Goal: Task Accomplishment & Management: Complete application form

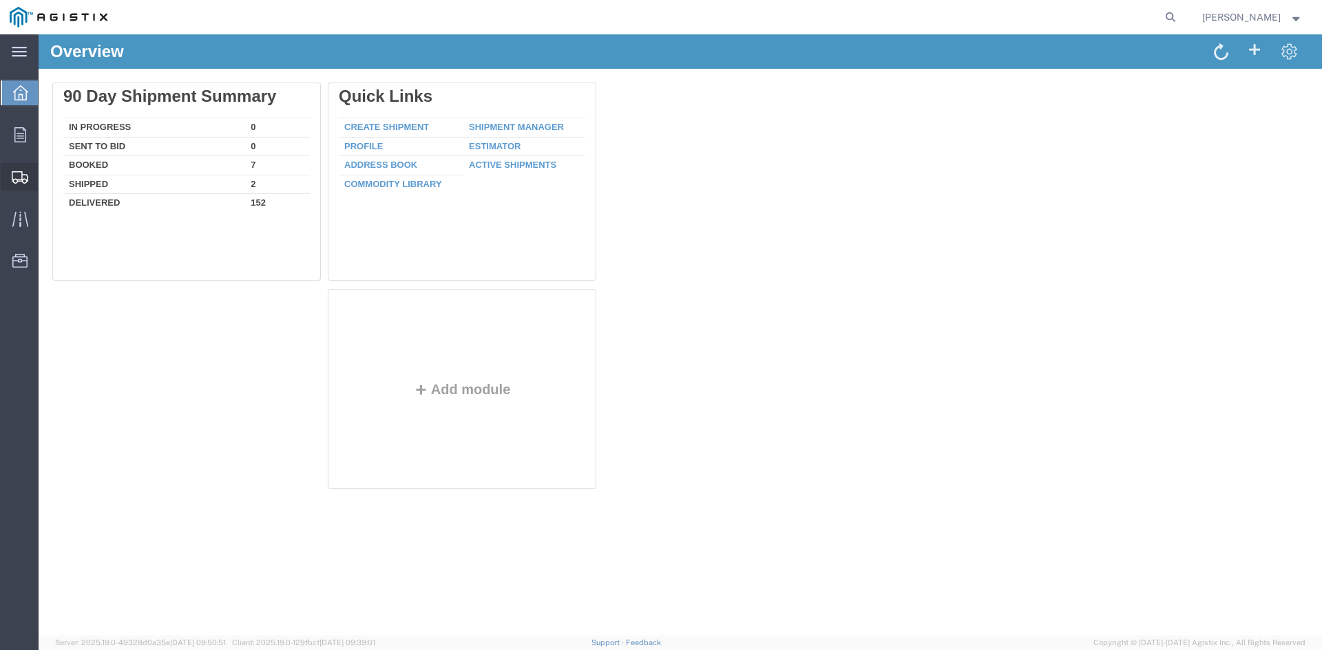
click at [0, 0] on span "Create Shipment" at bounding box center [0, 0] width 0 height 0
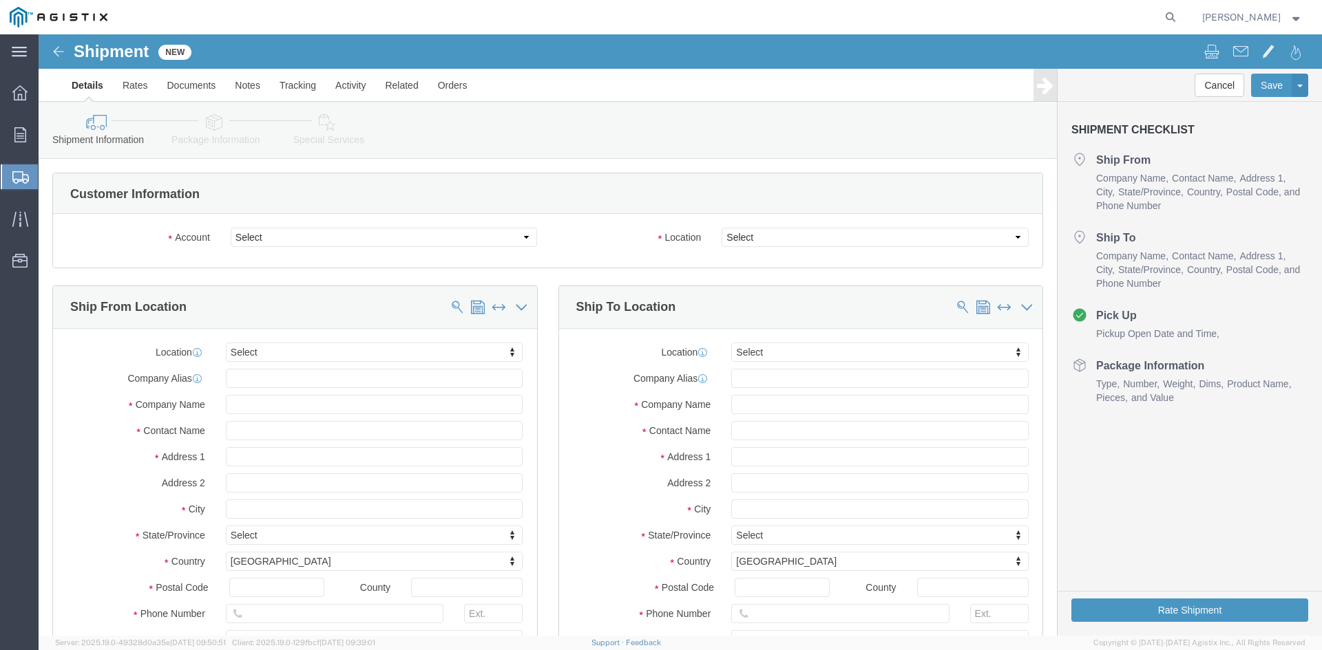
select select
click select "Select PG&E Power Partners"
select select "9596"
click select "Select PG&E Power Partners"
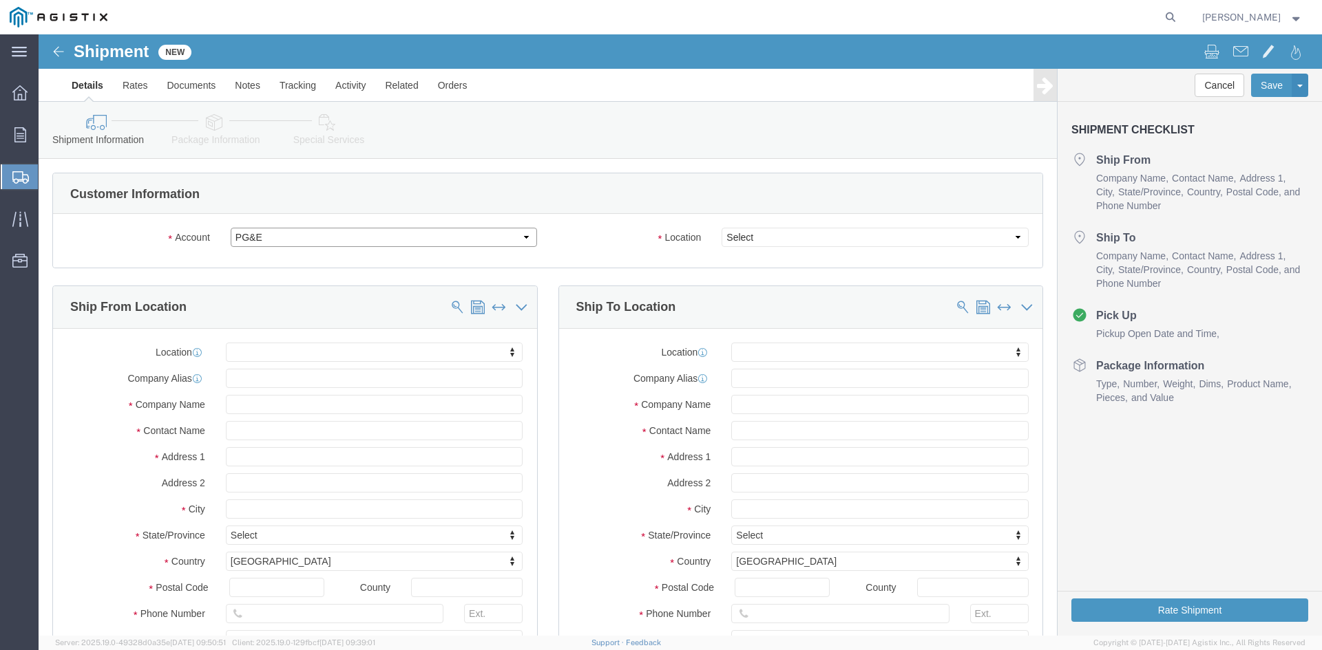
select select "PURCHORD"
select select
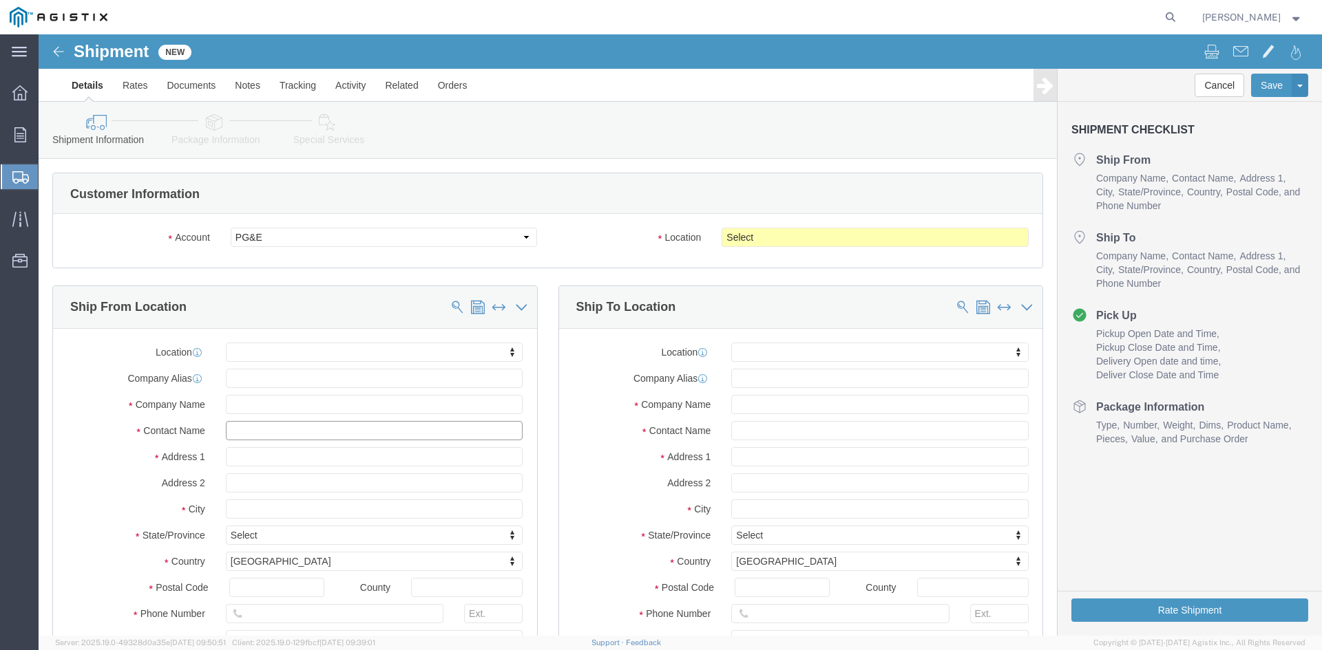
click input "text"
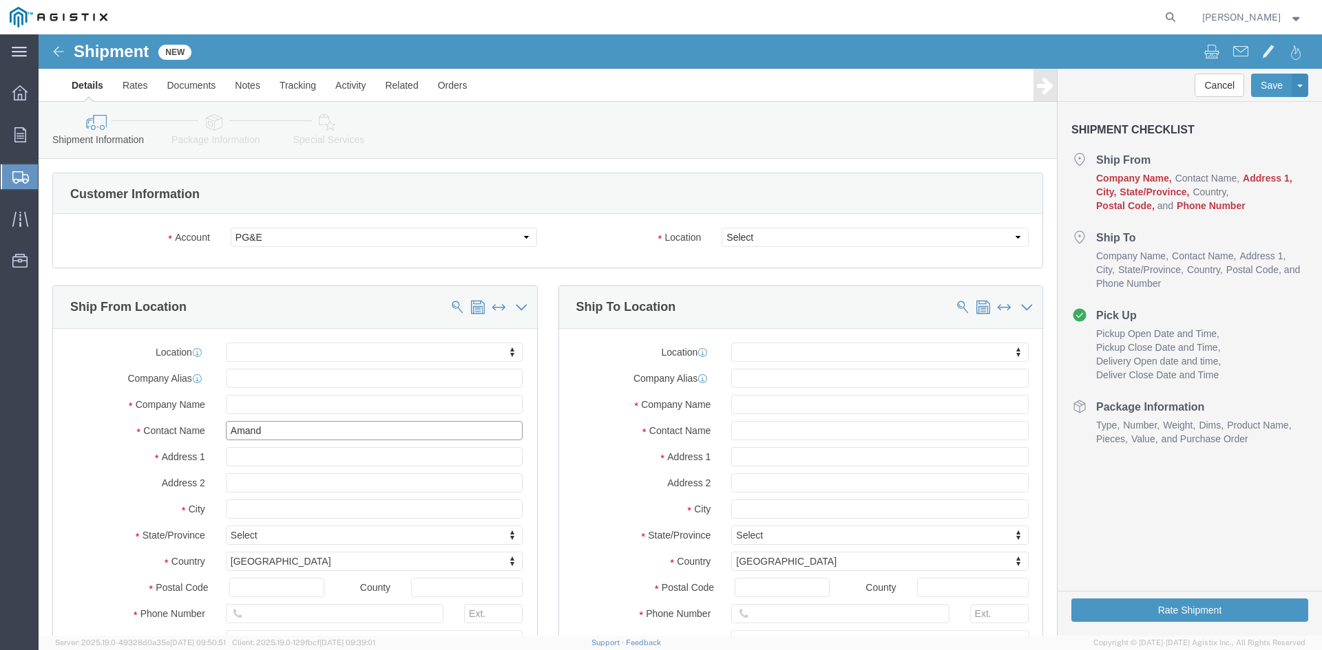
type input "[PERSON_NAME]"
click p "- Power Partners LLC - ([PERSON_NAME]) [STREET_ADDRESS][PERSON_NAME]"
select select
type input "[STREET_ADDRESS][PERSON_NAME]"
type input "30607"
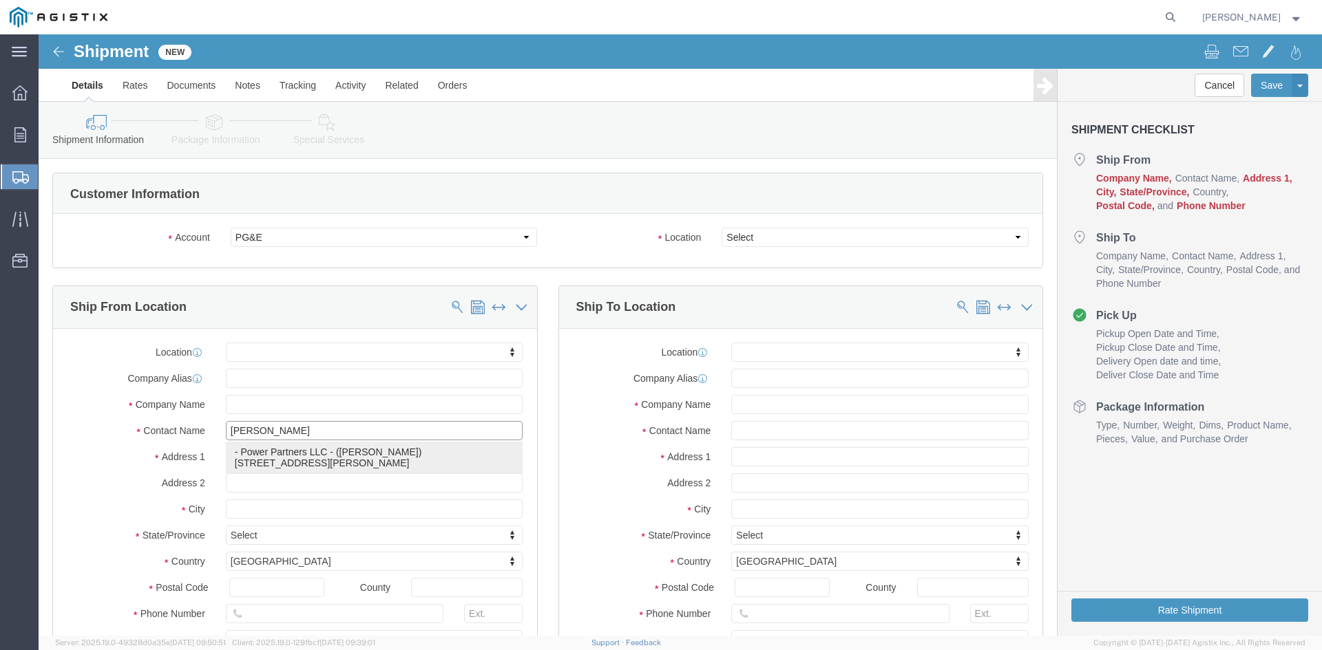
type input "[PHONE_NUMBER]"
type input "485"
type input "[PERSON_NAME][EMAIL_ADDRESS][PERSON_NAME][DOMAIN_NAME]"
checkbox input "true"
type input "Power Partners LLC"
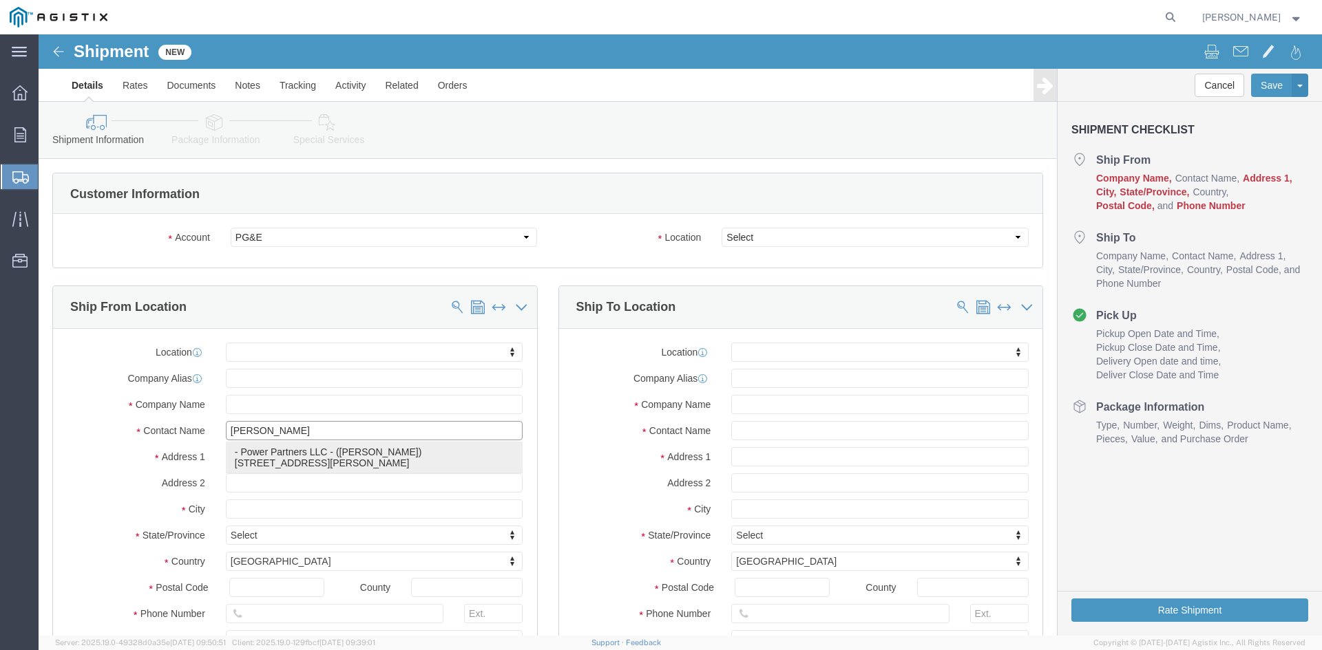
type input "[PERSON_NAME]"
type input "[GEOGRAPHIC_DATA]"
select select "GA"
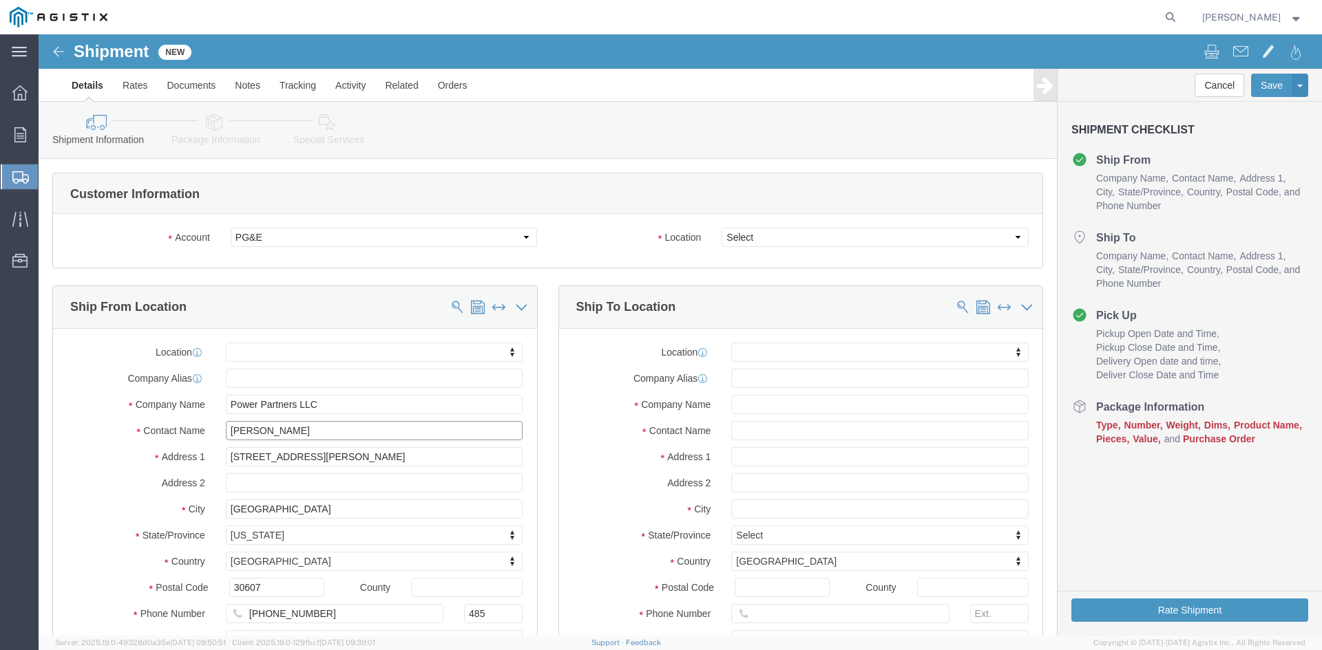
type input "[PERSON_NAME]"
click select "Select All Others [GEOGRAPHIC_DATA] [GEOGRAPHIC_DATA] [GEOGRAPHIC_DATA] [GEOGRA…"
select select "23082"
click select "Select All Others [GEOGRAPHIC_DATA] [GEOGRAPHIC_DATA] [GEOGRAPHIC_DATA] [GEOGRA…"
click input "text"
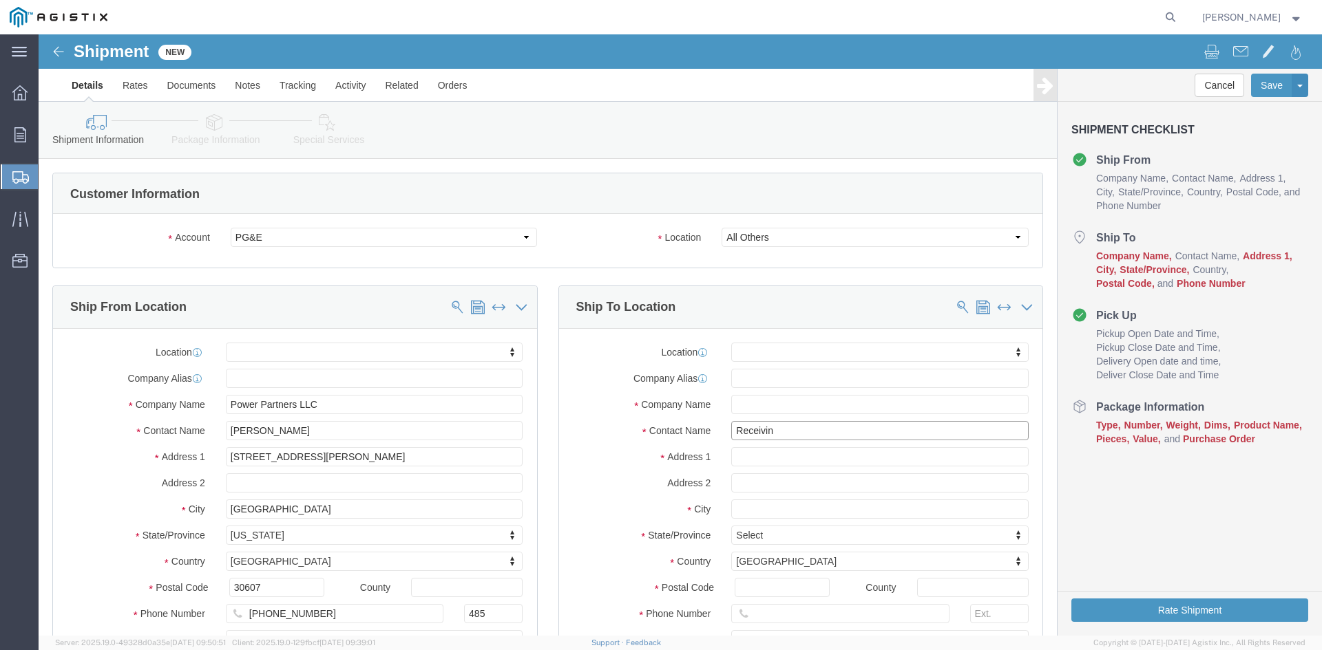
type input "Receiving"
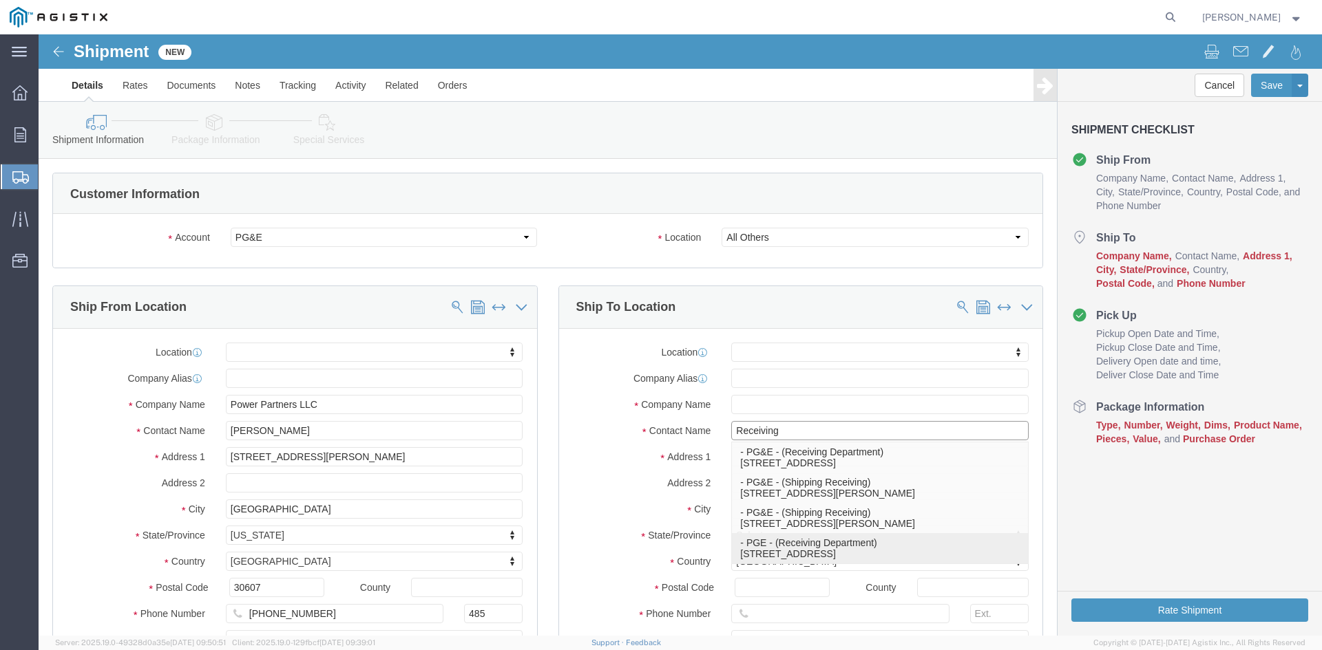
click p "- PGE - (Receiving Department) [STREET_ADDRESS]"
select select
type input "[STREET_ADDRESS]"
type input "95206"
type input "[PHONE_NUMBER]"
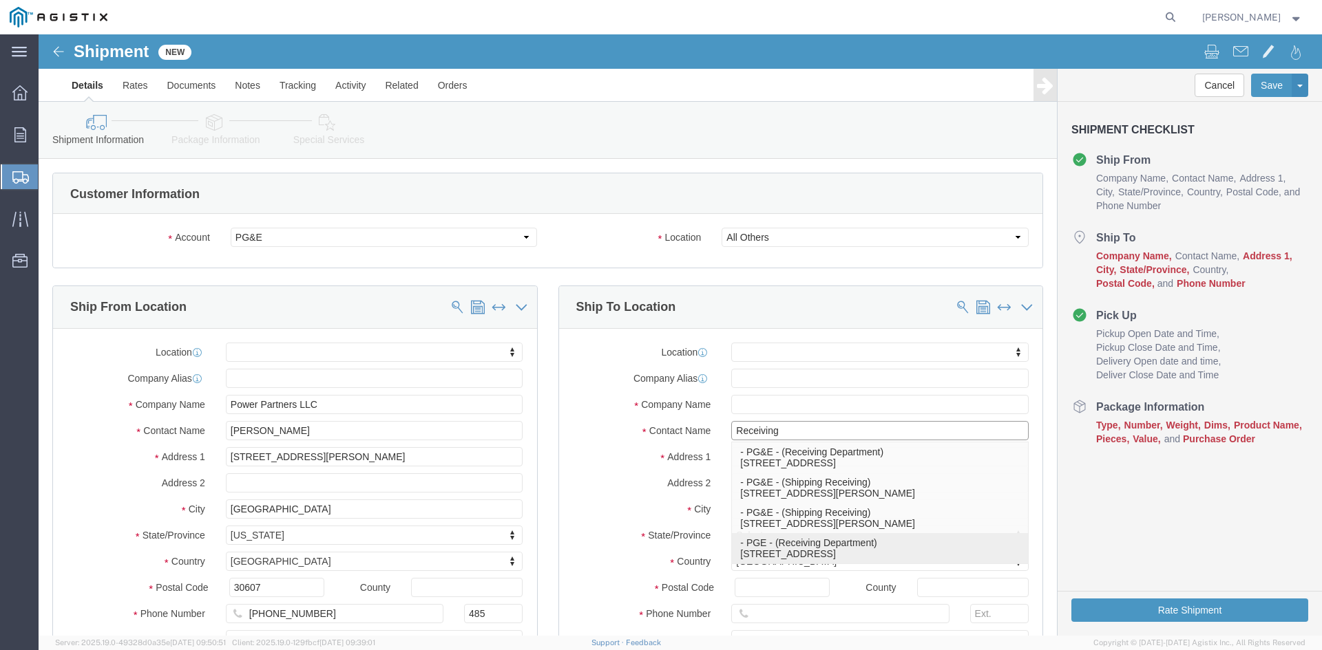
type input "PGE"
type input "Receiving Department"
type input "Stockton"
select select "CA"
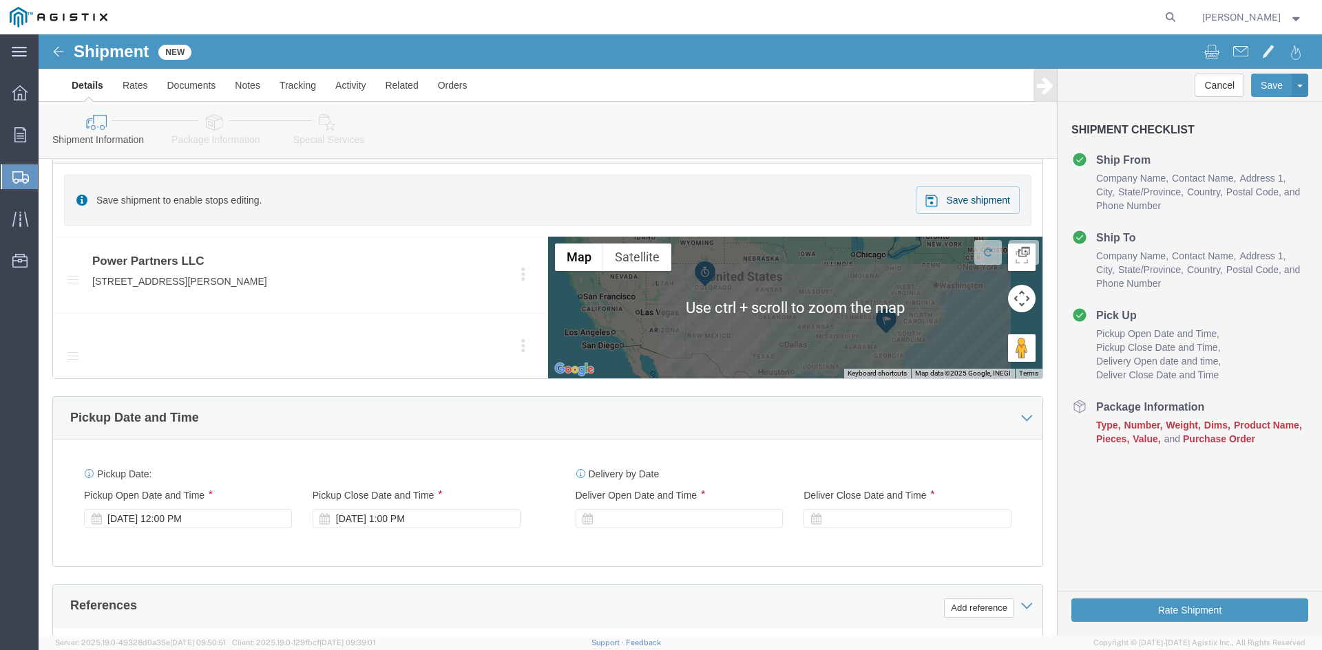
scroll to position [688, 0]
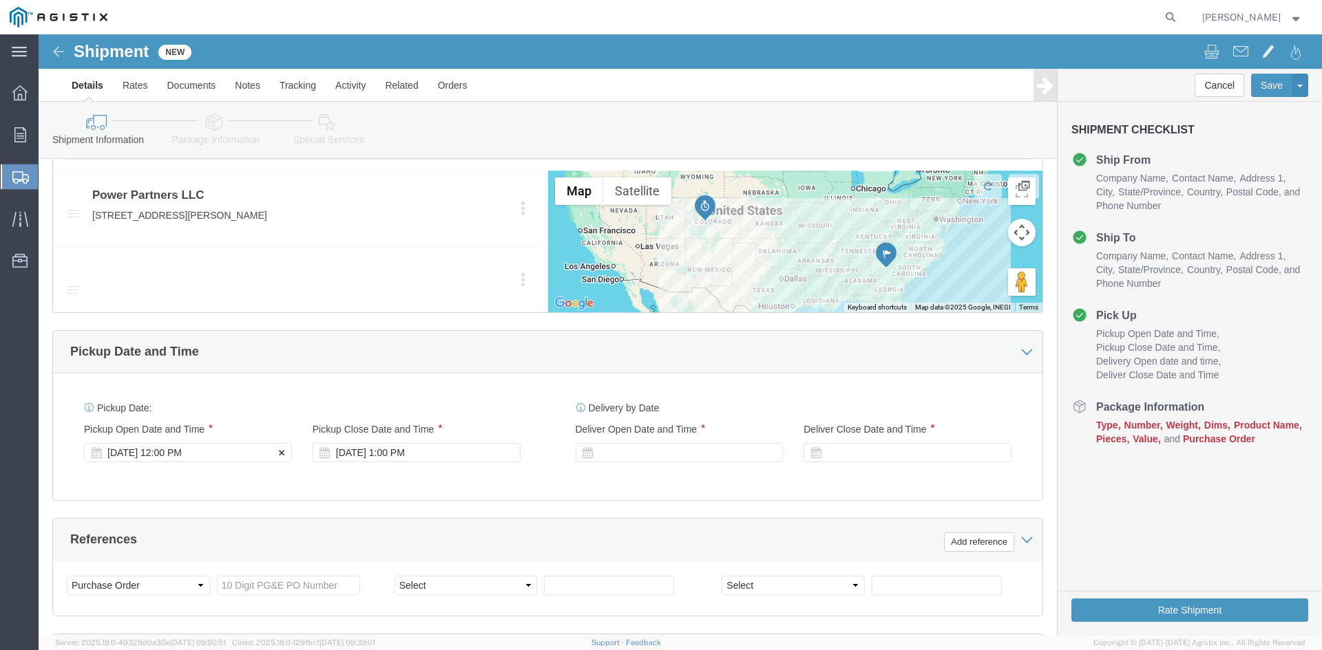
type input "Receiving Department"
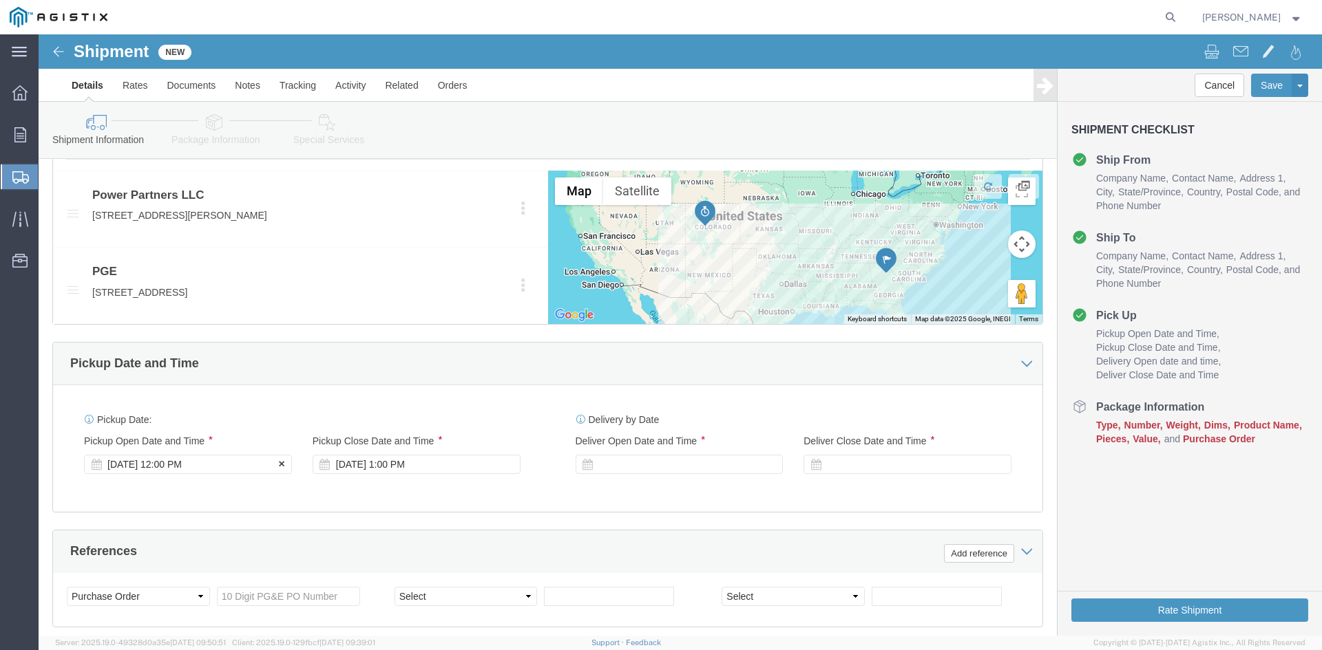
click div "Pickup Start Date Pickup Start Time Pickup Open Date and Time [DATE] 12:00 PM"
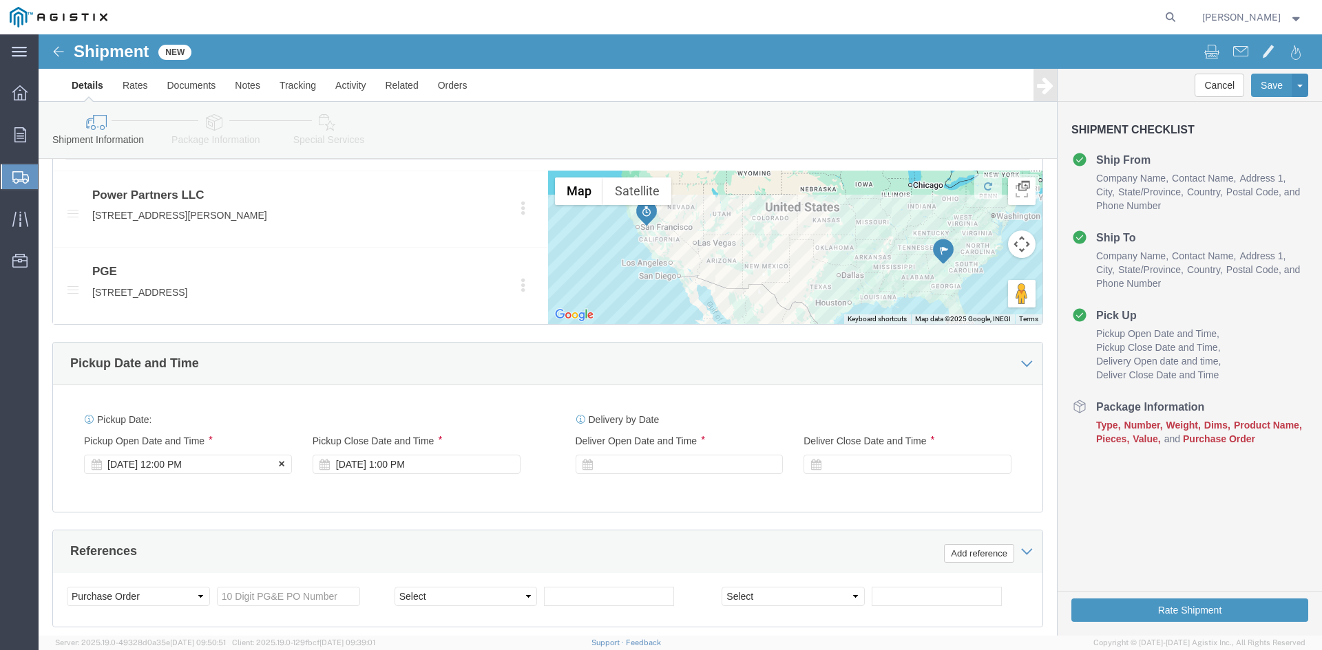
click div "[DATE] 12:00 PM"
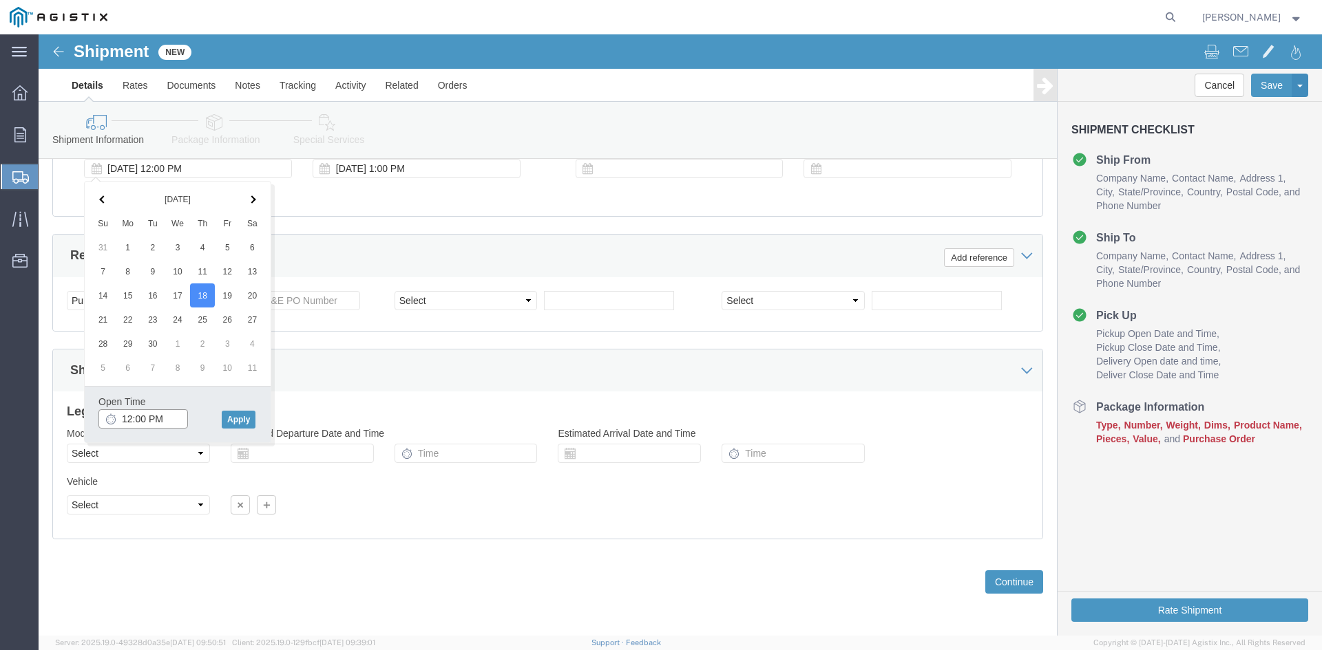
click input "12:00 PM"
click input "11:00 PM"
type input "11:00 AM"
click button "Apply"
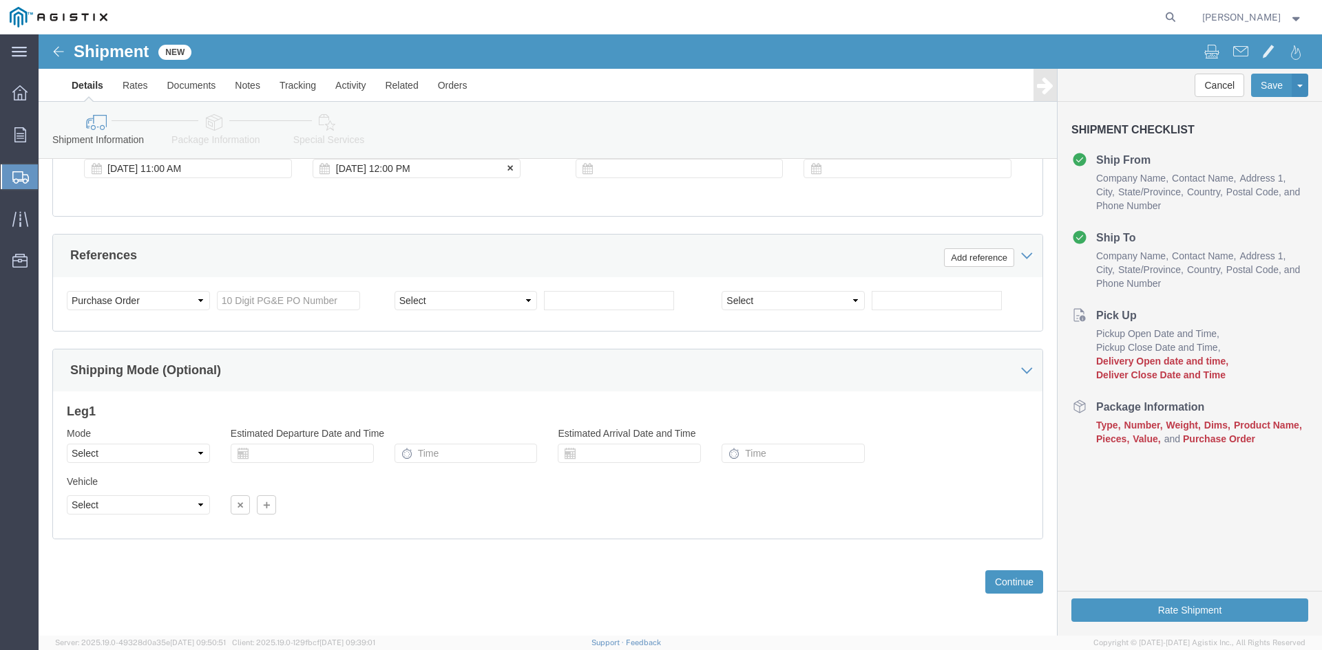
click div "[DATE] 12:00 PM"
type input "5:00 PM"
click button "Apply"
click div
drag, startPoint x: 571, startPoint y: 381, endPoint x: 604, endPoint y: 381, distance: 33.0
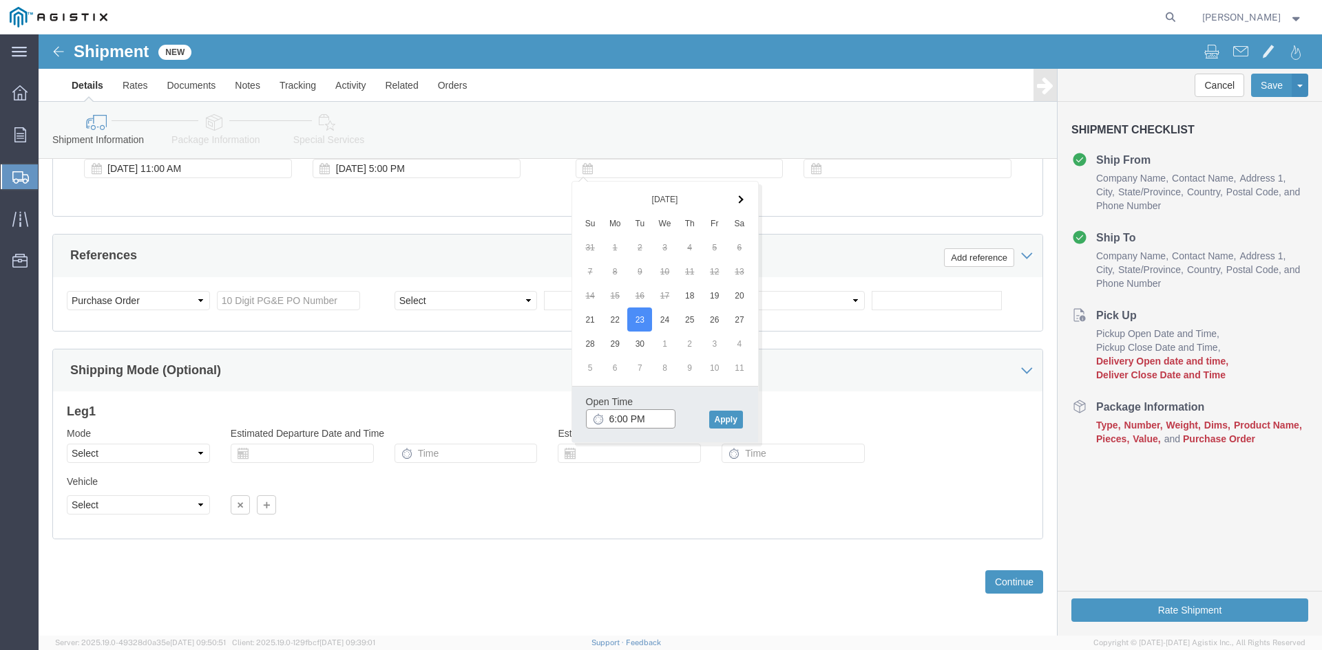
click input "6:00 PM"
click input "7:00 PM"
click input "7:30 PM"
type input "7:30 AM"
click button "Apply"
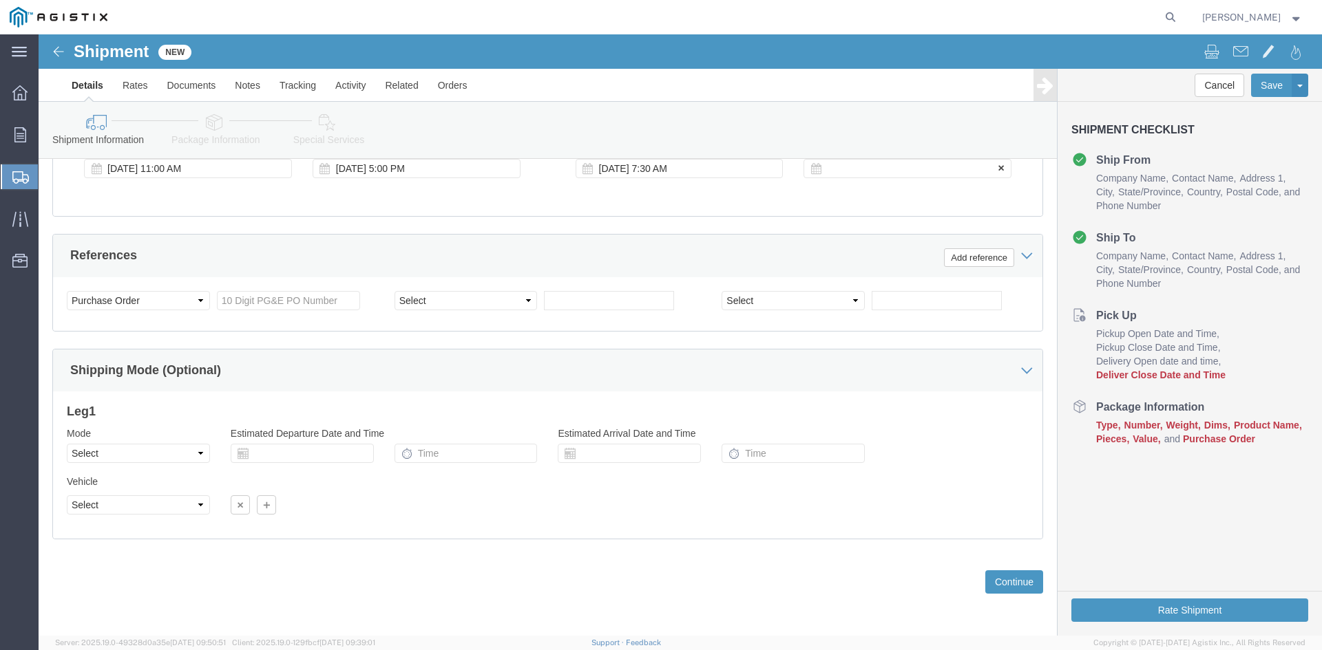
click div
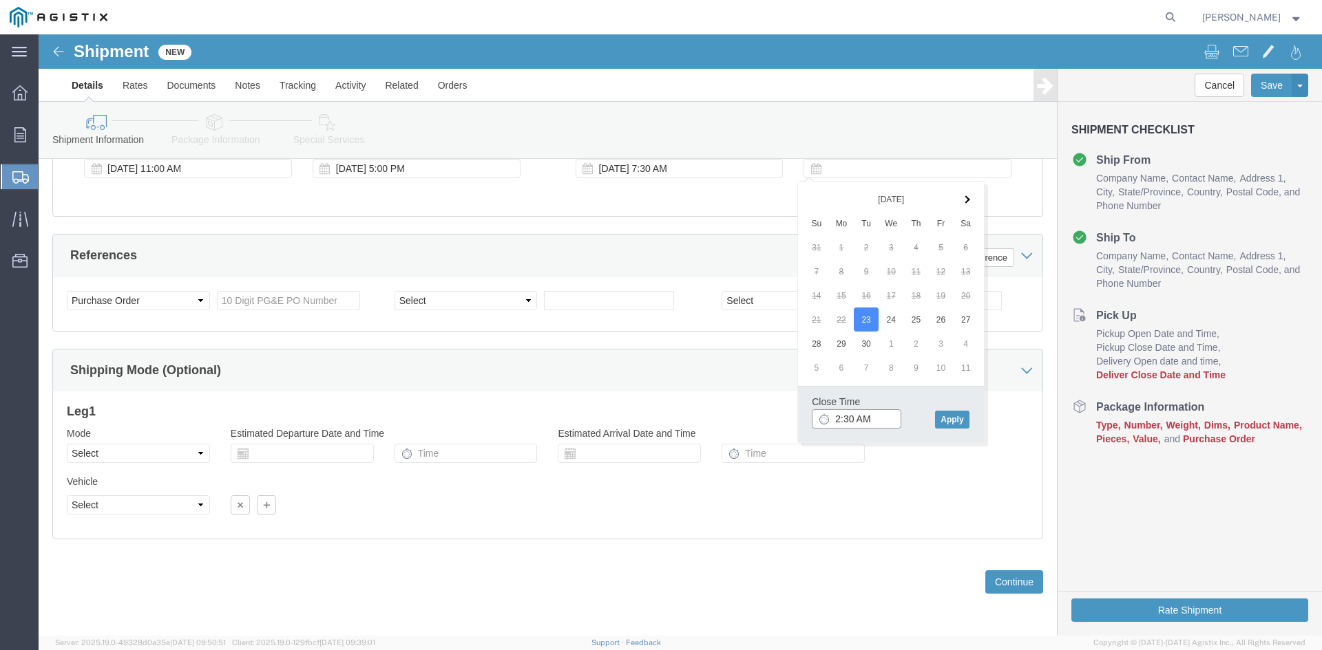
click input "2:30 AM"
click input "2:00 AM"
type input "2:00 PM"
click button "Apply"
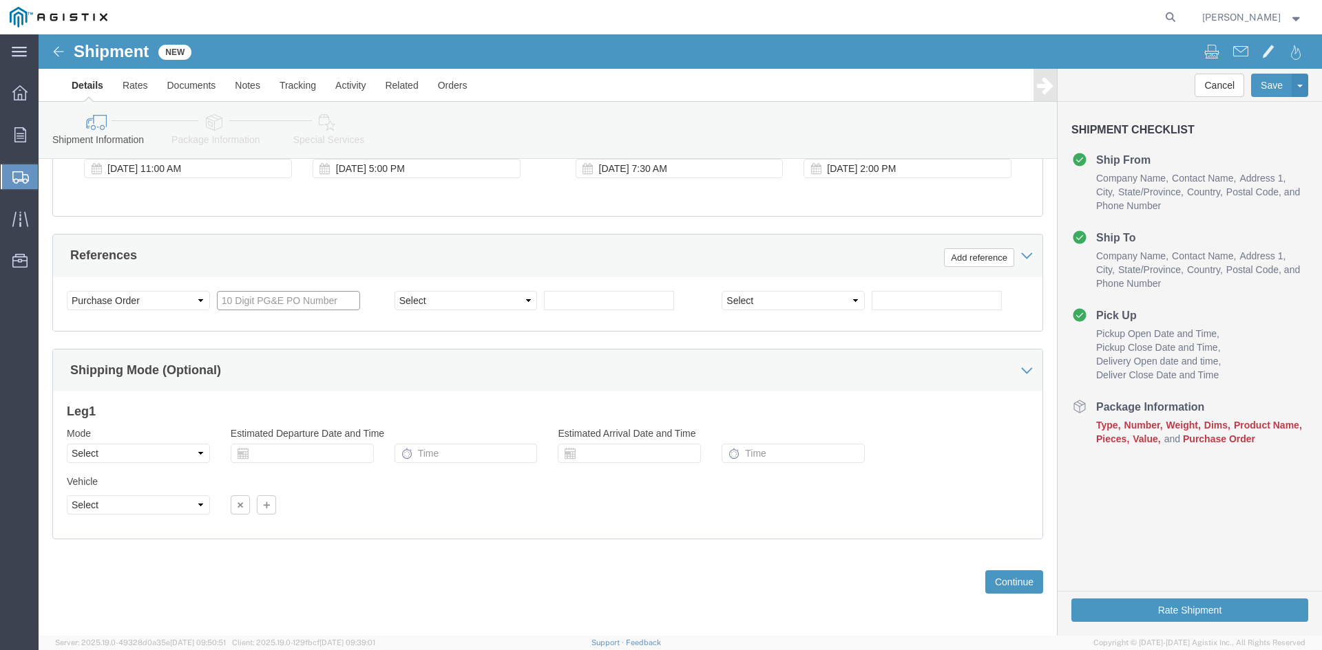
click input "text"
type input "3501408335"
click select "Select Account Type Activity ID Airline Appointment Number ASN Batch Request # …"
select select "BOL"
click select "Select Account Type Activity ID Airline Appointment Number ASN Batch Request # …"
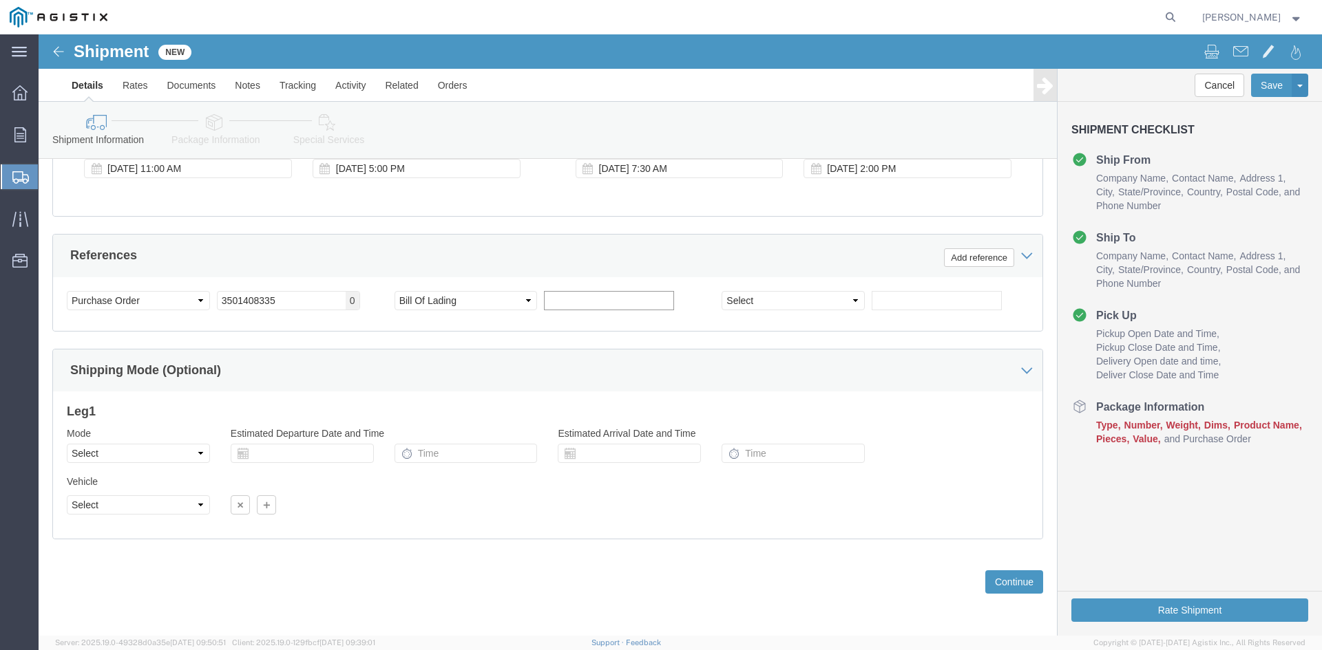
click input "text"
type input "9896028"
click select "Select Air Less than Truckload Multi-Leg Ocean Freight Rail Small Parcel Truckl…"
select select "TL"
click select "Select Air Less than Truckload Multi-Leg Ocean Freight Rail Small Parcel Truckl…"
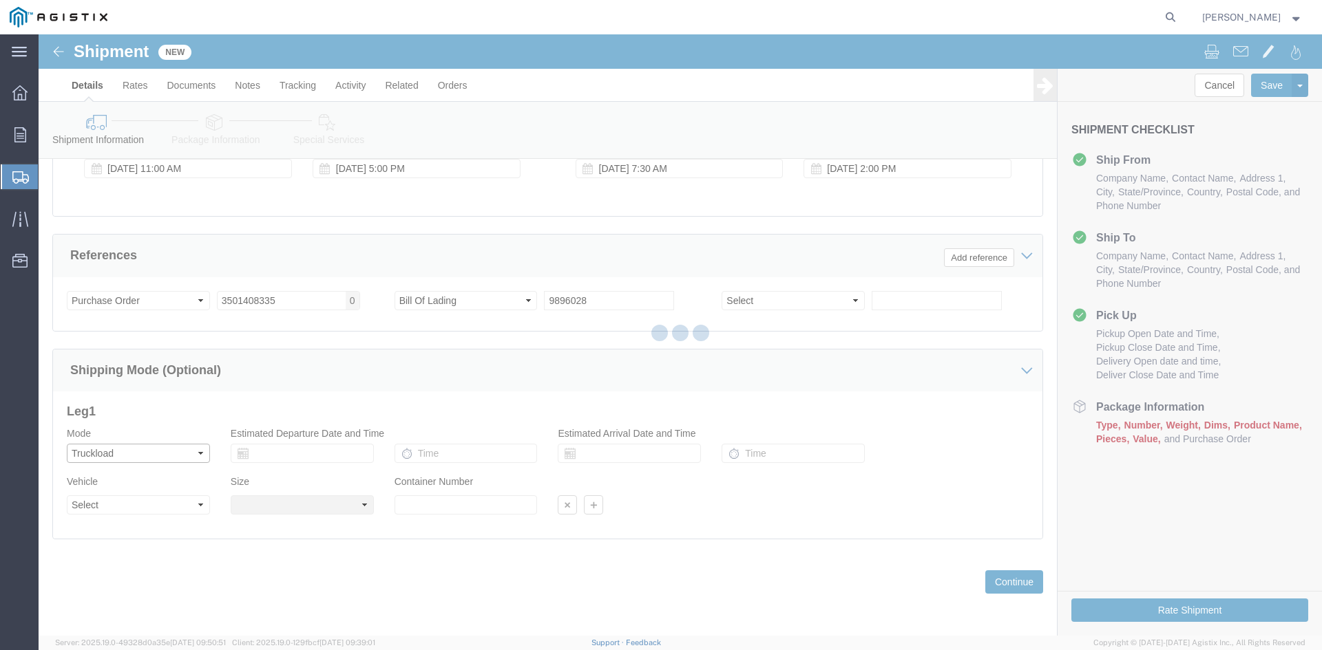
select select
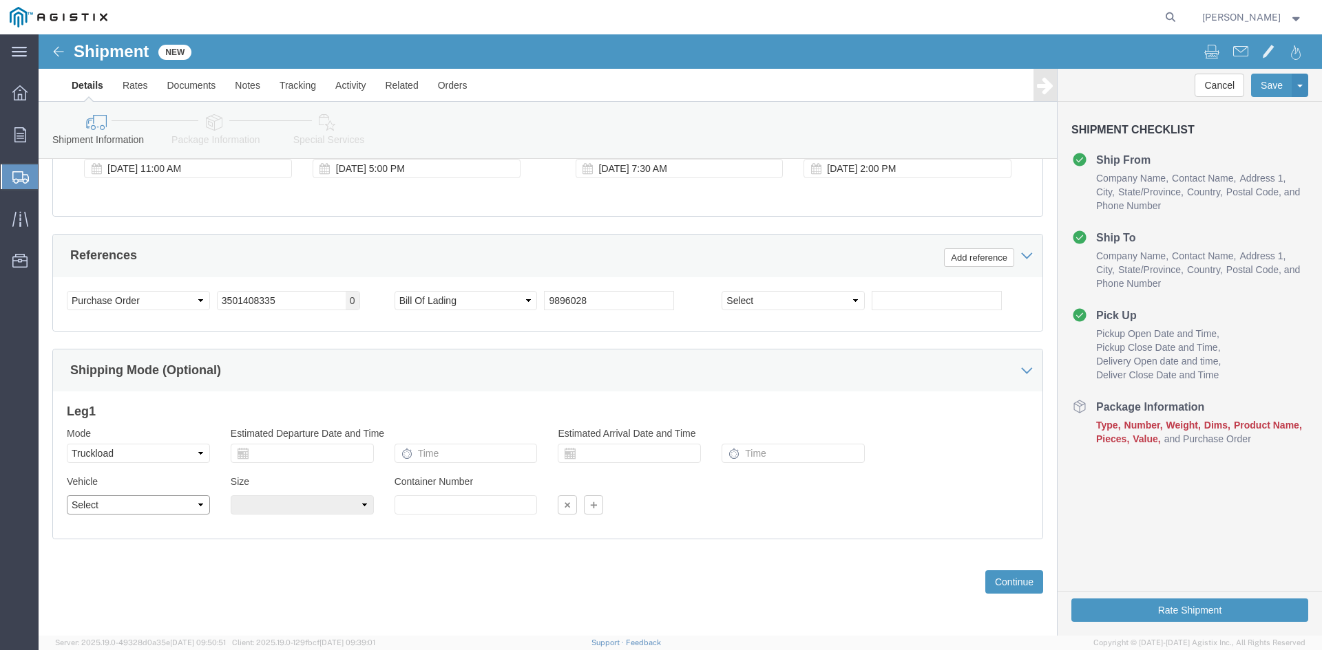
click select "Select 1-Ton (PSS) 10 Wheel 10 Yard Dump Truck 20 Yard Dump Truck Bobtail Botto…"
select select "FLBD"
click select "Select 1-Ton (PSS) 10 Wheel 10 Yard Dump Truck 20 Yard Dump Truck Bobtail Botto…"
click button "Continue"
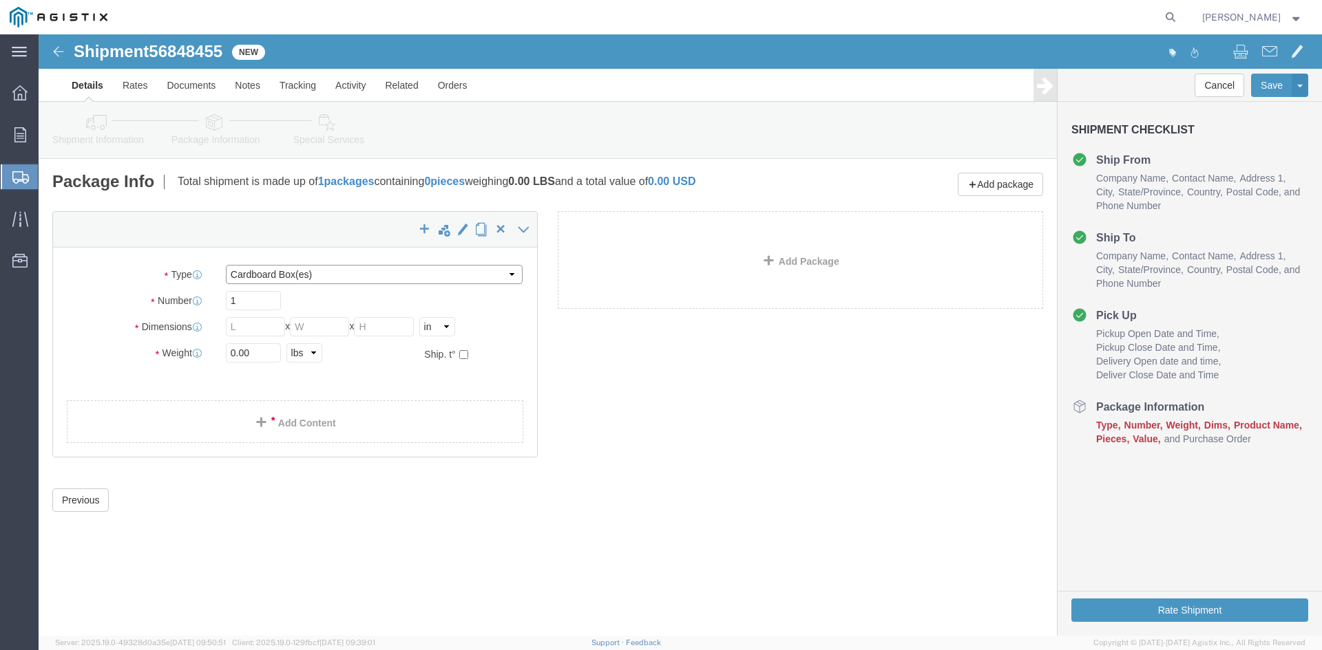
click select "Select Bulk Bundle(s) Cardboard Box(es) Carton(s) Crate(s) Drum(s) (Fiberboard)…"
select select "PSNS"
click select "Select Bulk Bundle(s) Cardboard Box(es) Carton(s) Crate(s) Drum(s) (Fiberboard)…"
drag, startPoint x: 198, startPoint y: 262, endPoint x: 293, endPoint y: 266, distance: 95.1
click input "text"
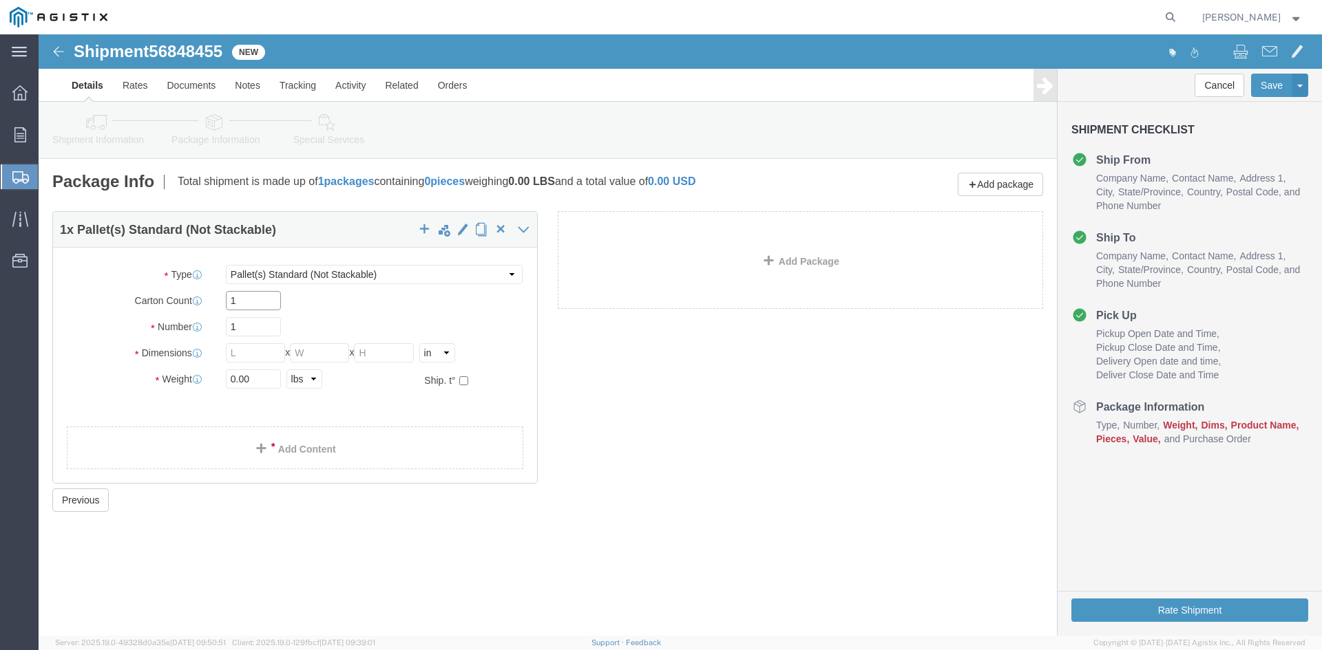
type input "1"
drag, startPoint x: 199, startPoint y: 293, endPoint x: 153, endPoint y: 291, distance: 45.5
click div "Number Number of packages of specified package type and dimensions 1"
type input "78"
click input "text"
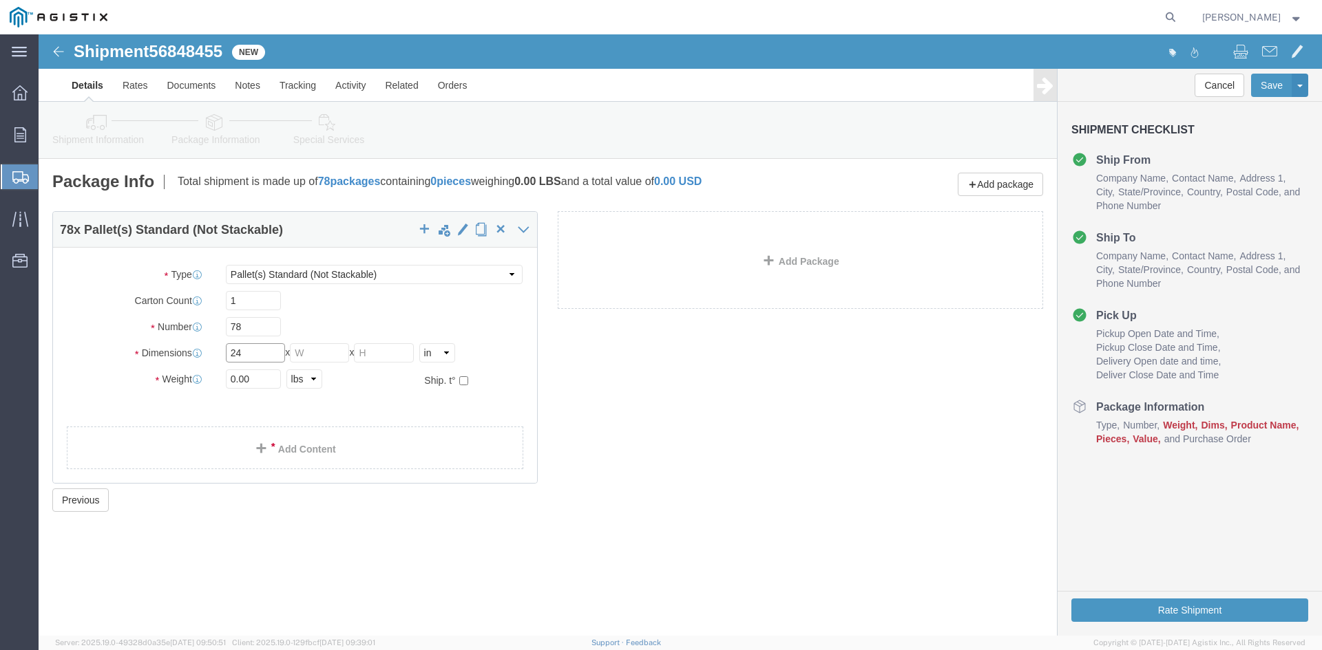
type input "24"
click input "text"
type input "24"
drag, startPoint x: 335, startPoint y: 319, endPoint x: 384, endPoint y: 319, distance: 48.9
click input "text"
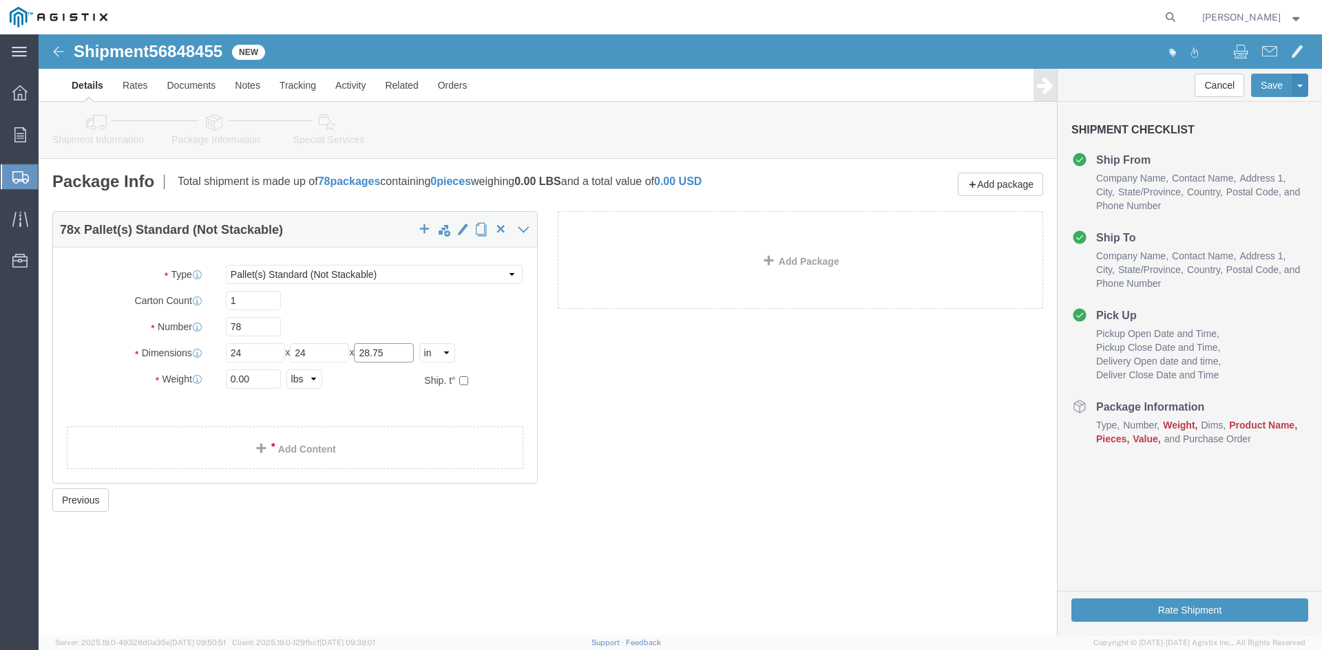
type input "28.75"
drag, startPoint x: 214, startPoint y: 343, endPoint x: 144, endPoint y: 342, distance: 70.2
click div "Weight 0.00 Select kgs lbs Ship. t°"
type input "24931.80"
click link "Add Content"
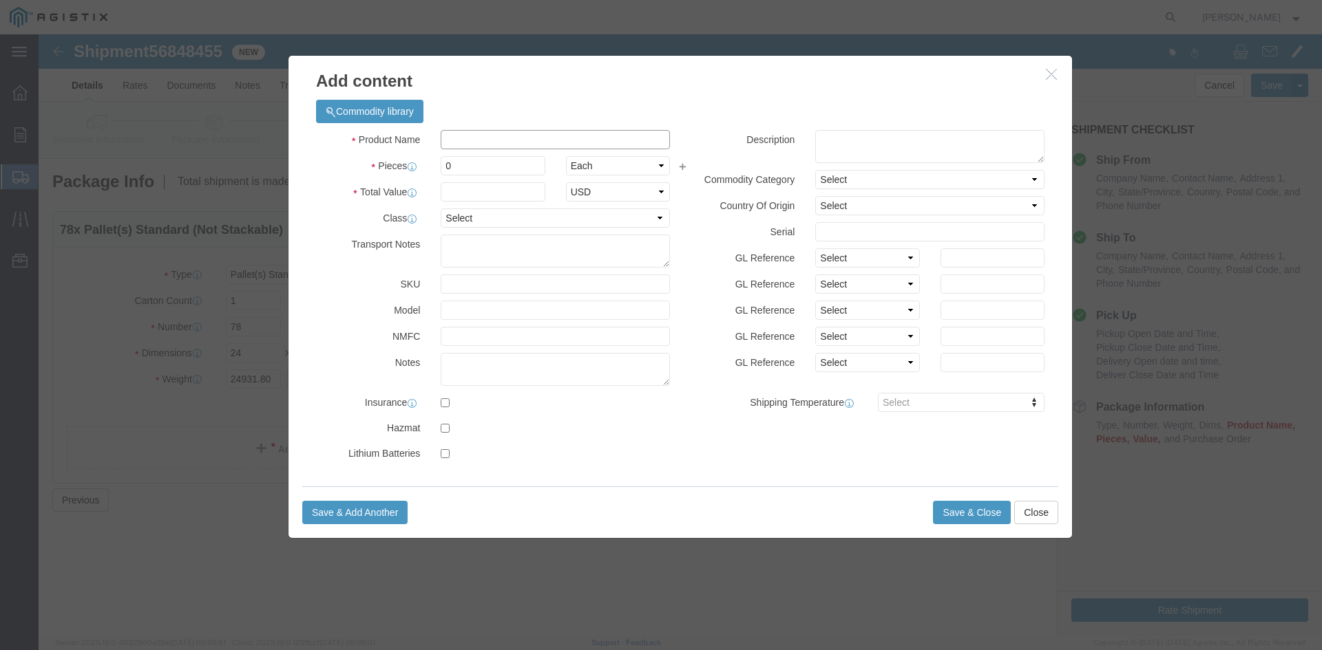
click input "text"
drag, startPoint x: 507, startPoint y: 103, endPoint x: 386, endPoint y: 102, distance: 120.5
click div "Product Name Overhead Transformer"
type input "Overhead Transformer"
drag, startPoint x: 414, startPoint y: 130, endPoint x: 400, endPoint y: 125, distance: 14.6
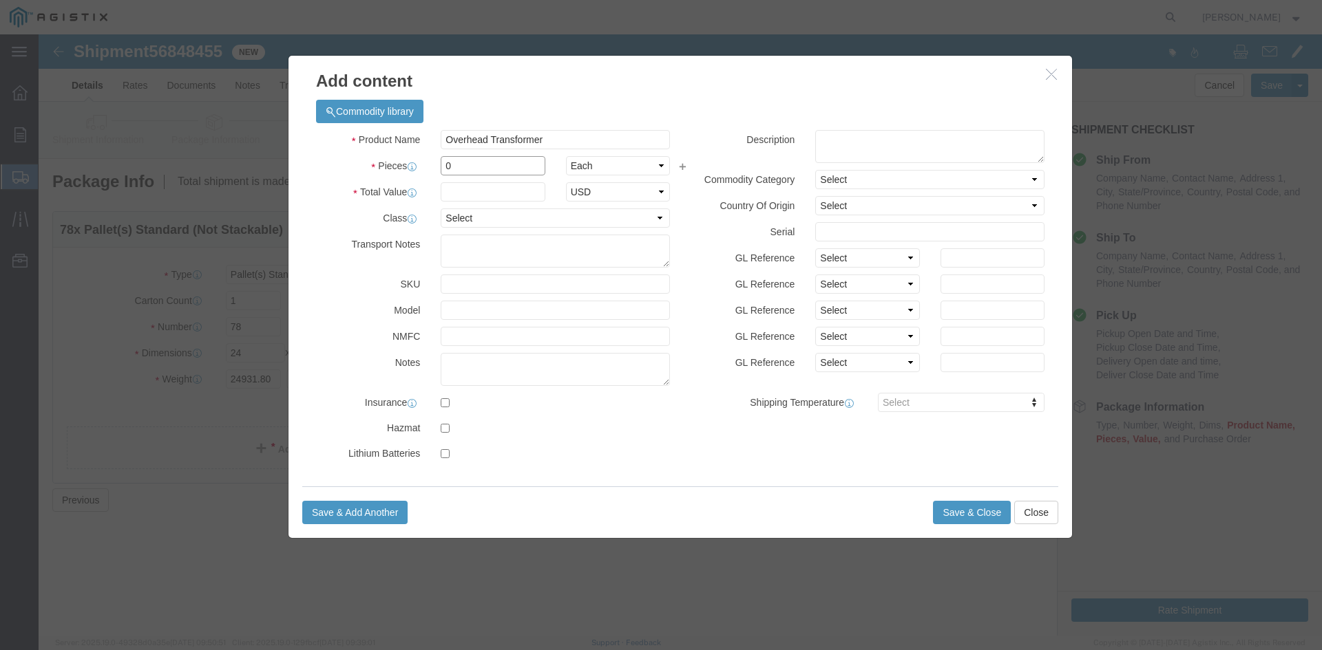
click div "Pieces 0 Select Bag Barrels 100Board Feet Bottle Box Blister Pack Carats Can Ca…"
type input "78"
click input "text"
type input "1"
drag, startPoint x: 622, startPoint y: 184, endPoint x: 615, endPoint y: 188, distance: 7.4
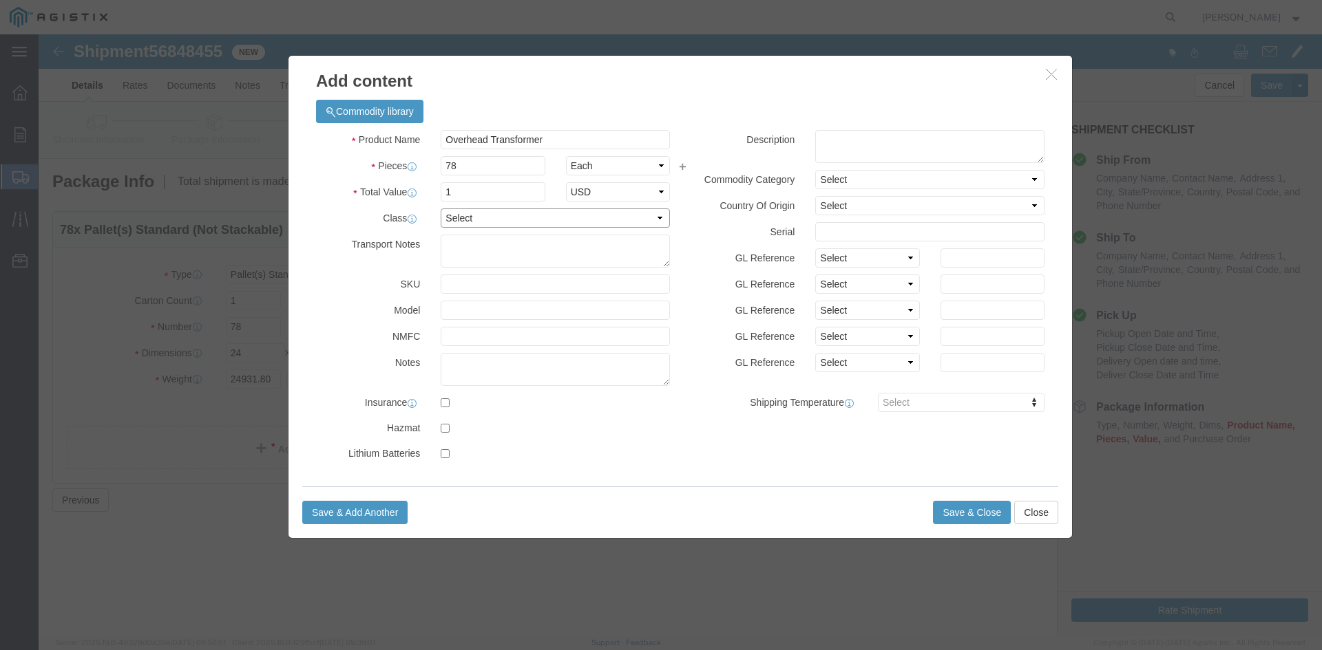
click select "Select 50 55 60 65 70 85 92.5 100 125 175 250 300 400"
select select "55"
click select "Select 50 55 60 65 70 85 92.5 100 125 175 250 300 400"
click button "Save & Close"
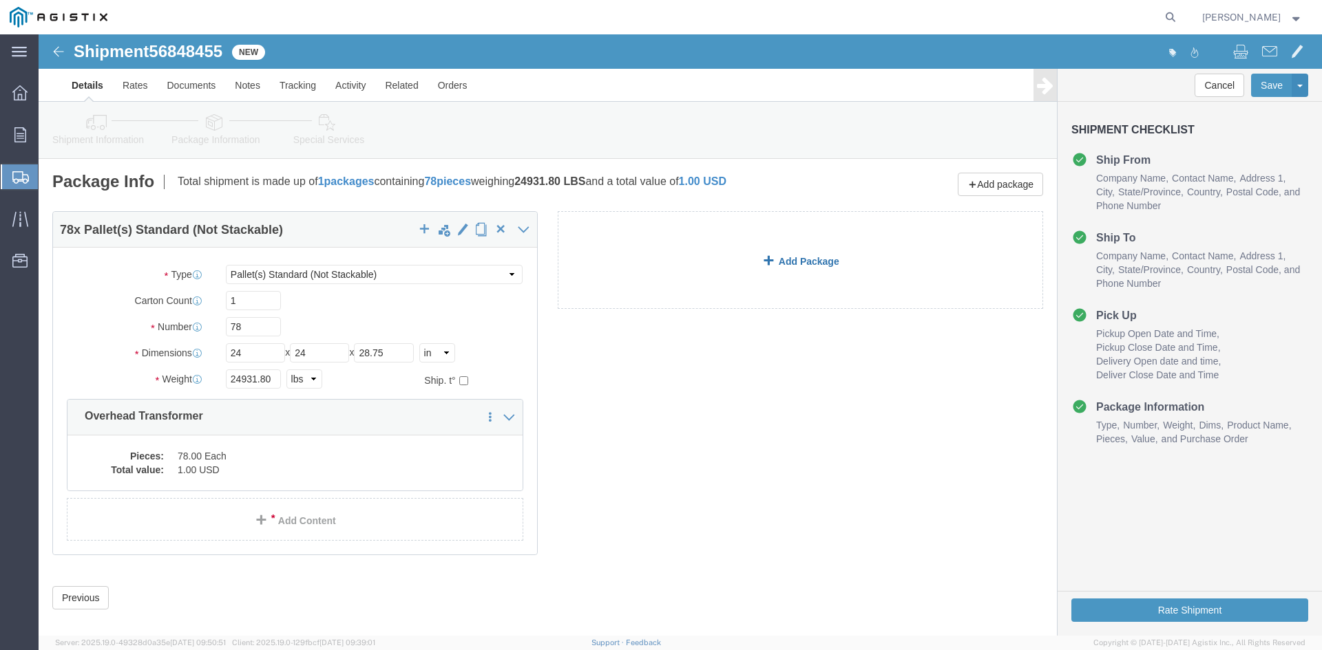
click link "Add Package"
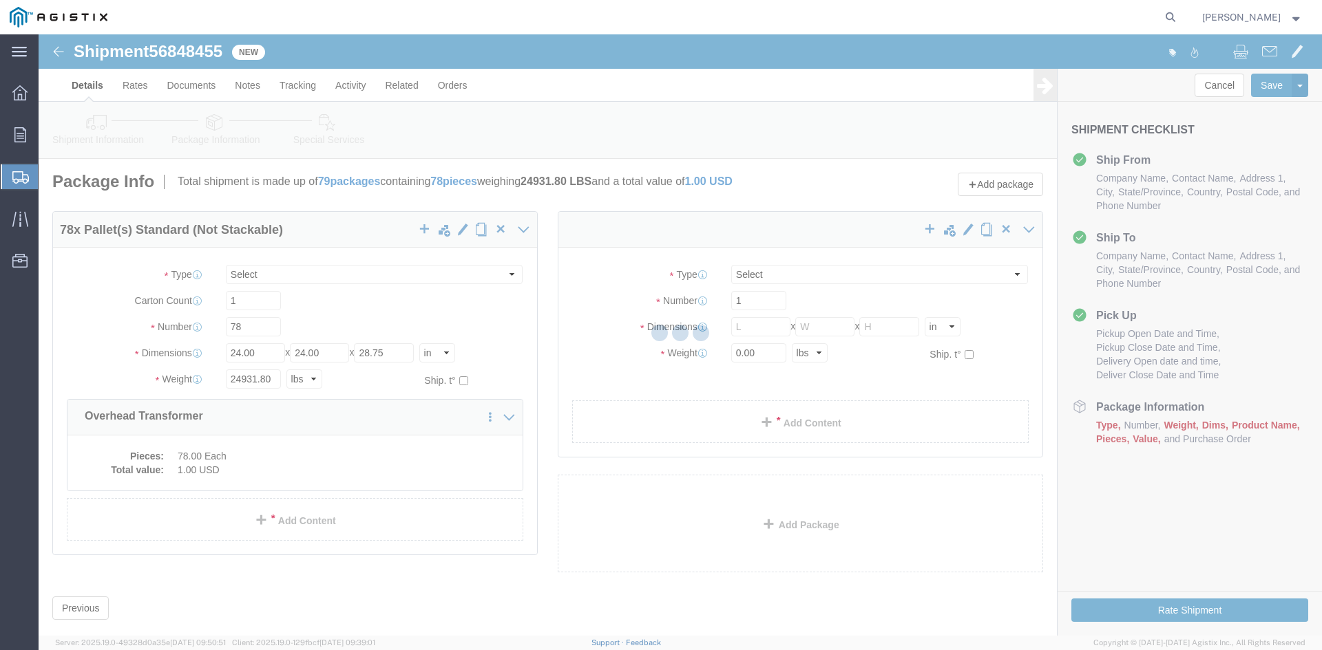
select select "PSNS"
select select "CBOX"
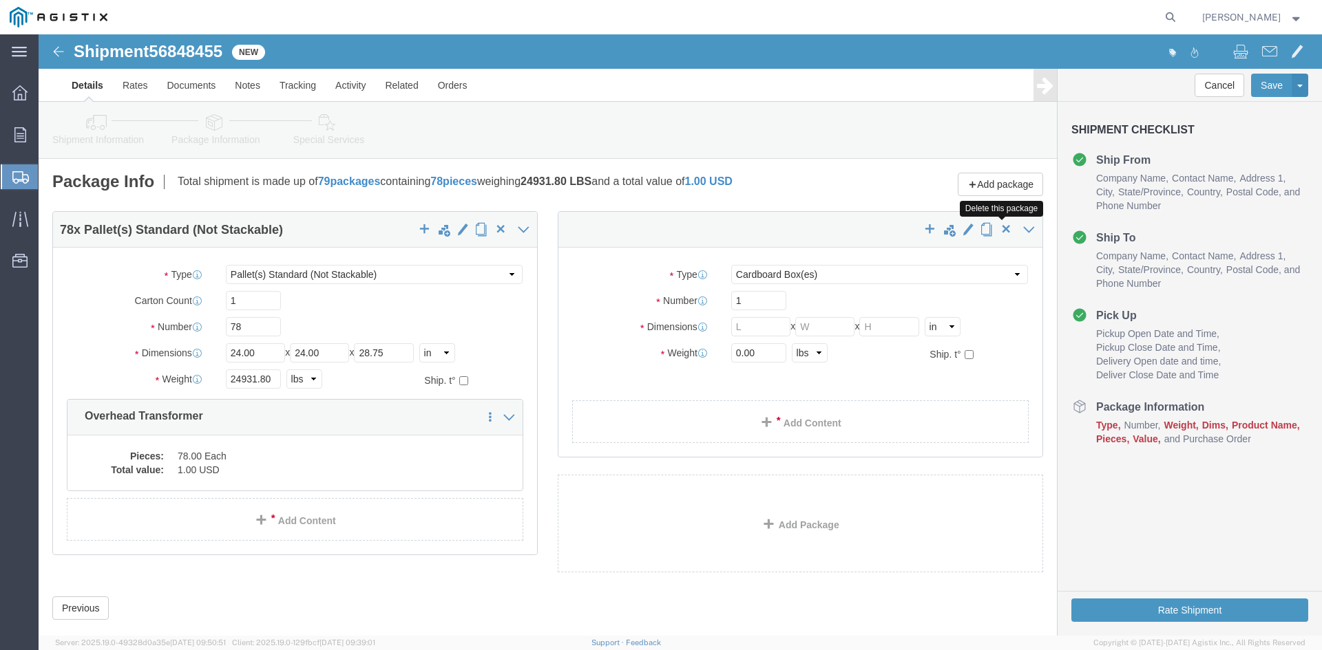
click span "button"
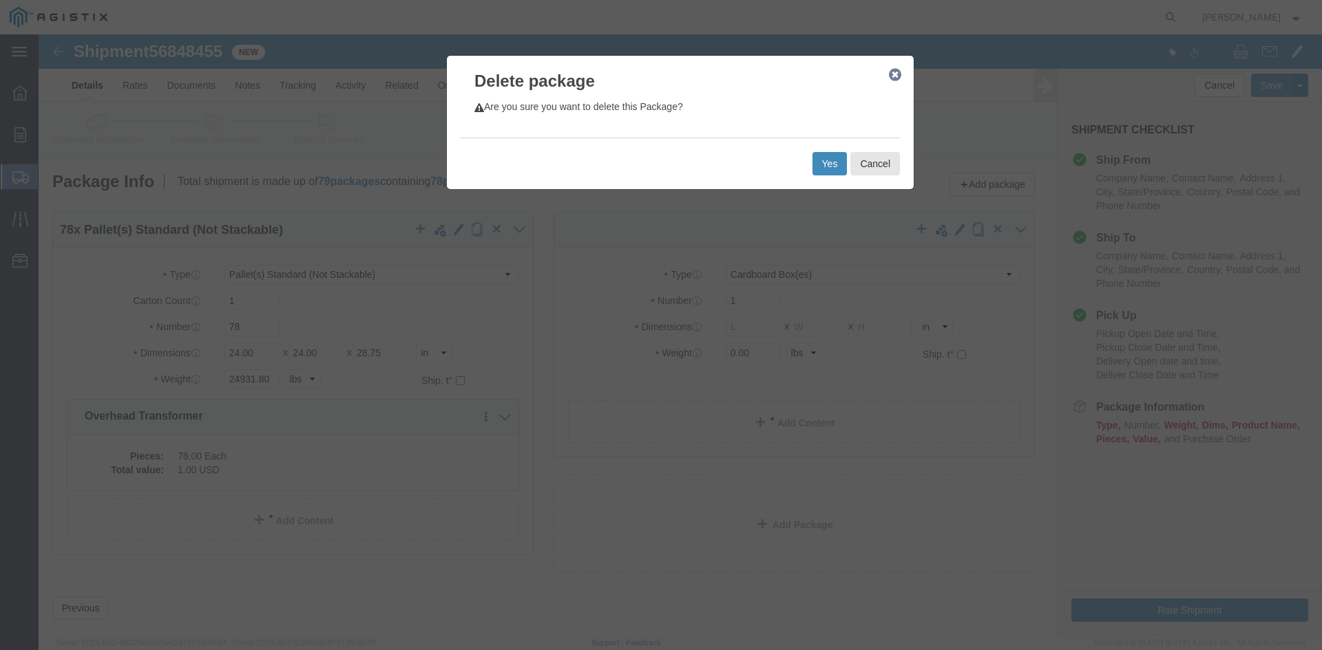
click button "Yes"
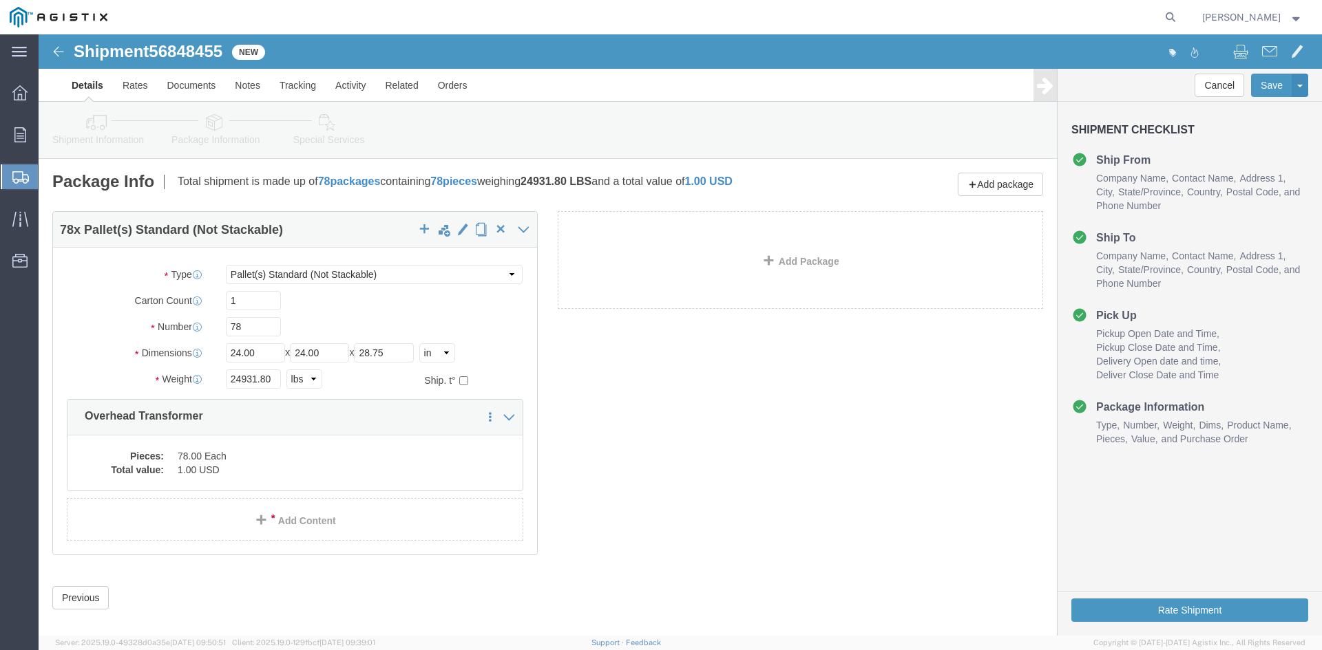
select select "PSNS"
click icon
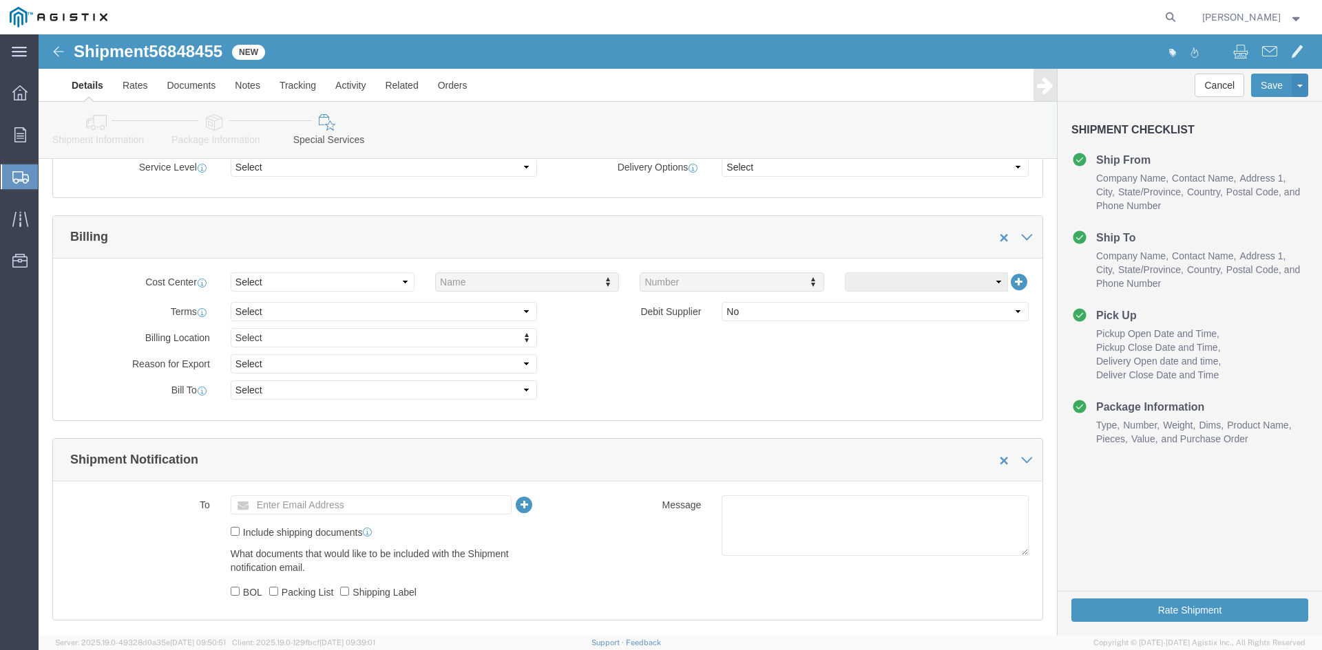
scroll to position [619, 0]
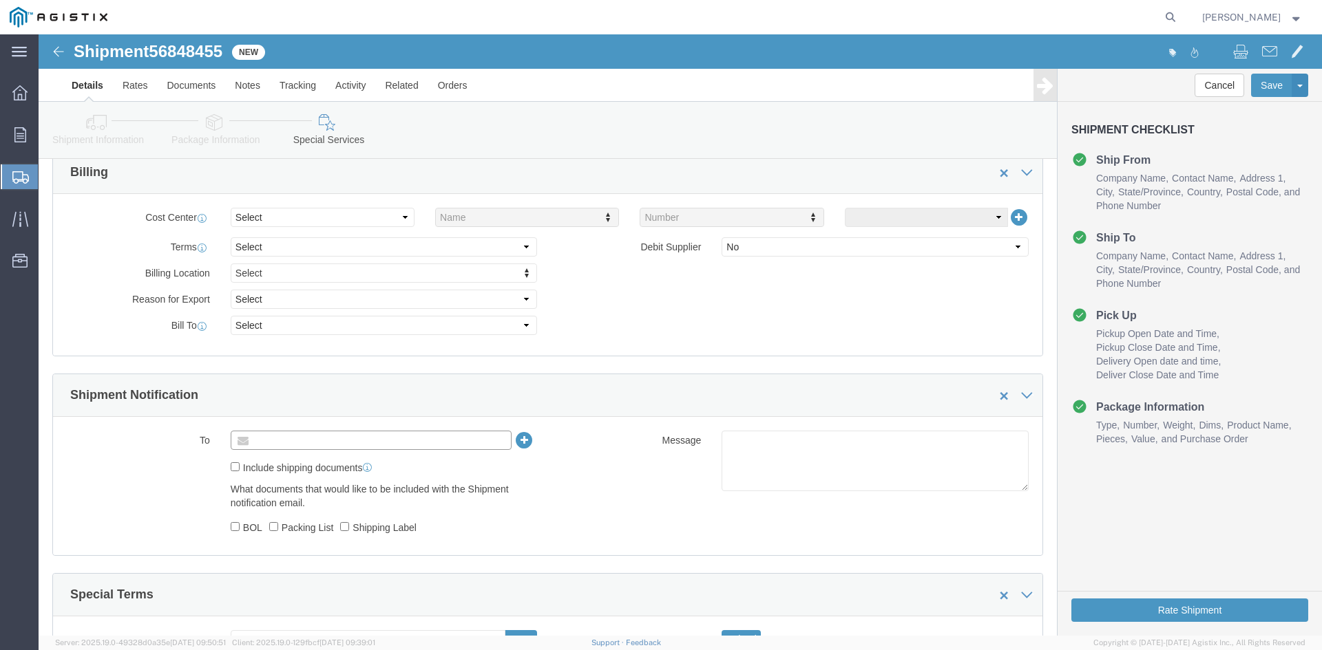
click input "text"
type input "[EMAIL_ADDRESS][DOMAIN_NAME]"
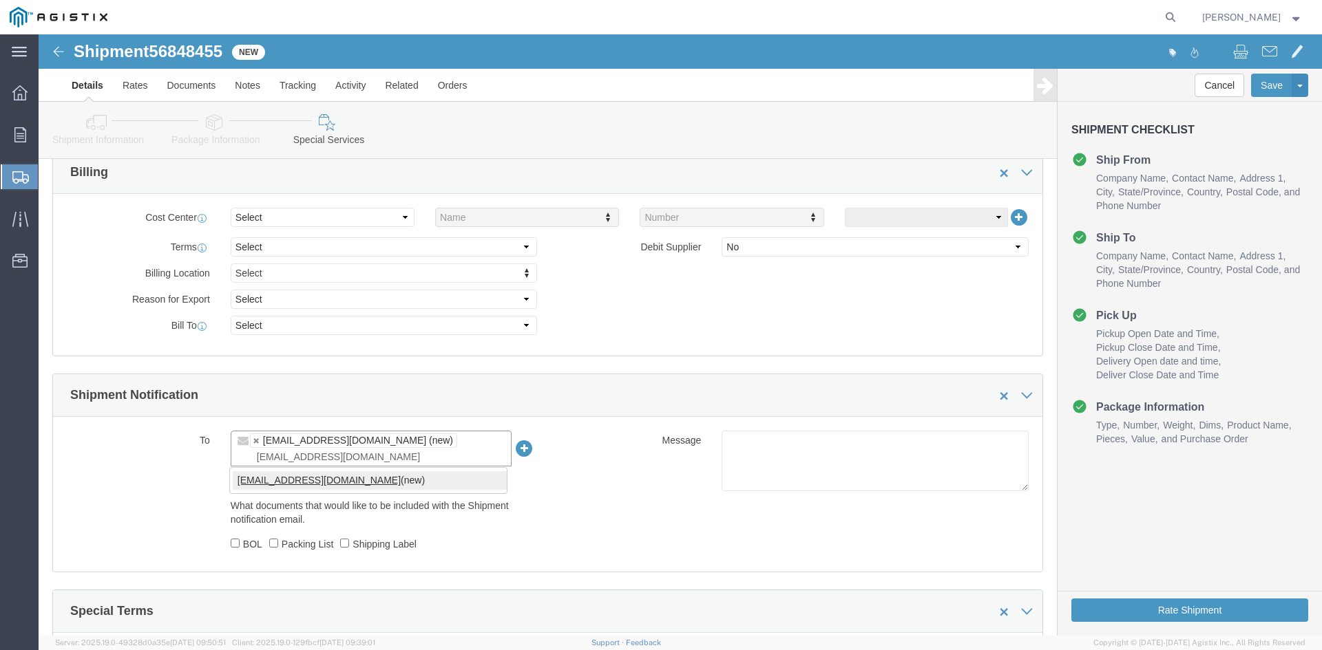
type input "[EMAIL_ADDRESS][DOMAIN_NAME]"
type input "[EMAIL_ADDRESS][DOMAIN_NAME],[DOMAIN_NAME][EMAIL_ADDRESS][DOMAIN_NAME]"
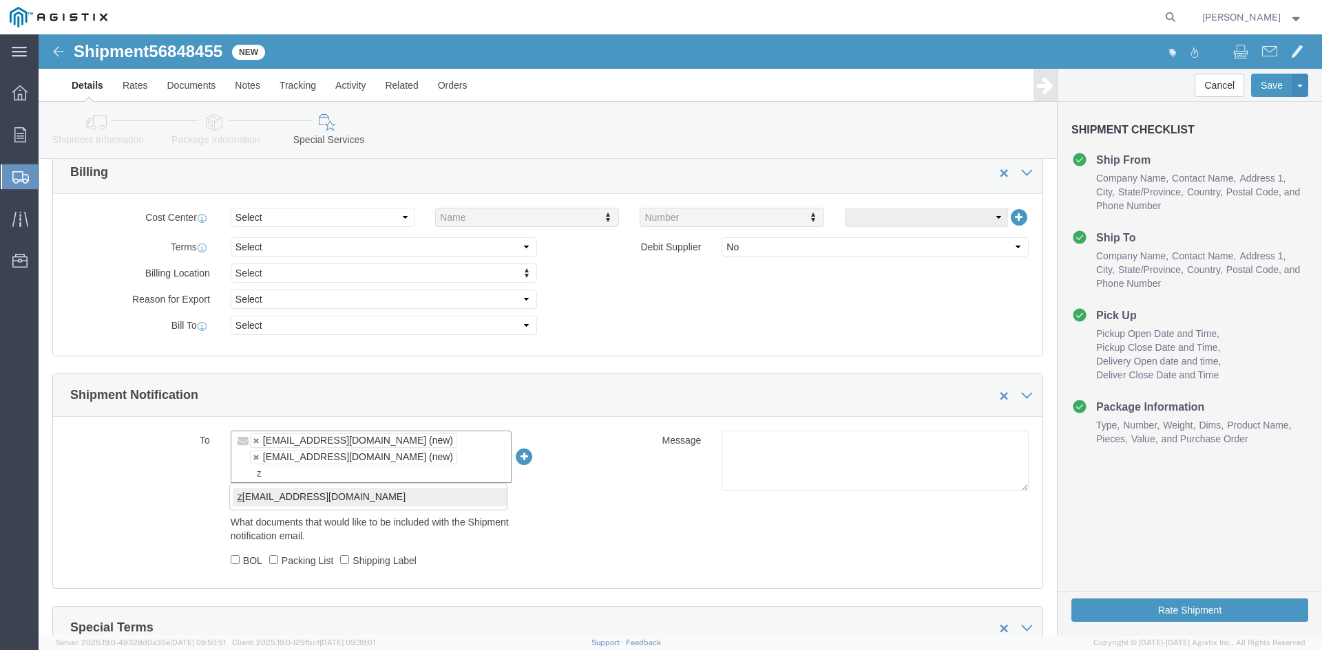
type input "z"
type input "[EMAIL_ADDRESS][DOMAIN_NAME],[DOMAIN_NAME][EMAIL_ADDRESS][DOMAIN_NAME],[PERSON_…"
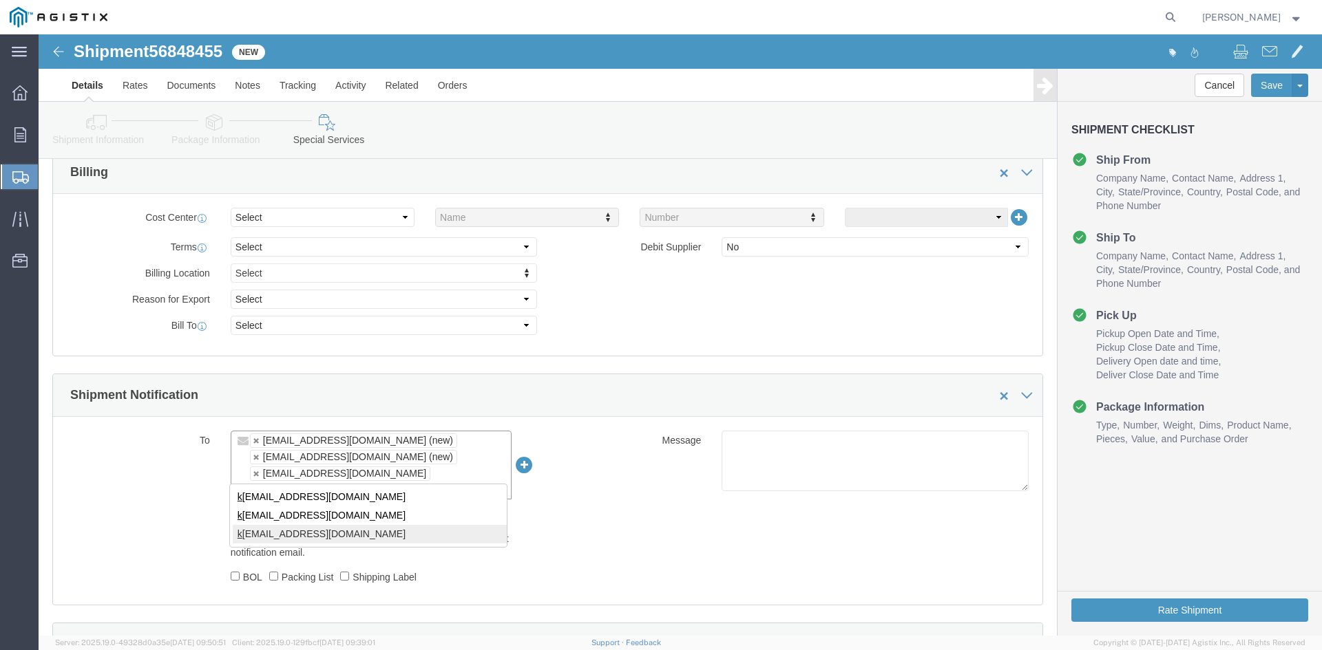
type input "k"
type input "[EMAIL_ADDRESS][DOMAIN_NAME],[DOMAIN_NAME][EMAIL_ADDRESS][DOMAIN_NAME],[PERSON_…"
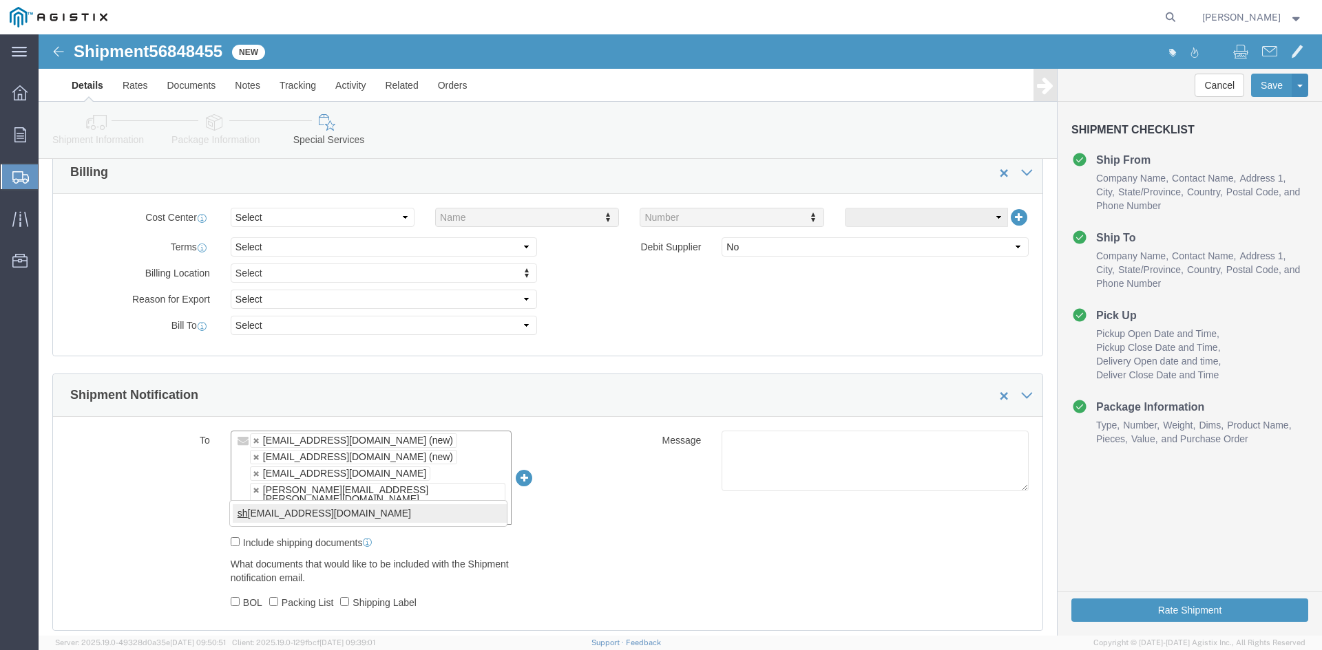
type input "sh"
type input "[EMAIL_ADDRESS][DOMAIN_NAME],[DOMAIN_NAME][EMAIL_ADDRESS][DOMAIN_NAME],[PERSON_…"
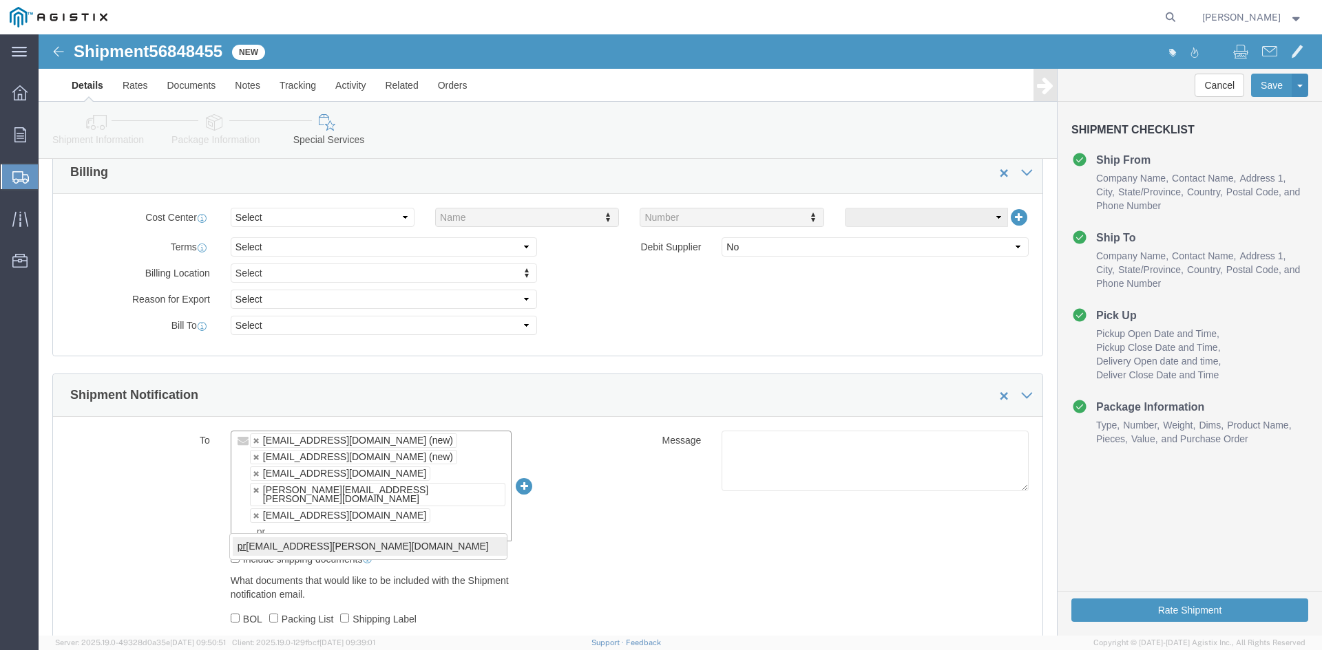
type input "pr"
type input "[EMAIL_ADDRESS][DOMAIN_NAME],[DOMAIN_NAME][EMAIL_ADDRESS][DOMAIN_NAME],[PERSON_…"
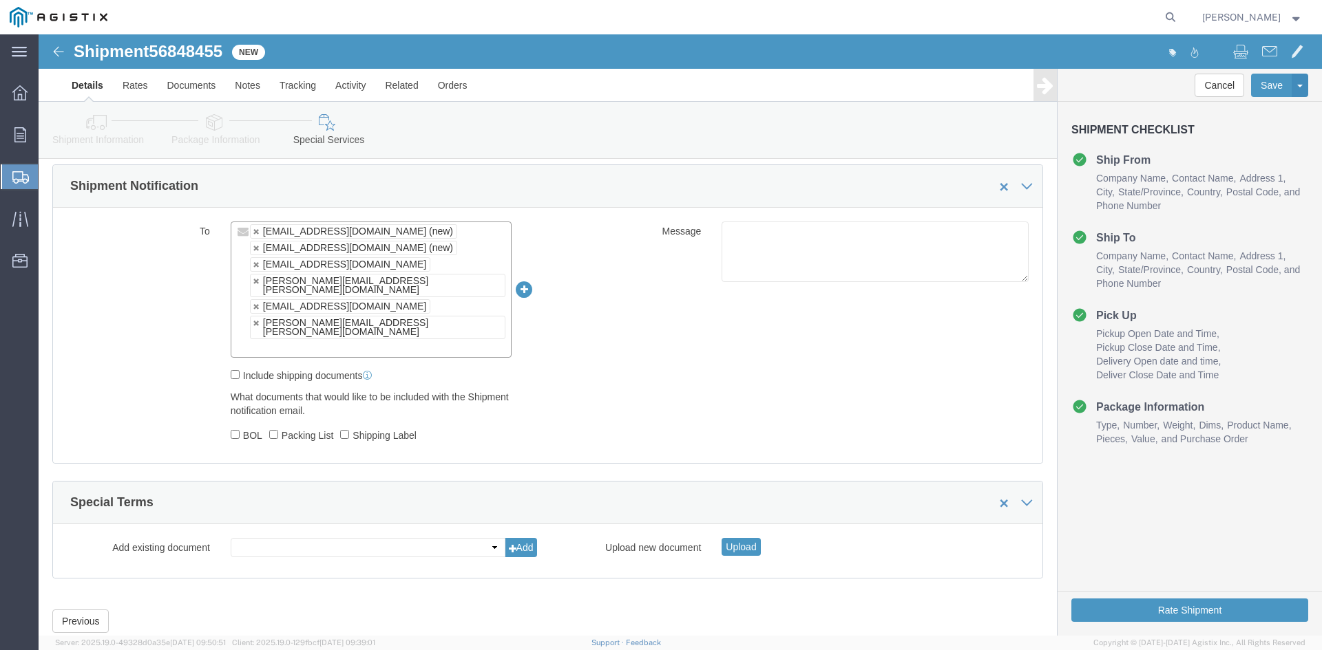
scroll to position [834, 0]
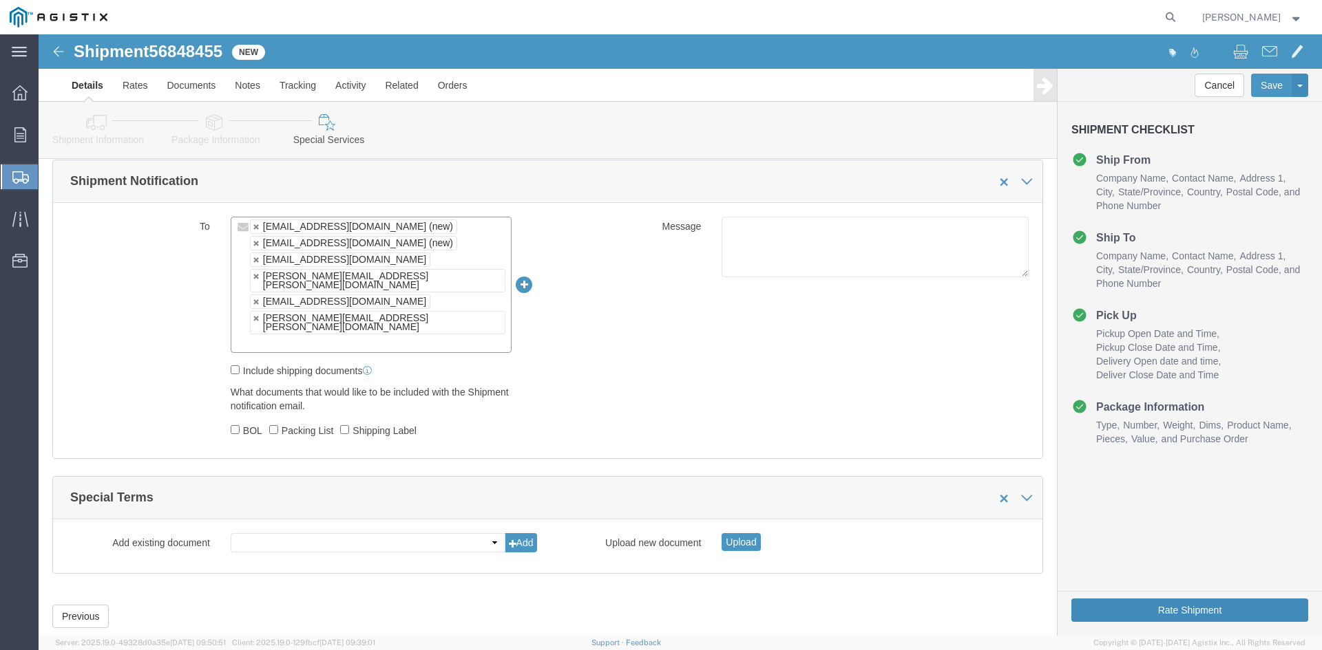
click button "Rate Shipment"
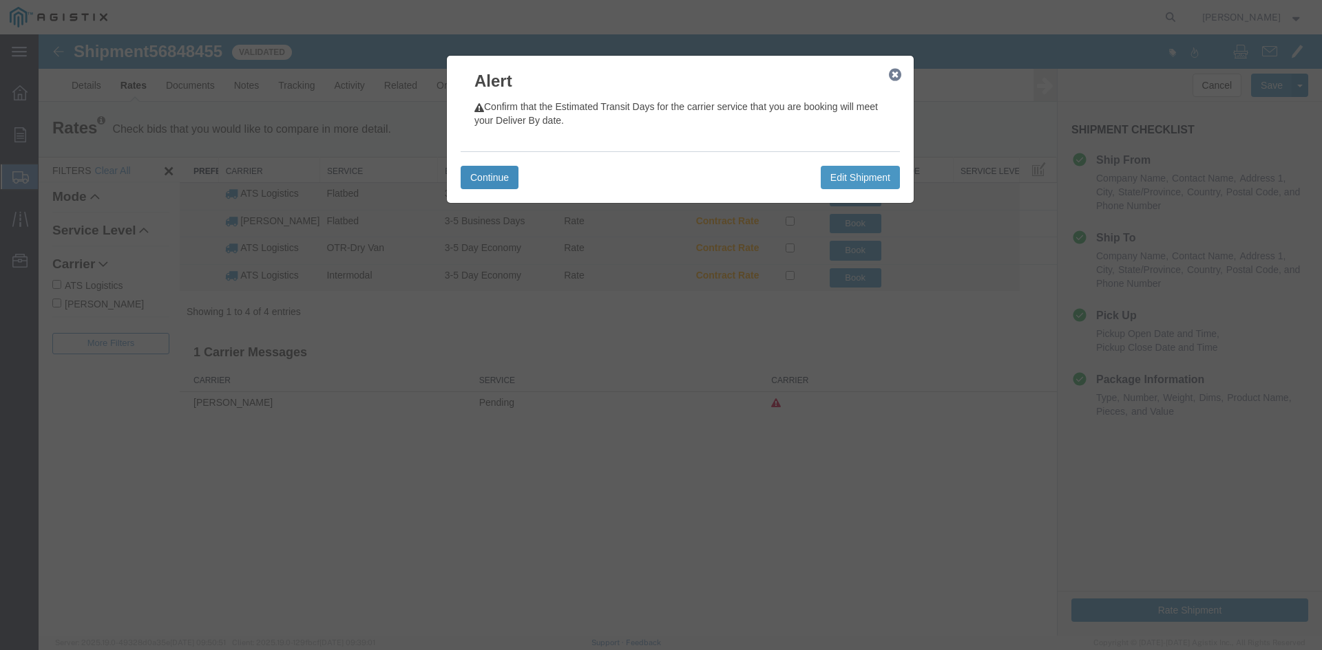
click at [489, 178] on button "Continue" at bounding box center [489, 177] width 58 height 23
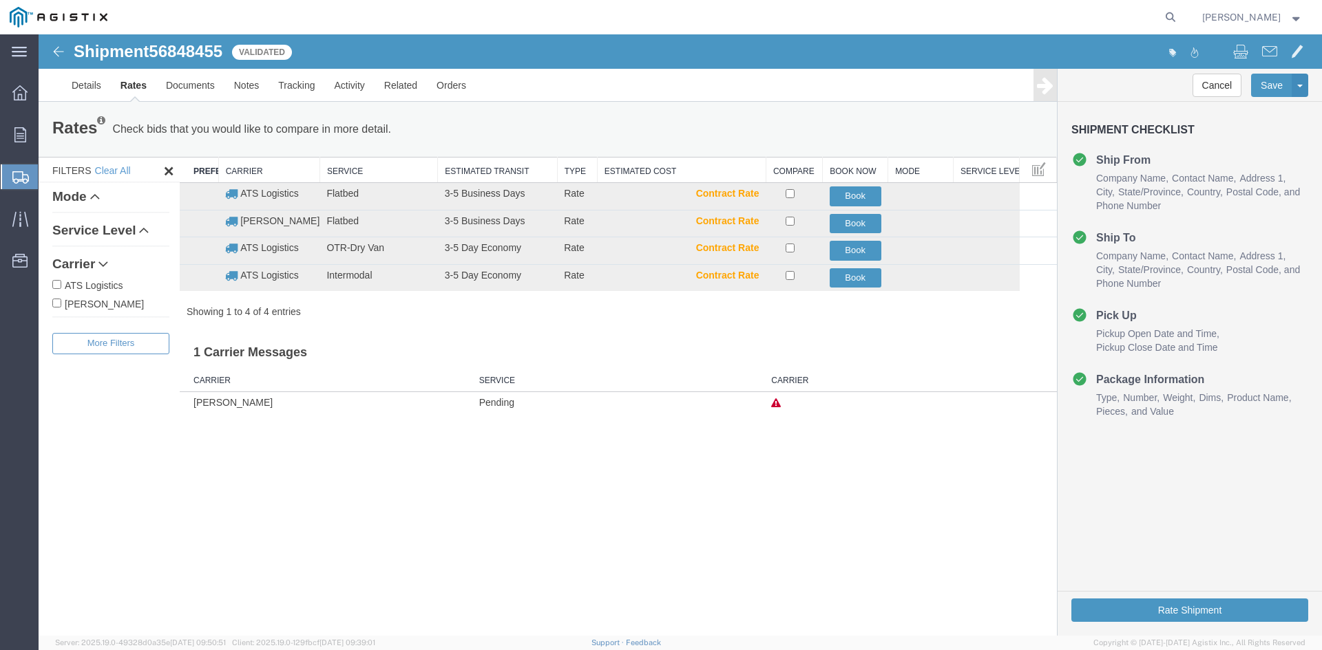
click at [53, 283] on input "ATS Logistics" at bounding box center [56, 284] width 9 height 9
checkbox input "true"
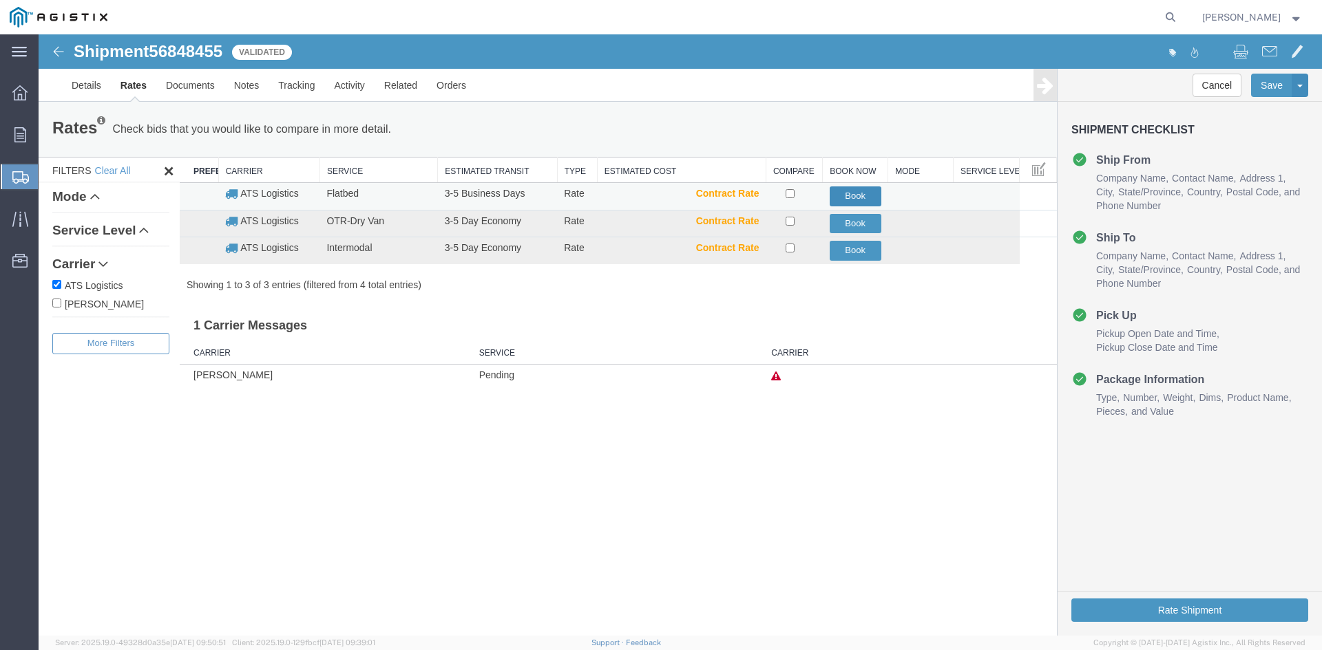
click at [849, 193] on button "Book" at bounding box center [855, 197] width 52 height 20
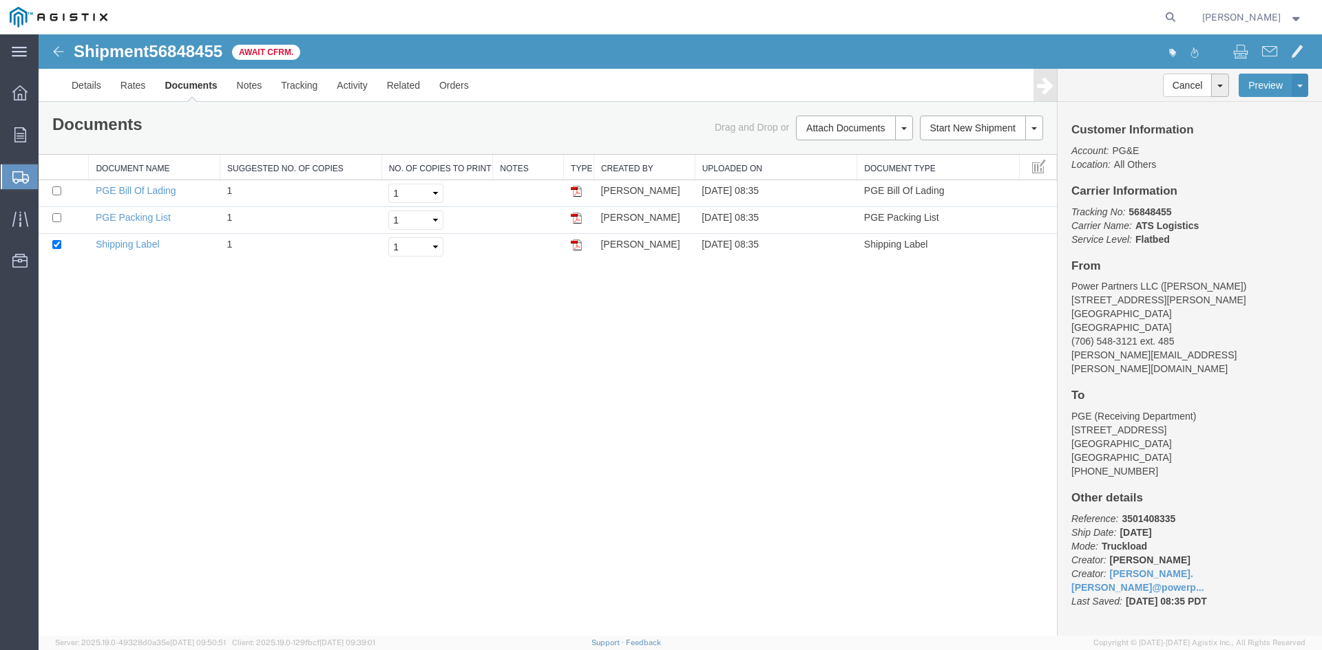
click at [0, 0] on span "Create Shipment" at bounding box center [0, 0] width 0 height 0
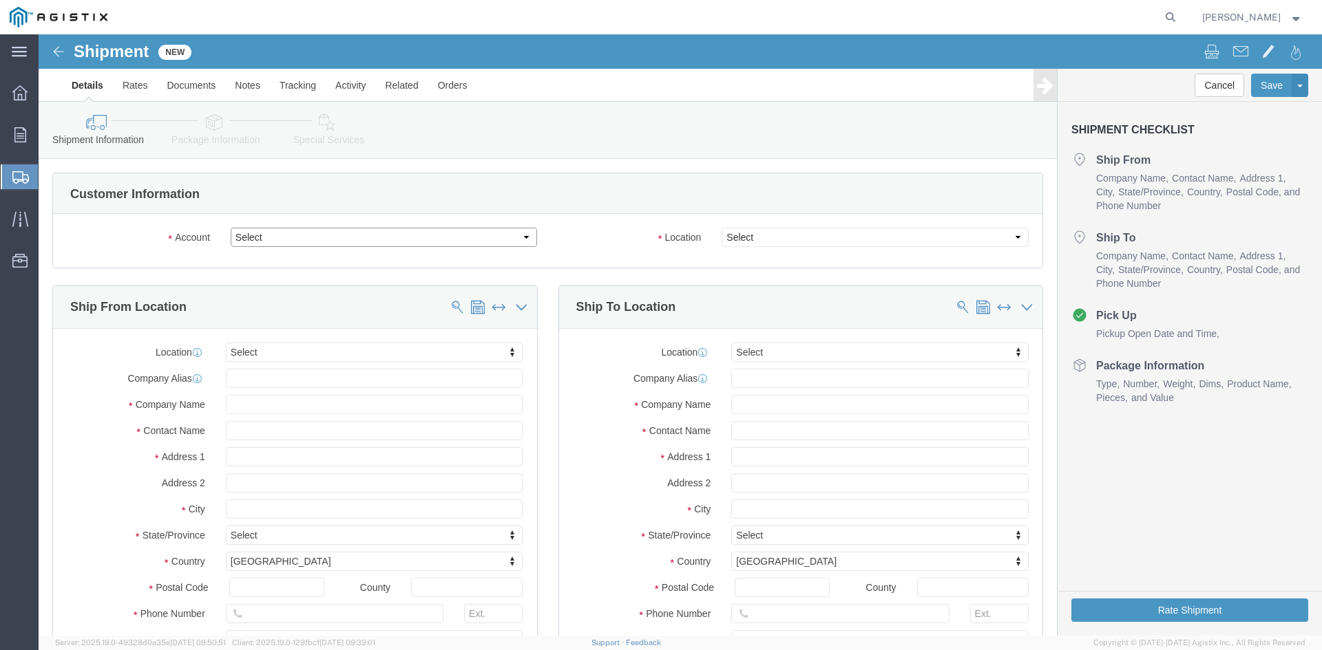
click select "Select PG&E Power Partners"
select select "9596"
click select "Select PG&E Power Partners"
select select "PURCHORD"
select select
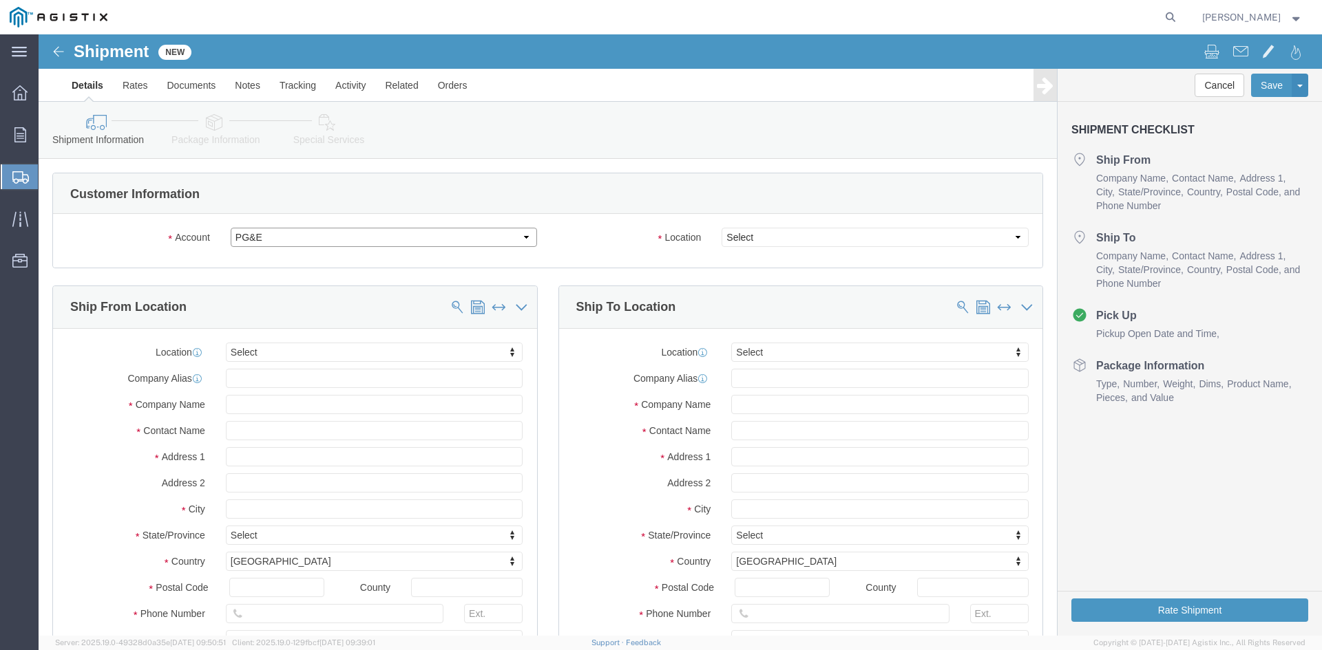
select select
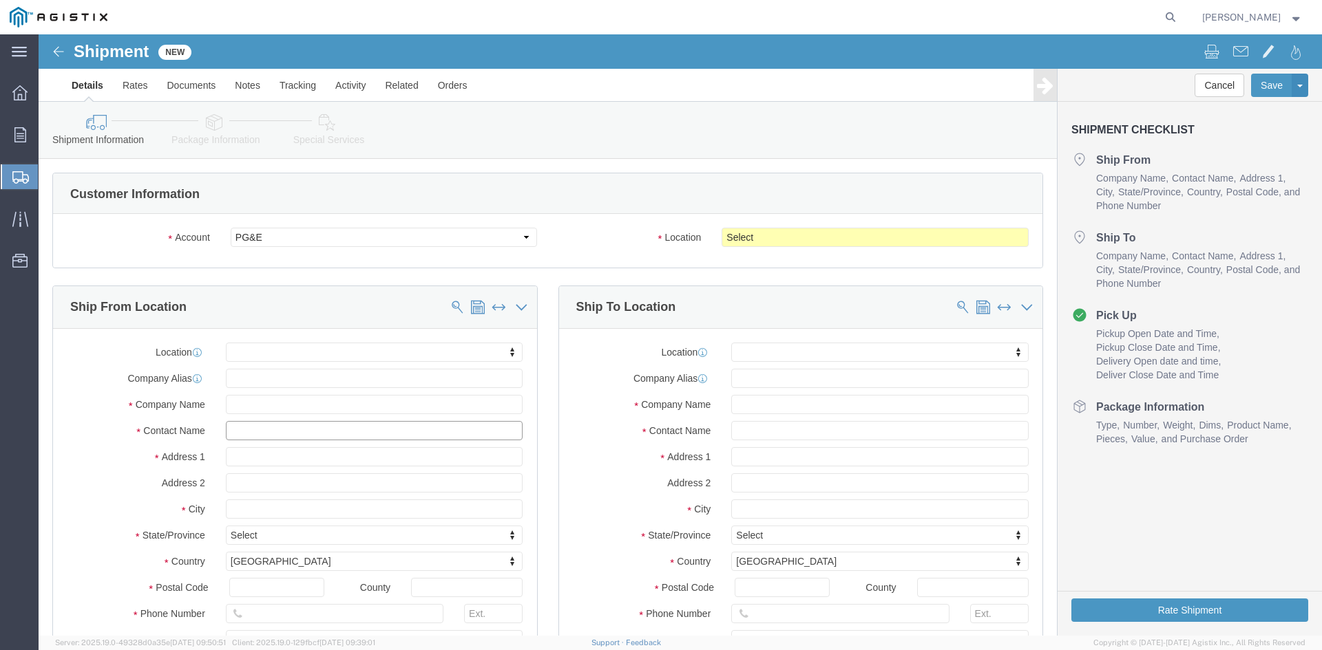
click input "text"
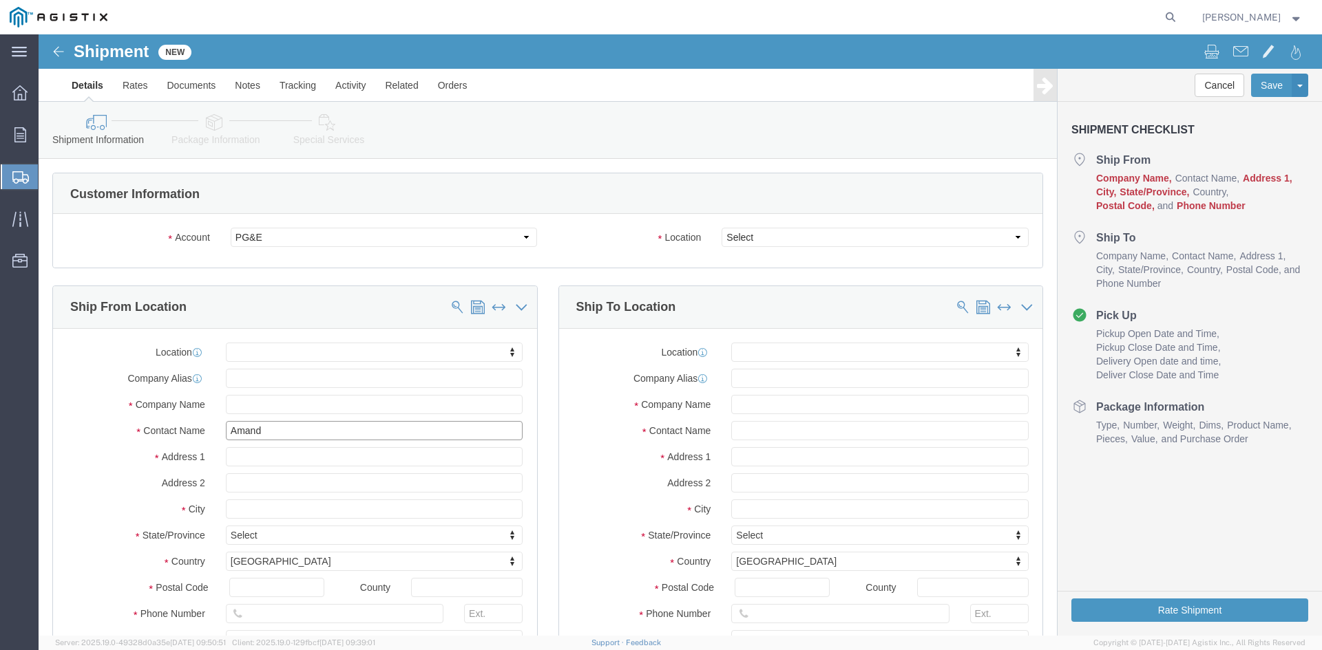
type input "[PERSON_NAME]"
click p "- Power Partners LLC - ([PERSON_NAME]) [STREET_ADDRESS][PERSON_NAME]"
select select
type input "[STREET_ADDRESS][PERSON_NAME]"
type input "30607"
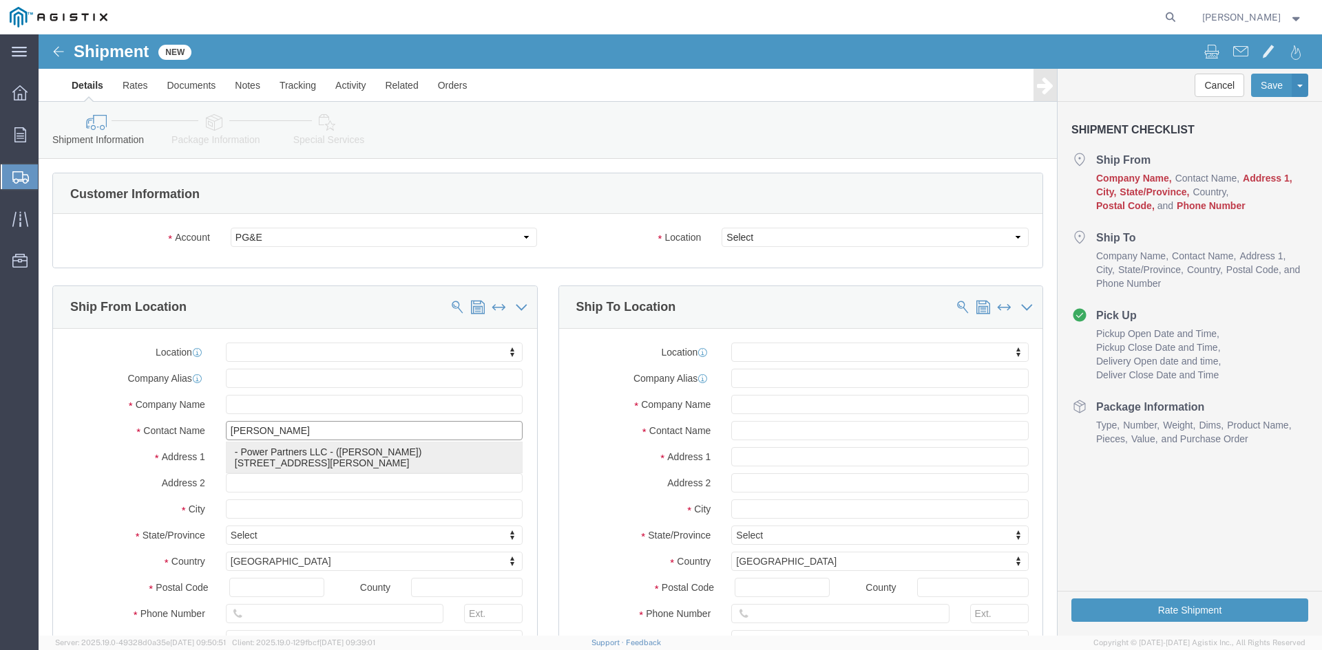
type input "[PHONE_NUMBER]"
type input "485"
type input "[PERSON_NAME][EMAIL_ADDRESS][PERSON_NAME][DOMAIN_NAME]"
checkbox input "true"
type input "Power Partners LLC"
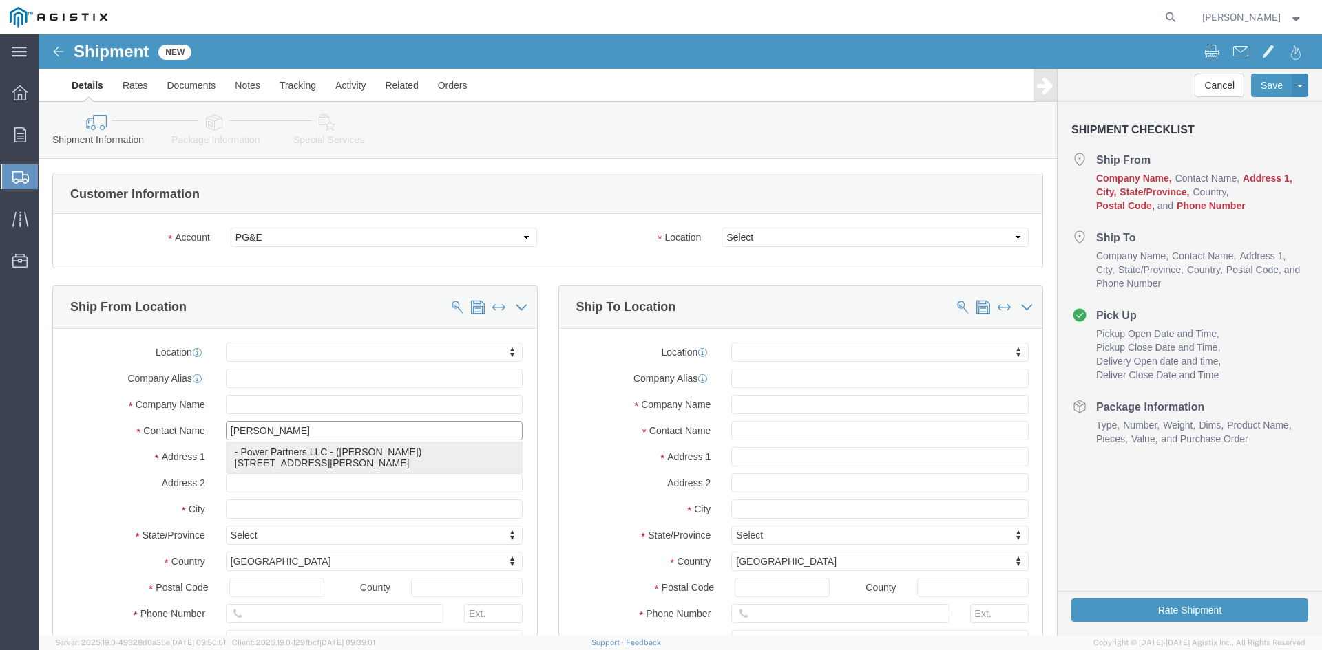
type input "[PERSON_NAME]"
type input "[GEOGRAPHIC_DATA]"
select select "GA"
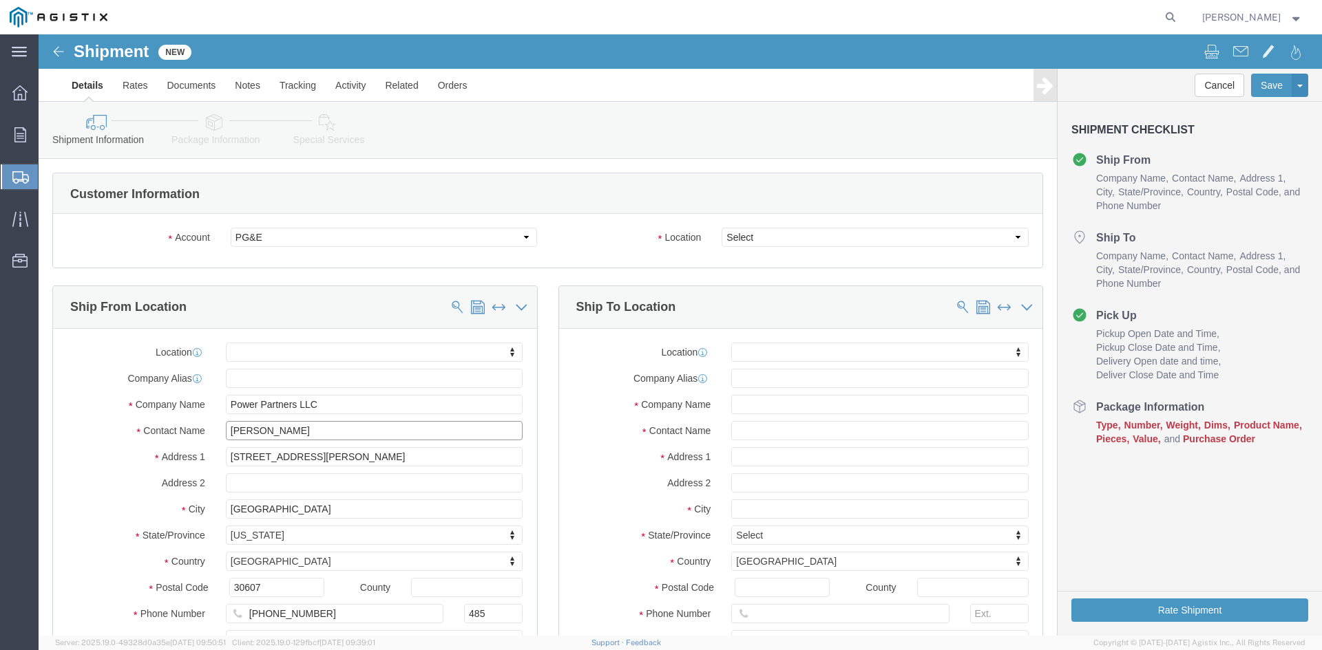
type input "[PERSON_NAME]"
click select "Select All Others [GEOGRAPHIC_DATA] [GEOGRAPHIC_DATA] [GEOGRAPHIC_DATA] [GEOGRA…"
select select "19745"
click select "Select All Others [GEOGRAPHIC_DATA] [GEOGRAPHIC_DATA] [GEOGRAPHIC_DATA] [GEOGRA…"
drag, startPoint x: 692, startPoint y: 401, endPoint x: 750, endPoint y: 399, distance: 58.5
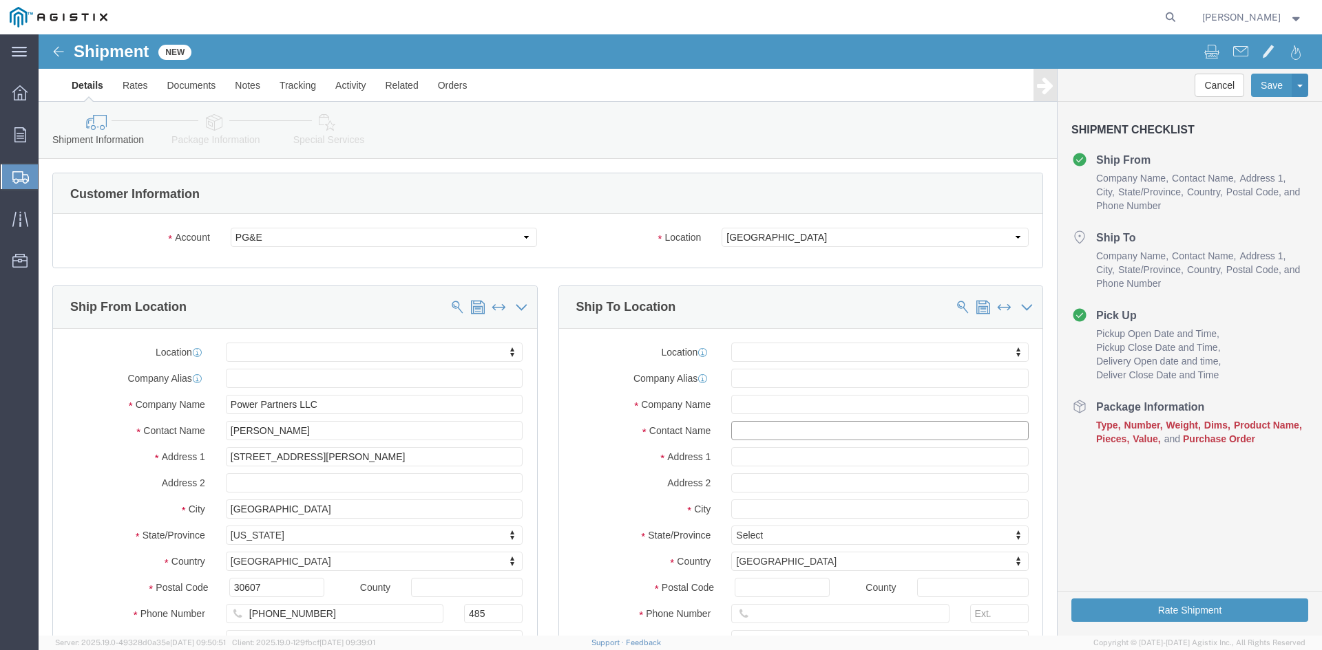
click input "text"
drag, startPoint x: 734, startPoint y: 392, endPoint x: 639, endPoint y: 392, distance: 95.0
click div "Contact Name 350139"
type input "[PERSON_NAME]"
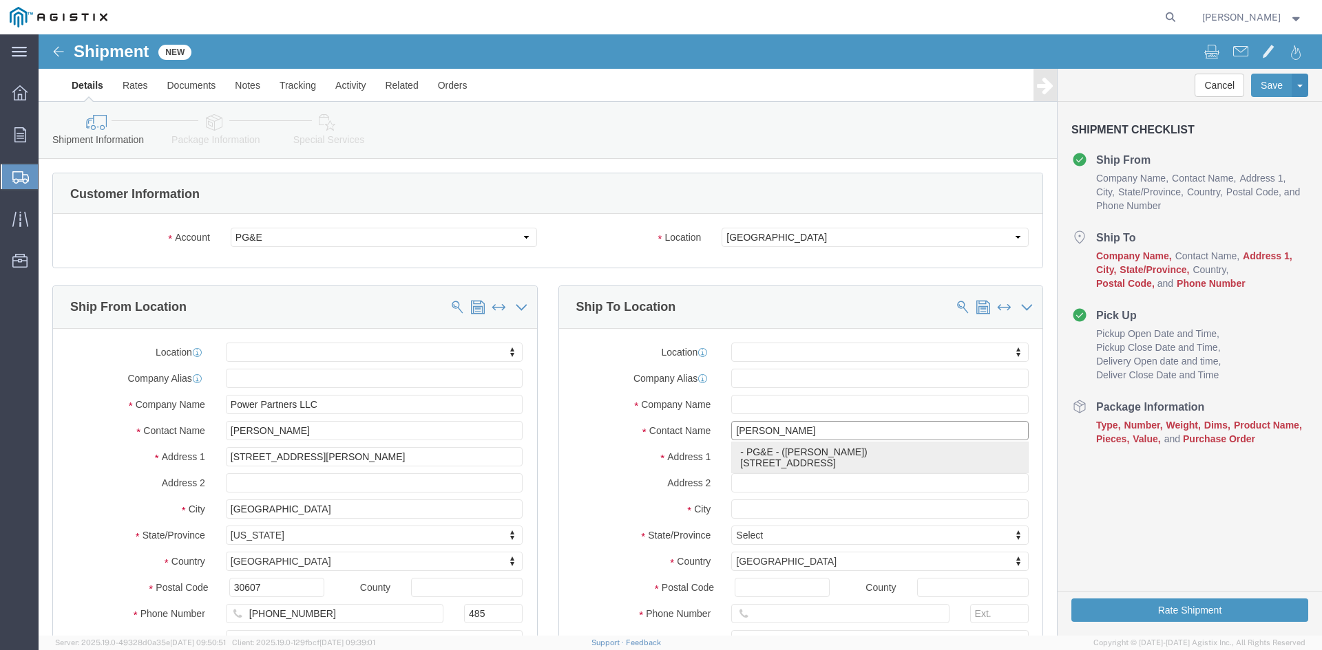
click p "- PG&E - ([PERSON_NAME]) [STREET_ADDRESS]"
select select
type input "[STREET_ADDRESS]"
type input "93725"
type input "[PHONE_NUMBER]"
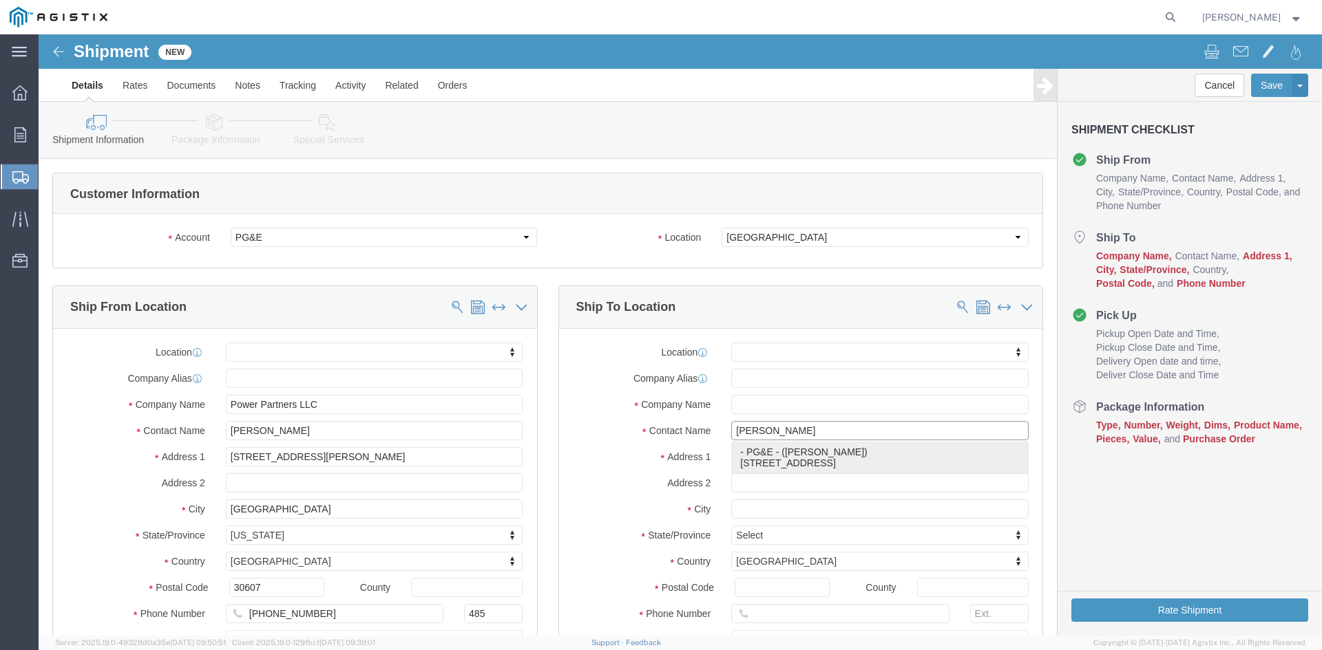
type input "PG&E"
type input "[PERSON_NAME]"
type input "[GEOGRAPHIC_DATA]"
select select "CA"
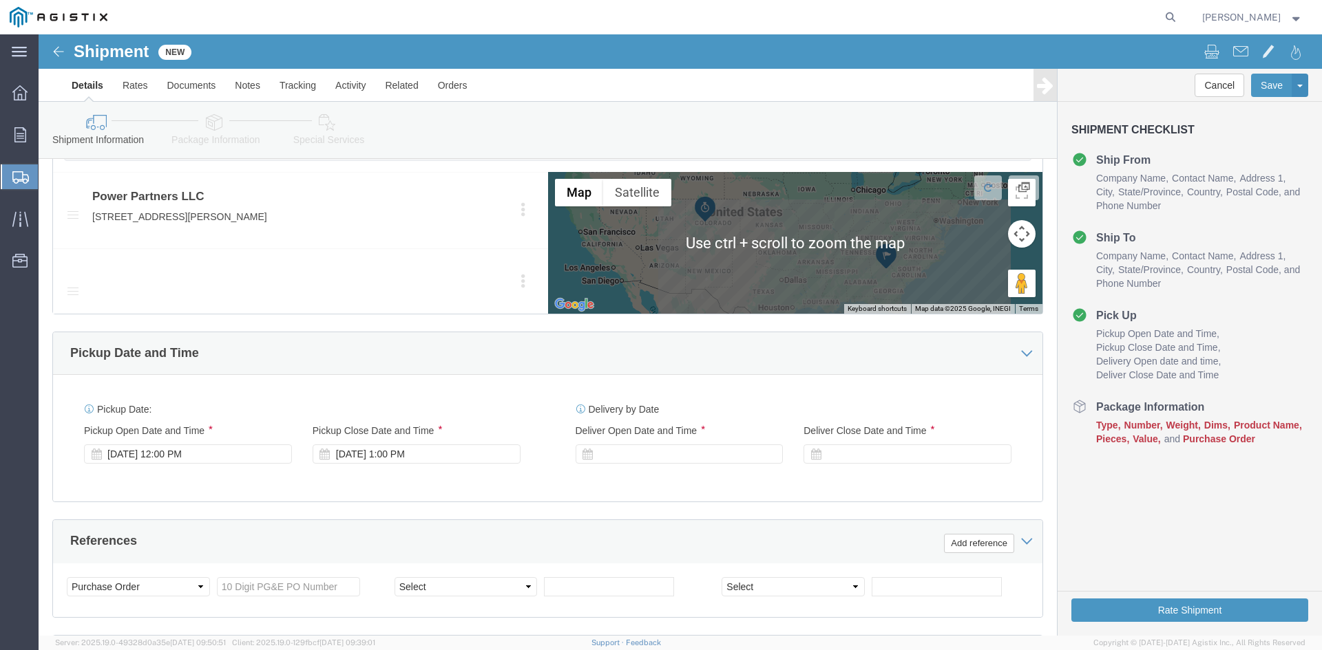
scroll to position [688, 0]
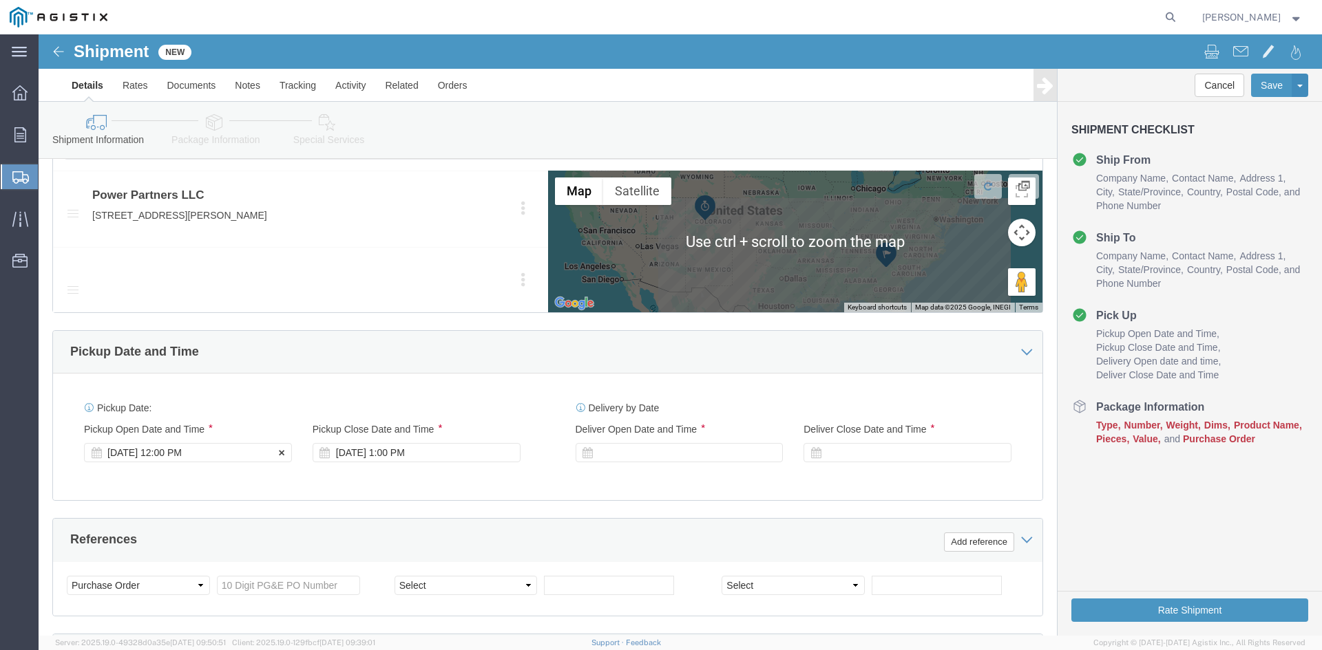
type input "[PERSON_NAME]"
click div "Pickup Start Date Pickup Start Time Pickup Open Date and Time [DATE] 12:00 PM"
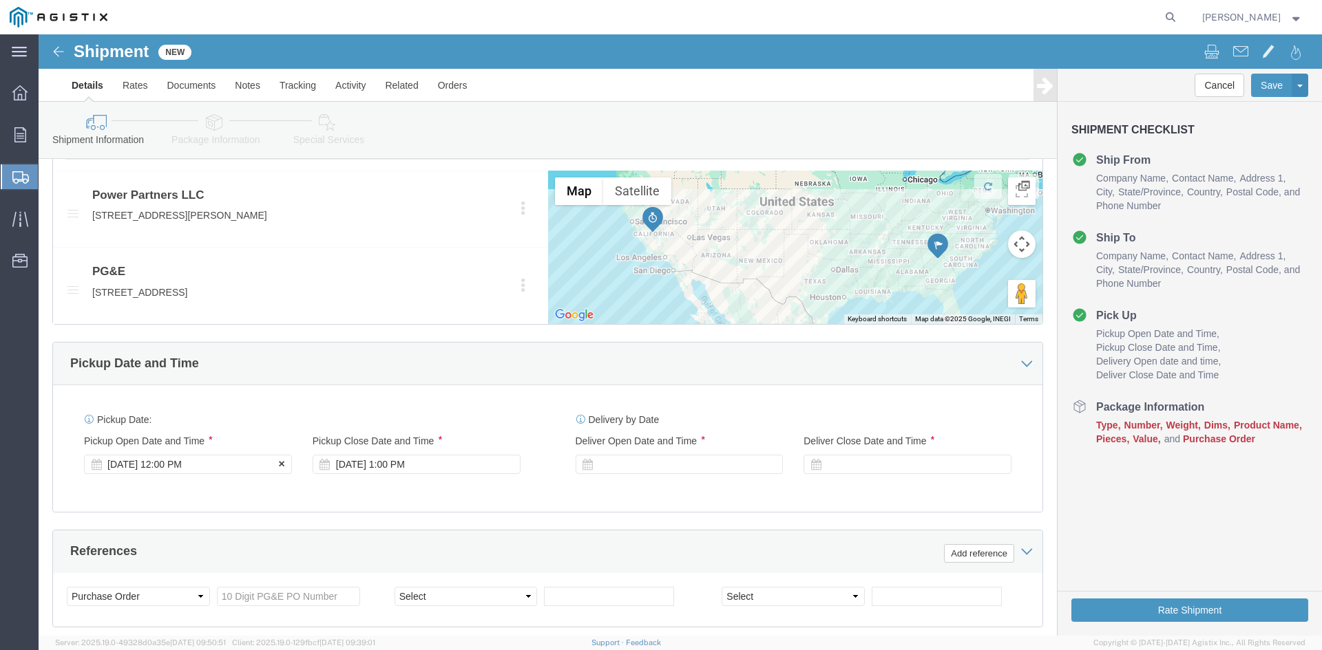
click div "[DATE] 12:00 PM"
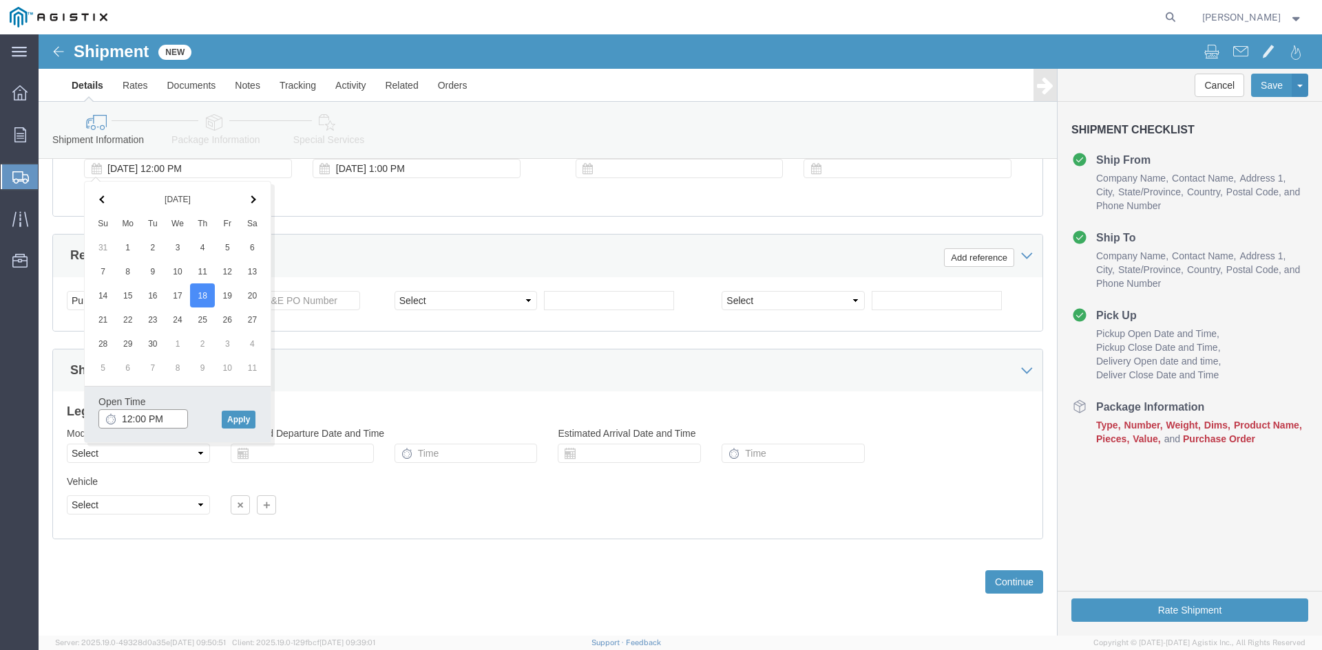
click input "12:00 PM"
click input "11:00 PM"
type input "11:00 AM"
click button "Apply"
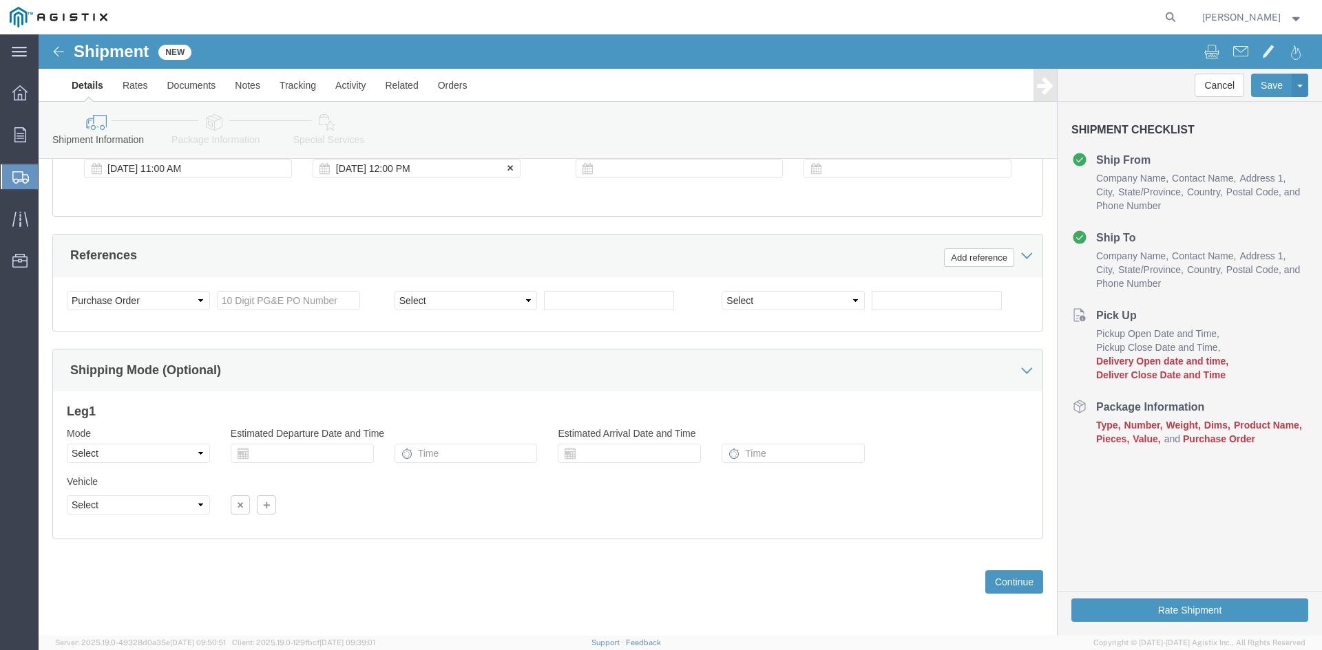
click div "[DATE] 12:00 PM"
type input "5:00 PM"
click button "Apply"
click div
click input "6:00 PM"
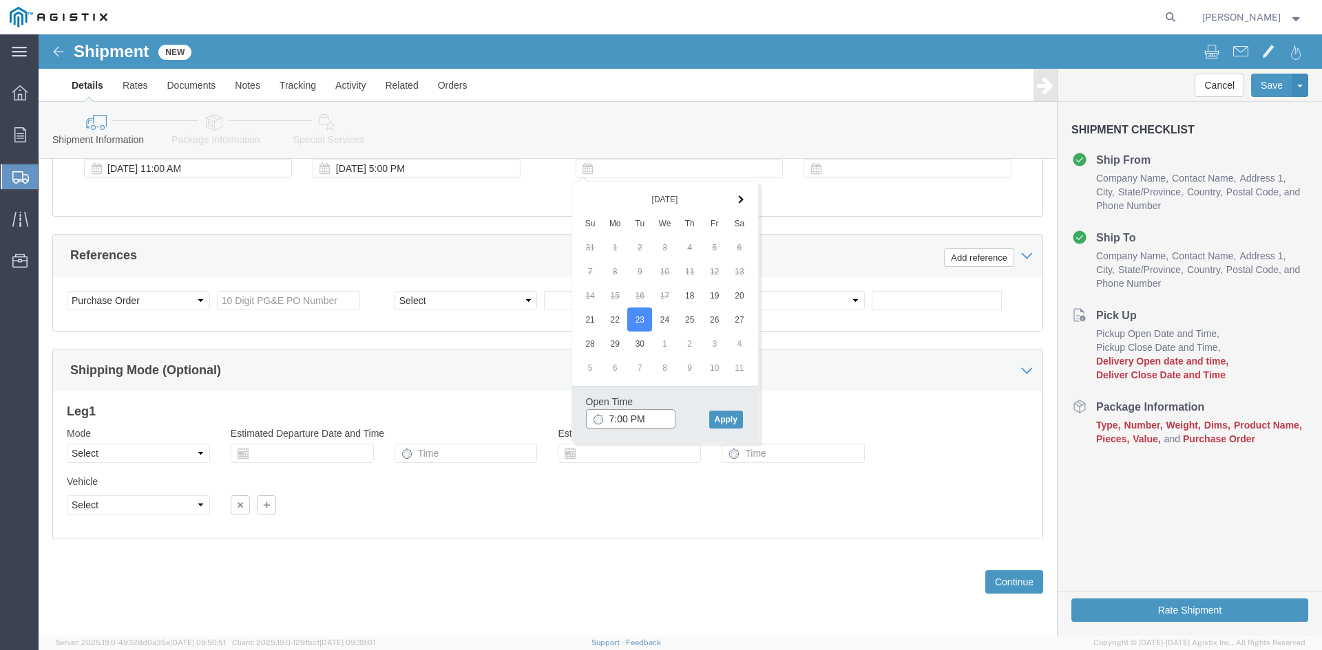
click input "7:00 PM"
click input "7:30 PM"
type input "7:30 AM"
click button "Apply"
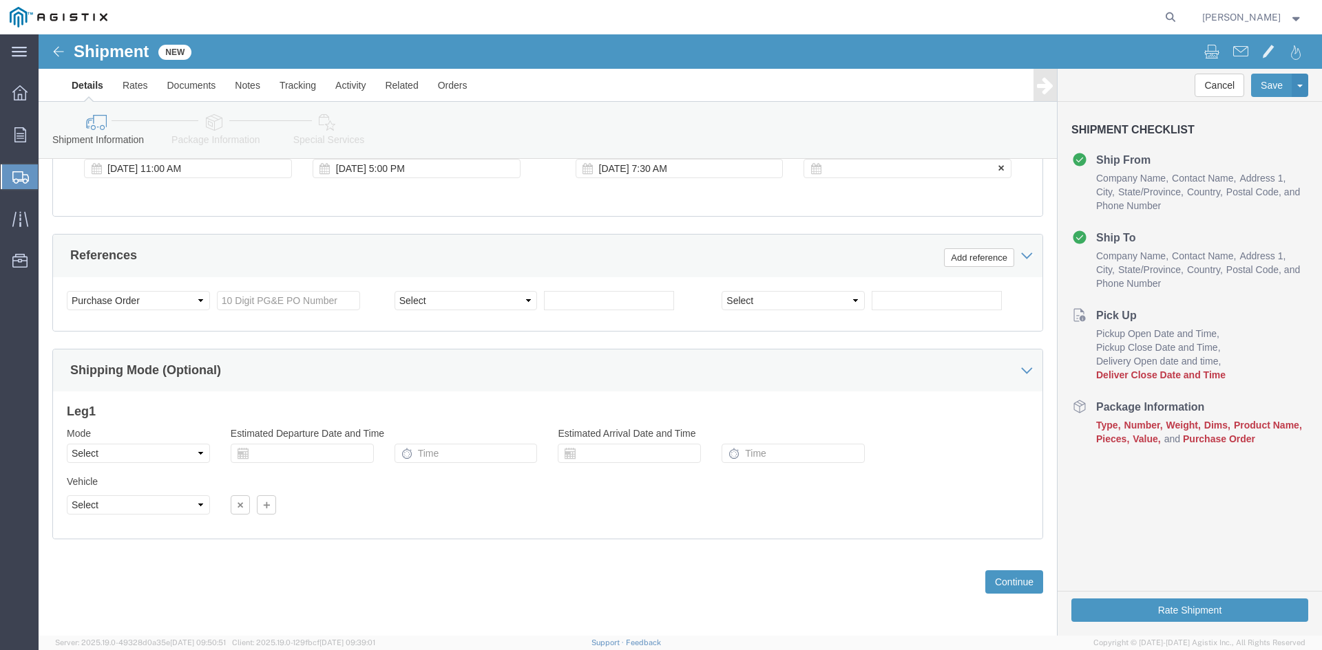
click div
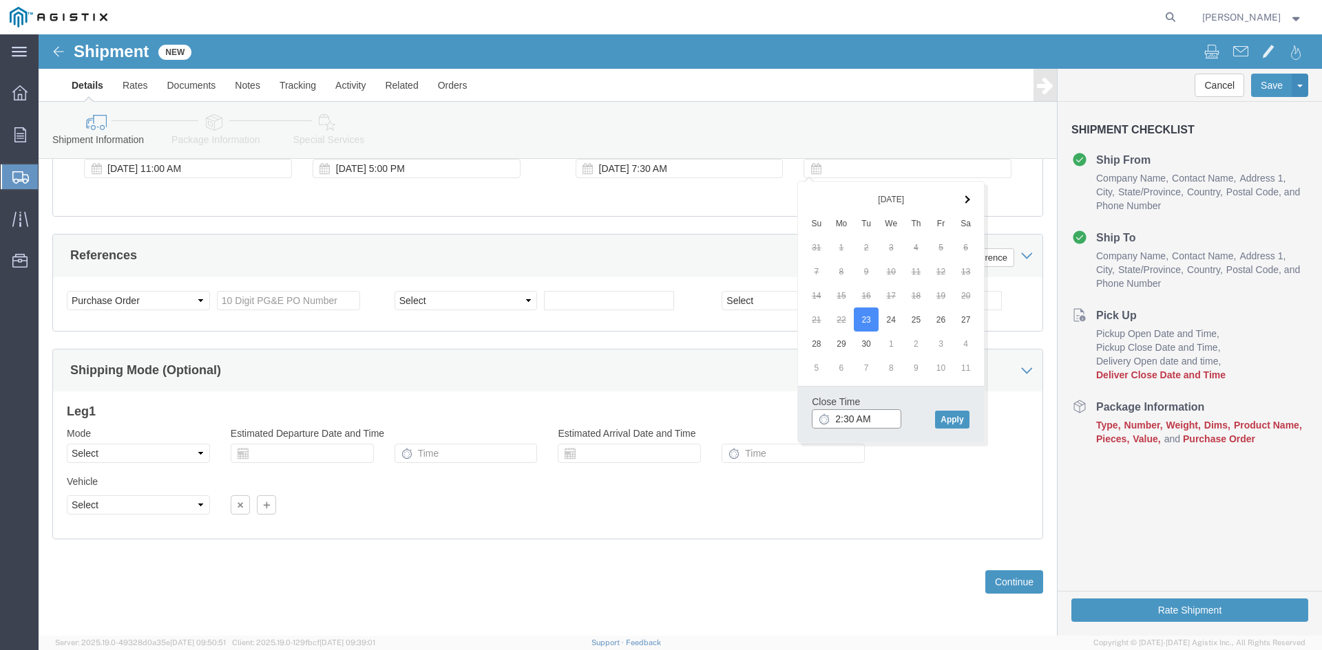
click input "2:30 AM"
click input "2:00 AM"
type input "2:00 PM"
click button "Apply"
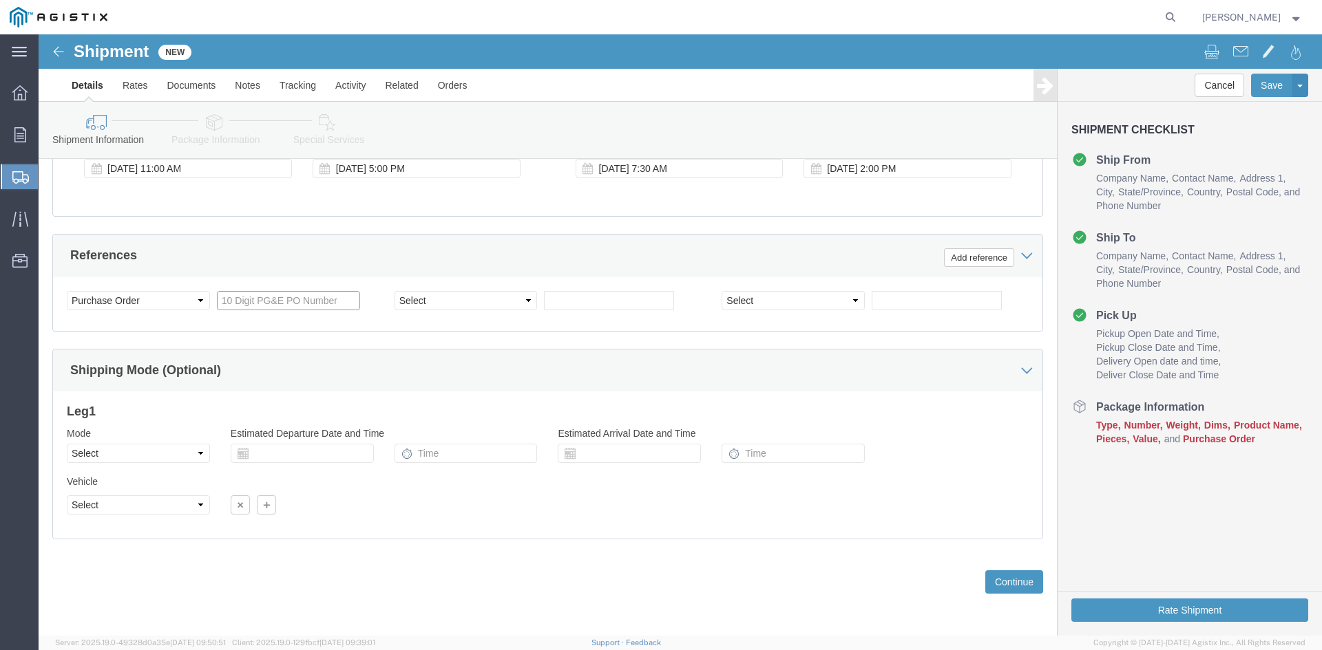
click input "text"
type input "3501391479"
click select "Select Account Type Activity ID Airline Appointment Number ASN Batch Request # …"
select select "BOL"
click select "Select Account Type Activity ID Airline Appointment Number ASN Batch Request # …"
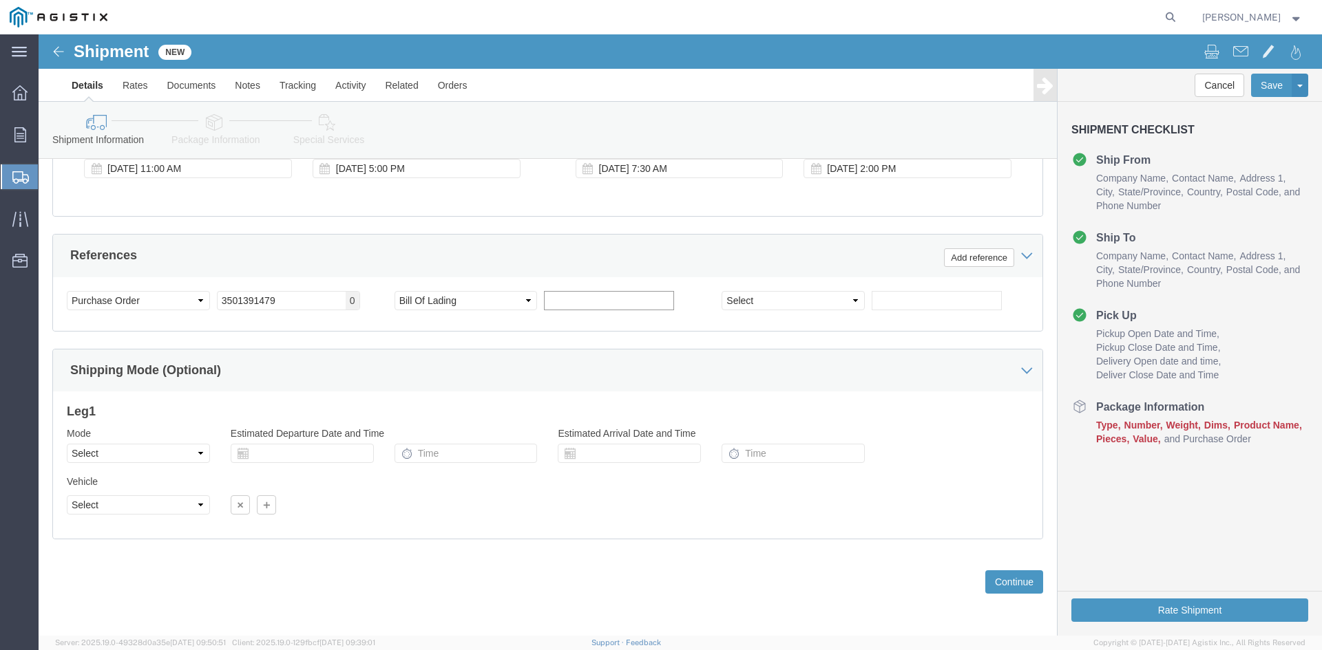
click input "text"
type input "9896027"
click button "Continue"
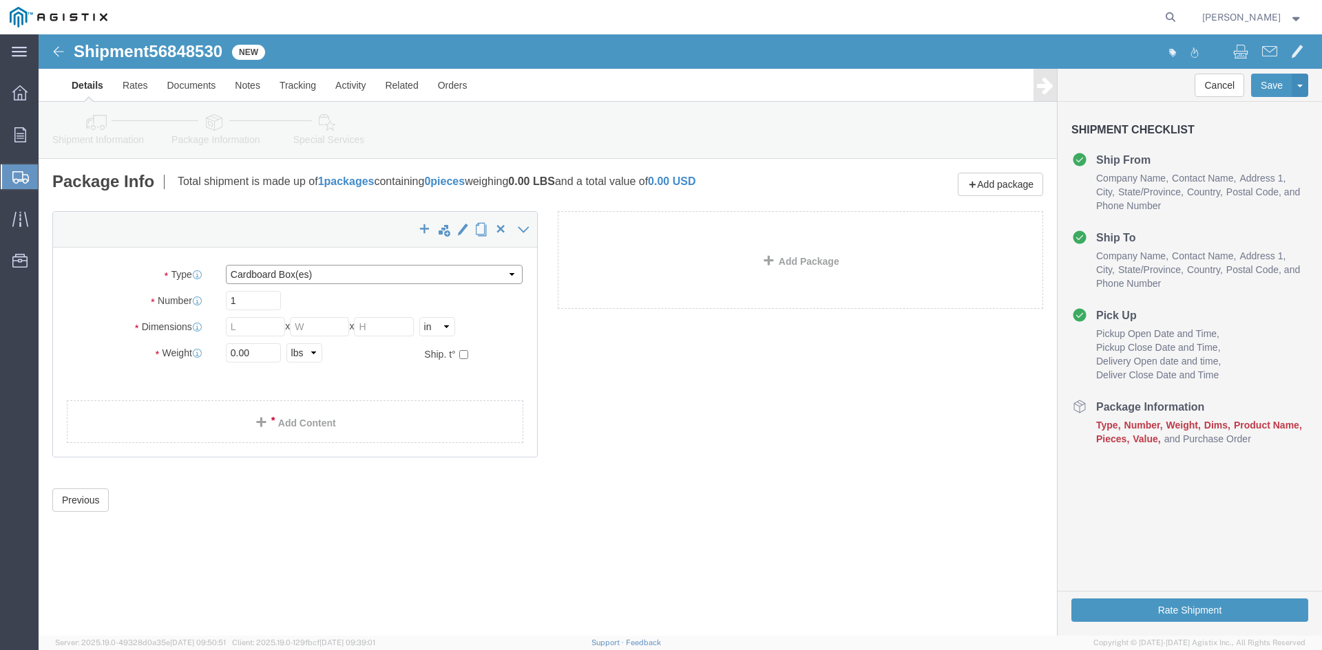
click select "Select Bulk Bundle(s) Cardboard Box(es) Carton(s) Crate(s) Drum(s) (Fiberboard)…"
select select "PSNS"
click select "Select Bulk Bundle(s) Cardboard Box(es) Carton(s) Crate(s) Drum(s) (Fiberboard)…"
click input "text"
type input "1"
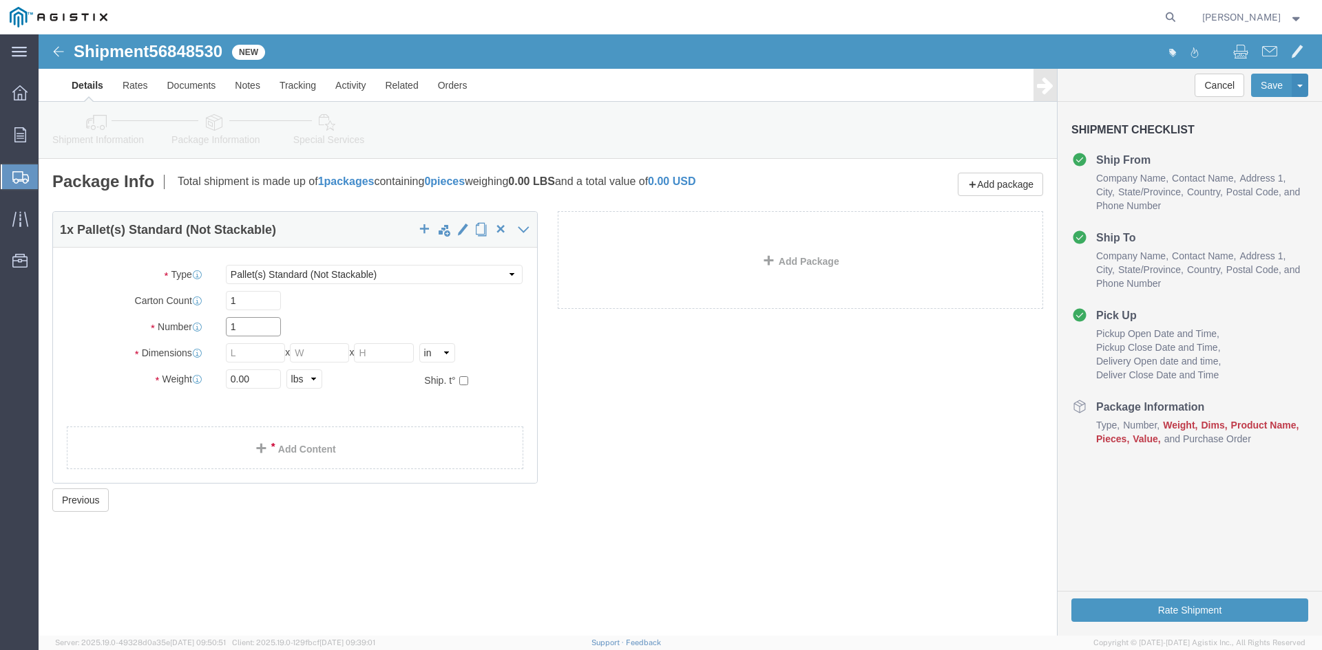
drag, startPoint x: 200, startPoint y: 289, endPoint x: 134, endPoint y: 289, distance: 66.1
click div "Number 1"
type input "22"
click input "text"
type input "36"
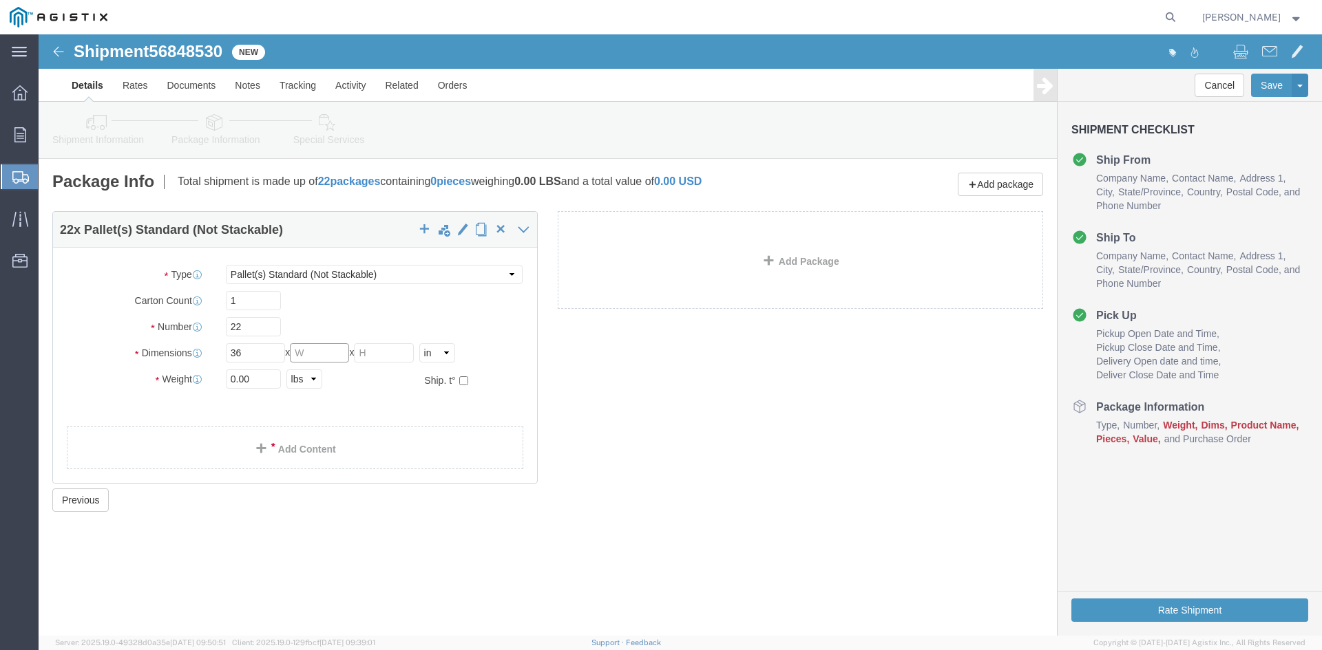
click input "text"
type input "42"
drag, startPoint x: 343, startPoint y: 316, endPoint x: 357, endPoint y: 315, distance: 13.1
click input "text"
type input "48.50"
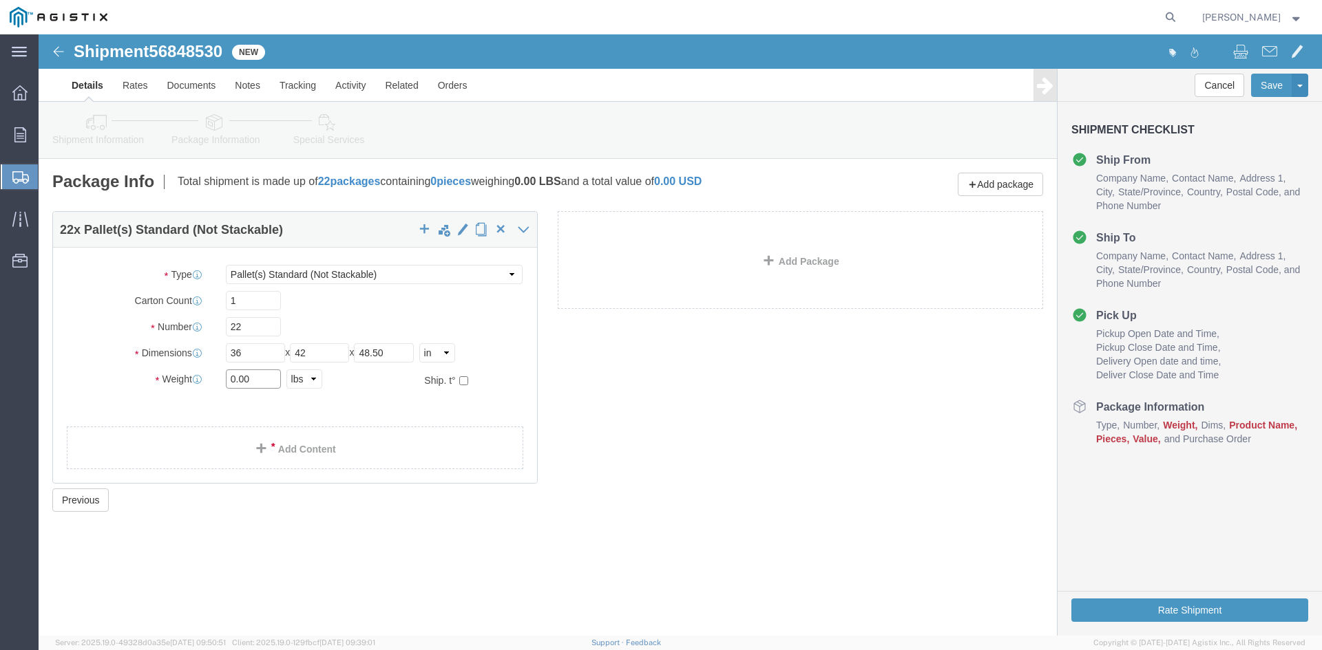
drag, startPoint x: 215, startPoint y: 345, endPoint x: 144, endPoint y: 344, distance: 71.6
click div "Weight 0.00 Select kgs lbs Ship. t°"
type input "32905.21"
click link "Add Content"
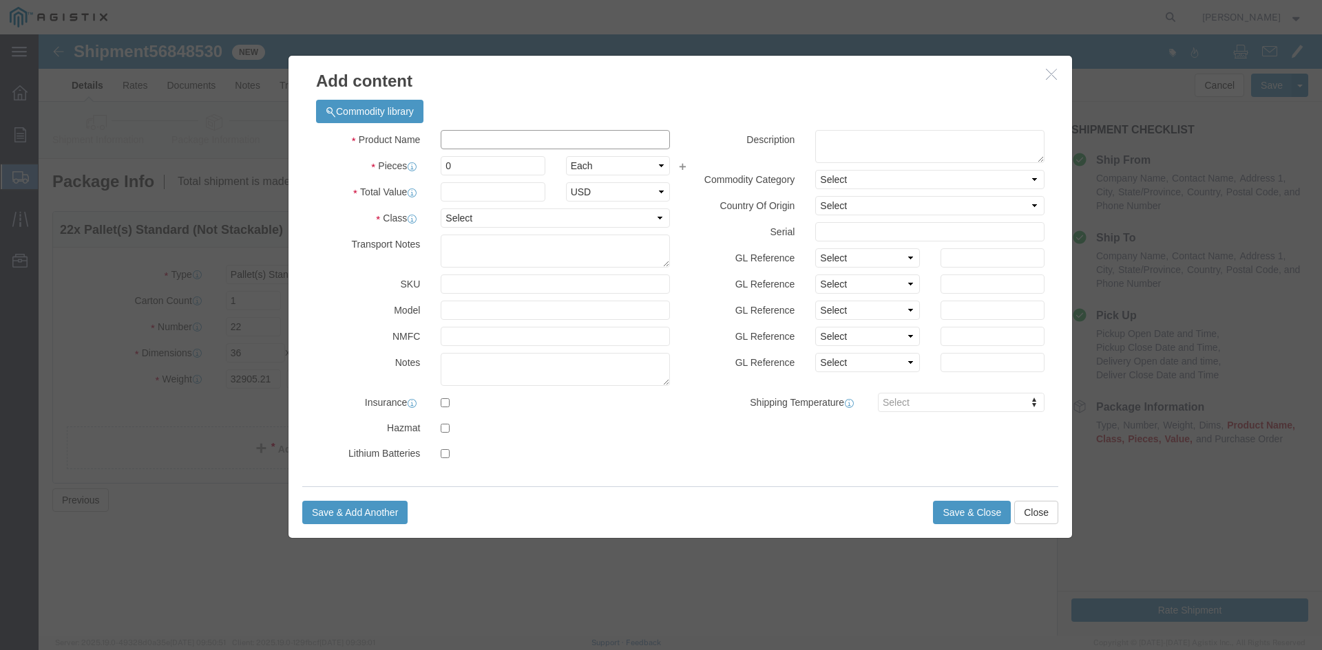
click input "text"
paste input "Overhead Transformer"
type input "Overhead Transformer"
drag, startPoint x: 416, startPoint y: 132, endPoint x: 391, endPoint y: 130, distance: 24.9
click div "Pieces 0 Select Bag Barrels 100Board Feet Bottle Box Blister Pack Carats Can Ca…"
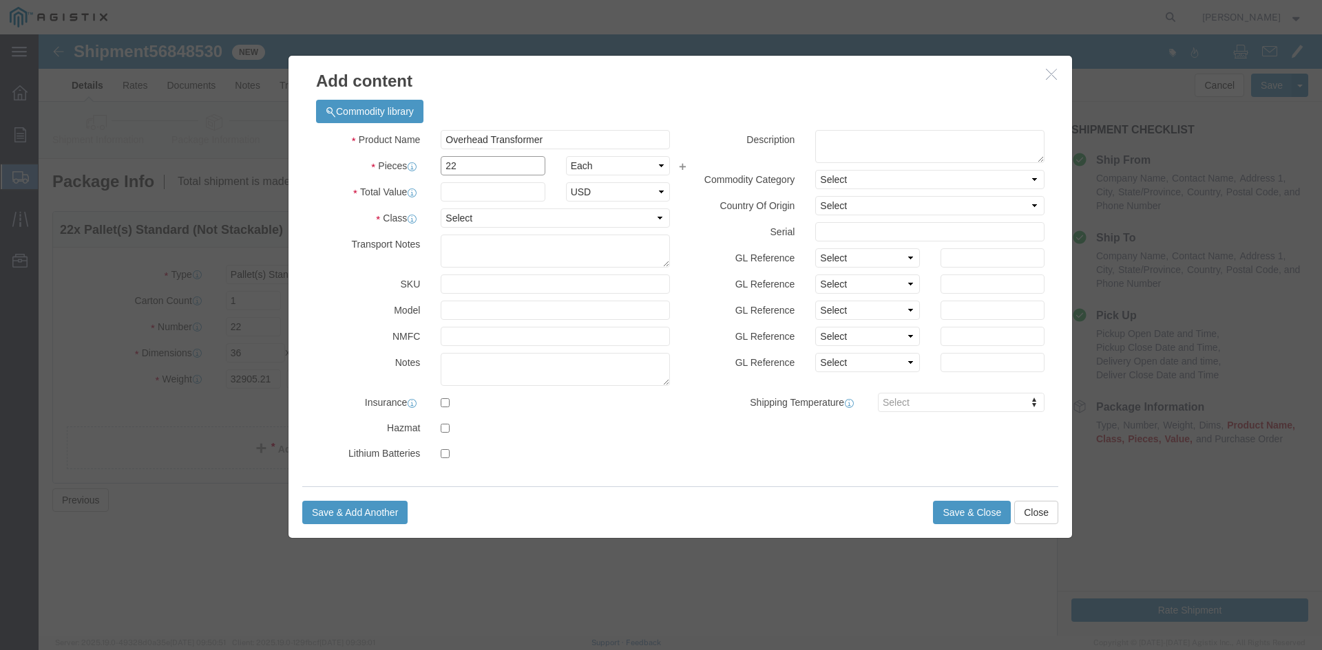
type input "22"
drag, startPoint x: 412, startPoint y: 155, endPoint x: 437, endPoint y: 157, distance: 24.9
click input "text"
type input "1"
click select "Select 50 55 60 65 70 85 92.5 100 125 175 250 300 400"
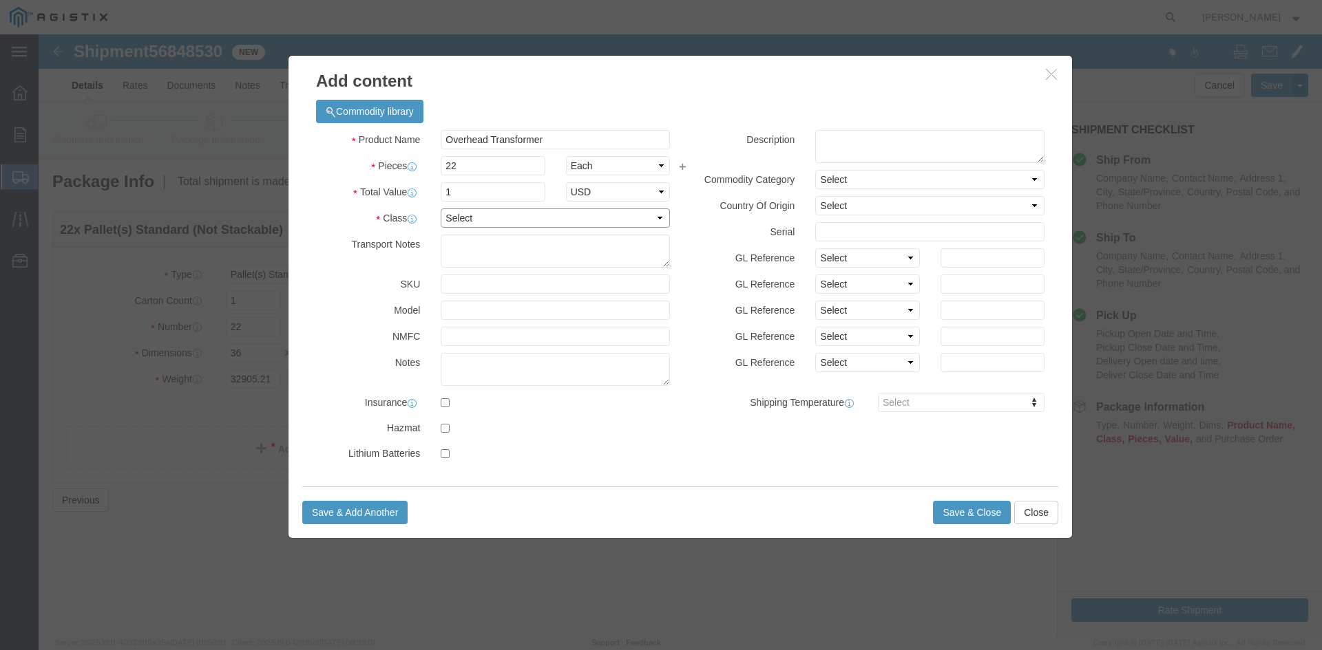
select select "55"
click select "Select 50 55 60 65 70 85 92.5 100 125 175 250 300 400"
click button "Save & Close"
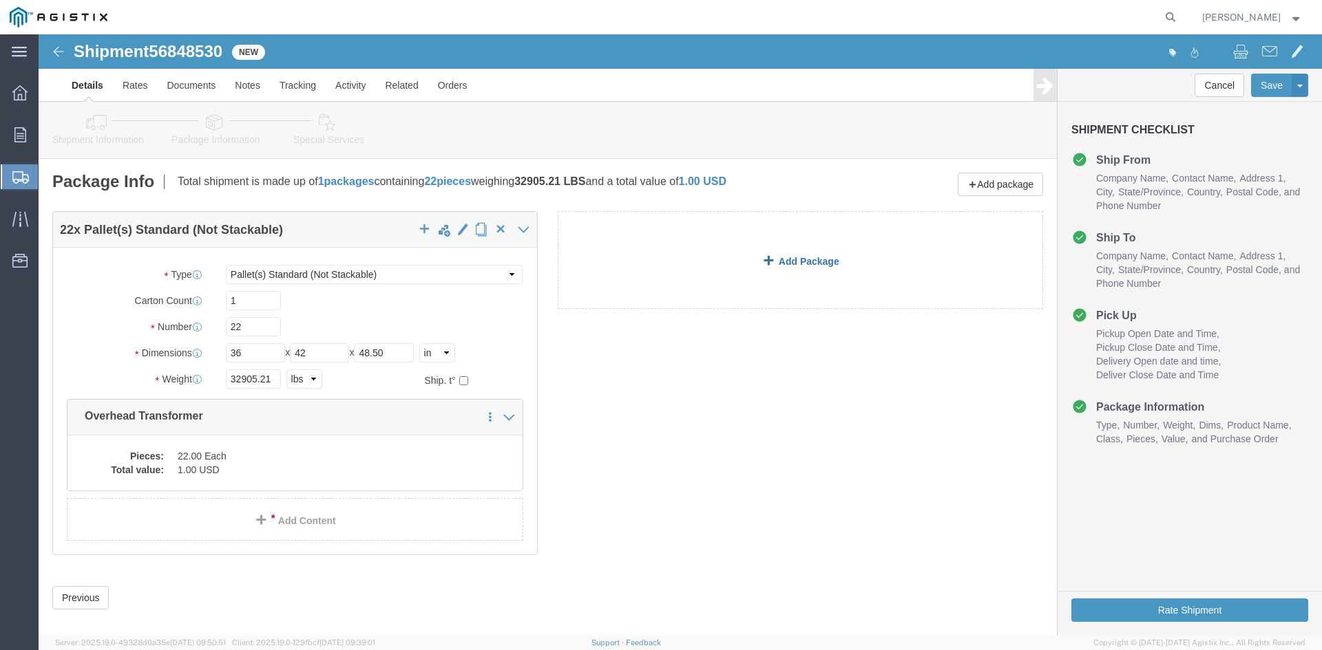
click link "Add Package"
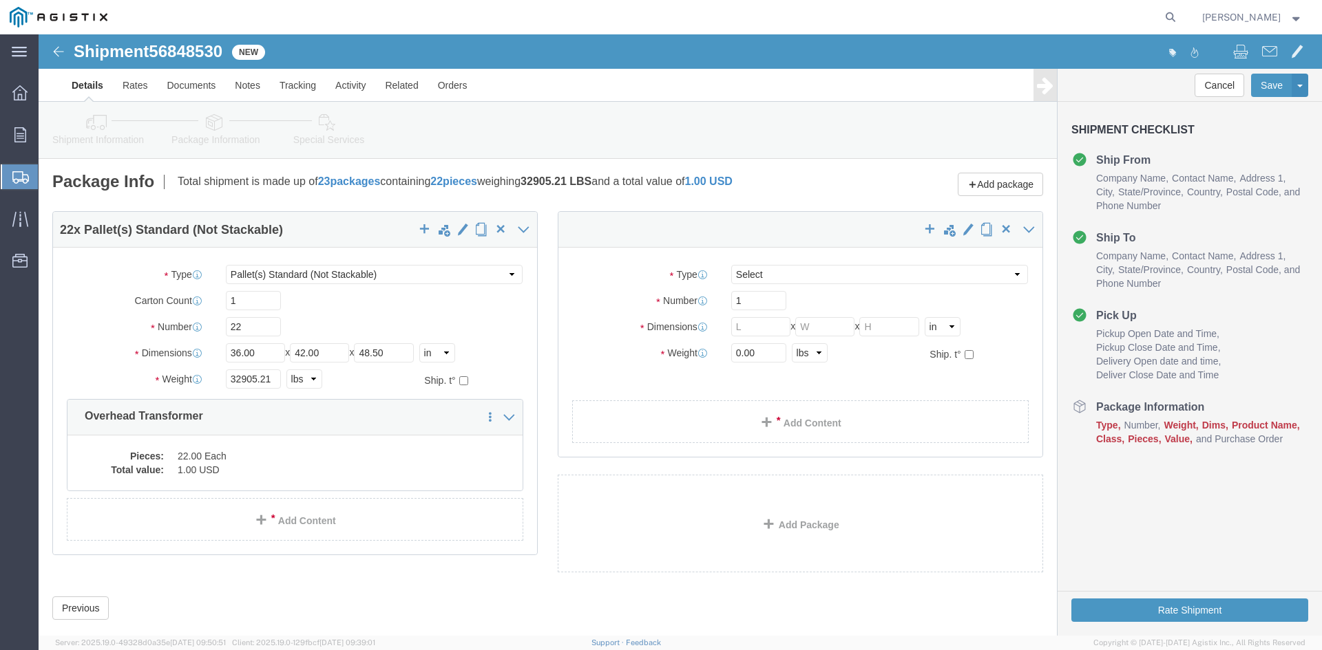
select select "PSNS"
select select "CBOX"
click span "button"
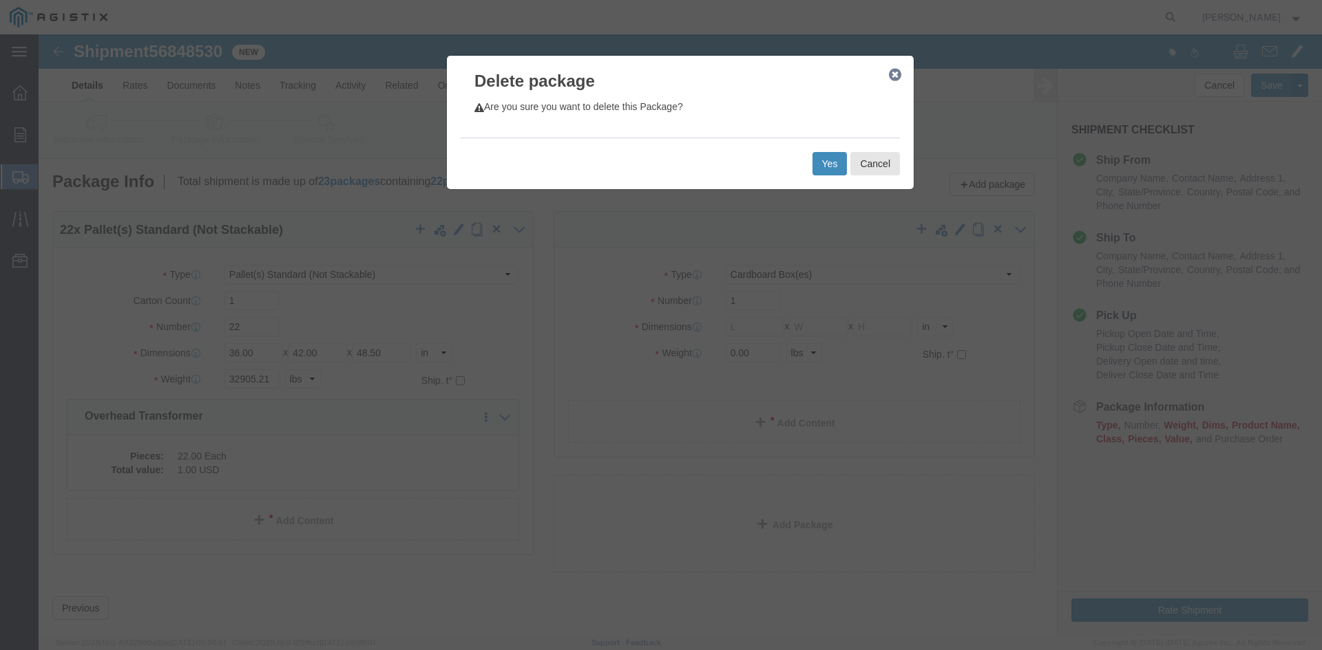
click button "Yes"
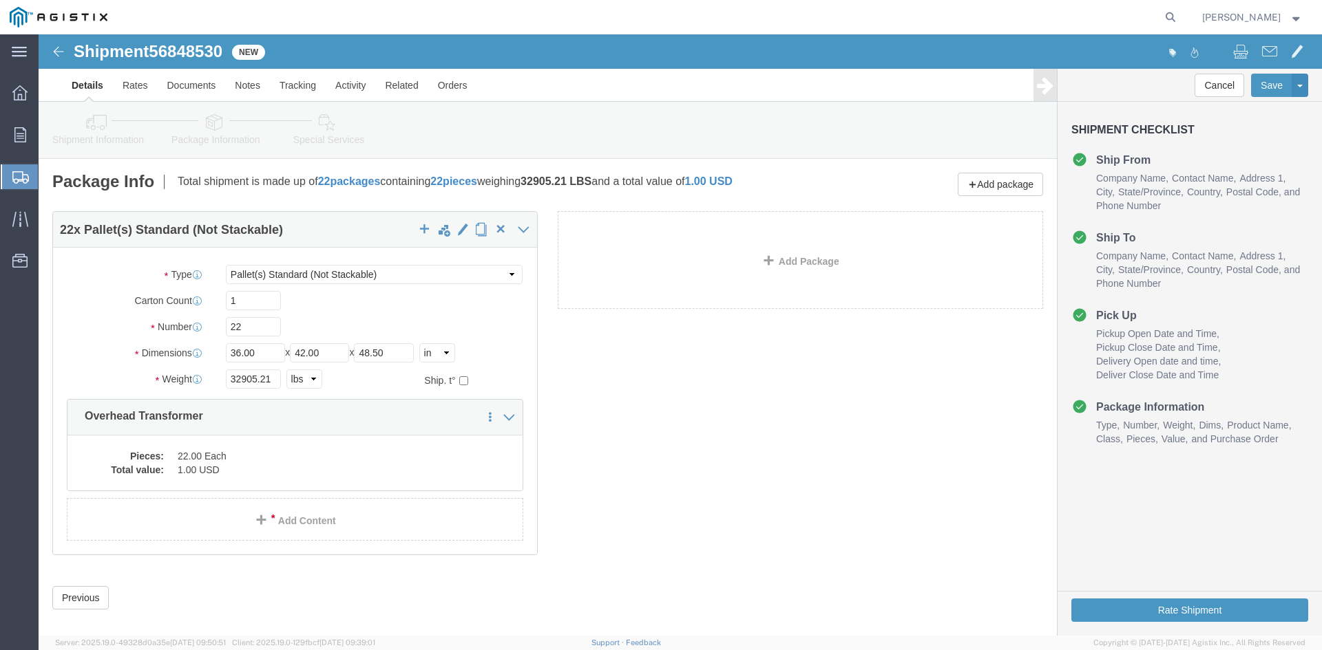
select select "PSNS"
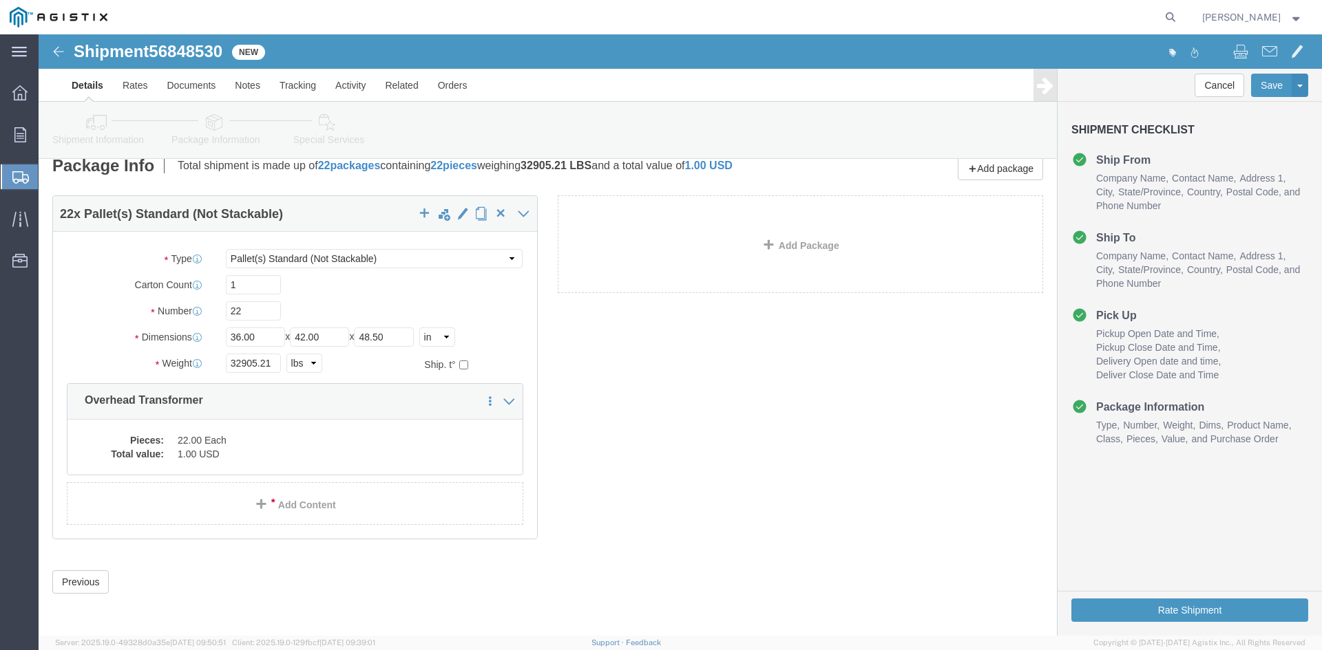
click icon
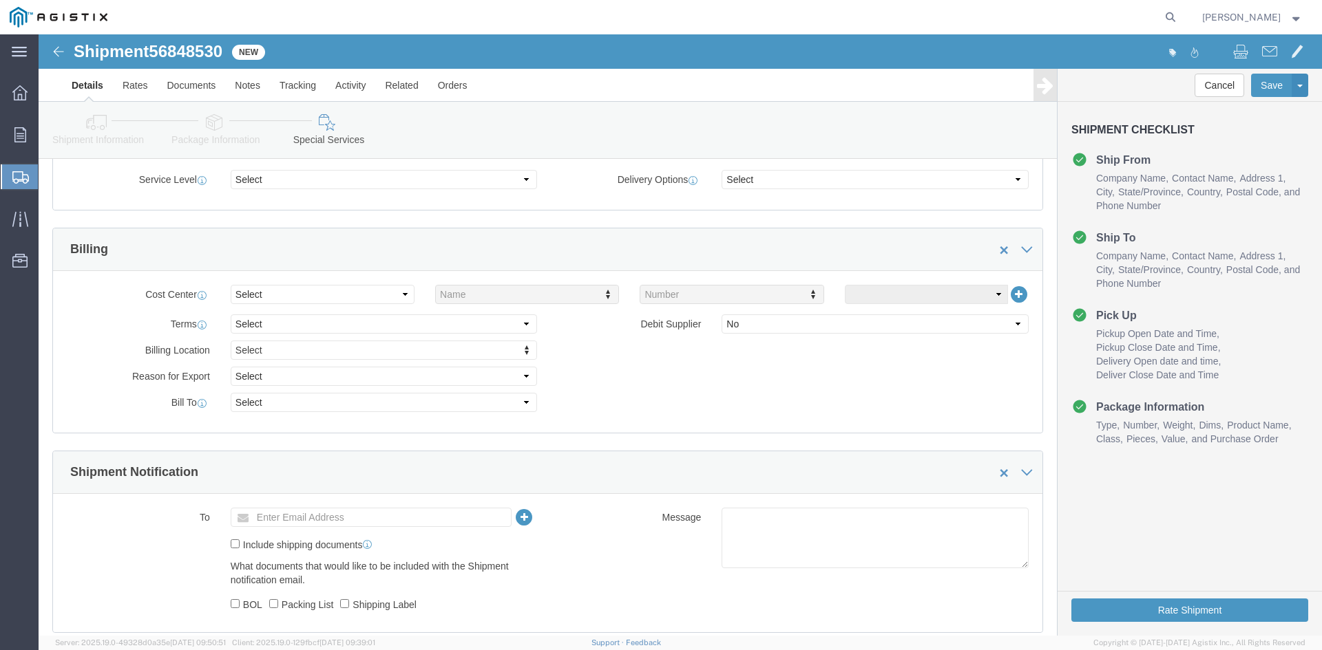
scroll to position [566, 0]
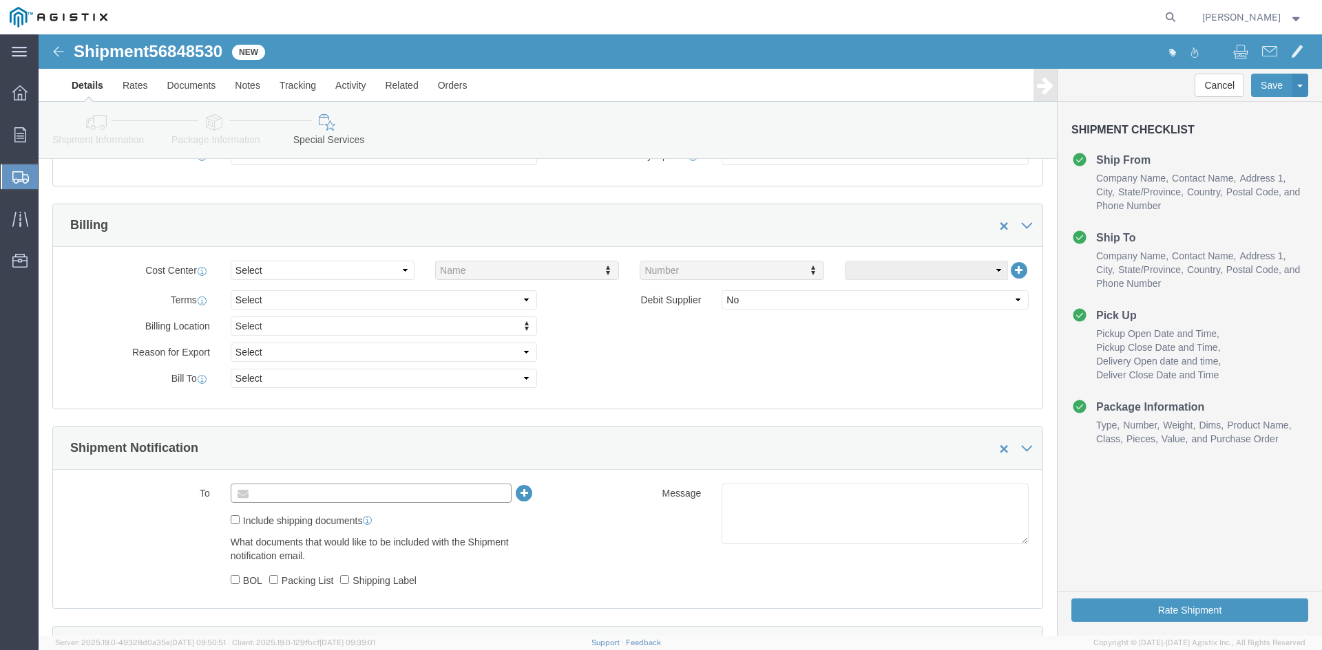
click input "text"
type input "[EMAIL_ADDRESS][DOMAIN_NAME]"
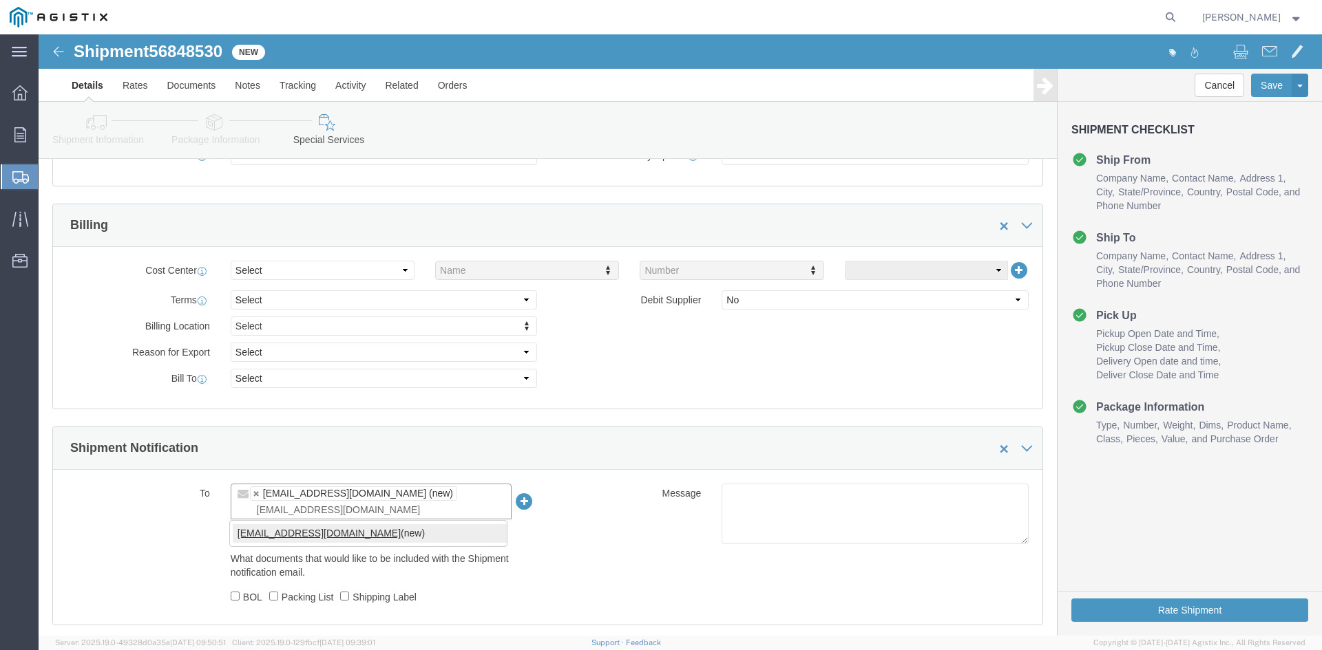
type input "[EMAIL_ADDRESS][DOMAIN_NAME]"
type input "[EMAIL_ADDRESS][DOMAIN_NAME],[DOMAIN_NAME][EMAIL_ADDRESS][DOMAIN_NAME]"
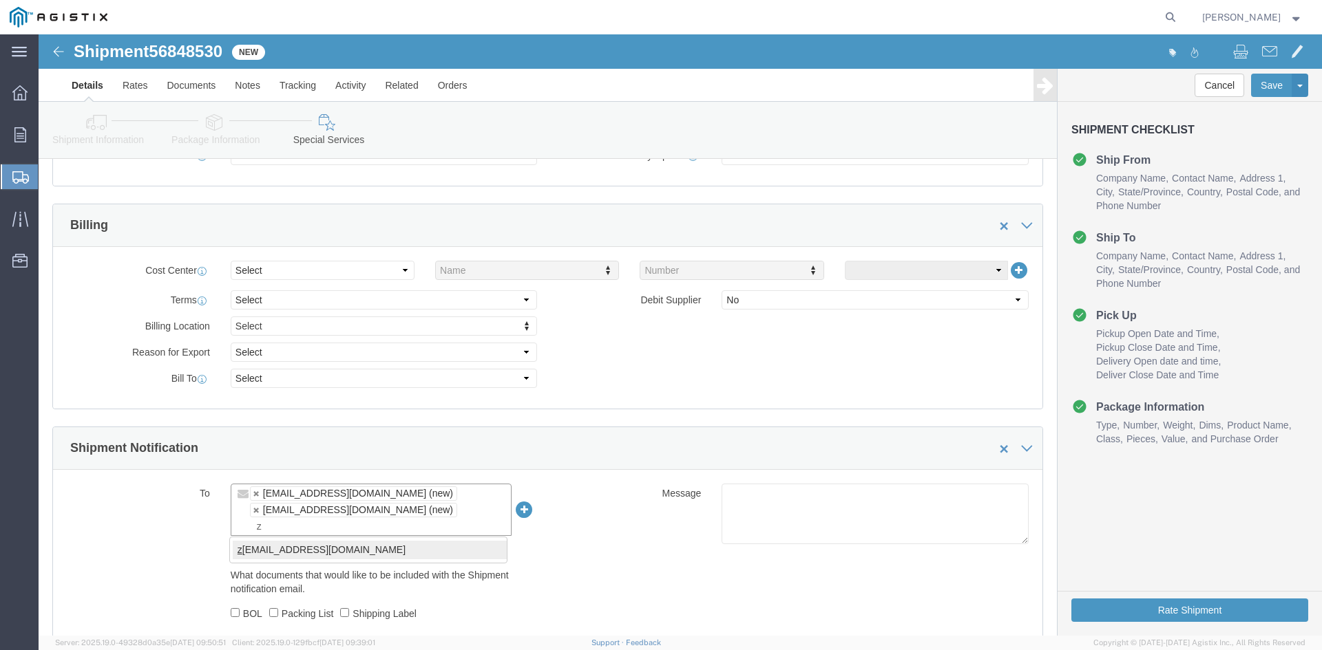
type input "z"
type input "[EMAIL_ADDRESS][DOMAIN_NAME],[DOMAIN_NAME][EMAIL_ADDRESS][DOMAIN_NAME],[PERSON_…"
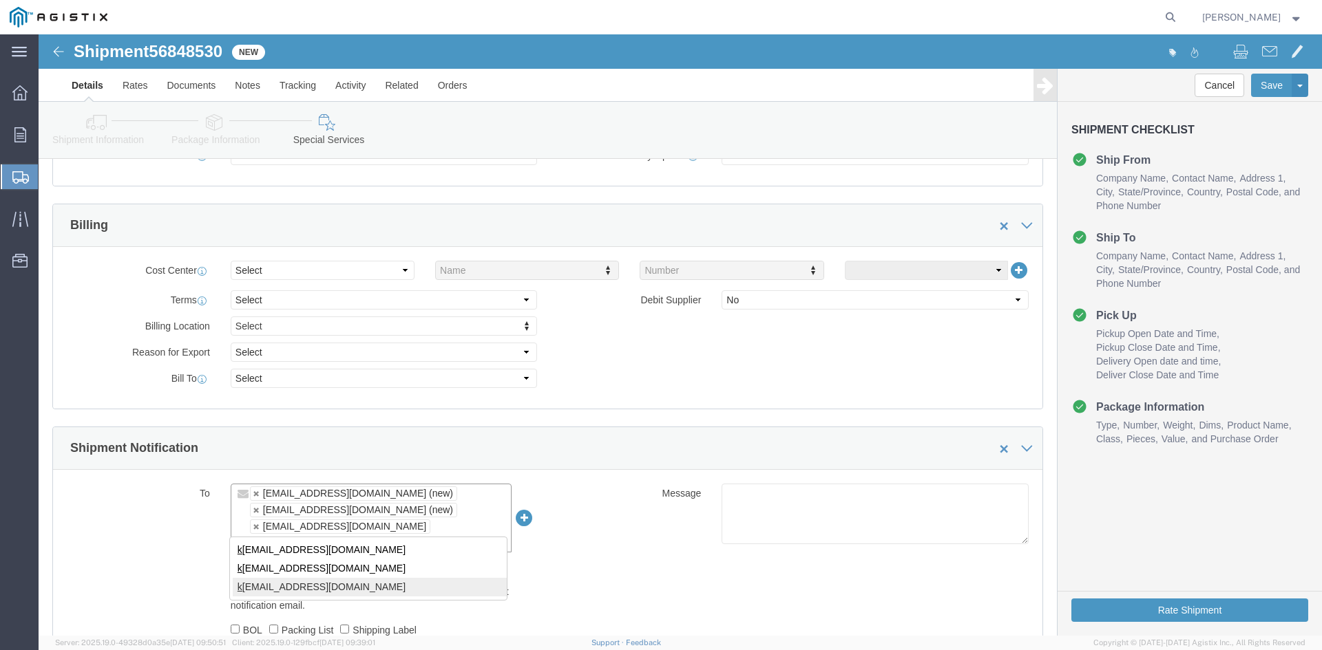
type input "k"
type input "[EMAIL_ADDRESS][DOMAIN_NAME],[DOMAIN_NAME][EMAIL_ADDRESS][DOMAIN_NAME],[PERSON_…"
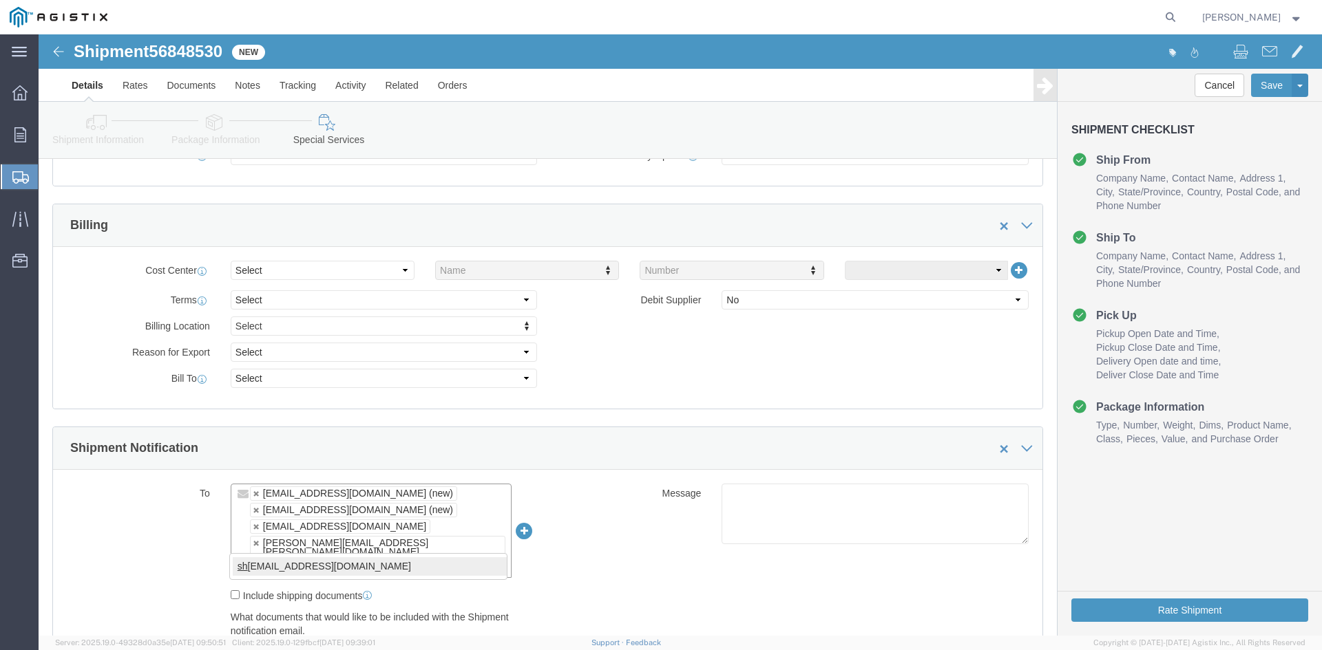
type input "sh"
type input "[EMAIL_ADDRESS][DOMAIN_NAME],[DOMAIN_NAME][EMAIL_ADDRESS][DOMAIN_NAME],[PERSON_…"
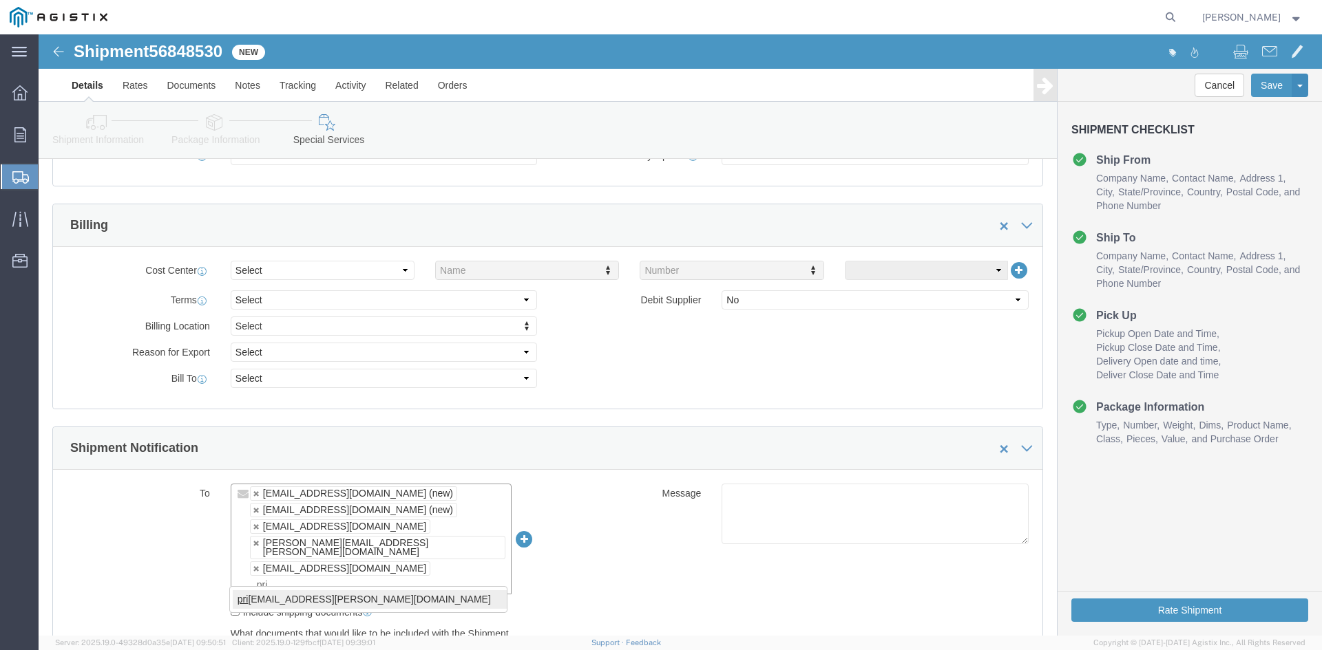
type input "pri"
type input "[EMAIL_ADDRESS][DOMAIN_NAME],[DOMAIN_NAME][EMAIL_ADDRESS][DOMAIN_NAME],[PERSON_…"
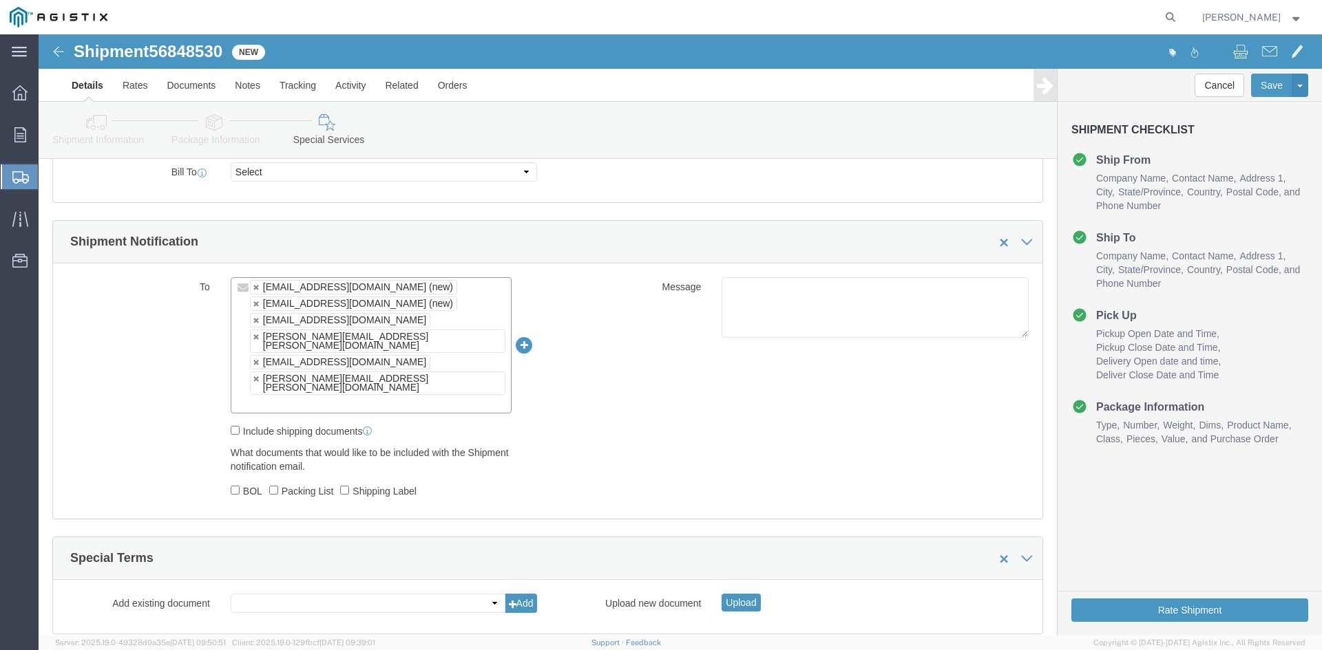
scroll to position [834, 0]
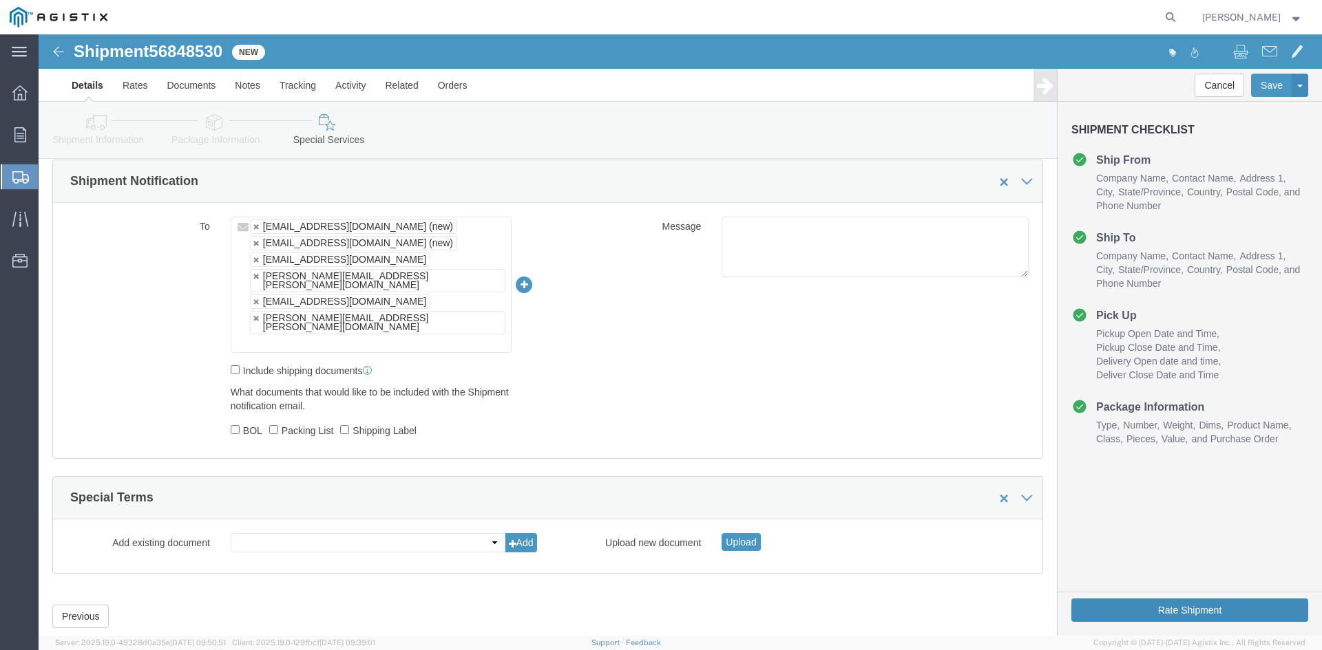
click button "Rate Shipment"
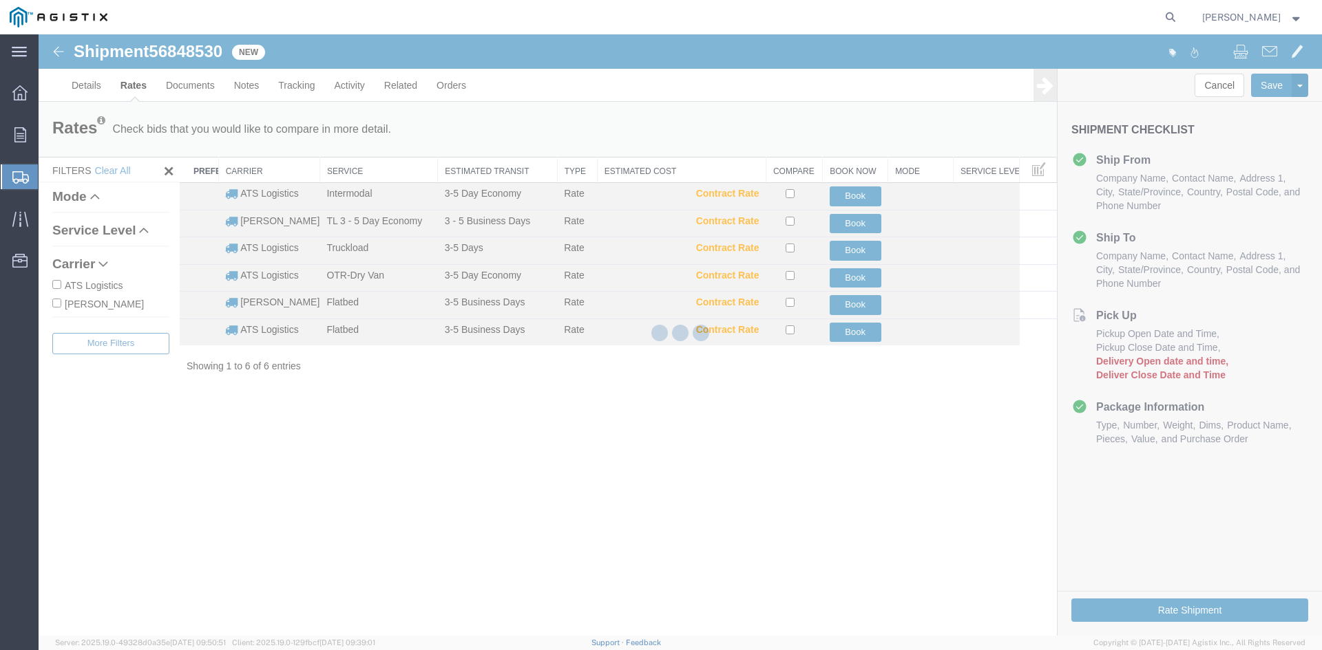
scroll to position [0, 0]
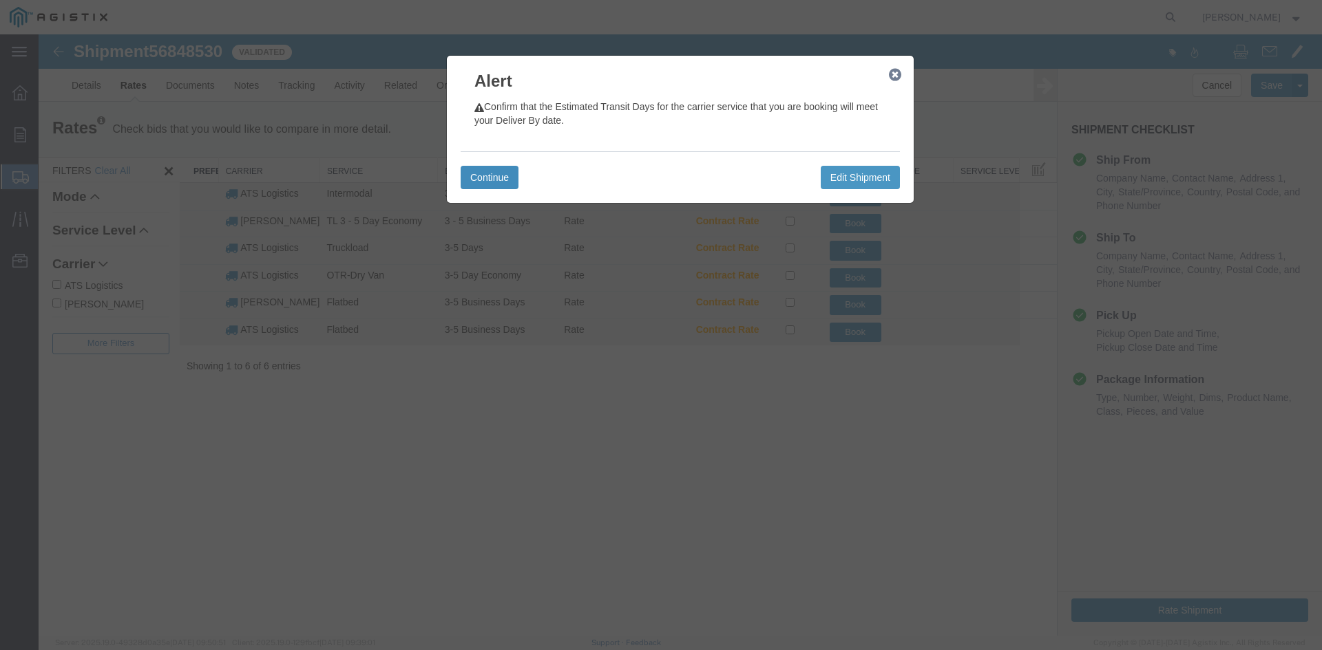
click at [480, 175] on button "Continue" at bounding box center [489, 177] width 58 height 23
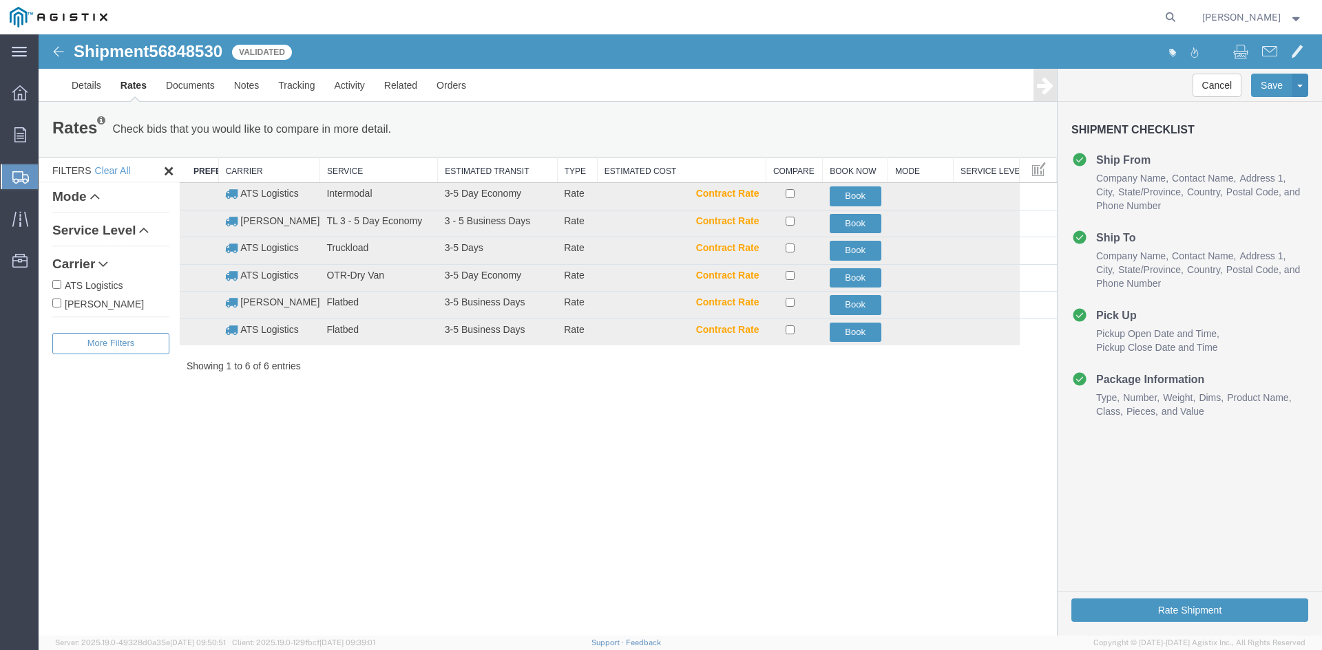
drag, startPoint x: 57, startPoint y: 285, endPoint x: 66, endPoint y: 286, distance: 9.0
click at [57, 285] on input "ATS Logistics" at bounding box center [56, 284] width 9 height 9
checkbox input "true"
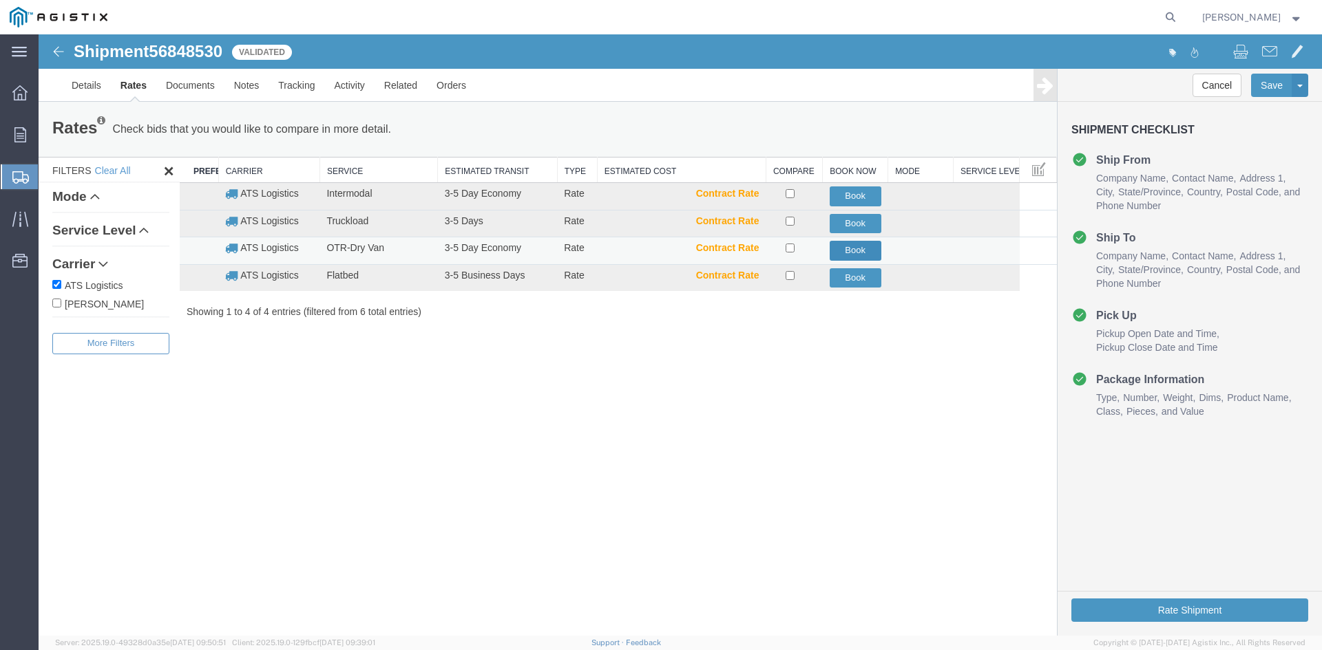
click at [843, 253] on button "Book" at bounding box center [855, 251] width 52 height 20
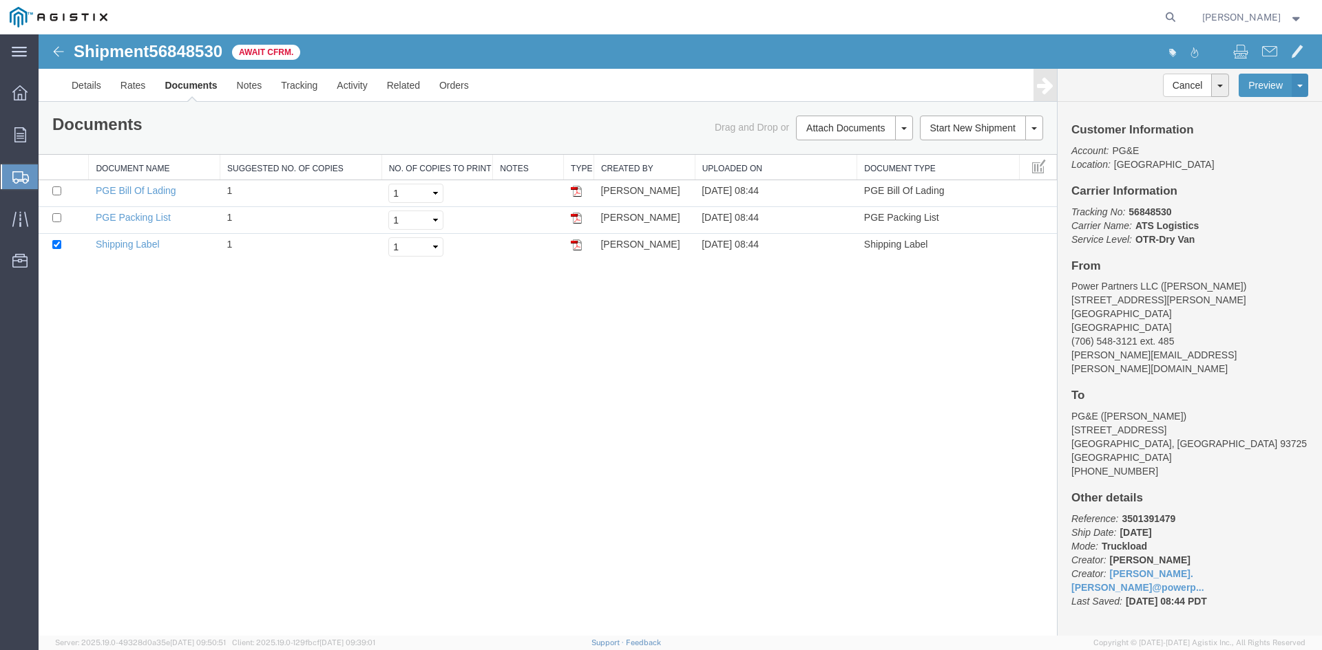
click at [0, 0] on span "Create Shipment" at bounding box center [0, 0] width 0 height 0
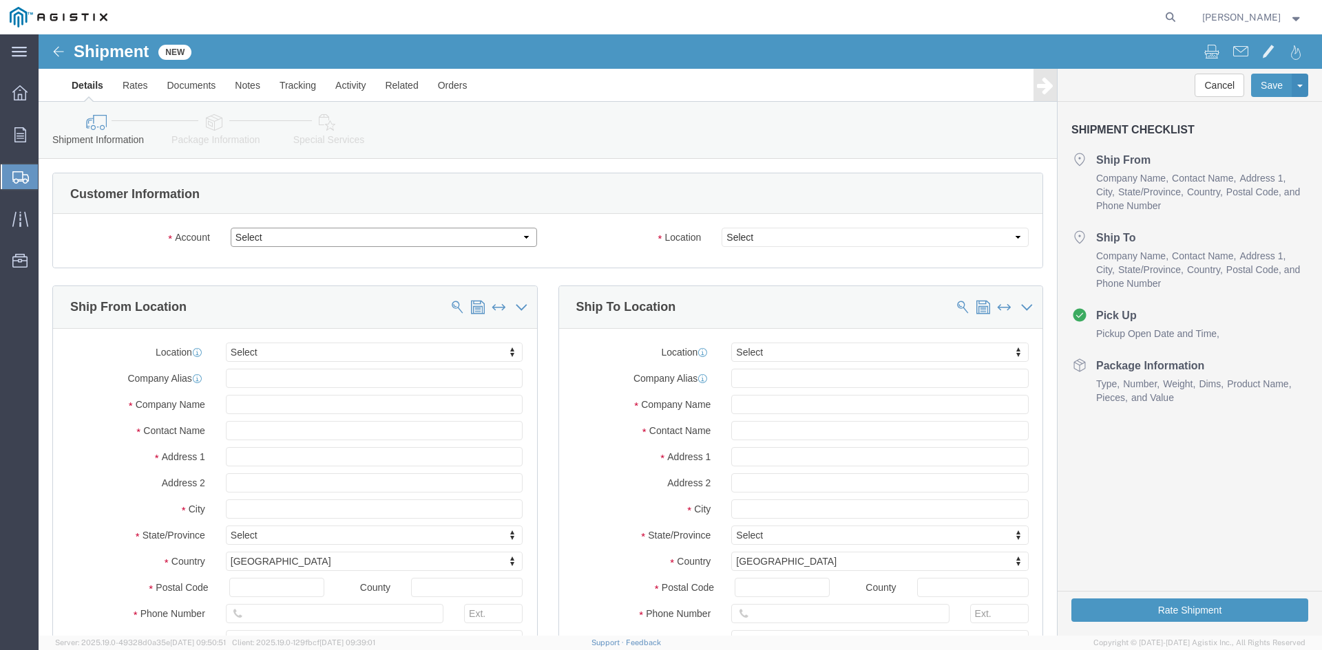
click select "Select PG&E Power Partners"
select select "9596"
click select "Select PG&E Power Partners"
select select "PURCHORD"
select select
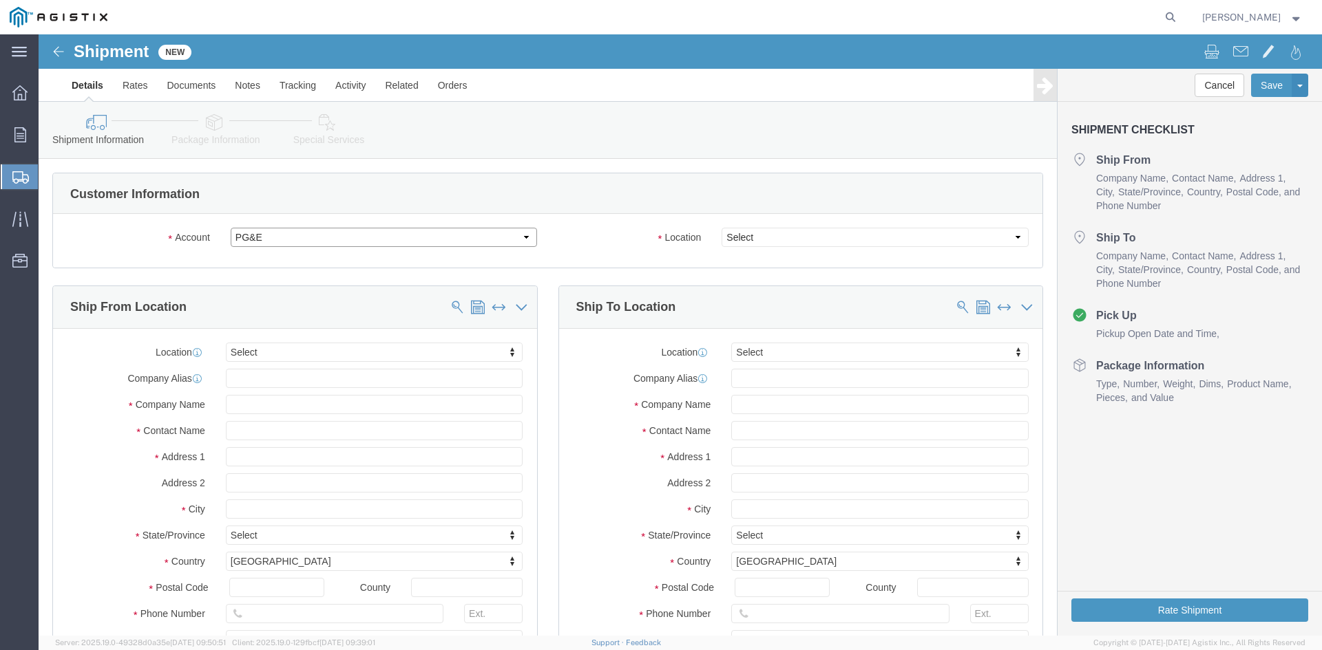
select select
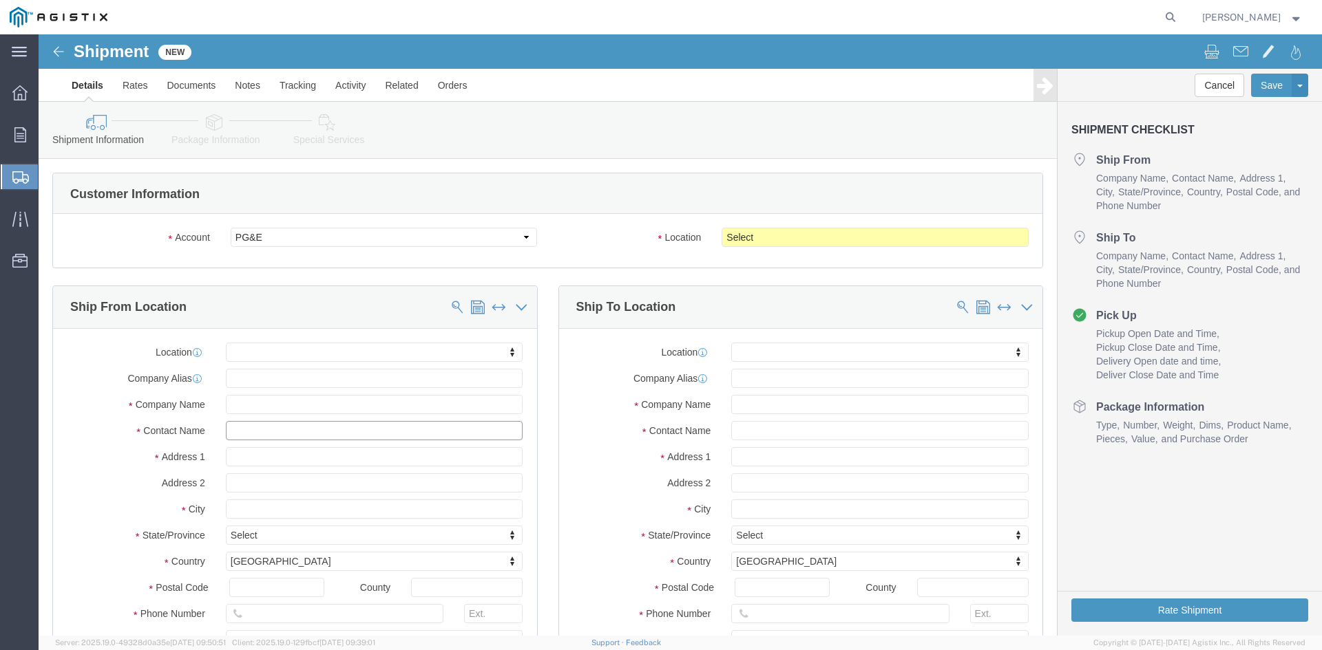
click input "text"
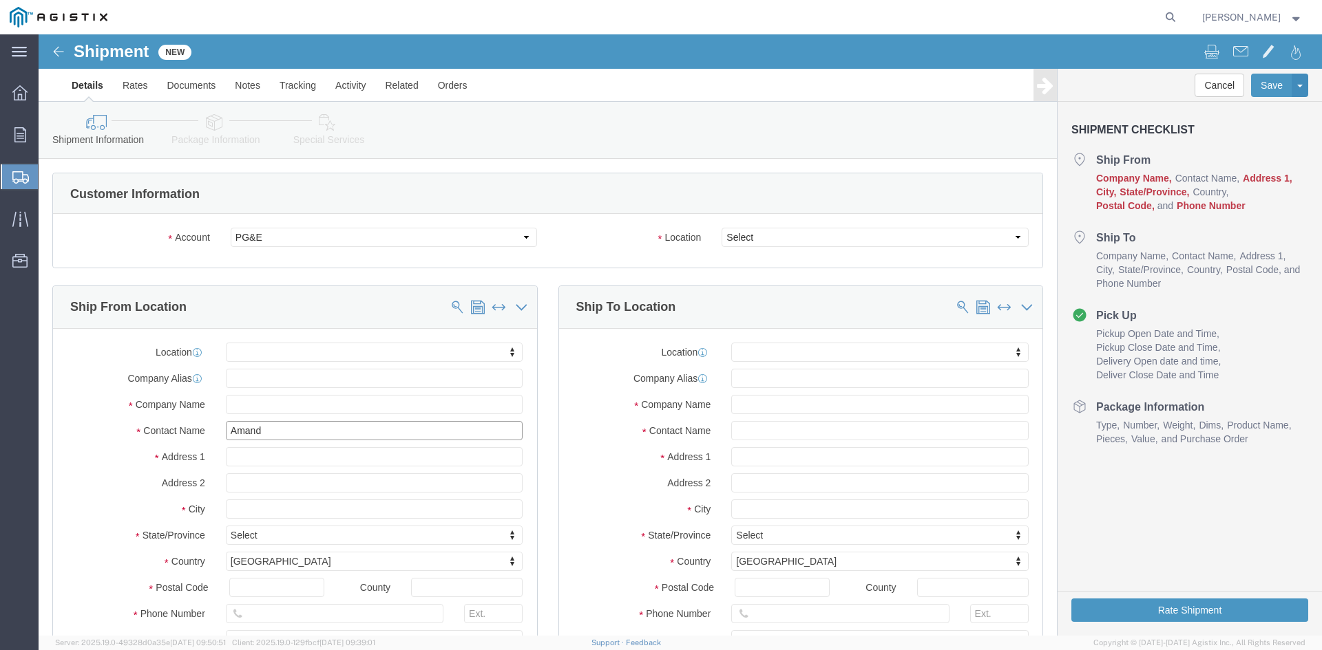
type input "[PERSON_NAME]"
click p "- Power Partners LLC - ([PERSON_NAME]) [STREET_ADDRESS][PERSON_NAME]"
select select
type input "[STREET_ADDRESS][PERSON_NAME]"
type input "30607"
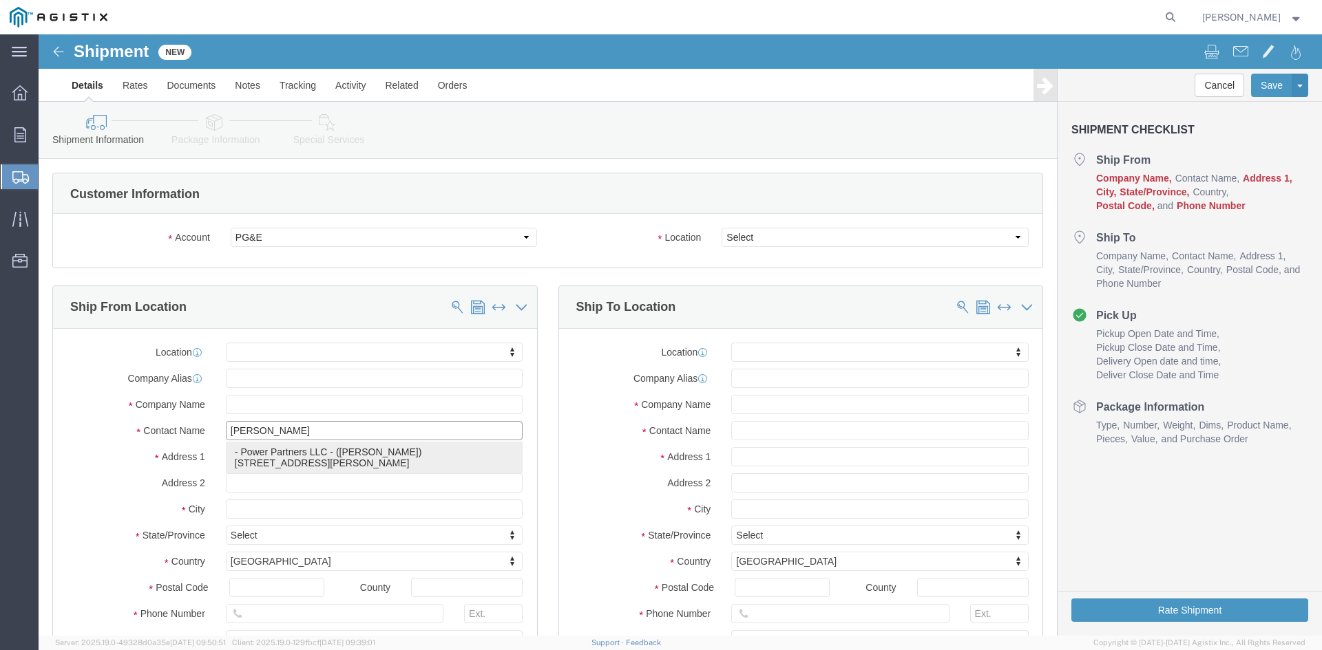
type input "[PHONE_NUMBER]"
type input "485"
type input "[PERSON_NAME][EMAIL_ADDRESS][PERSON_NAME][DOMAIN_NAME]"
checkbox input "true"
type input "Power Partners LLC"
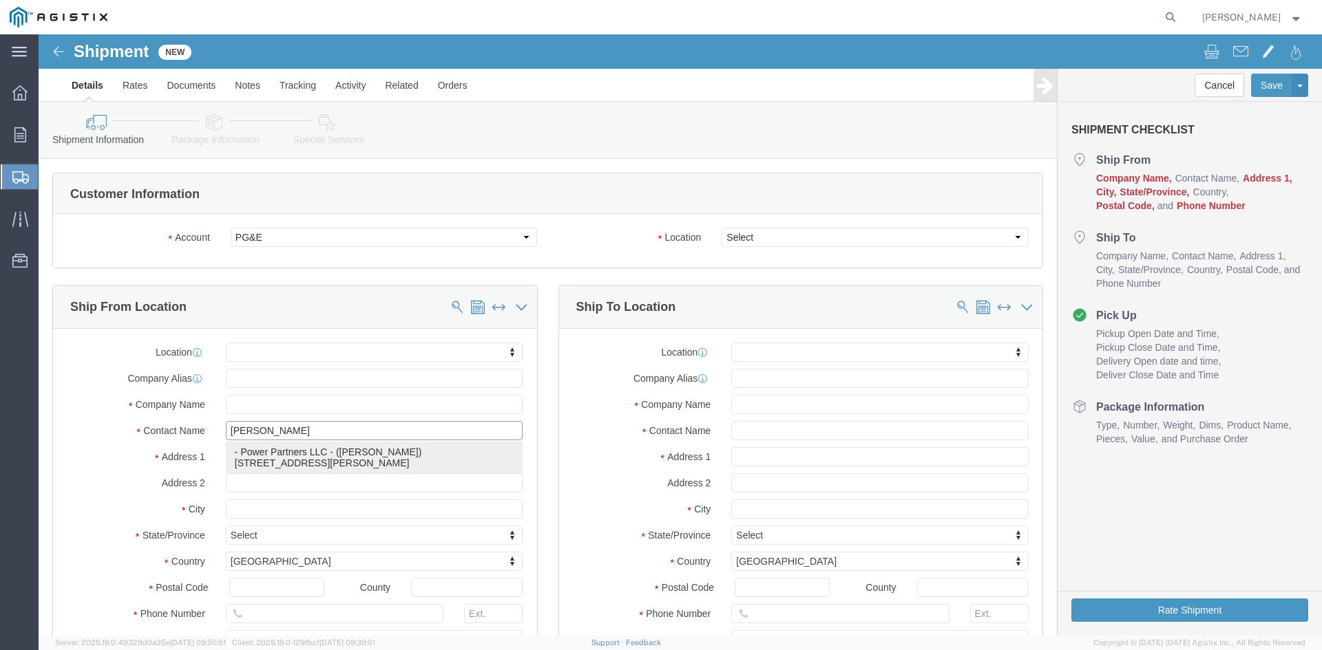
type input "[PERSON_NAME]"
type input "[GEOGRAPHIC_DATA]"
select select "GA"
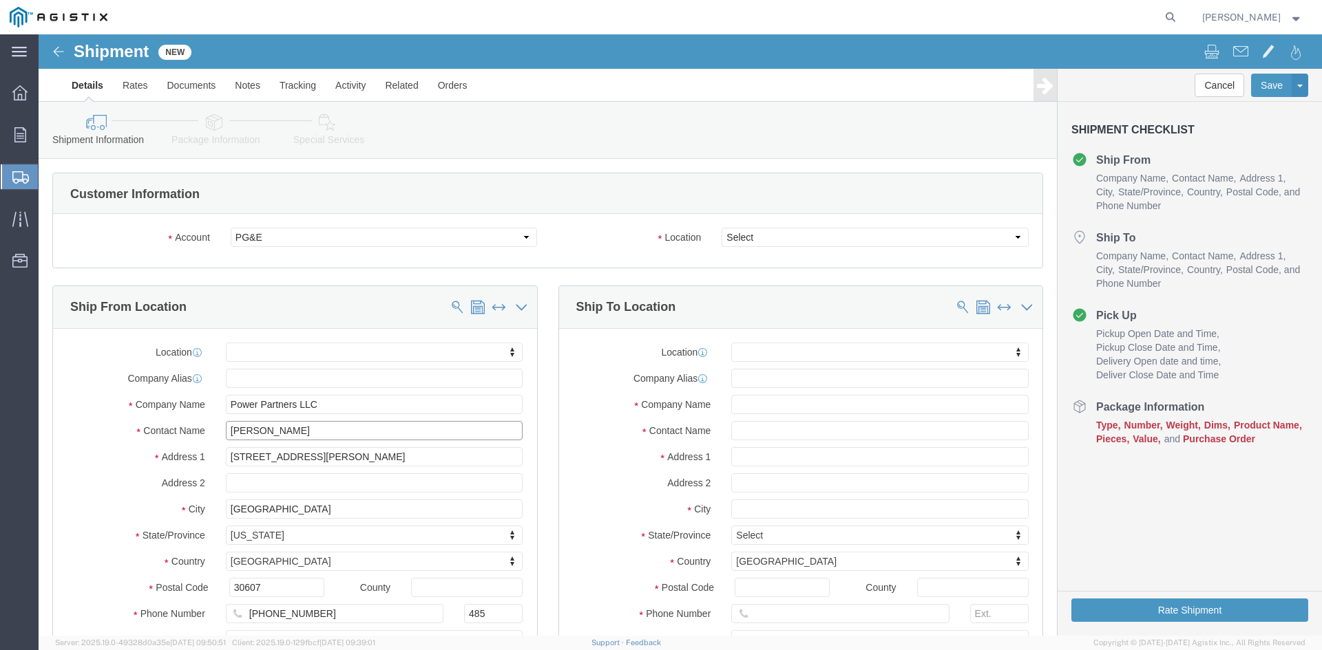
type input "[PERSON_NAME]"
click select "Select All Others [GEOGRAPHIC_DATA] [GEOGRAPHIC_DATA] [GEOGRAPHIC_DATA] [GEOGRA…"
select select "19740"
click select "Select All Others [GEOGRAPHIC_DATA] [GEOGRAPHIC_DATA] [GEOGRAPHIC_DATA] [GEOGRA…"
click input "text"
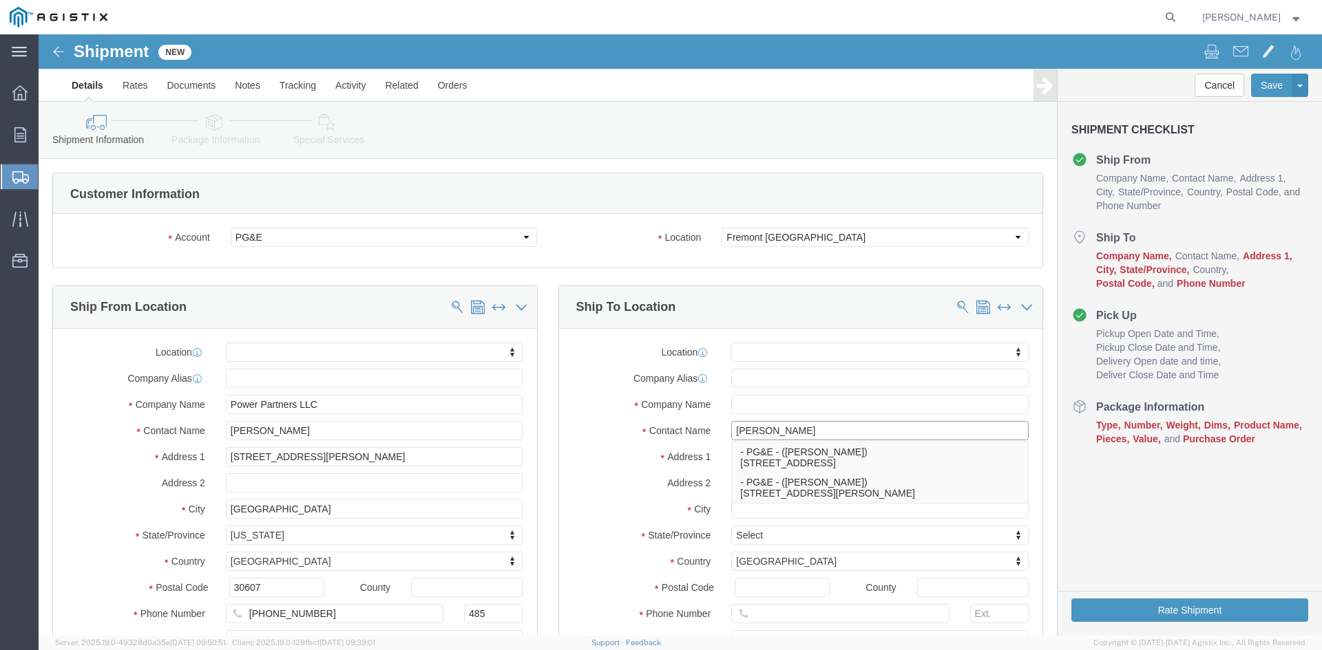
type input "[PERSON_NAME]"
click p "- PG&E - ([PERSON_NAME]) [STREET_ADDRESS][PERSON_NAME]"
select select
type input "[STREET_ADDRESS][PERSON_NAME]"
type input "94538"
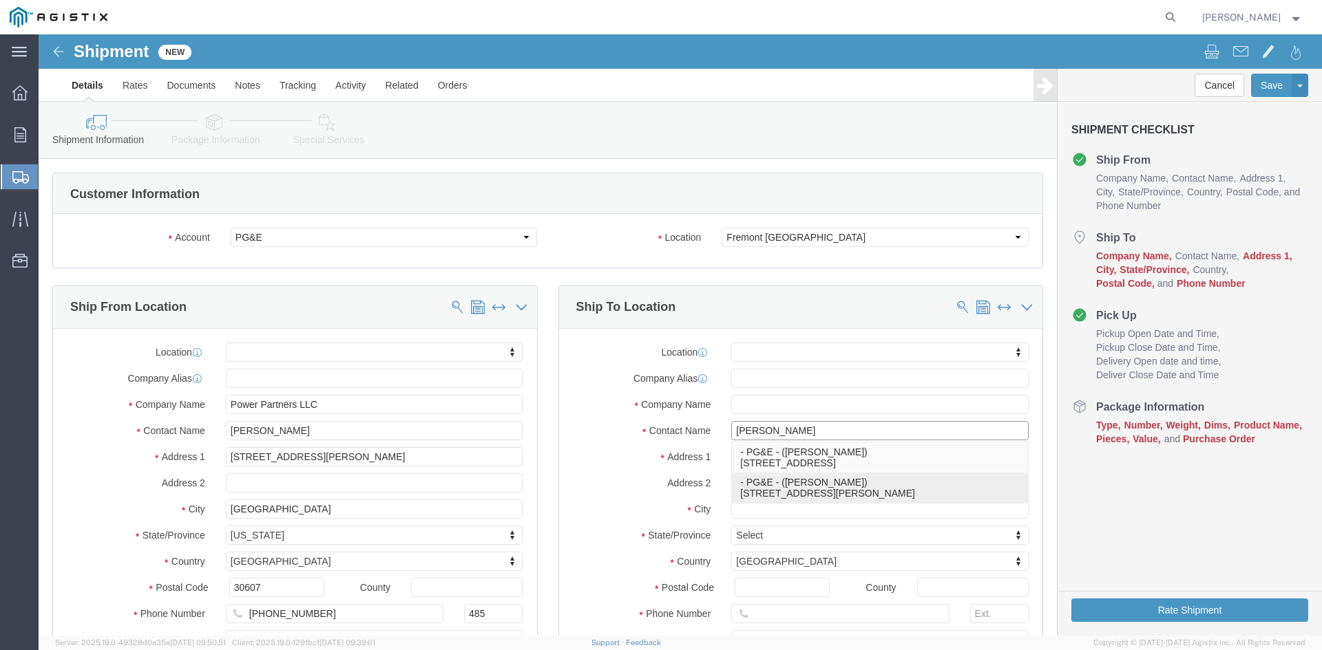
type input "[PHONE_NUMBER]"
type input "[EMAIL_ADDRESS][DOMAIN_NAME]"
checkbox input "true"
type input "PG&E"
type input "[PERSON_NAME]"
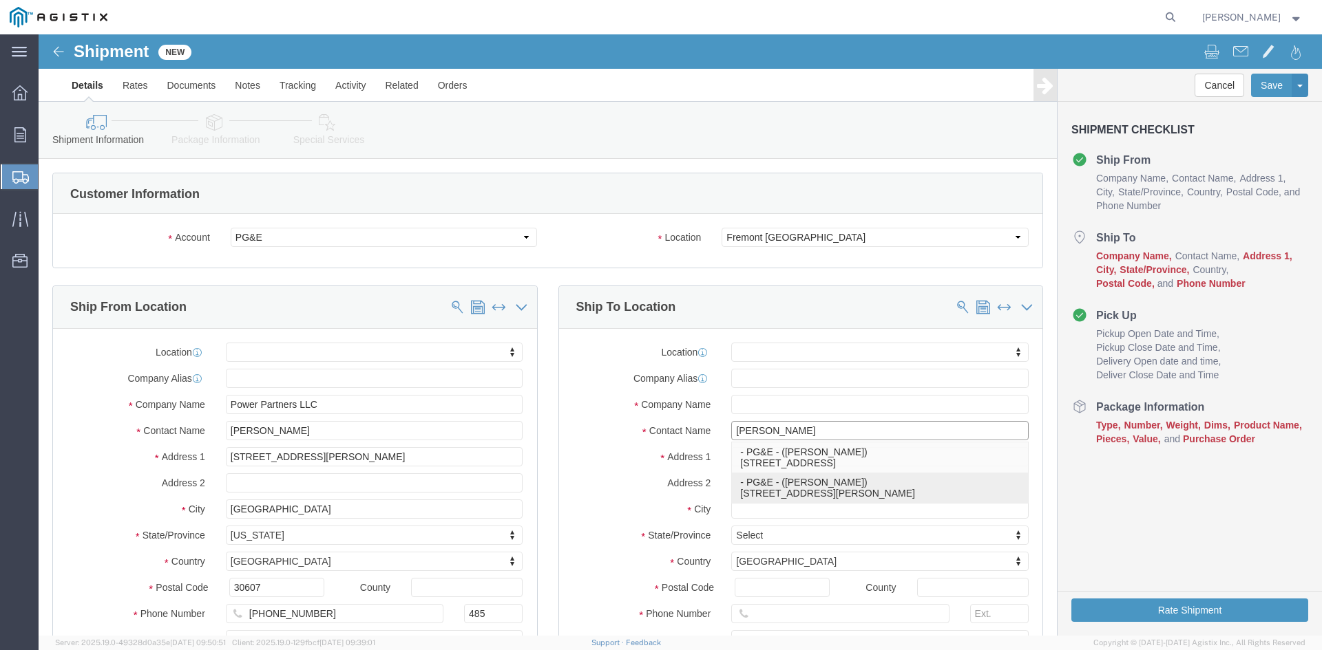
type input "Fremont"
select select "CA"
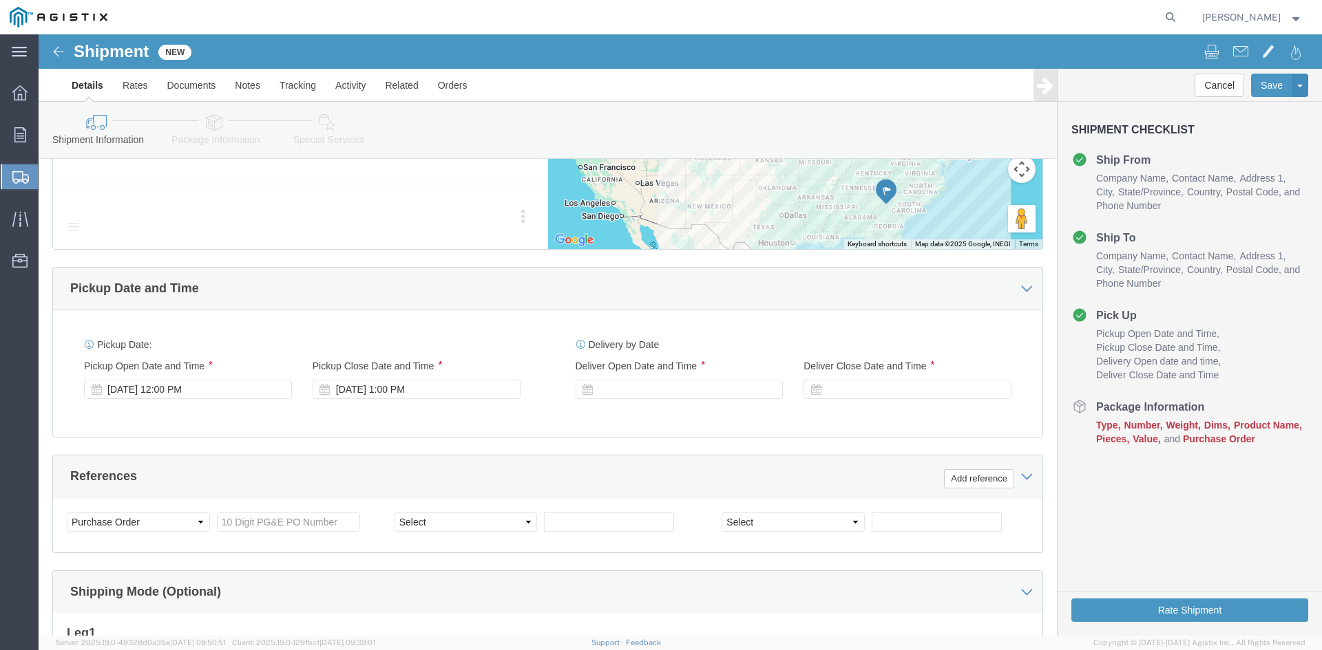
scroll to position [757, 0]
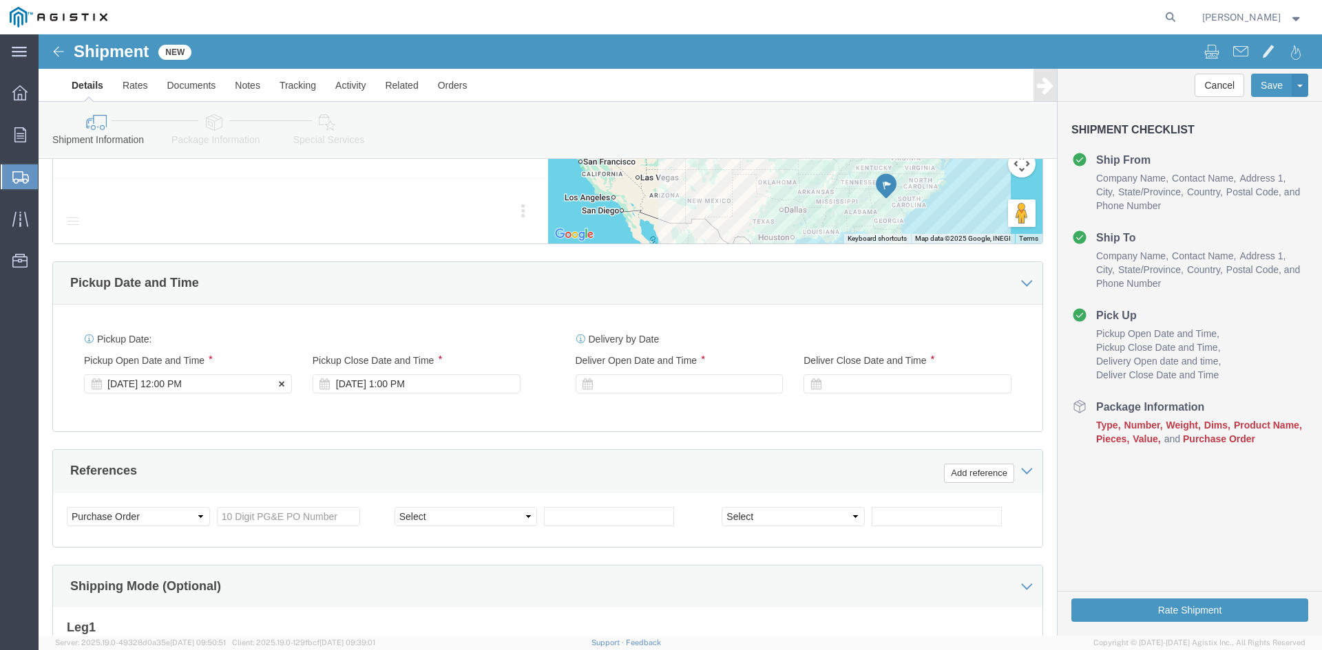
type input "[PERSON_NAME]"
click div "Pickup Start Date Pickup Start Time Pickup Open Date and Time [DATE] 12:00 PM"
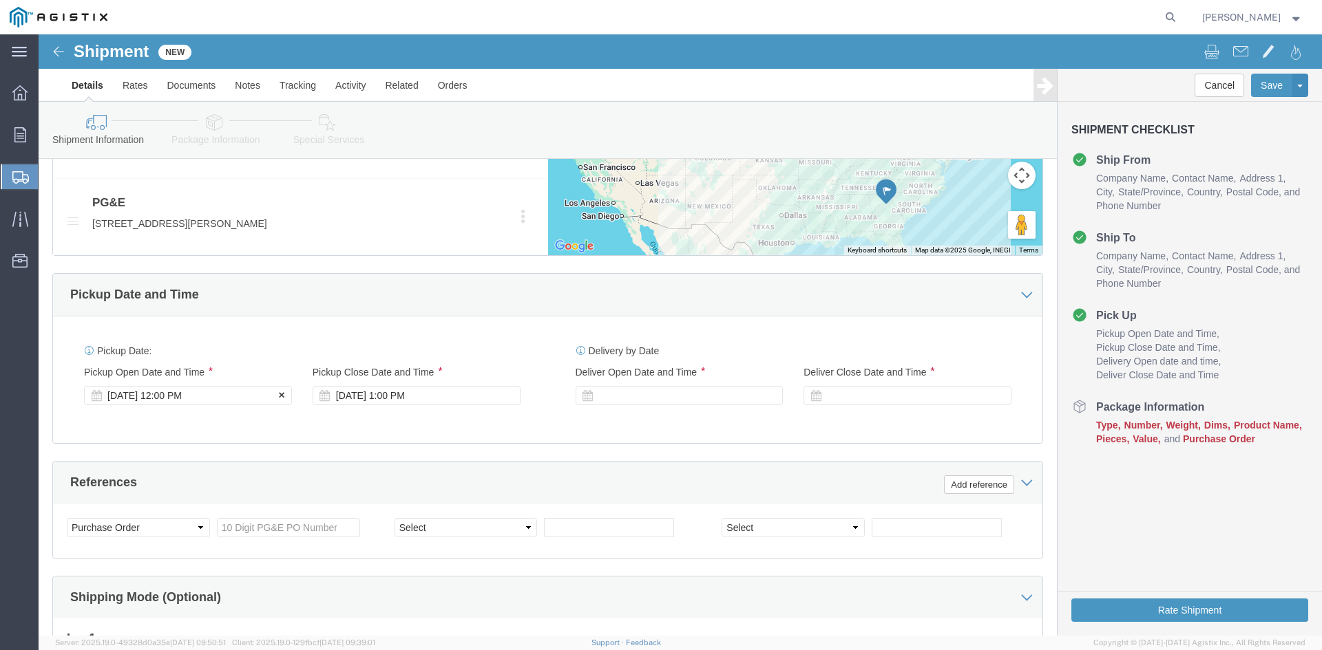
click div "[DATE] 12:00 PM"
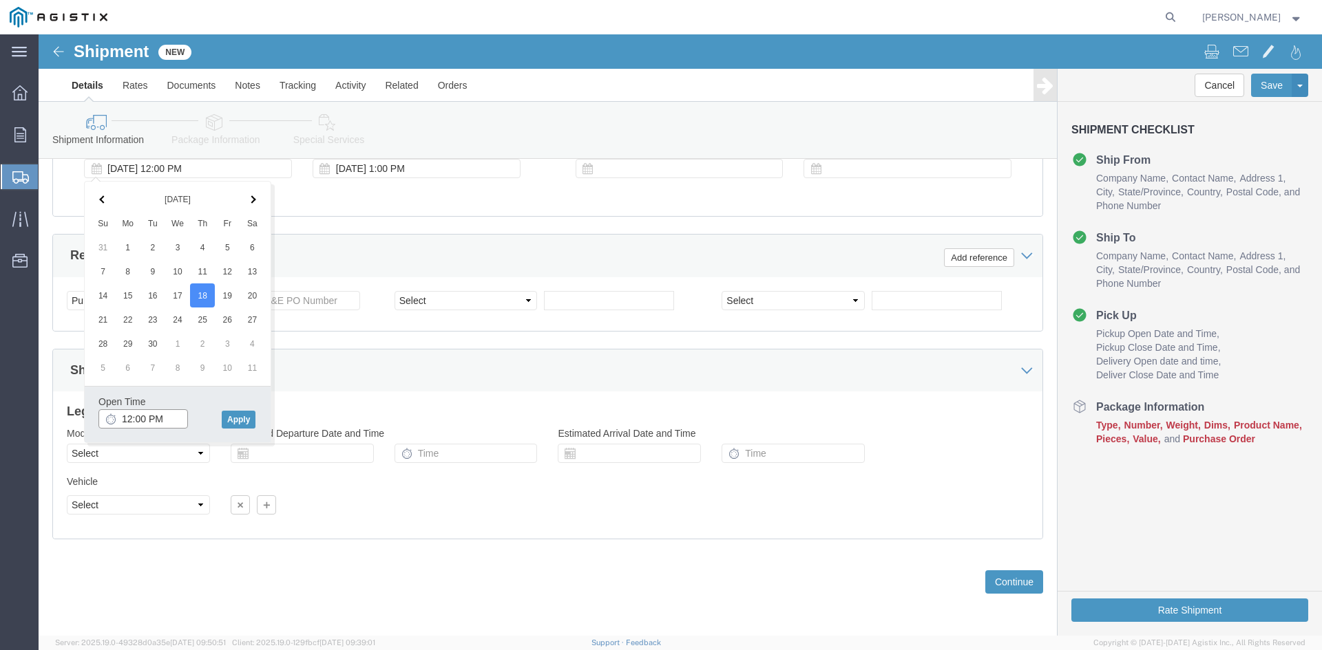
drag, startPoint x: 87, startPoint y: 379, endPoint x: 158, endPoint y: 379, distance: 70.2
click input "12:00 PM"
click input "11:00 PM"
type input "11:00 AM"
click button "Apply"
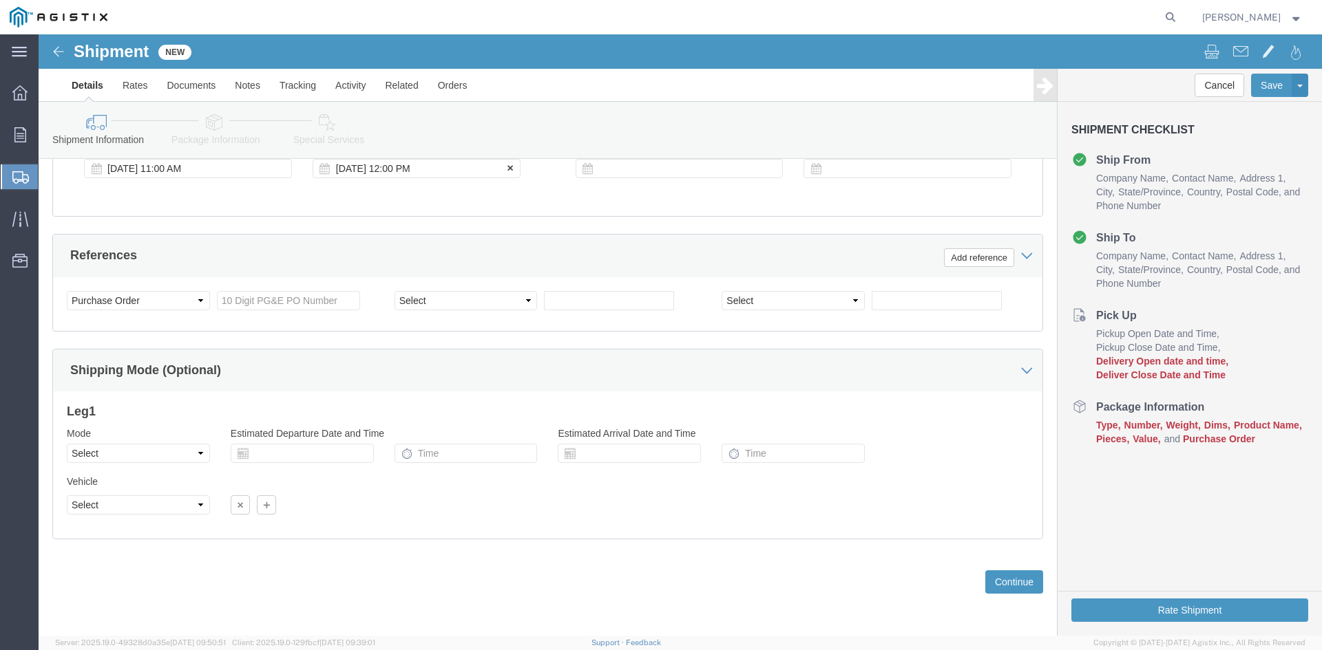
click div "[DATE] 12:00 PM"
type input "5:00 PM"
click button "Apply"
click div
click input "6:00 PM"
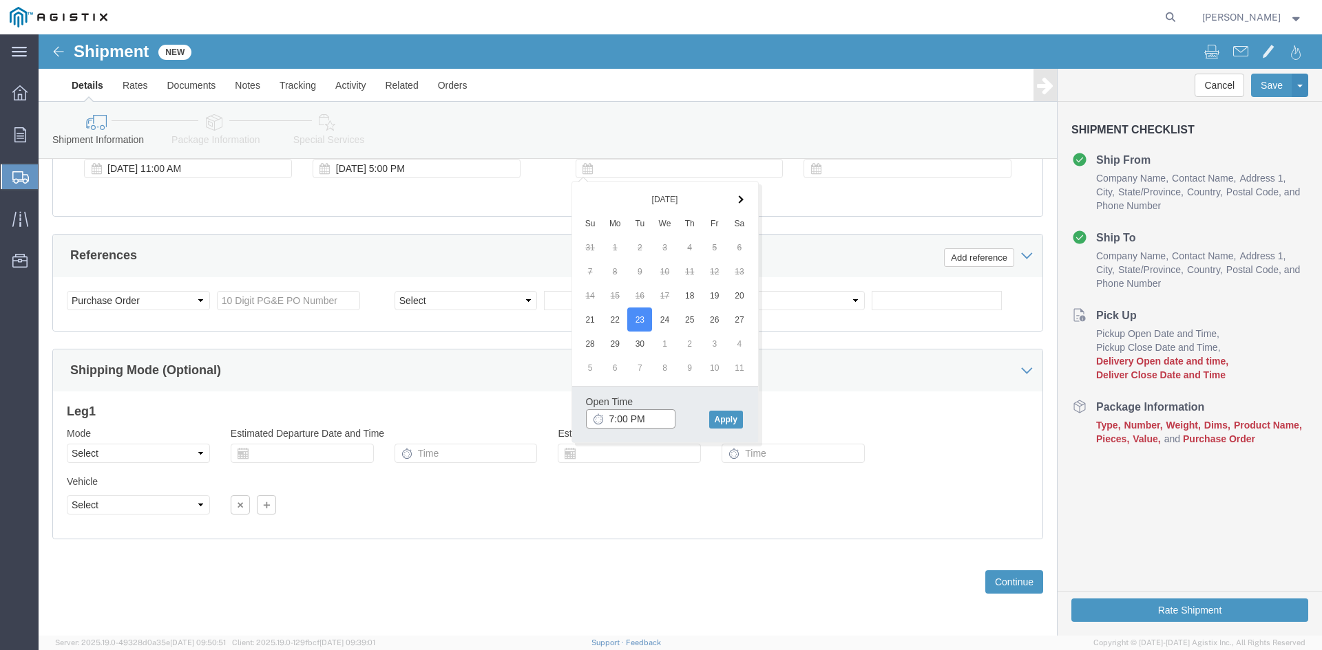
click input "7:00 PM"
click input "7:30 PM"
type input "7:30 AM"
click button "Apply"
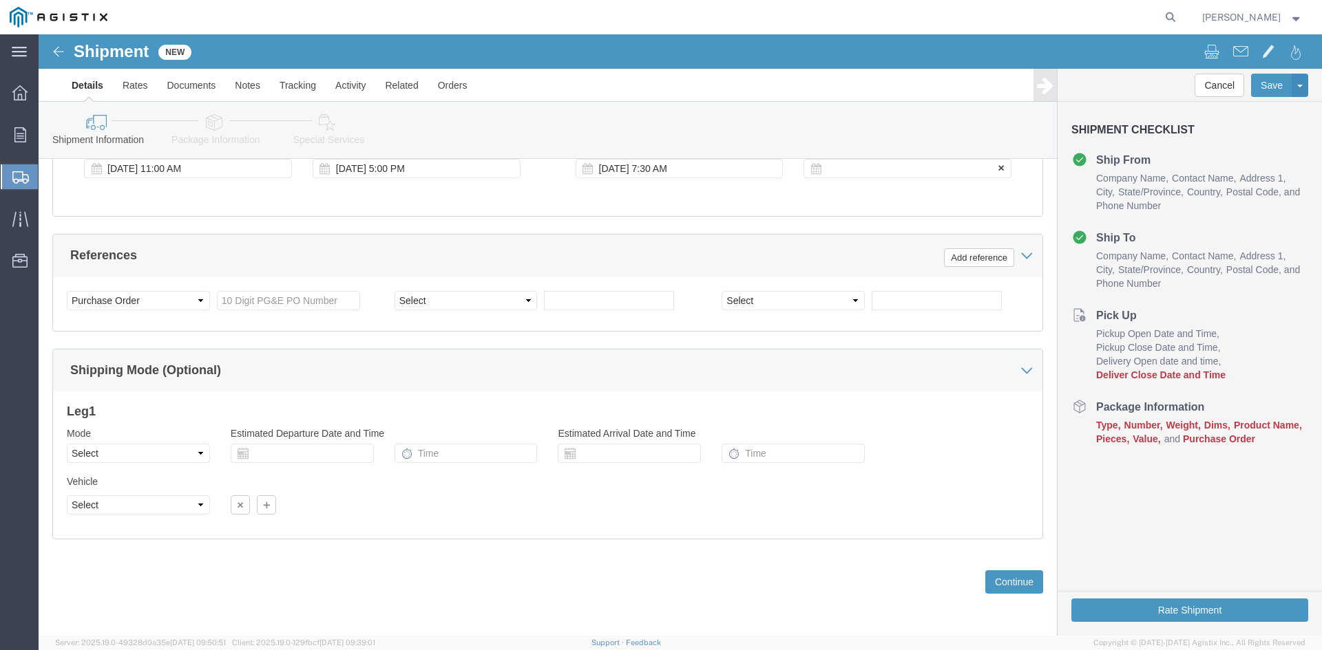
click div
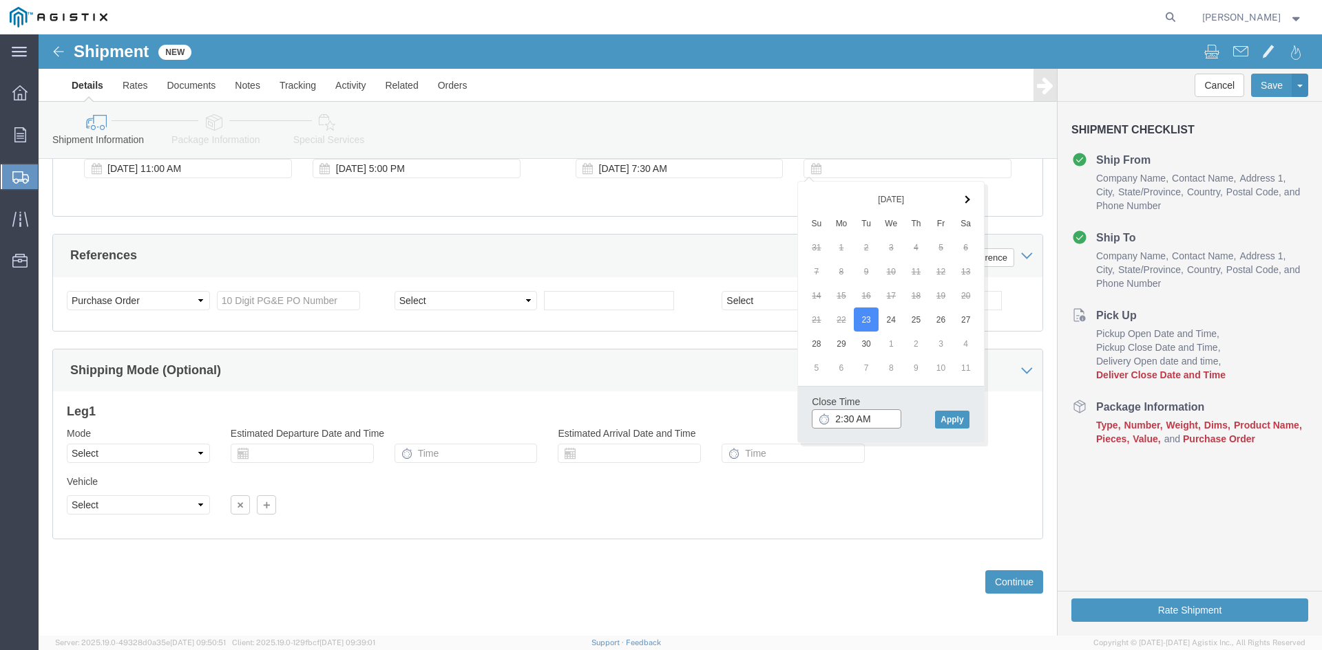
click input "2:30 AM"
click input "2:00 AM"
type input "2:00 PM"
click button "Apply"
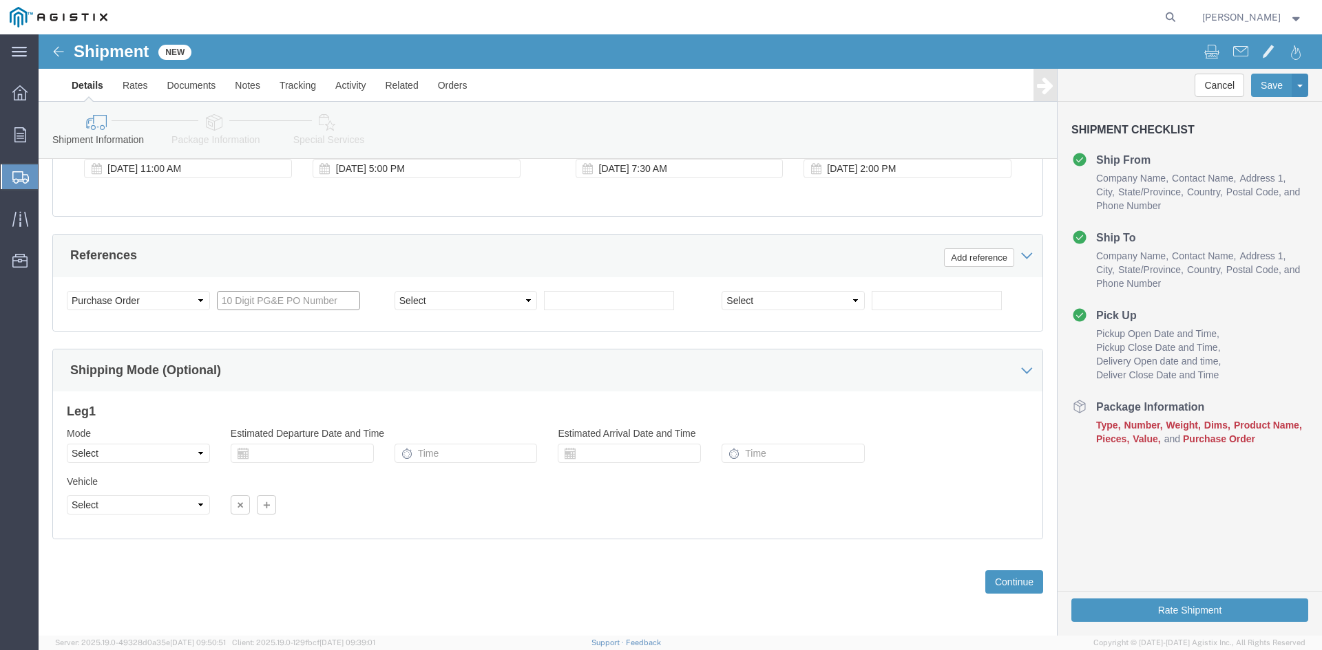
click input "text"
type input "3501398068"
click select "Select Account Type Activity ID Airline Appointment Number ASN Batch Request # …"
select select "BOL"
click select "Select Account Type Activity ID Airline Appointment Number ASN Batch Request # …"
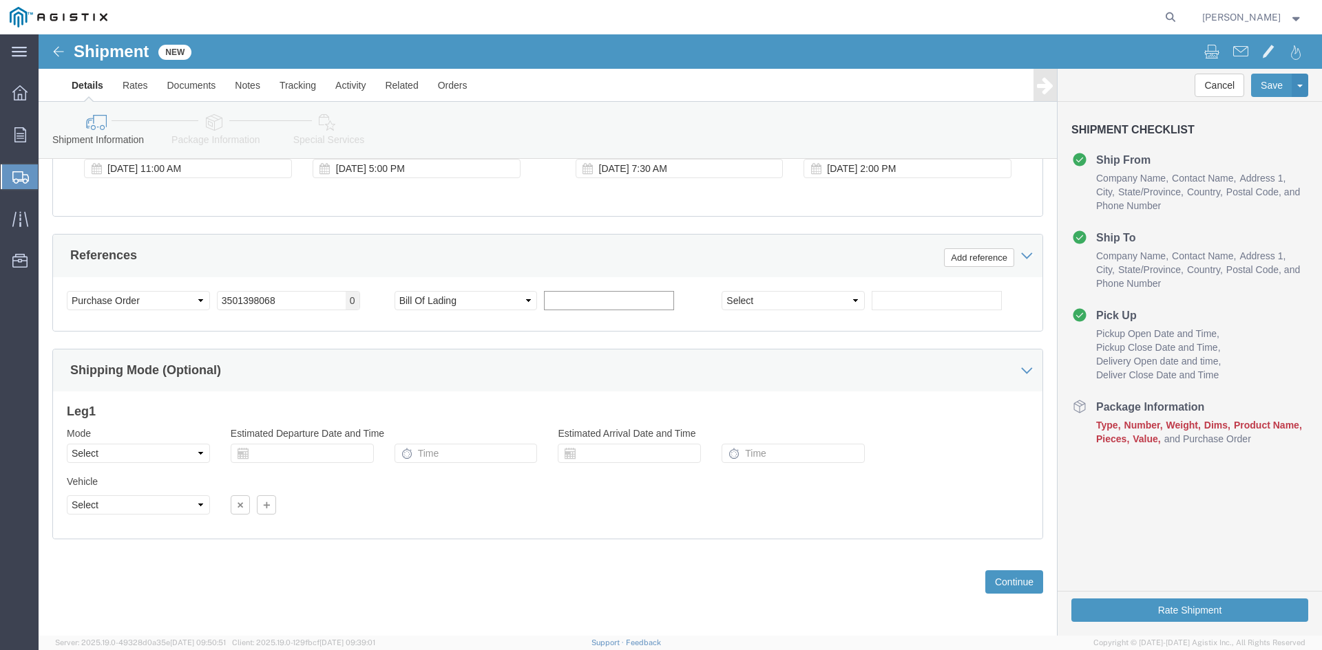
click input "text"
type input "9896026"
click button "Continue"
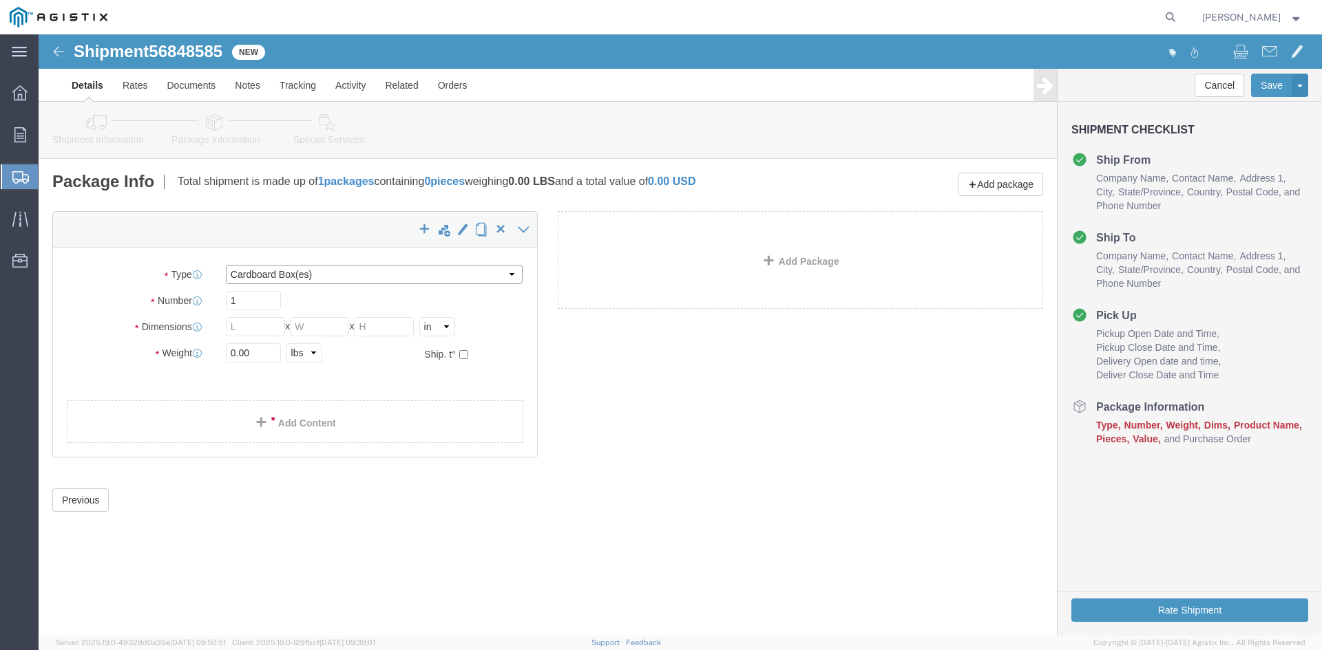
click select "Select Bulk Bundle(s) Cardboard Box(es) Carton(s) Crate(s) Drum(s) (Fiberboard)…"
select select "PSNS"
click select "Select Bulk Bundle(s) Cardboard Box(es) Carton(s) Crate(s) Drum(s) (Fiberboard)…"
click input "text"
type input "1"
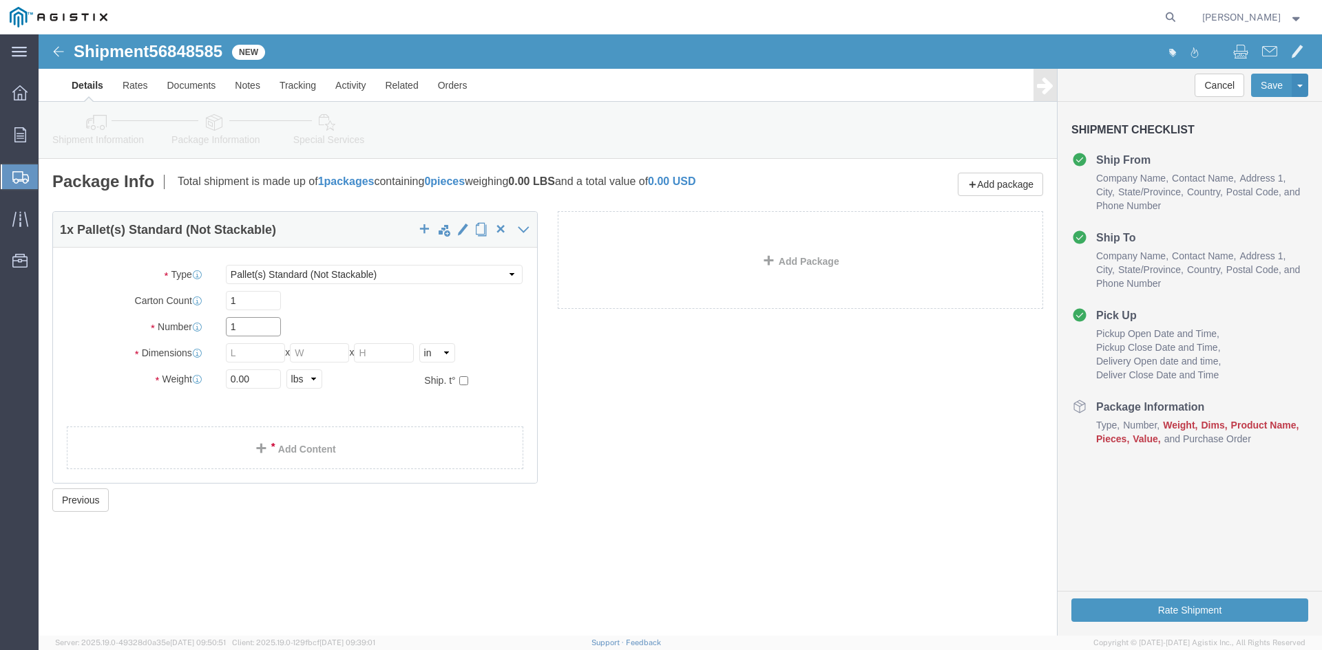
drag, startPoint x: 200, startPoint y: 291, endPoint x: 150, endPoint y: 285, distance: 49.9
click div "Number 1"
type input "44"
click input "text"
type input "36"
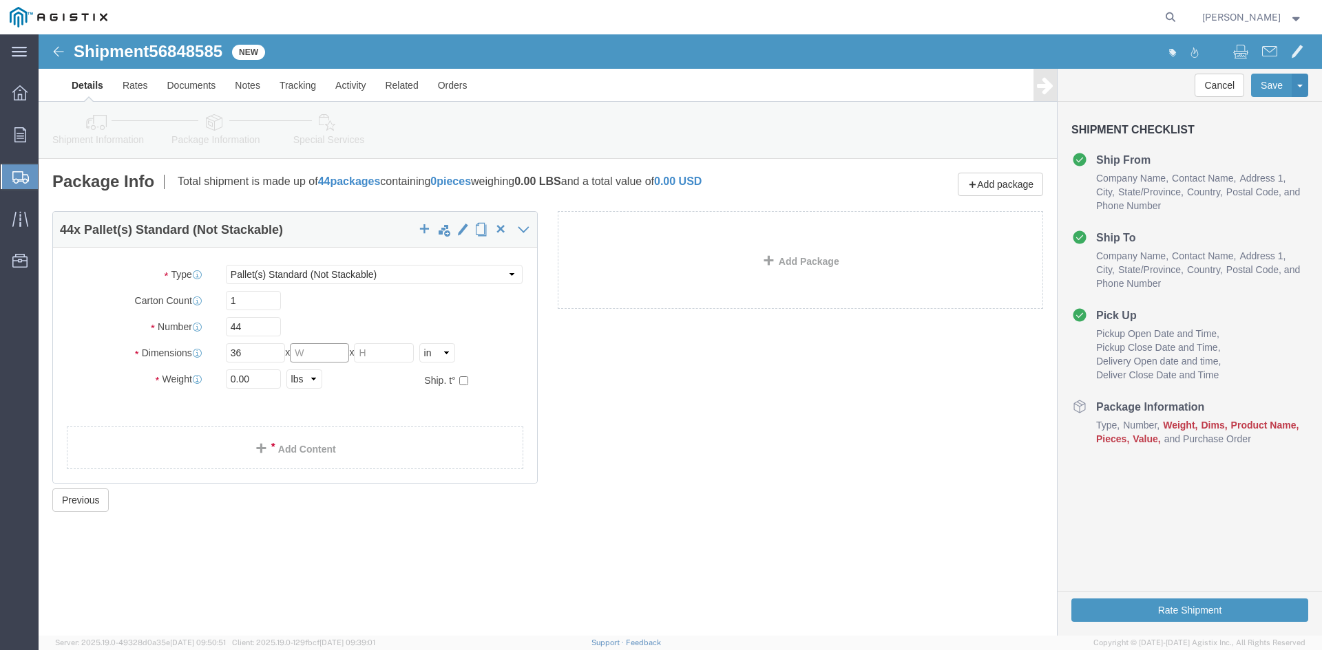
drag, startPoint x: 265, startPoint y: 320, endPoint x: 319, endPoint y: 313, distance: 54.1
click input "text"
type input "40"
drag, startPoint x: 336, startPoint y: 316, endPoint x: 372, endPoint y: 317, distance: 35.8
click input "text"
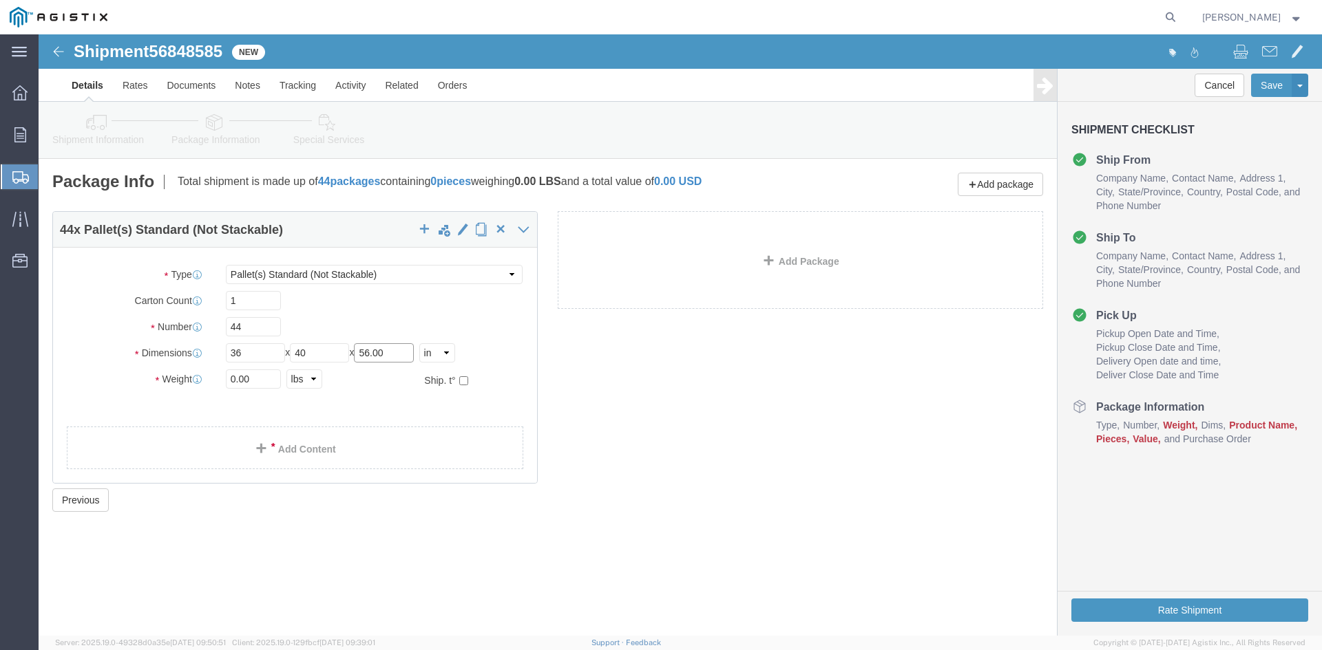
type input "56.00"
drag, startPoint x: 172, startPoint y: 343, endPoint x: 103, endPoint y: 343, distance: 68.8
click div "Weight 0.00 Select kgs lbs Ship. t°"
type input "31585.09"
click link "Add Content"
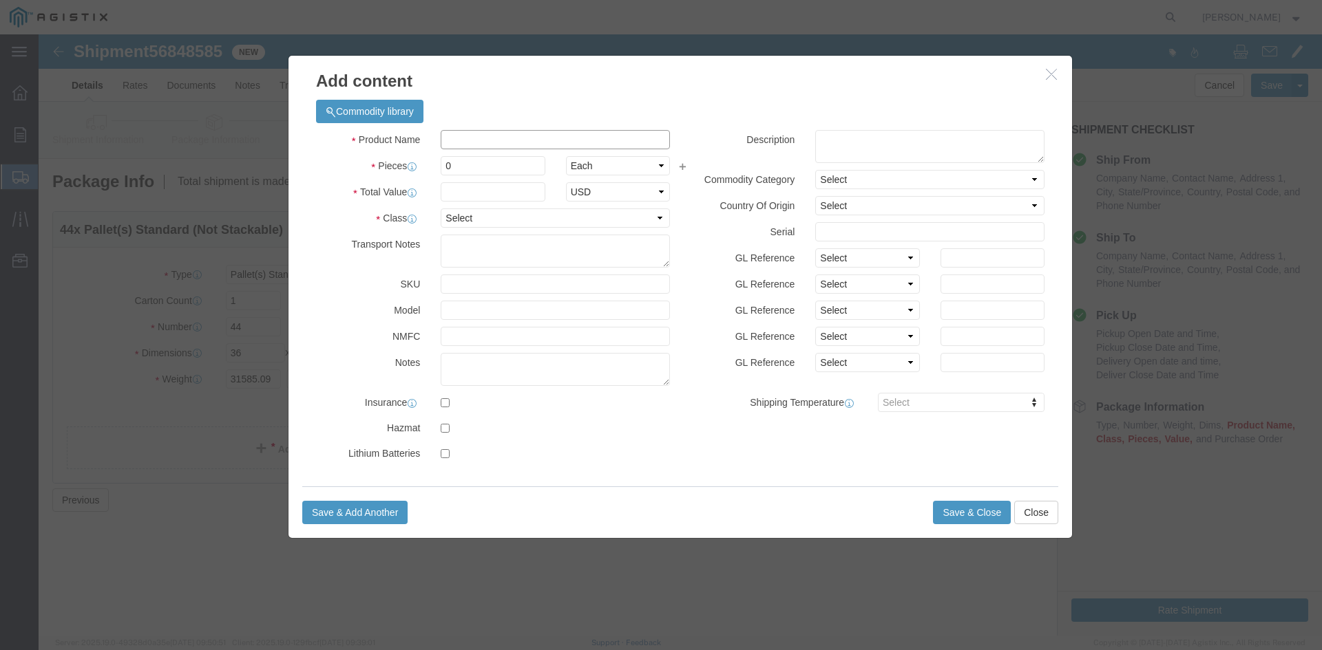
click input "text"
paste input "Overhead Transformer"
type input "Overhead Transformer"
drag, startPoint x: 414, startPoint y: 130, endPoint x: 354, endPoint y: 129, distance: 59.9
click div "Pieces Number of pieces inside all the packages 0 Select Bag Barrels 100Board F…"
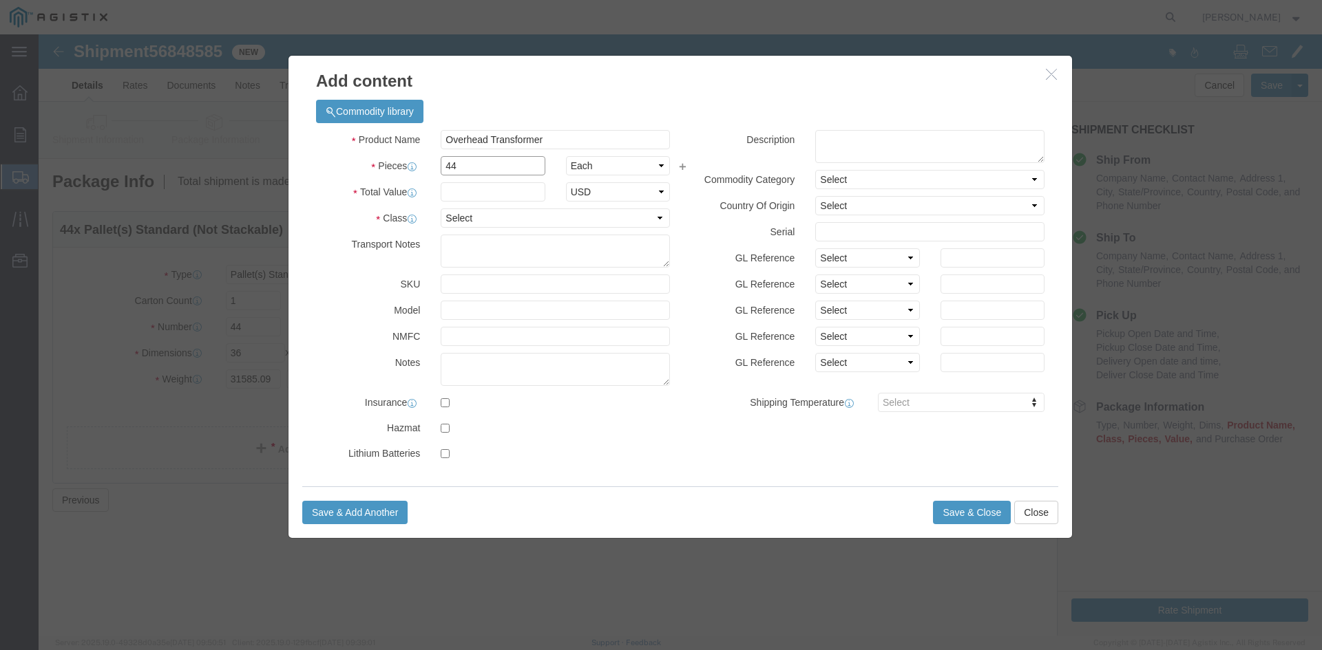
type input "44"
click input "text"
type input "1"
drag, startPoint x: 622, startPoint y: 181, endPoint x: 615, endPoint y: 186, distance: 7.8
click select "Select 50 55 60 65 70 85 92.5 100 125 175 250 300 400"
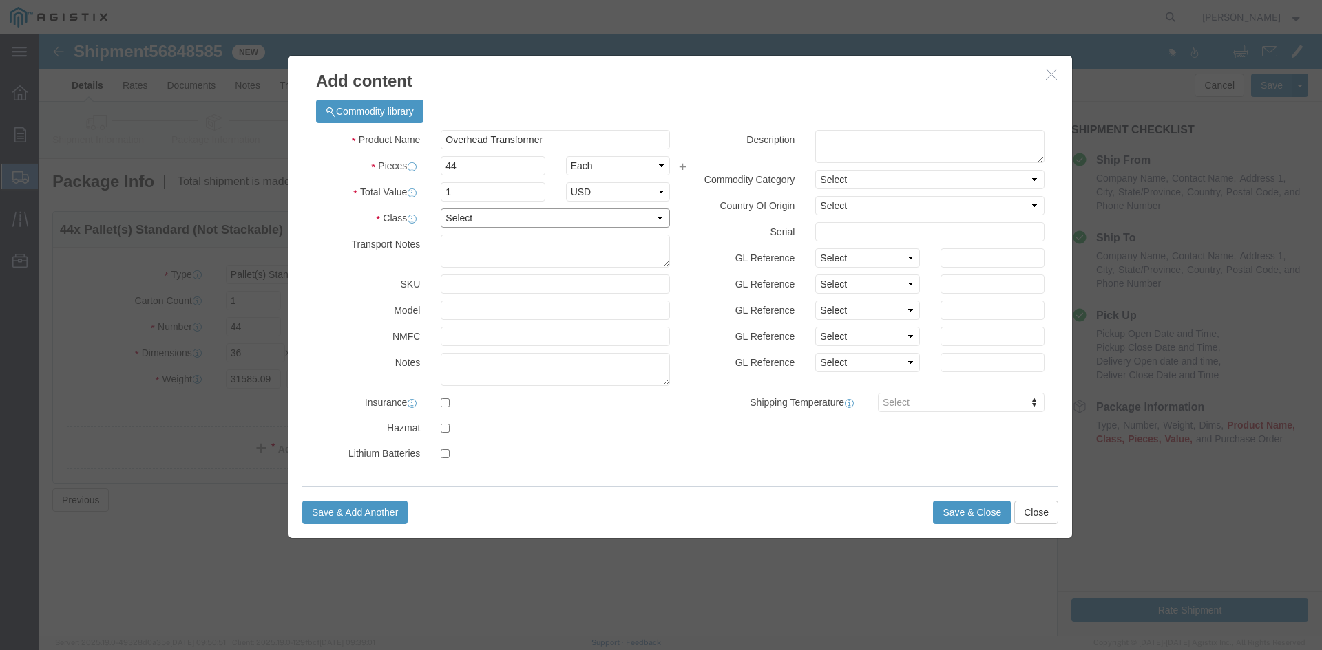
select select "55"
click select "Select 50 55 60 65 70 85 92.5 100 125 175 250 300 400"
click button "Save & Close"
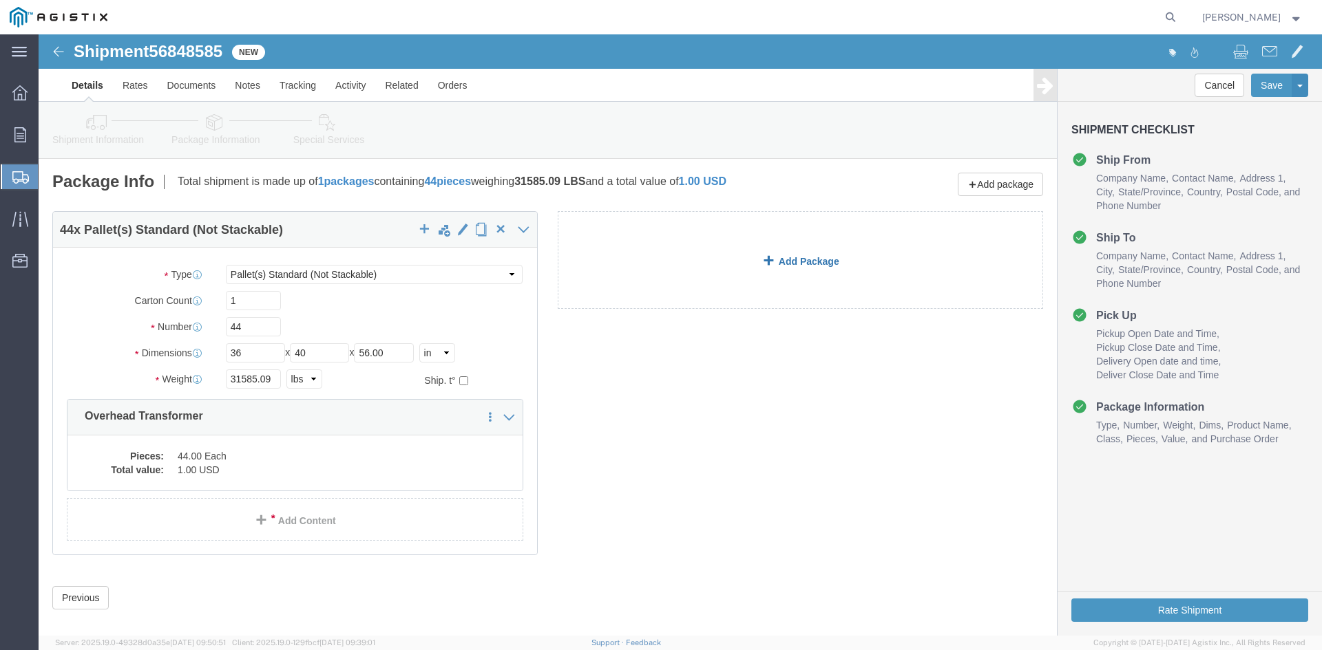
click link "Add Package"
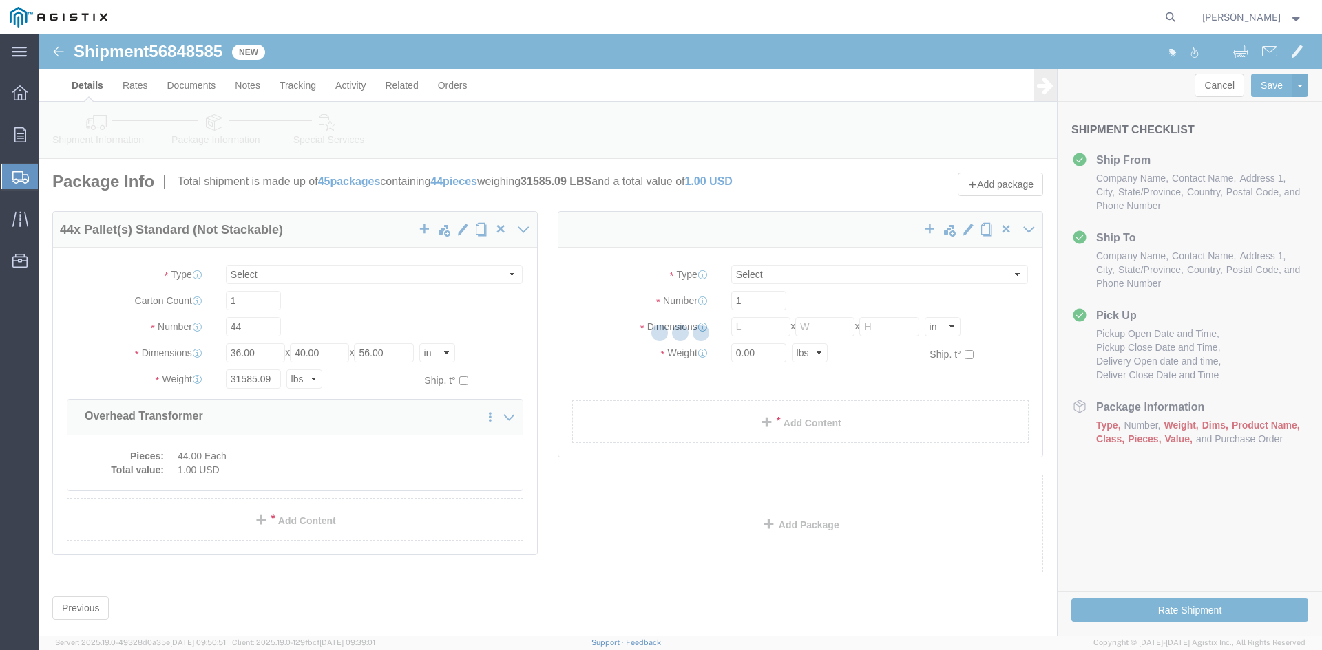
select select "PSNS"
select select "CBOX"
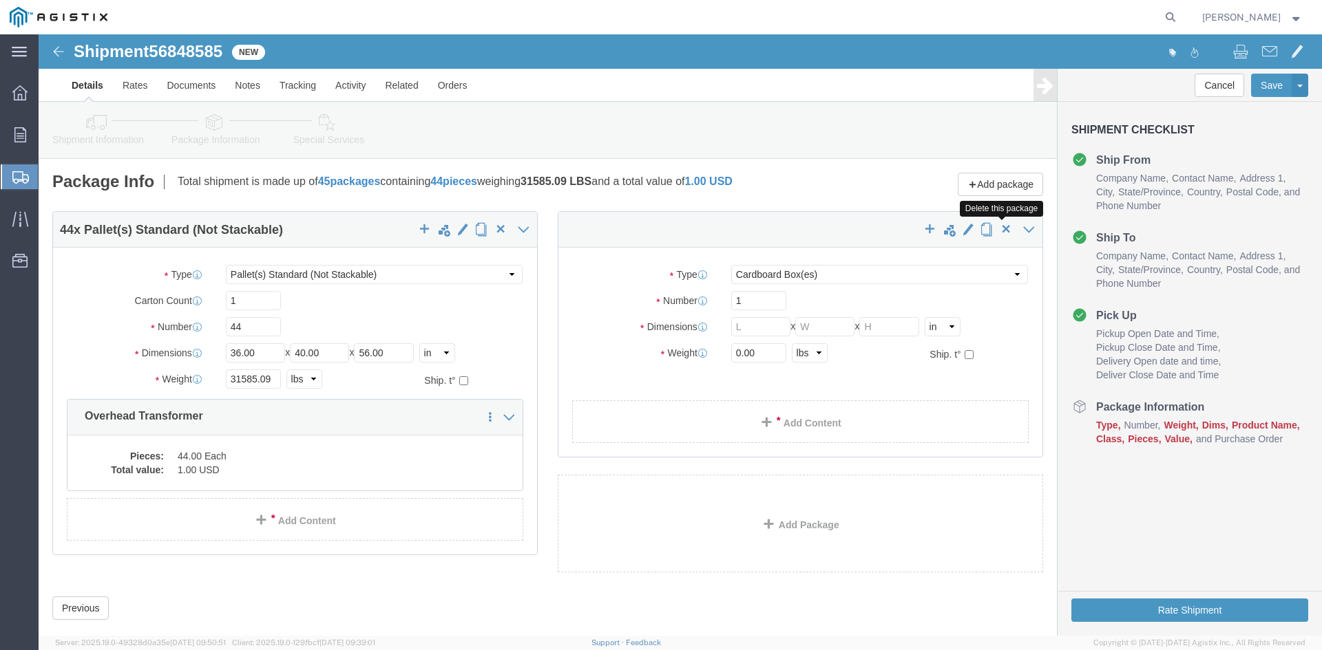
click span "button"
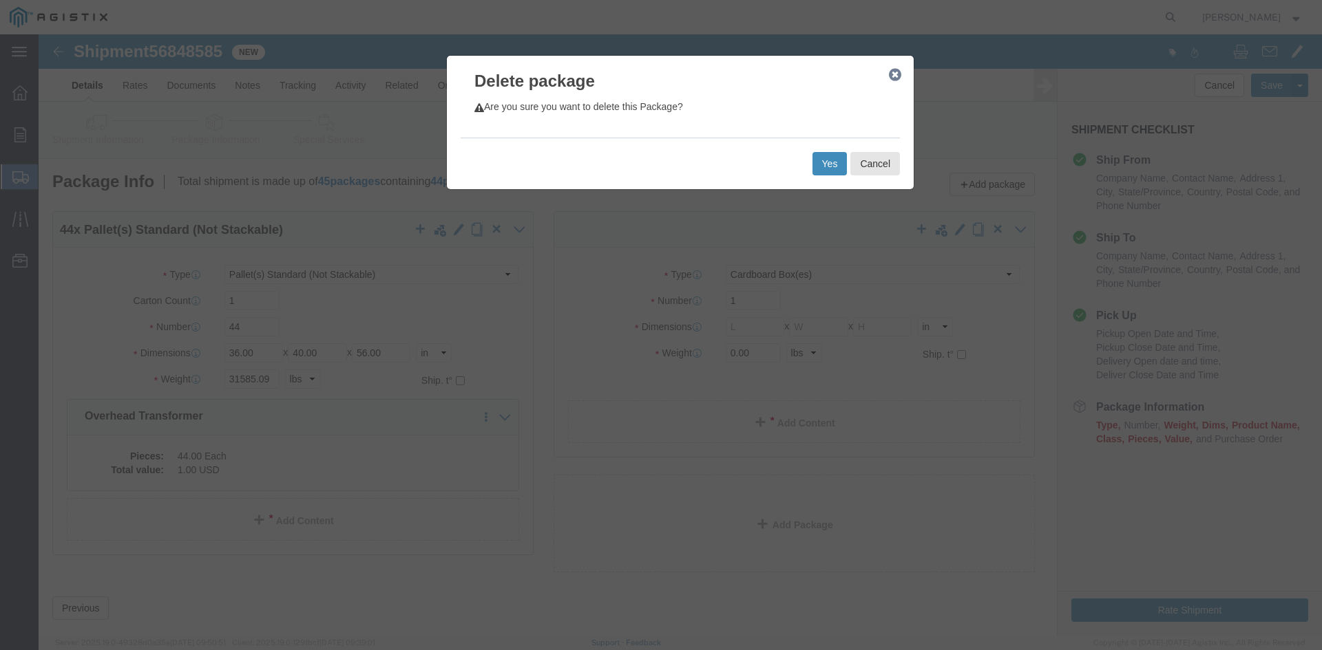
click button "Yes"
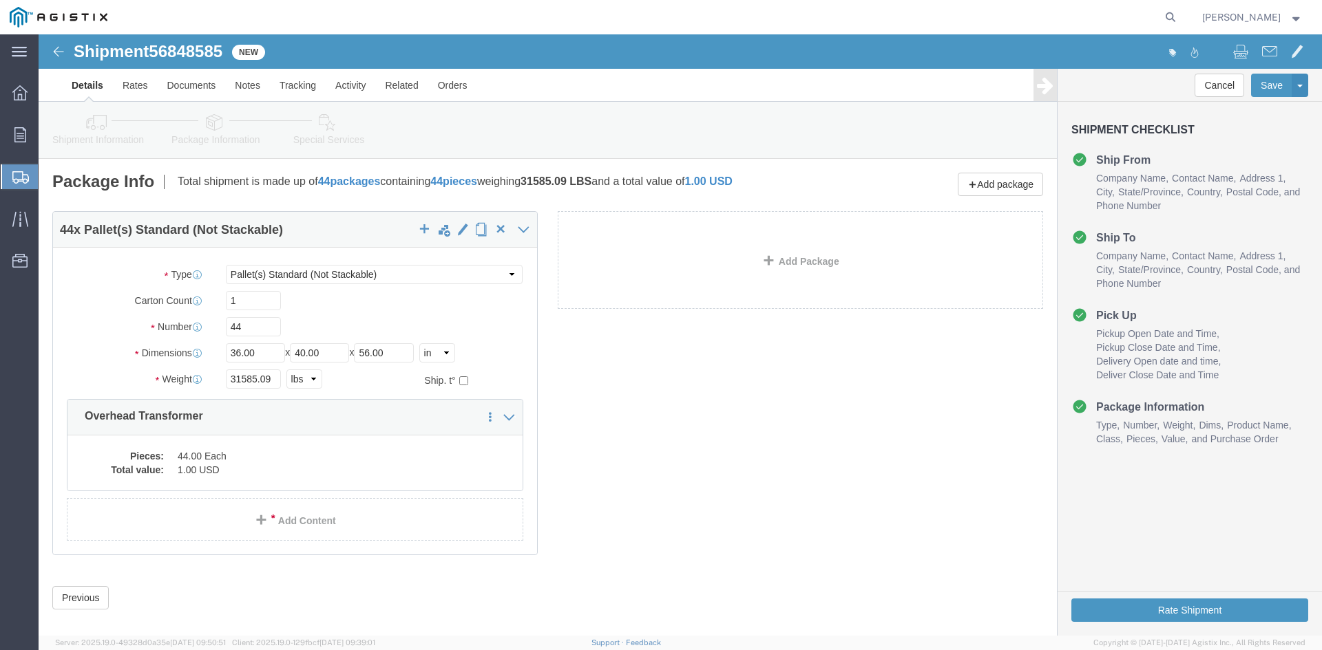
select select "PSNS"
click icon
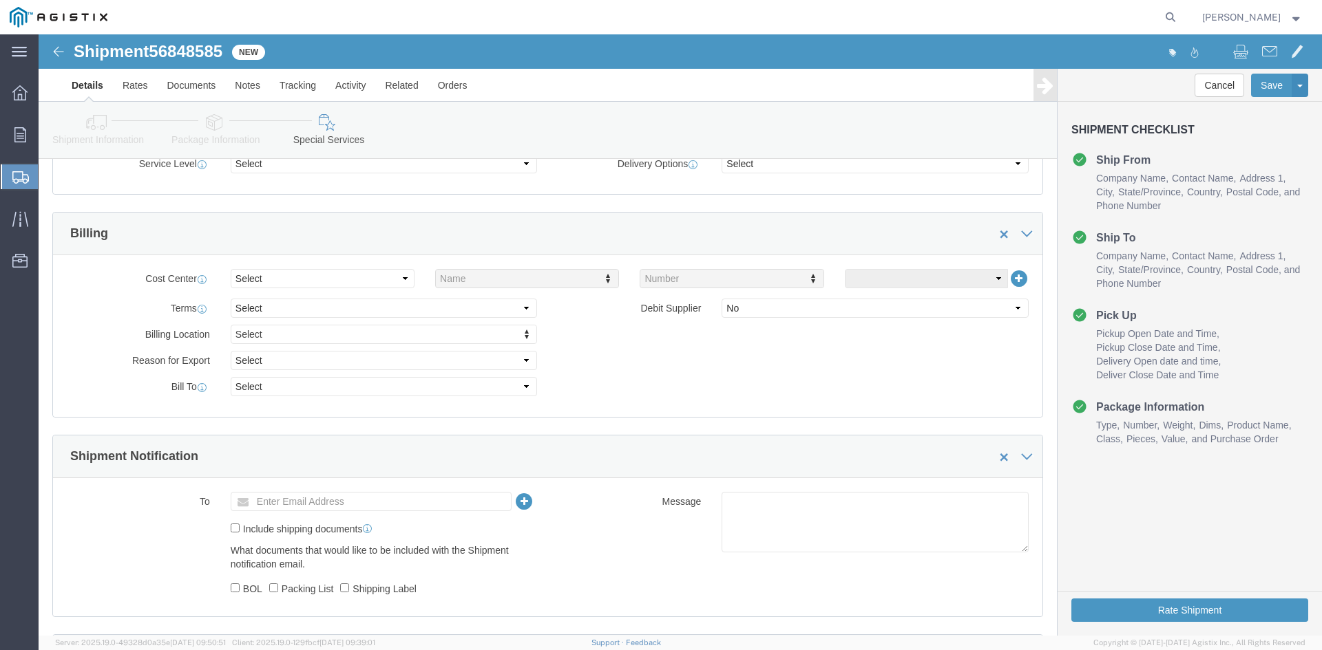
scroll to position [619, 0]
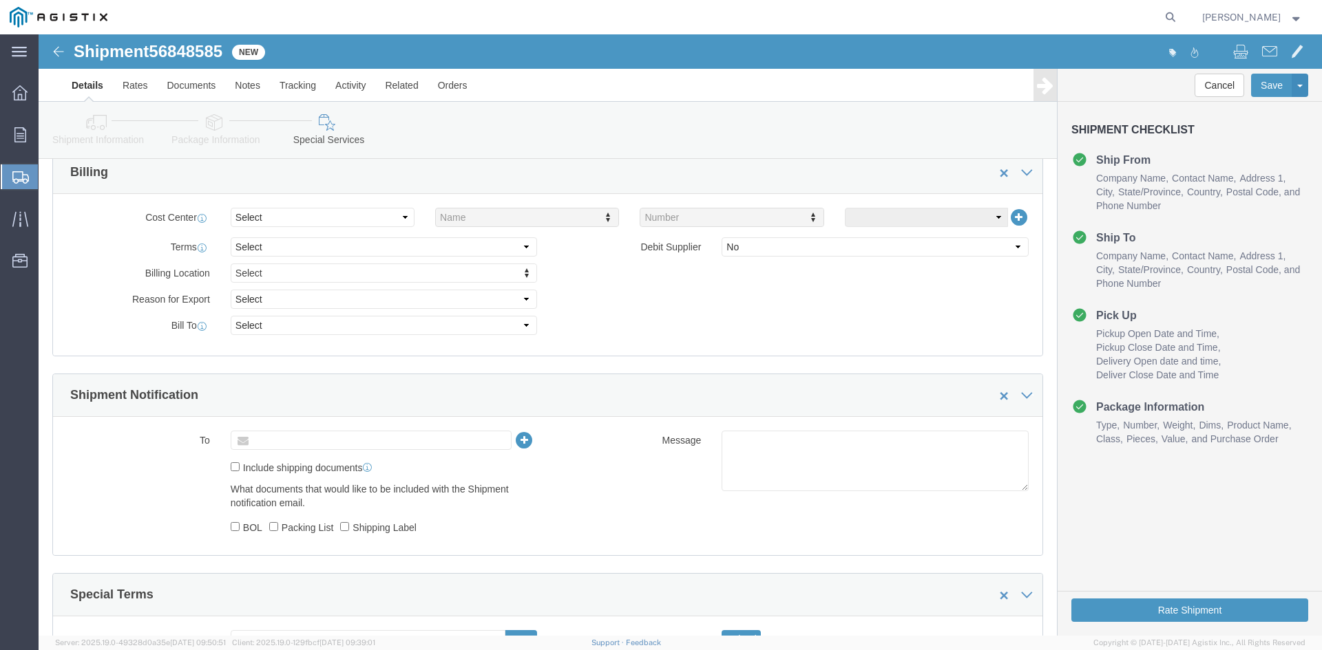
click input "text"
type input "[EMAIL_ADDRESS][DOMAIN_NAME]"
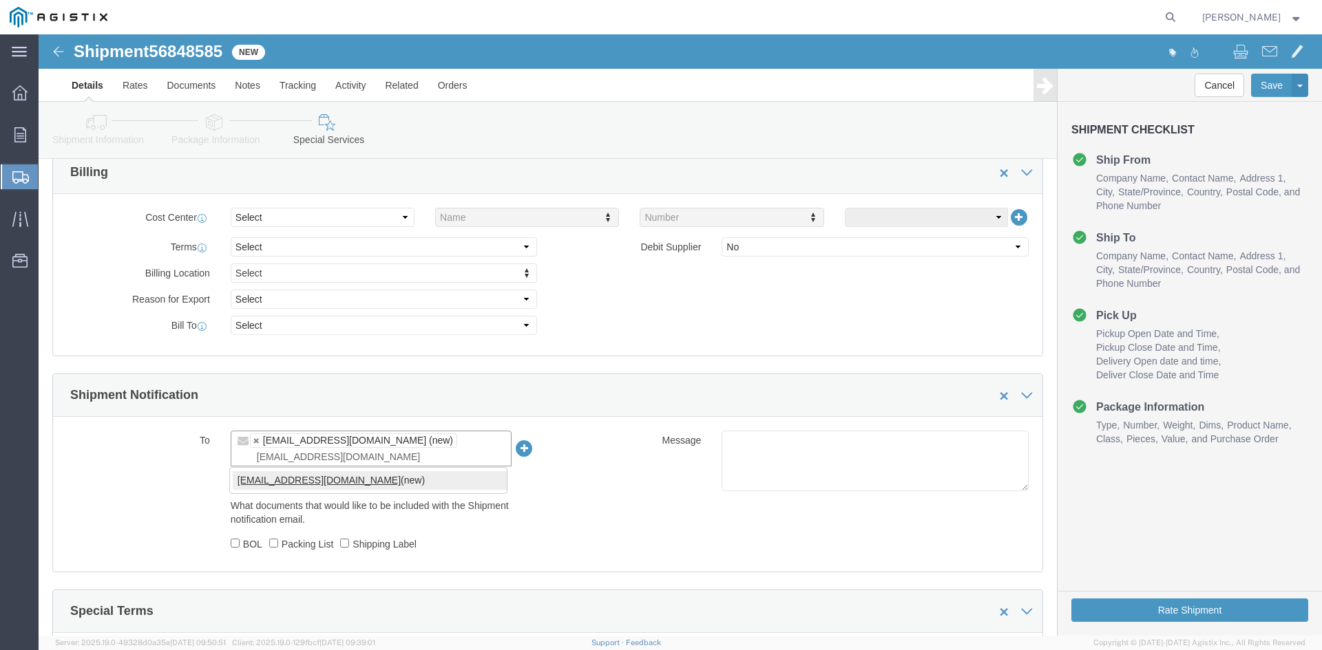
type input "[EMAIL_ADDRESS][DOMAIN_NAME]"
type input "[EMAIL_ADDRESS][DOMAIN_NAME],[DOMAIN_NAME][EMAIL_ADDRESS][DOMAIN_NAME]"
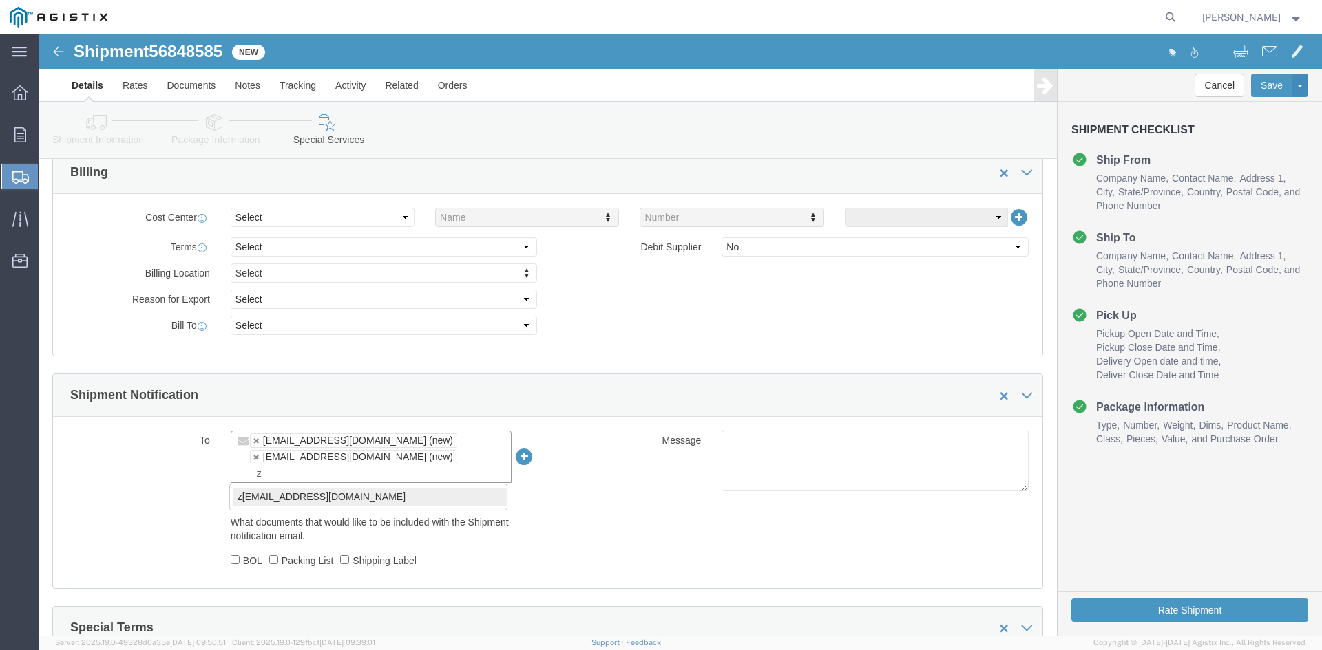
type input "z"
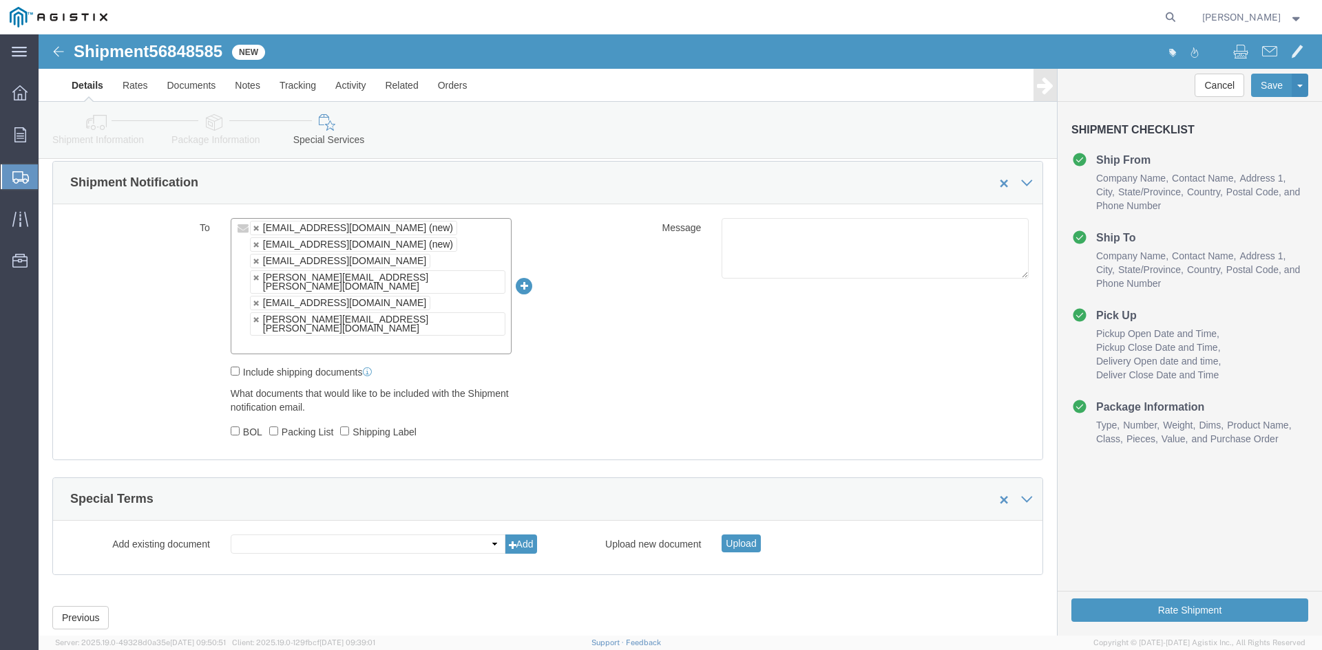
scroll to position [834, 0]
click button "Rate Shipment"
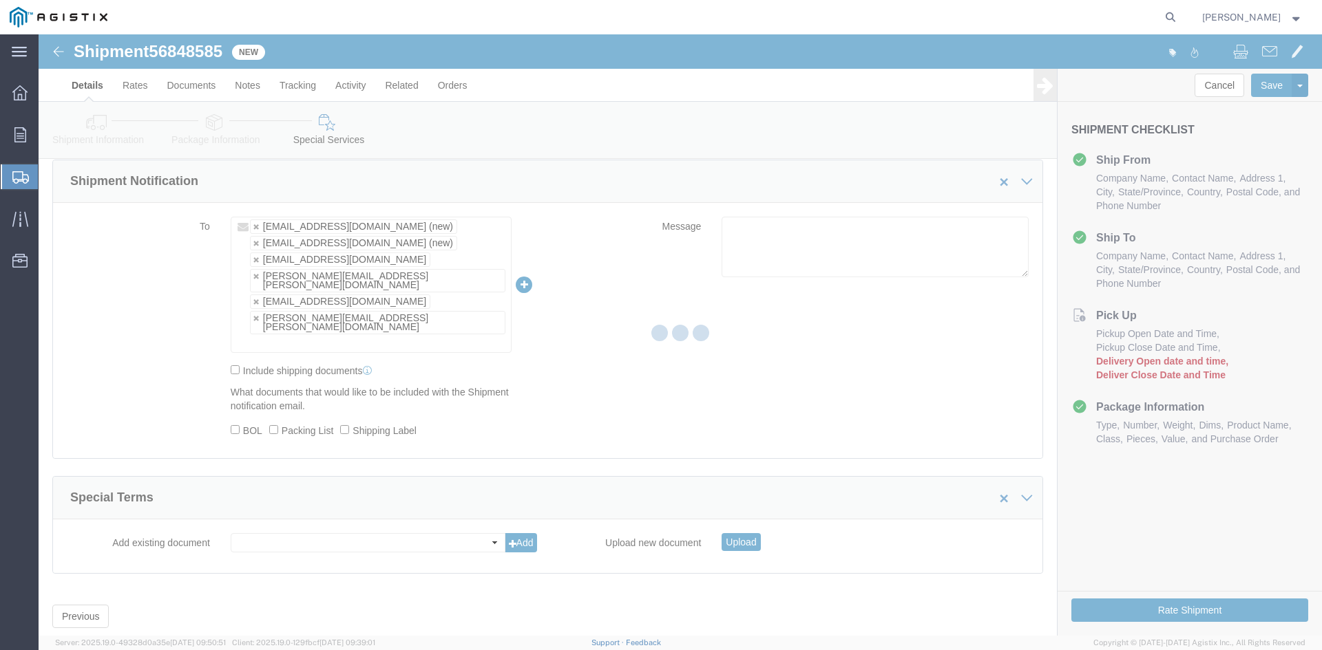
scroll to position [0, 0]
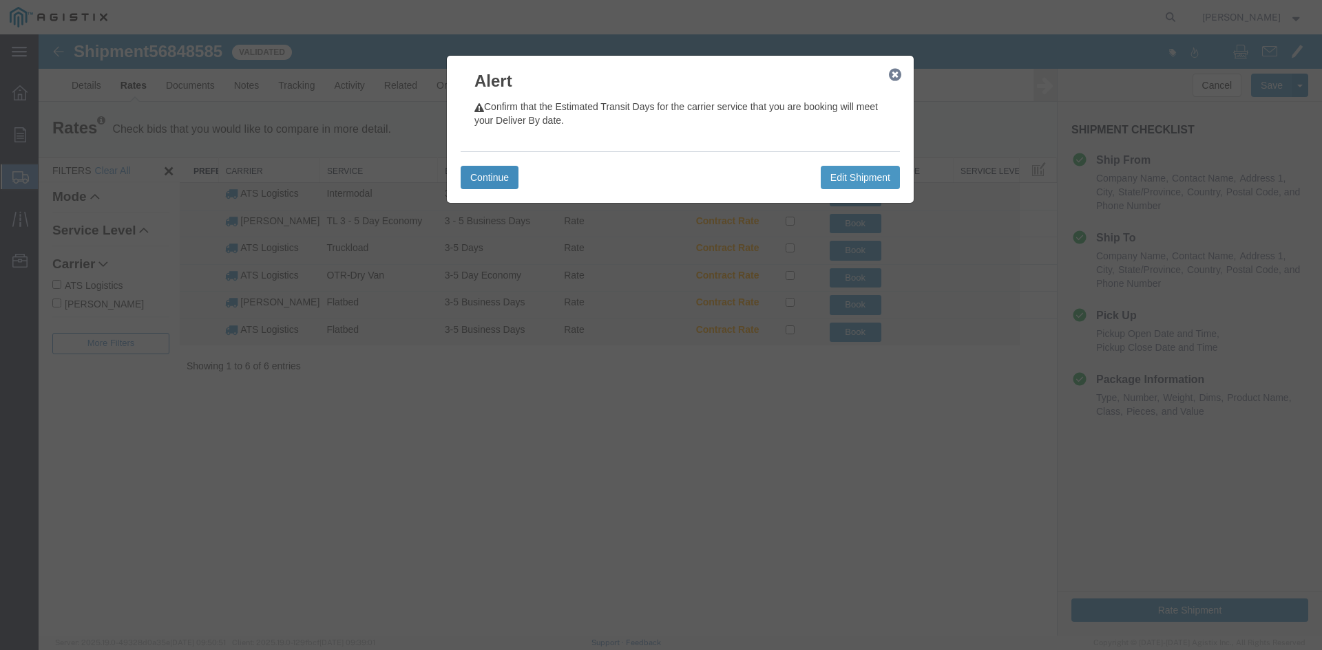
click at [492, 173] on button "Continue" at bounding box center [489, 177] width 58 height 23
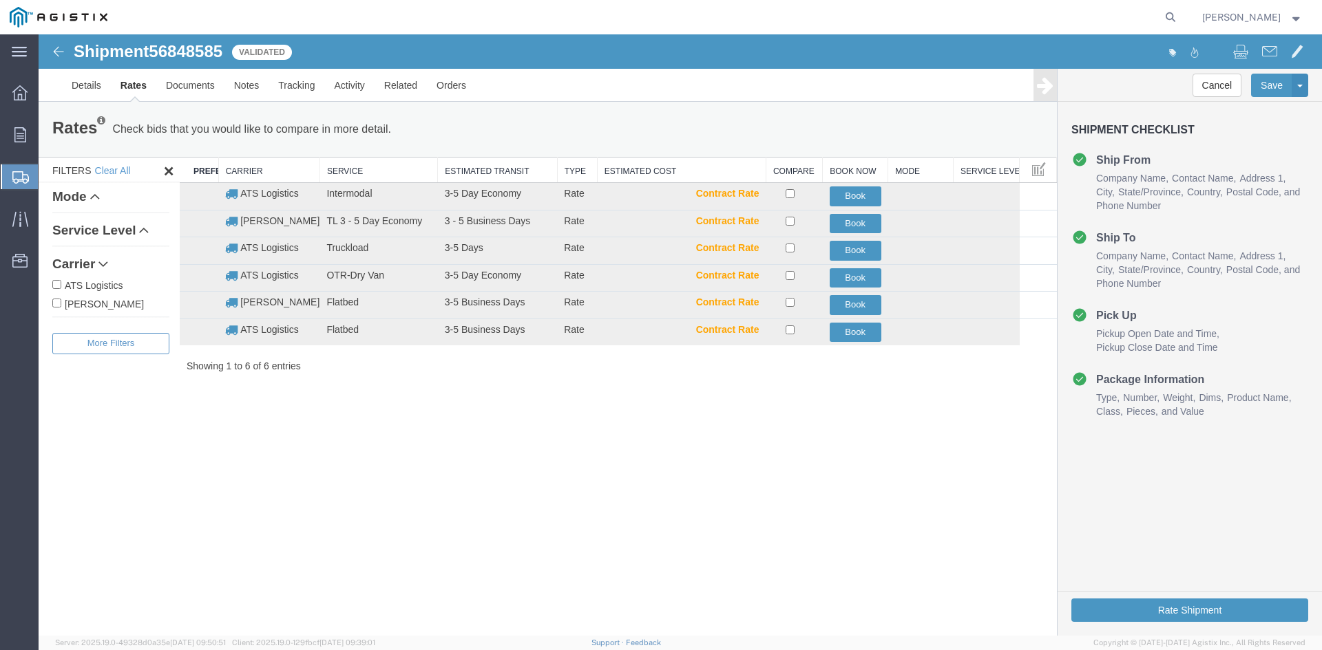
click at [56, 283] on input "ATS Logistics" at bounding box center [56, 284] width 9 height 9
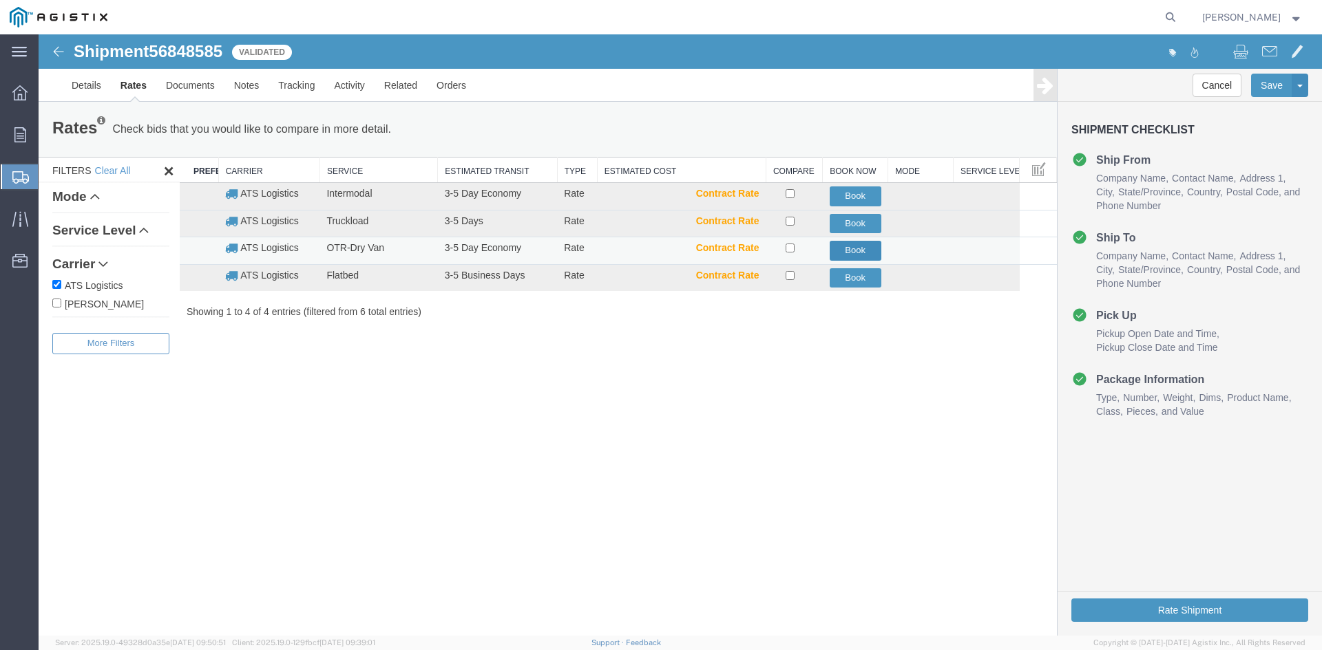
click at [856, 245] on button "Book" at bounding box center [855, 251] width 52 height 20
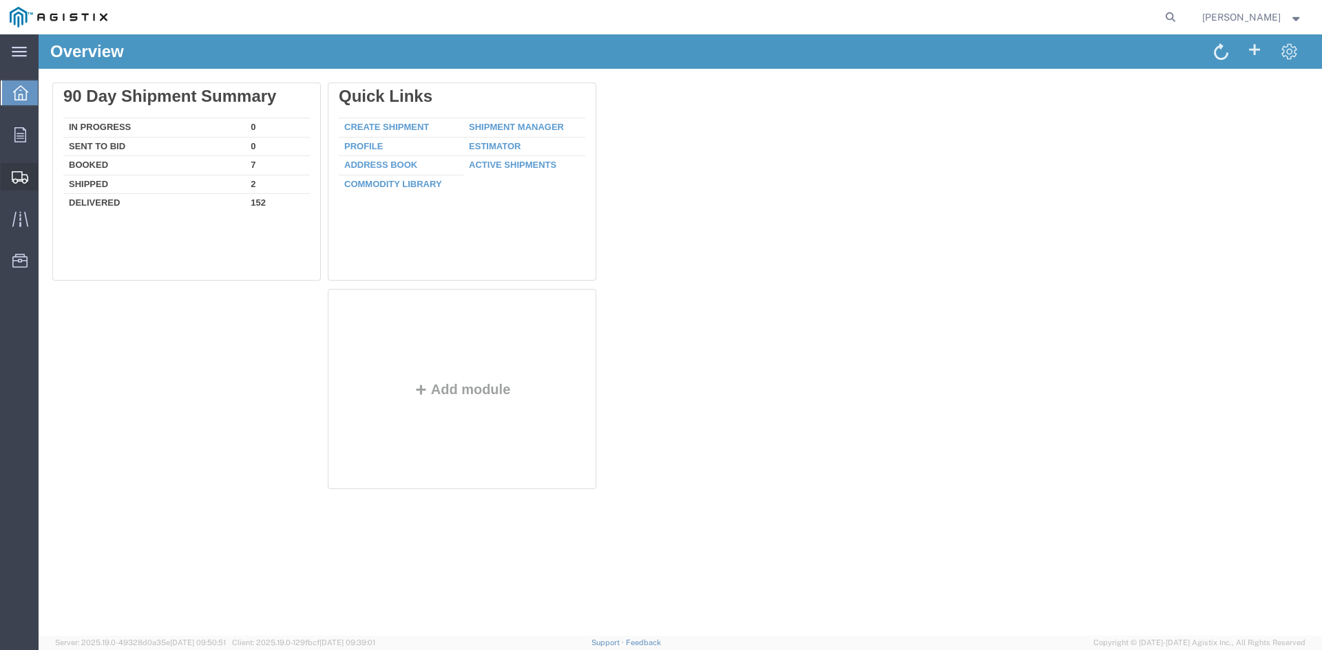
click at [0, 0] on span "Create Shipment" at bounding box center [0, 0] width 0 height 0
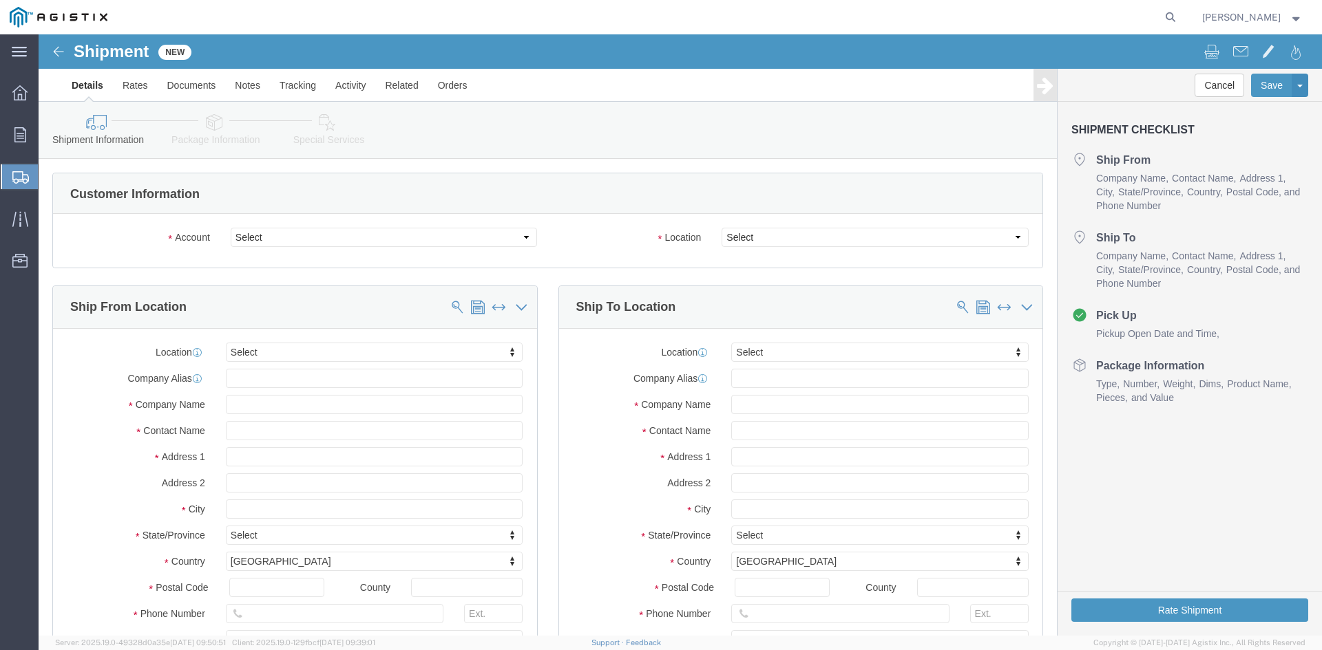
select select
click select "Select PG&E Power Partners"
select select "9596"
click select "Select PG&E Power Partners"
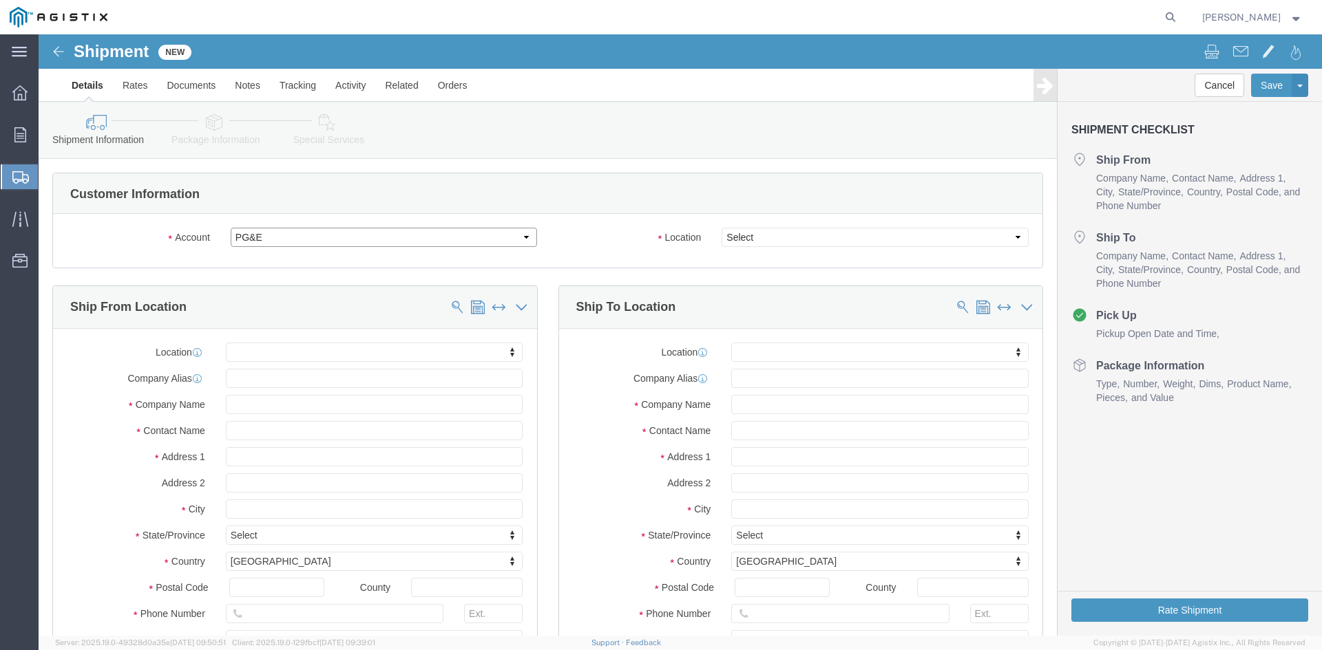
select select "PURCHORD"
select select
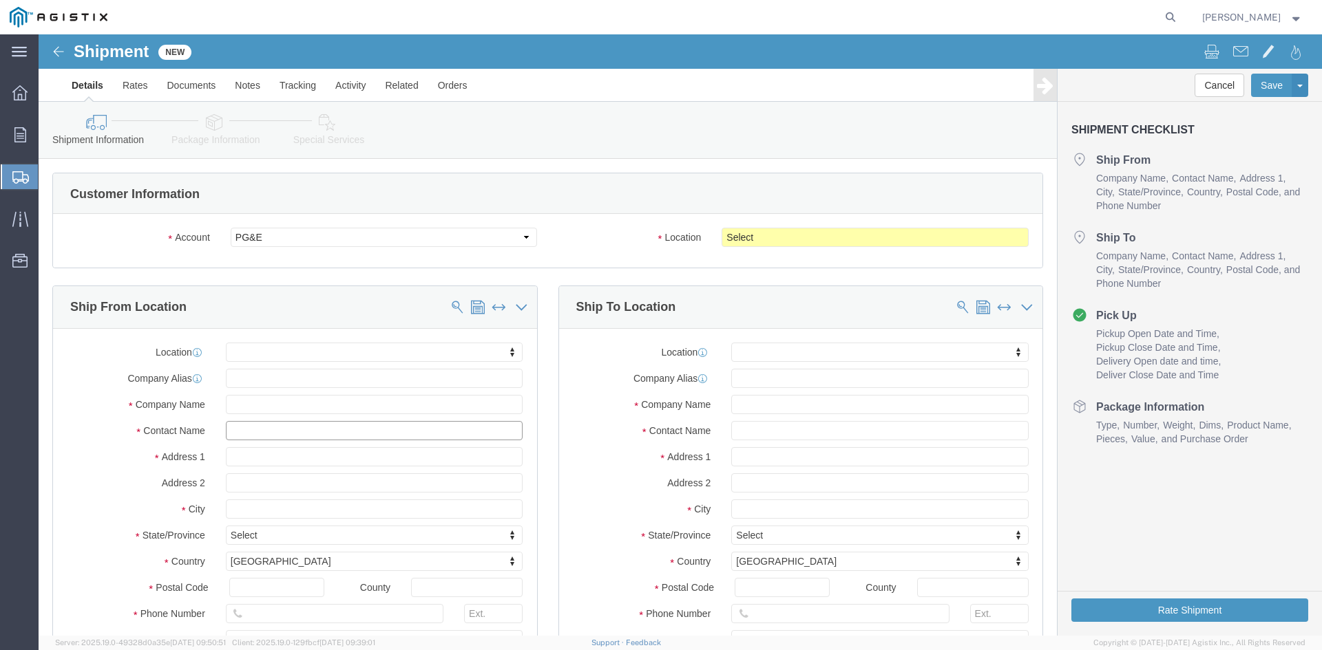
click input "text"
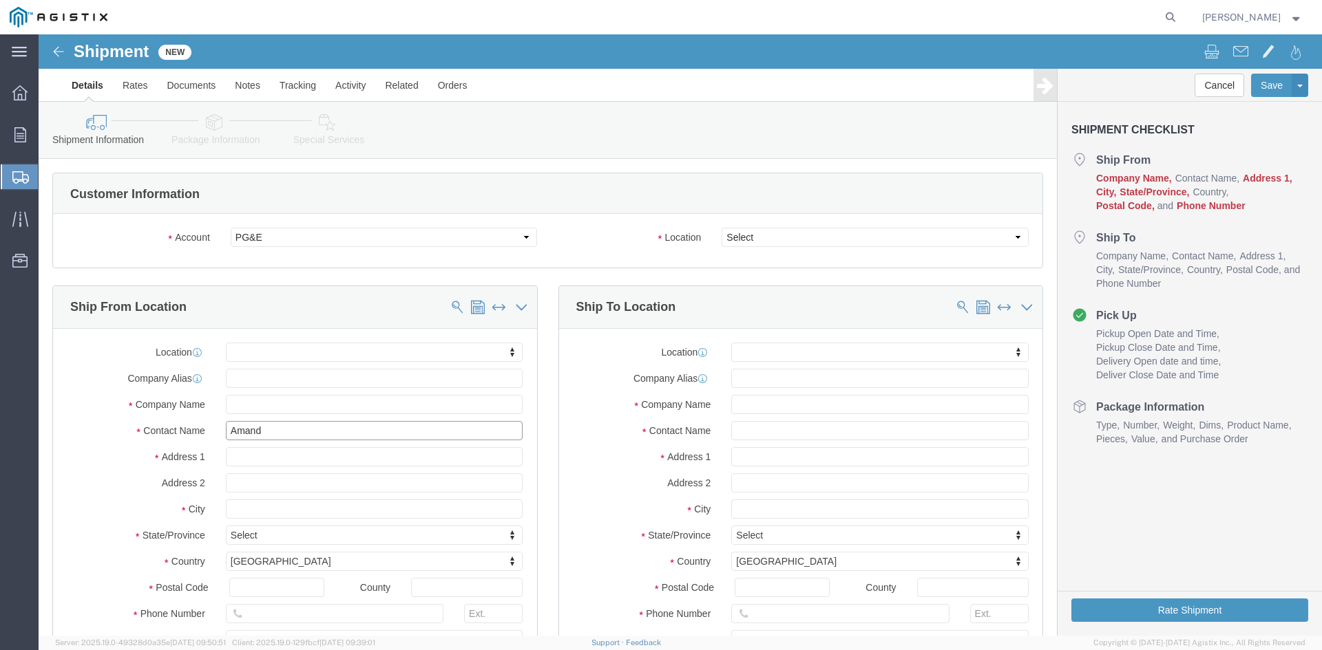
type input "[PERSON_NAME]"
click p "- Power Partners LLC - ([PERSON_NAME]) [STREET_ADDRESS][PERSON_NAME]"
select select
type input "[STREET_ADDRESS][PERSON_NAME]"
type input "30607"
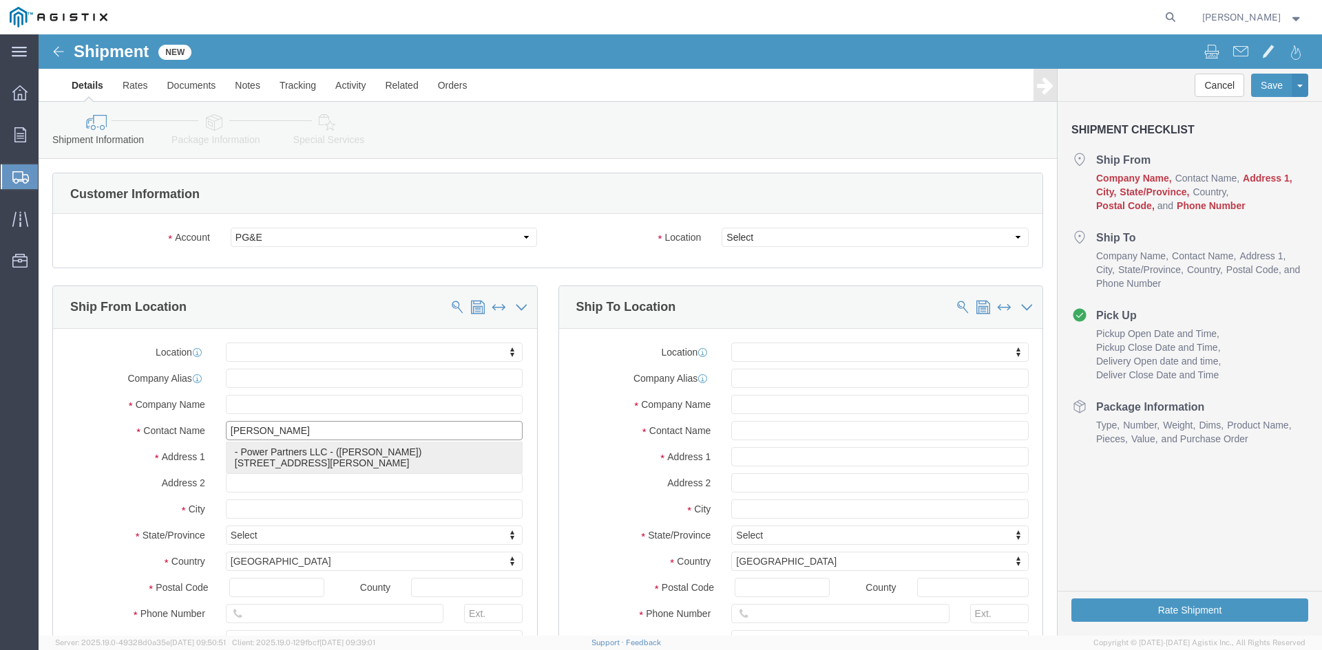
type input "[PHONE_NUMBER]"
type input "485"
type input "[PERSON_NAME][EMAIL_ADDRESS][PERSON_NAME][DOMAIN_NAME]"
checkbox input "true"
type input "Power Partners LLC"
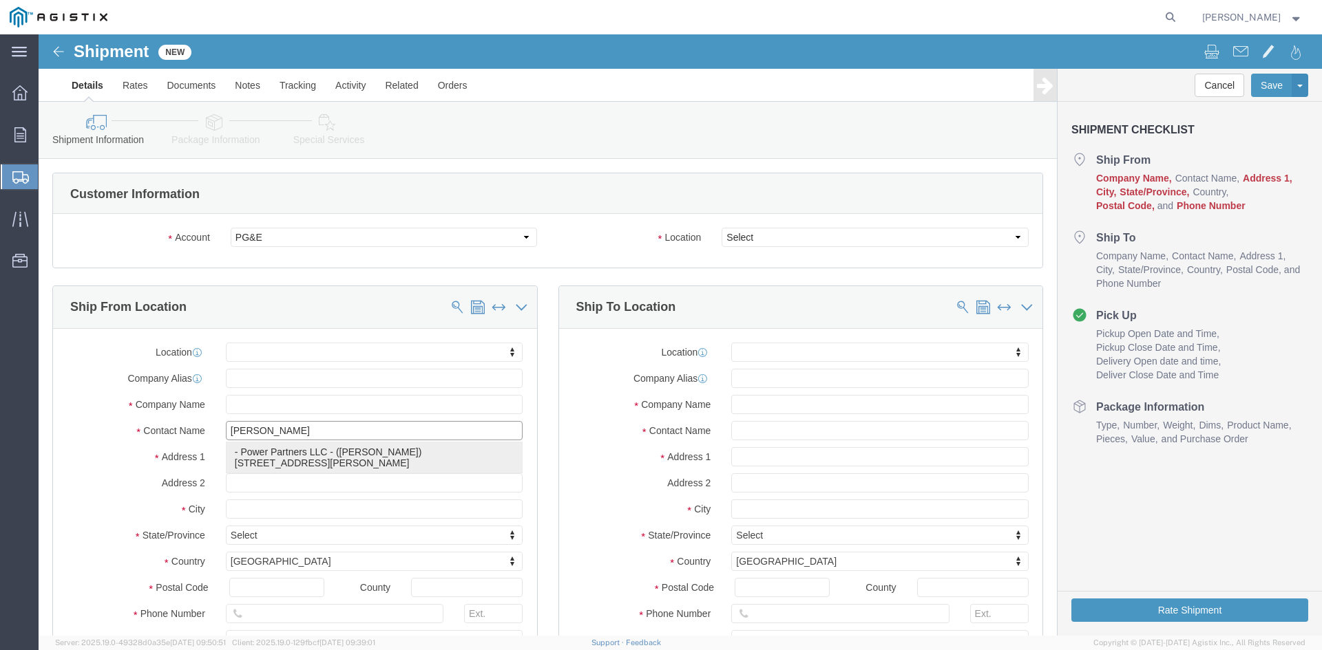
type input "[PERSON_NAME]"
type input "[GEOGRAPHIC_DATA]"
select select "GA"
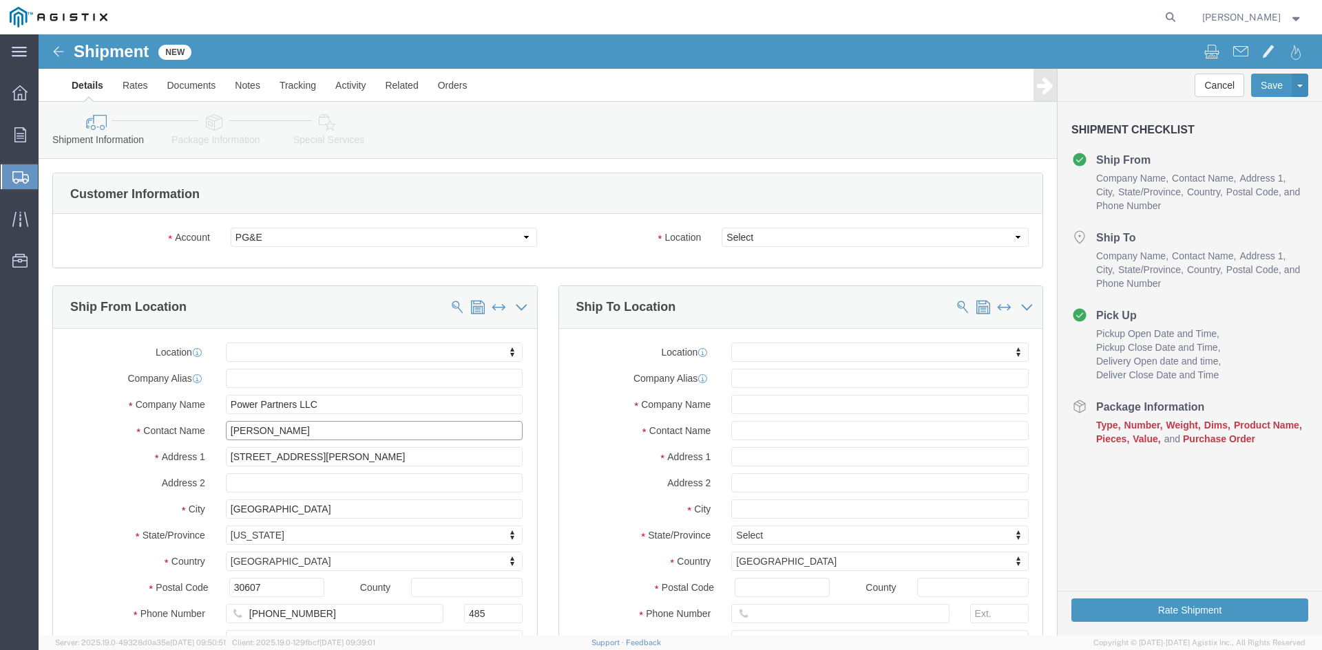
type input "[PERSON_NAME]"
click select "Select All Others [GEOGRAPHIC_DATA] [GEOGRAPHIC_DATA] [GEOGRAPHIC_DATA] [GEOGRA…"
select select "23082"
click select "Select All Others [GEOGRAPHIC_DATA] [GEOGRAPHIC_DATA] [GEOGRAPHIC_DATA] [GEOGRA…"
click input "text"
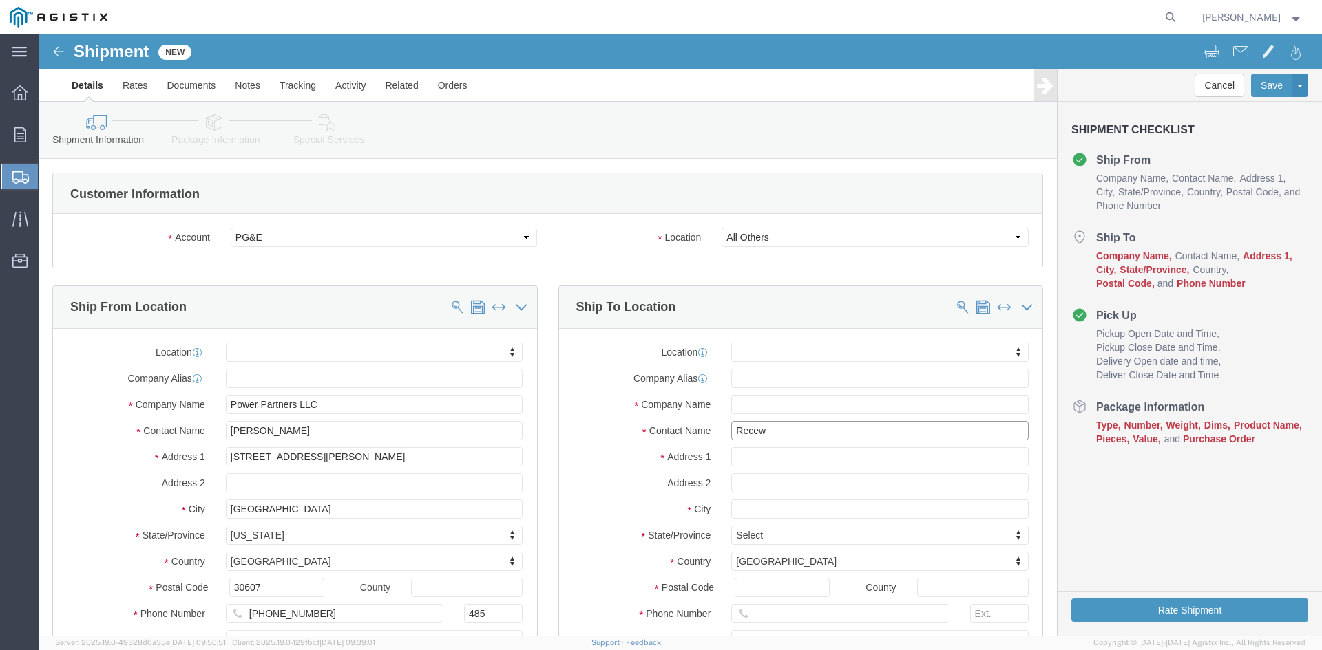
type input "Rece"
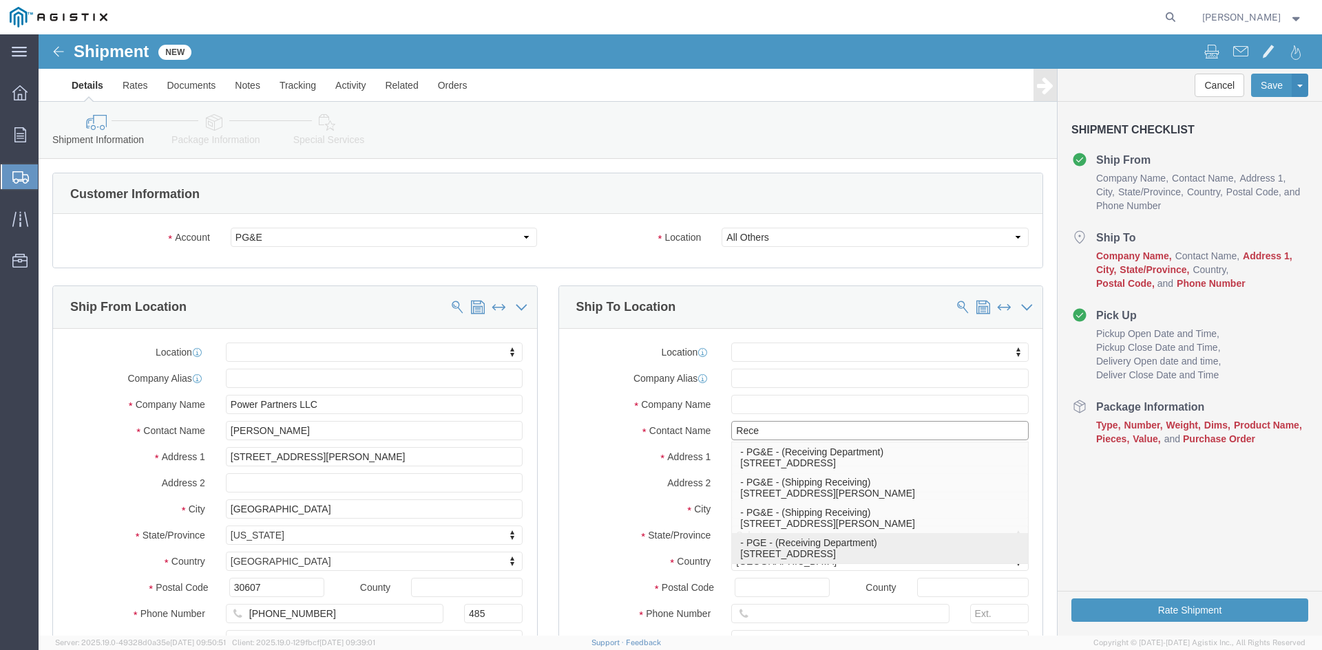
click p "- PGE - (Receiving Department) [STREET_ADDRESS]"
select select
type input "[STREET_ADDRESS]"
type input "95206"
type input "[PHONE_NUMBER]"
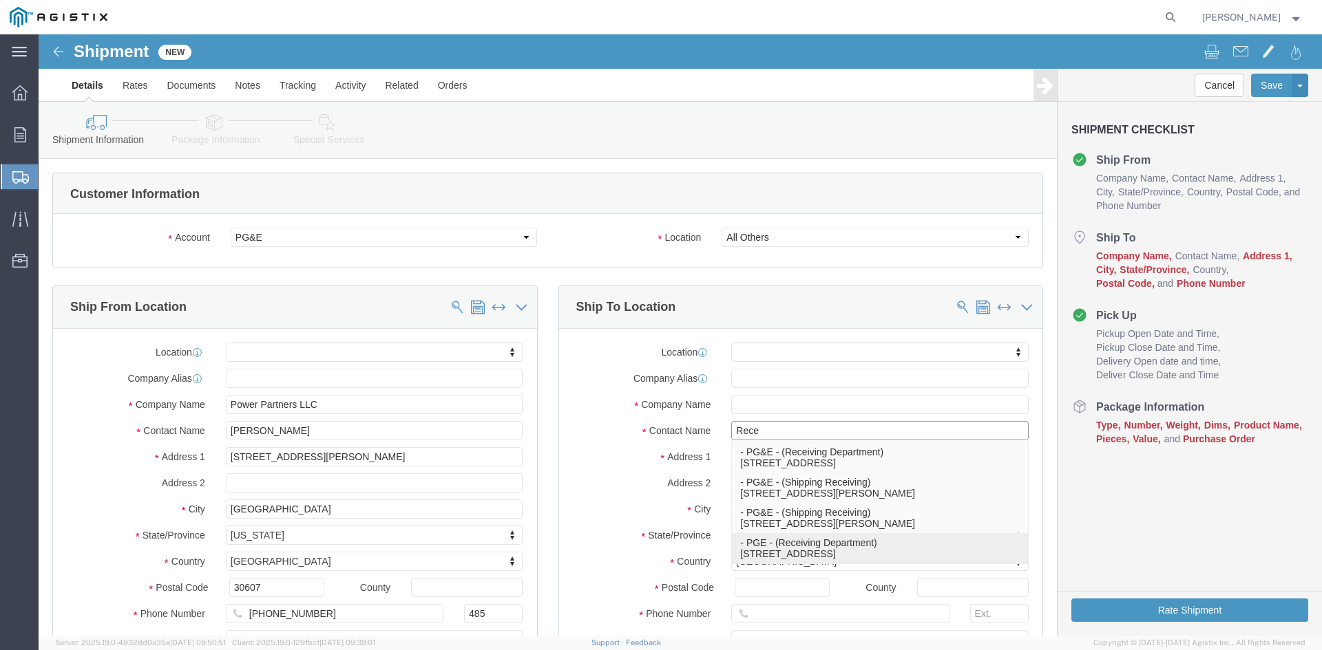
type input "PGE"
type input "Receiving Department"
type input "Stockton"
select select "CA"
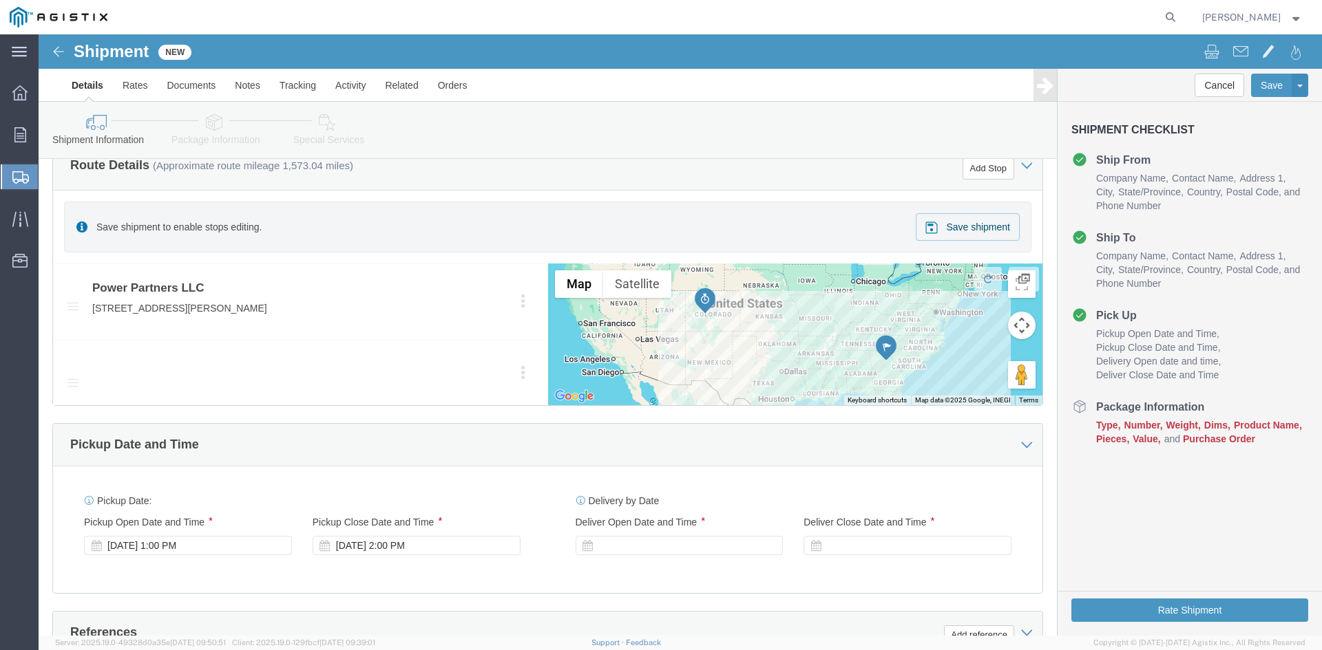
scroll to position [619, 0]
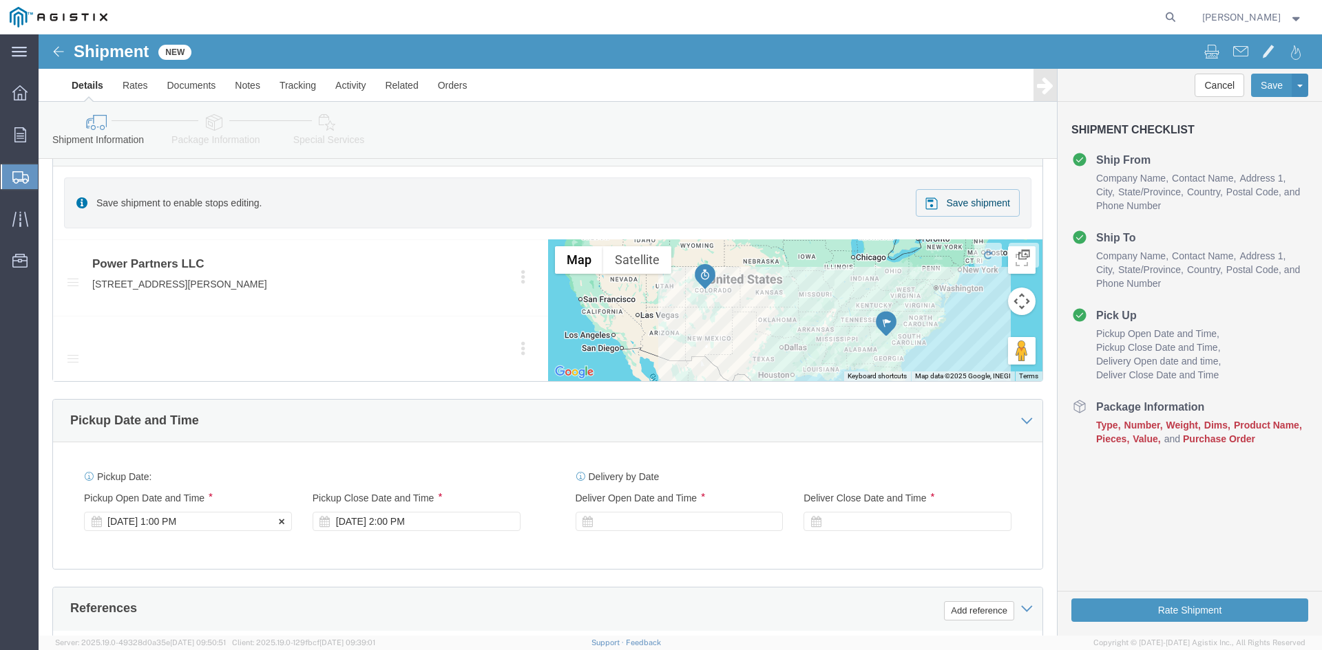
type input "Receiving Department"
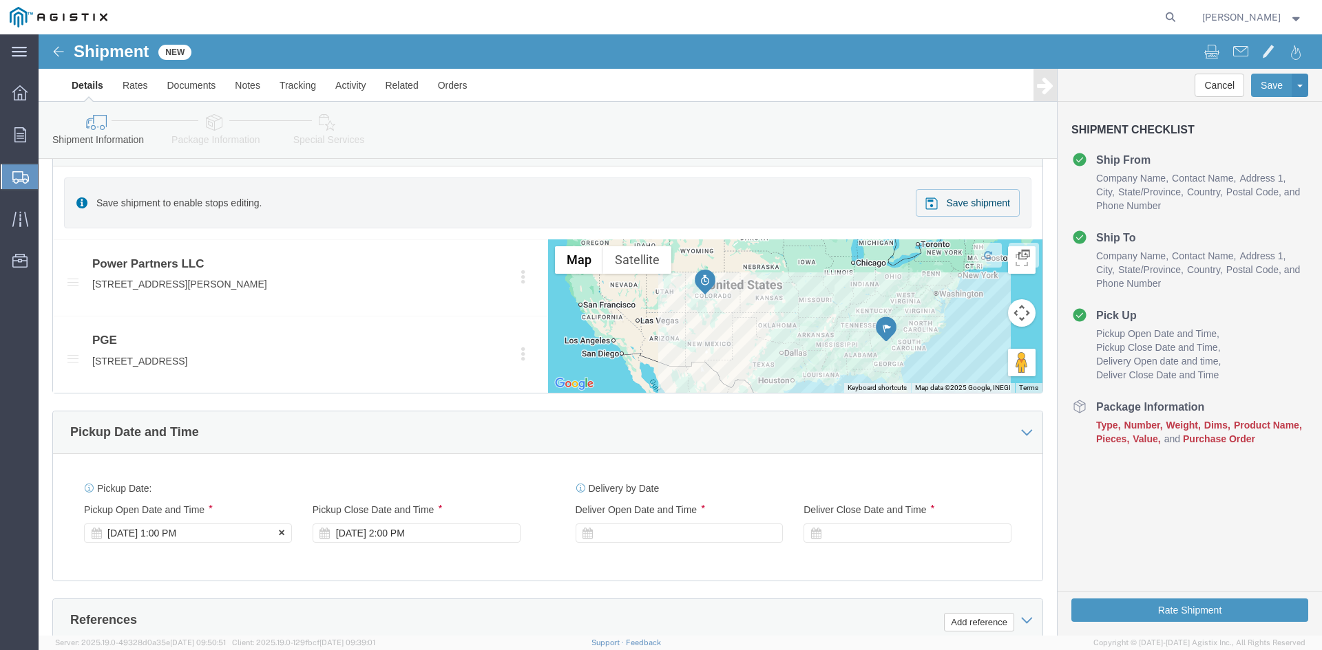
click div "Pickup Start Date Pickup Start Time Pickup Open Date and Time Sep 17 2025 1:00 …"
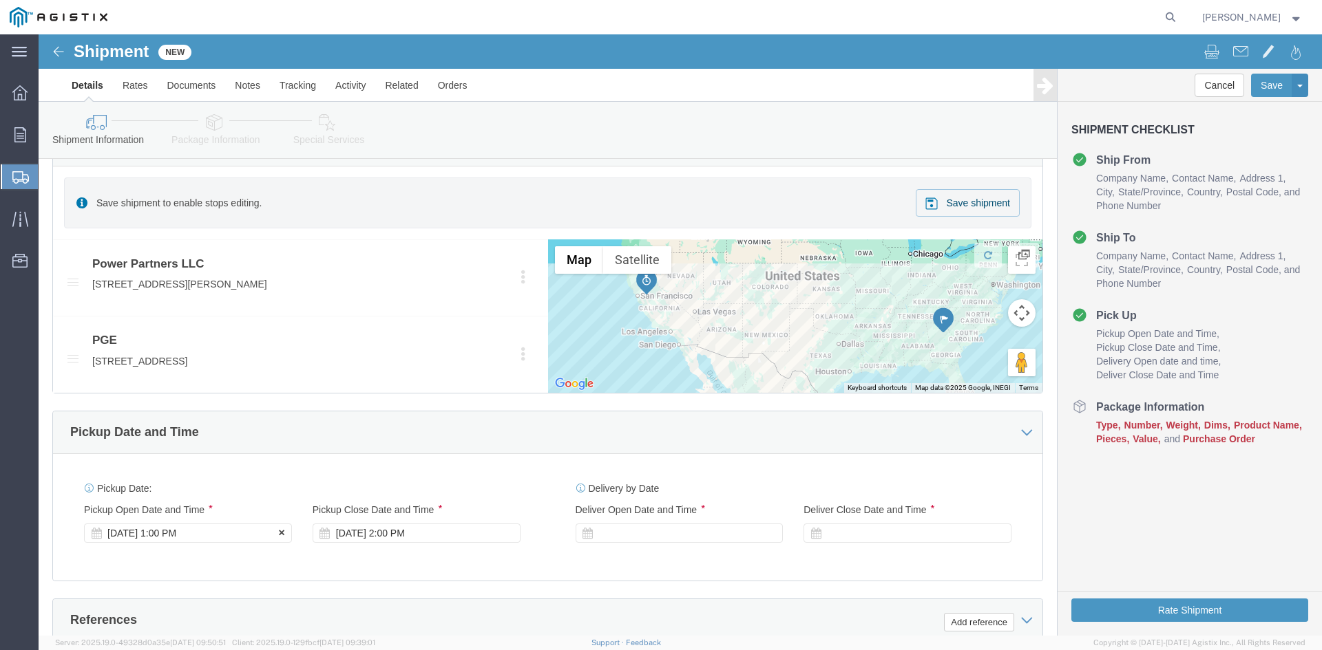
click div "[DATE] 1:00 PM"
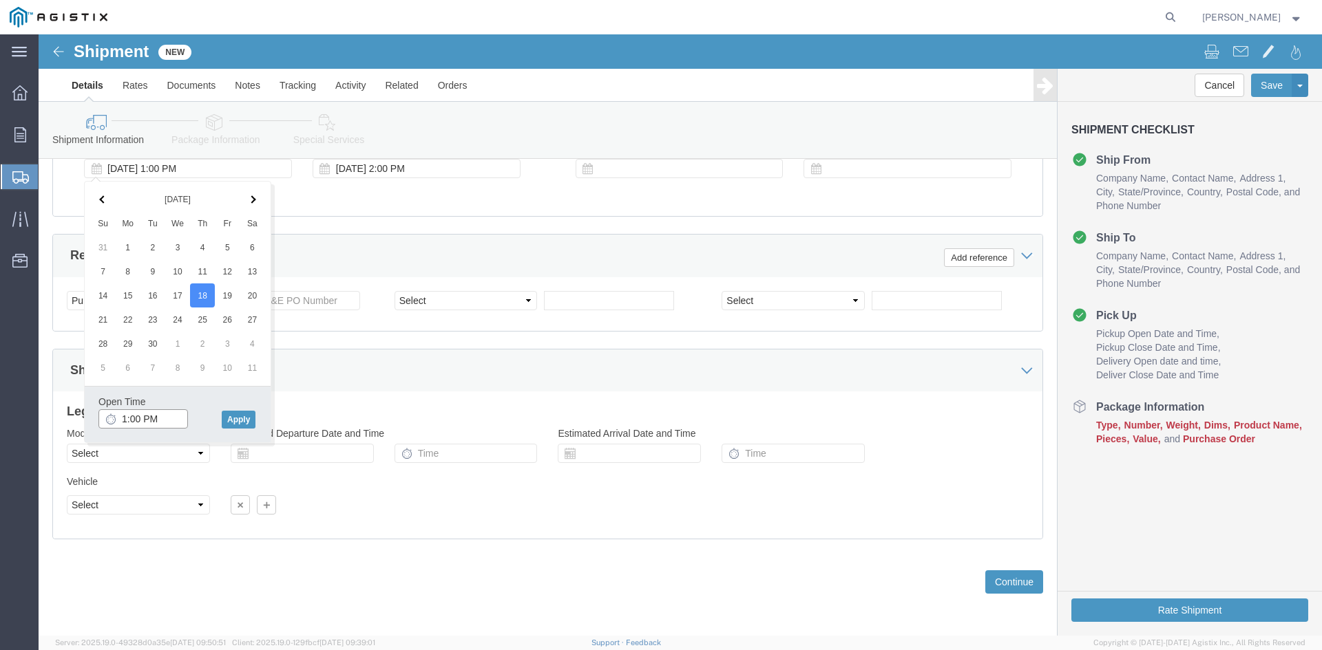
click input "1:00 PM"
click input "11:00 PM"
type input "11:00 AM"
click button "Apply"
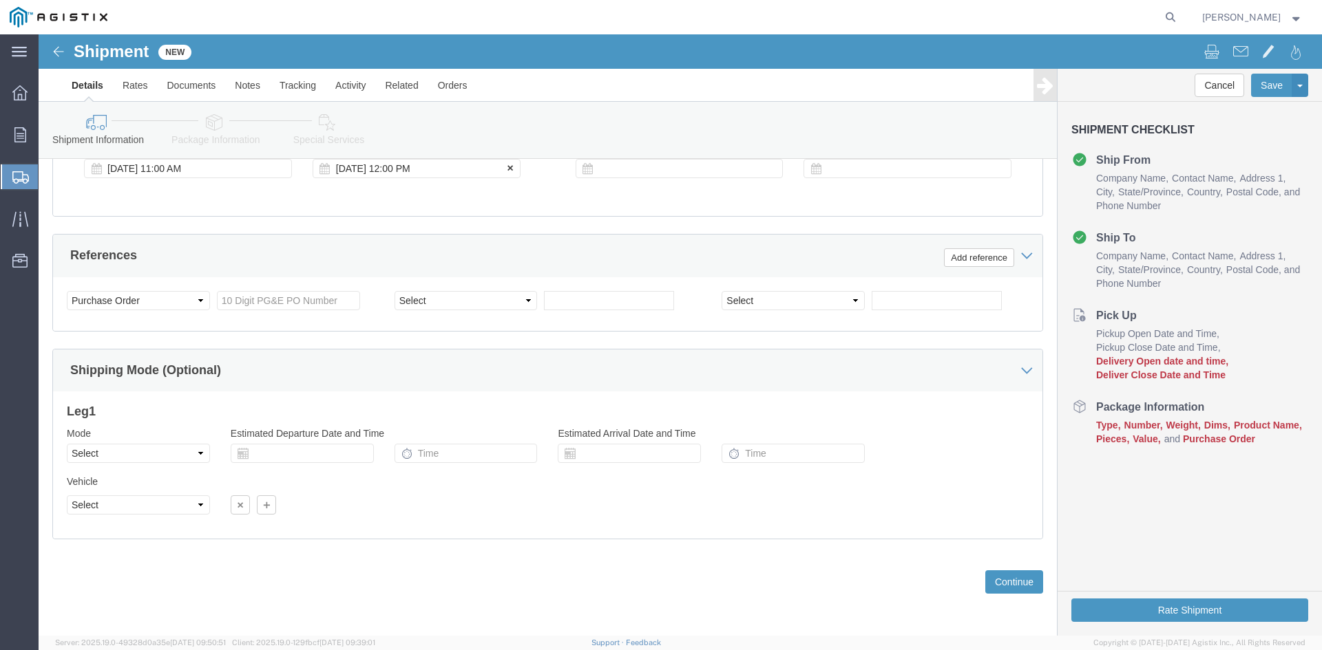
click div "[DATE] 12:00 PM"
type input "5:00 PM"
click button "Apply"
click div
click input "6:00 PM"
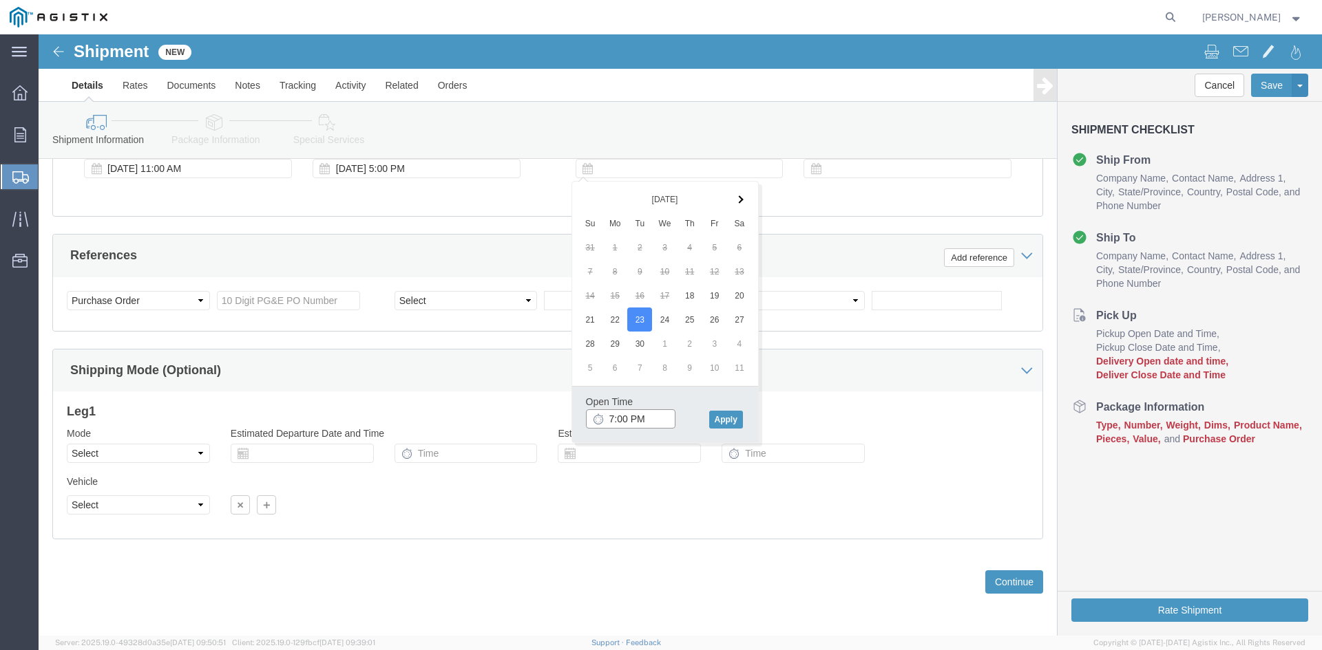
click input "7:00 PM"
click input "7:30 PM"
type input "7:30 AM"
click button "Apply"
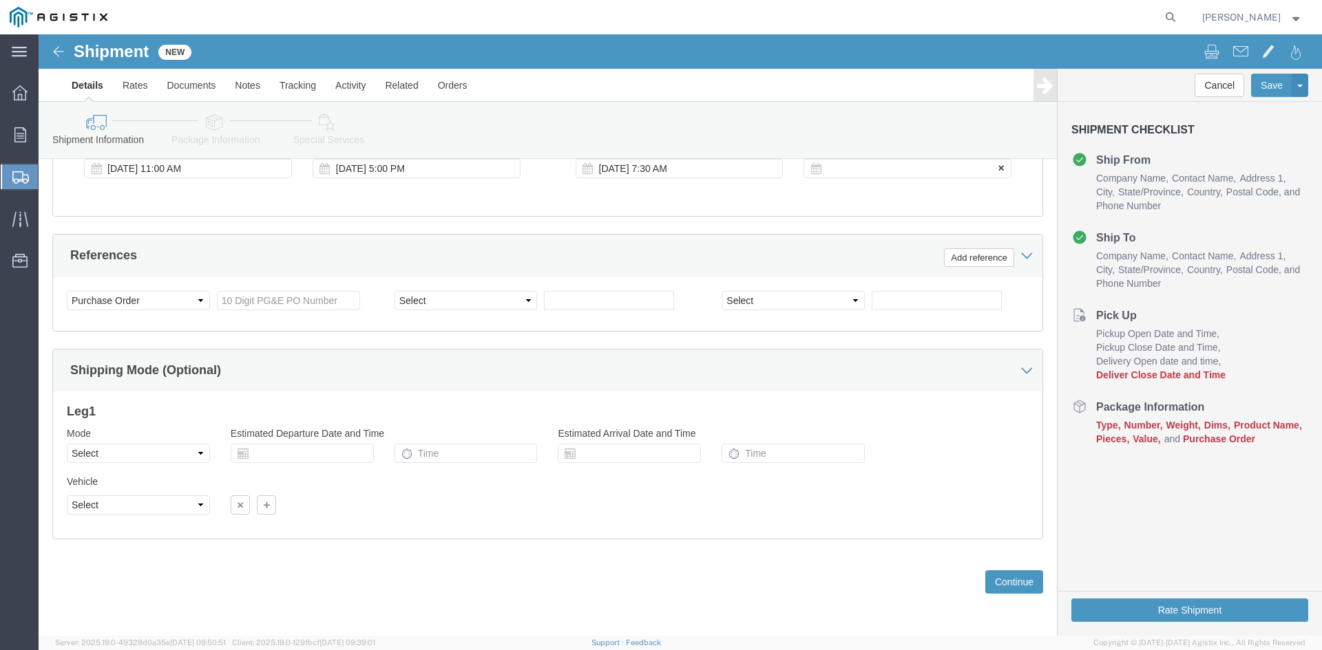
click div
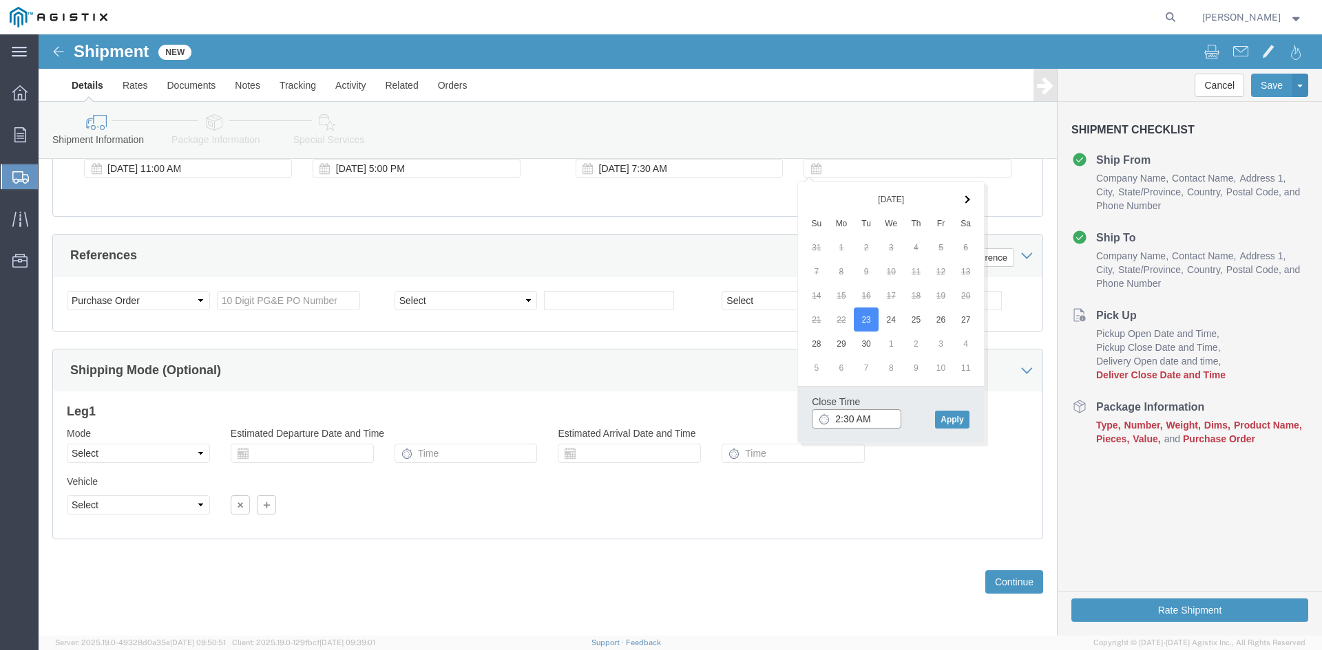
click input "2:30 AM"
click input "2:00 AM"
type input "2:00 PM"
click button "Apply"
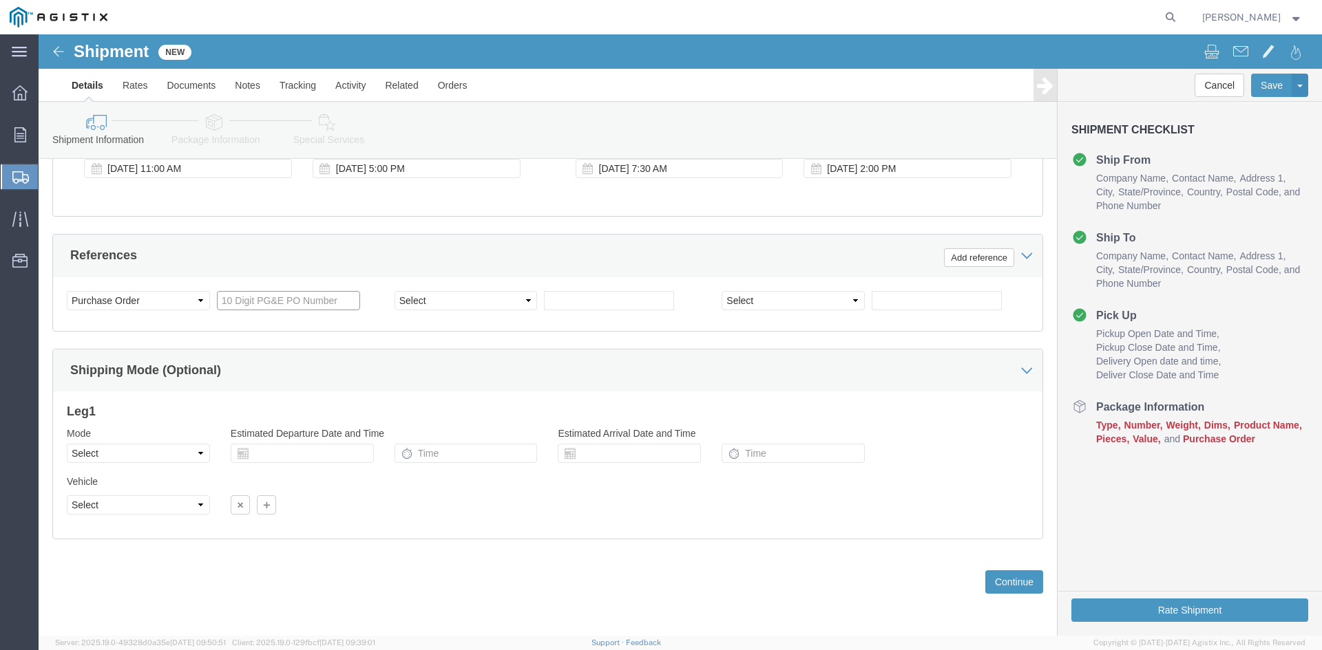
click input "text"
type input "3501408335"
click select "Select Account Type Activity ID Airline Appointment Number ASN Batch Request # …"
select select "BOL"
click select "Select Account Type Activity ID Airline Appointment Number ASN Batch Request # …"
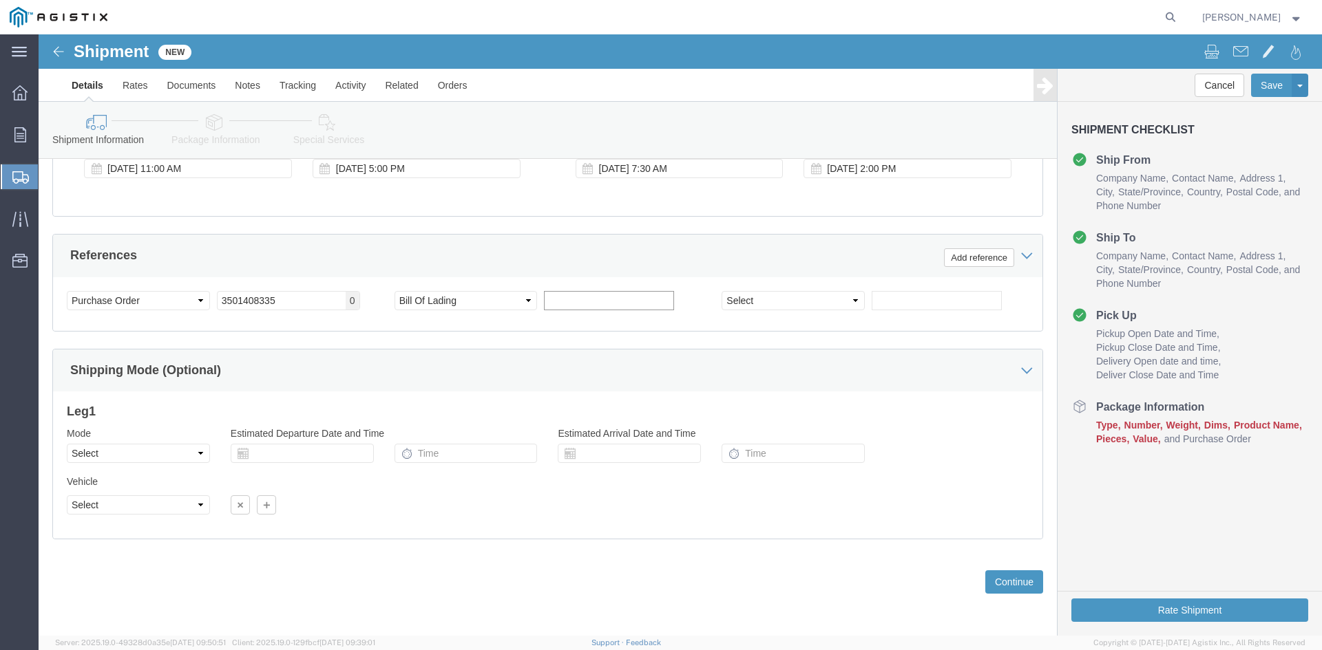
click input "text"
type input "9896029"
click select "Select Air Less than Truckload Multi-Leg Ocean Freight Rail Small Parcel Truckl…"
select select "TL"
click select "Select Air Less than Truckload Multi-Leg Ocean Freight Rail Small Parcel Truckl…"
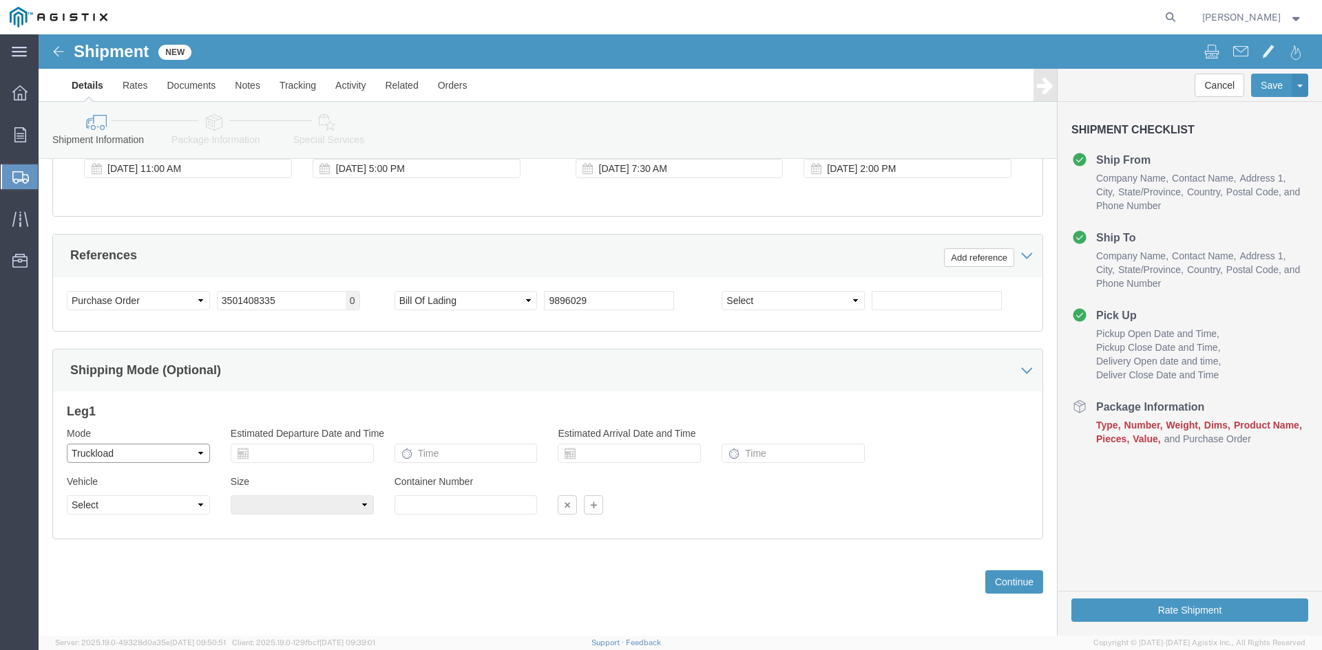
select select
click select "Select 1-Ton (PSS) 10 Wheel 10 Yard Dump Truck 20 Yard Dump Truck Bobtail Botto…"
select select "FLBD"
click select "Select 1-Ton (PSS) 10 Wheel 10 Yard Dump Truck 20 Yard Dump Truck Bobtail Botto…"
click button "Continue"
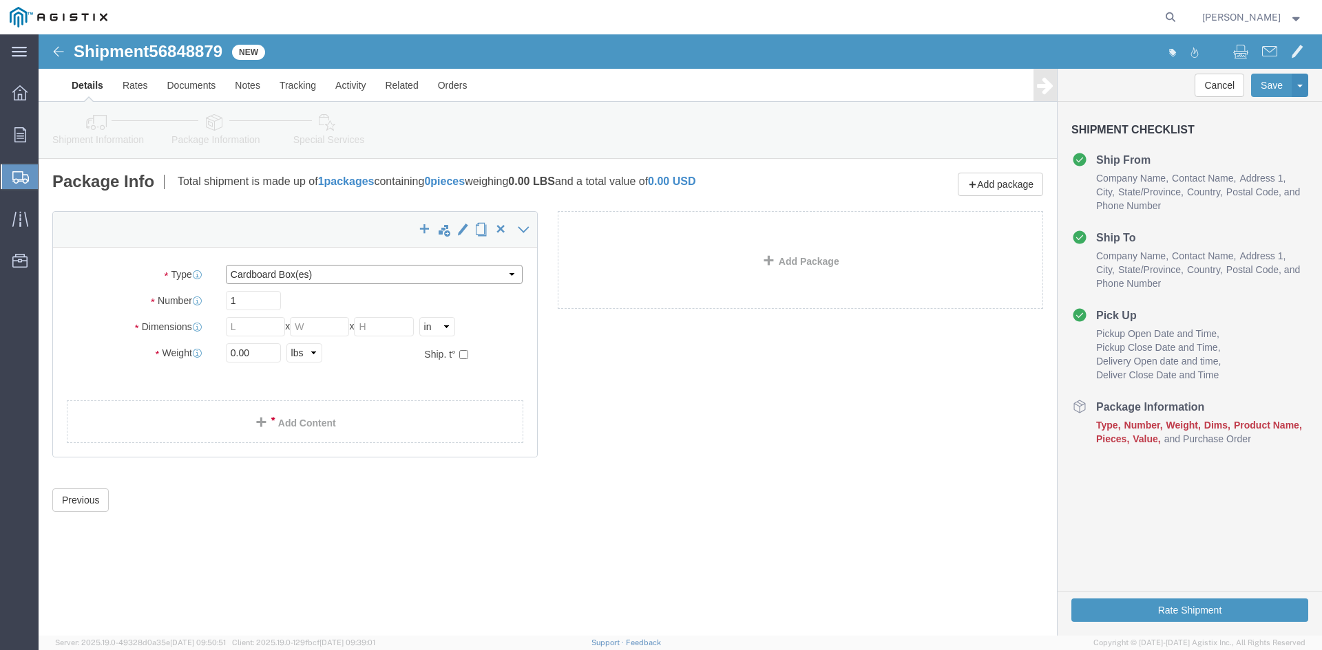
click select "Select Bulk Bundle(s) Cardboard Box(es) Carton(s) Crate(s) Drum(s) (Fiberboard)…"
select select "PSNS"
click select "Select Bulk Bundle(s) Cardboard Box(es) Carton(s) Crate(s) Drum(s) (Fiberboard)…"
click input "text"
type input "1"
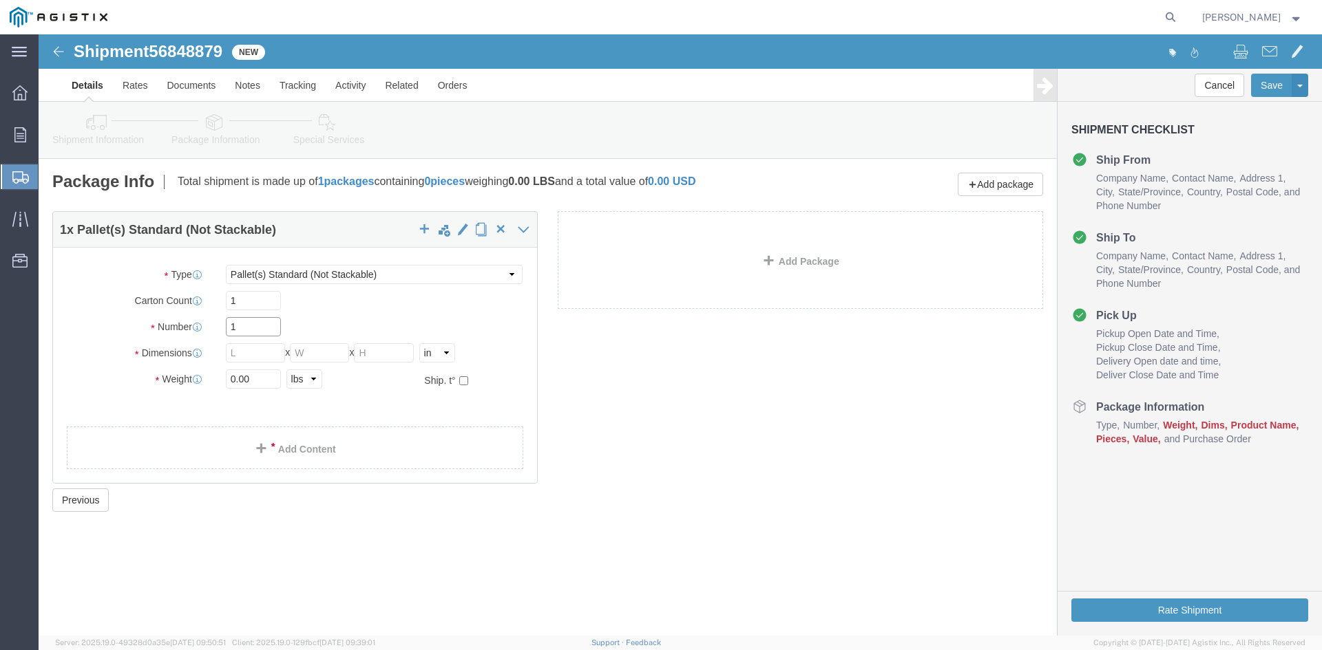
drag, startPoint x: 202, startPoint y: 289, endPoint x: 189, endPoint y: 290, distance: 13.8
click input "1"
type input "54"
click input "text"
type input "30"
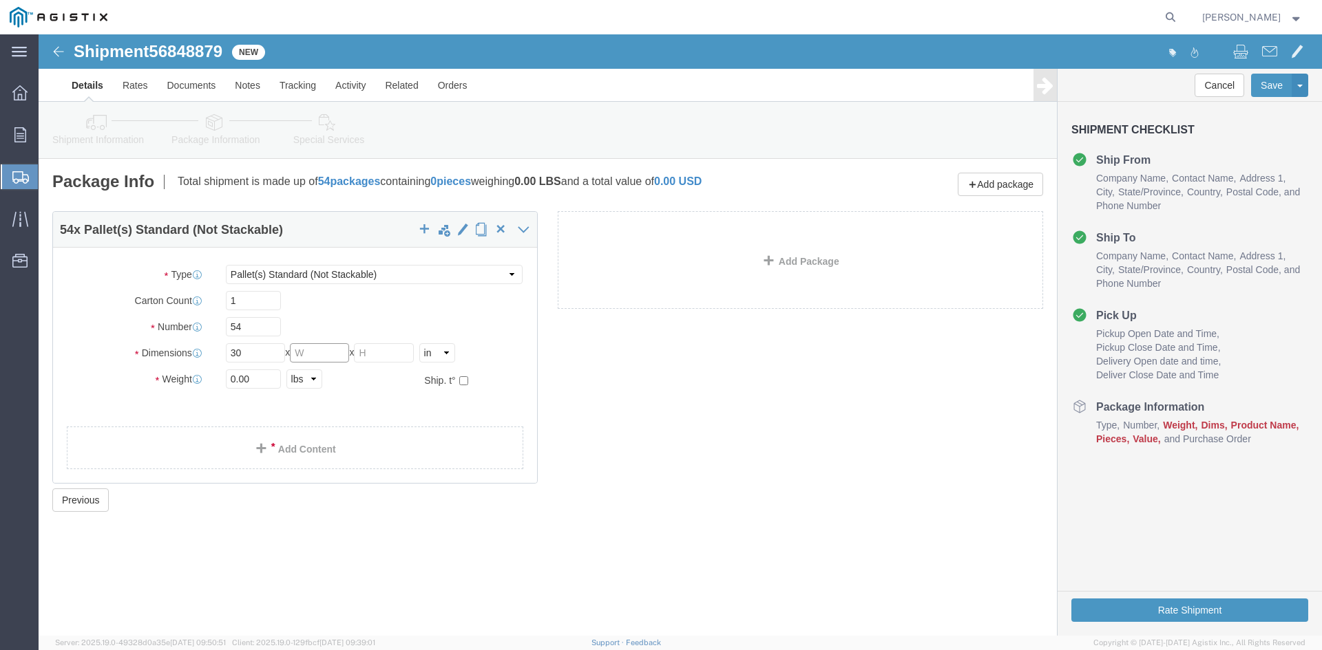
drag, startPoint x: 266, startPoint y: 315, endPoint x: 333, endPoint y: 312, distance: 66.8
click input "text"
type input "30"
click input "text"
type input "29.75"
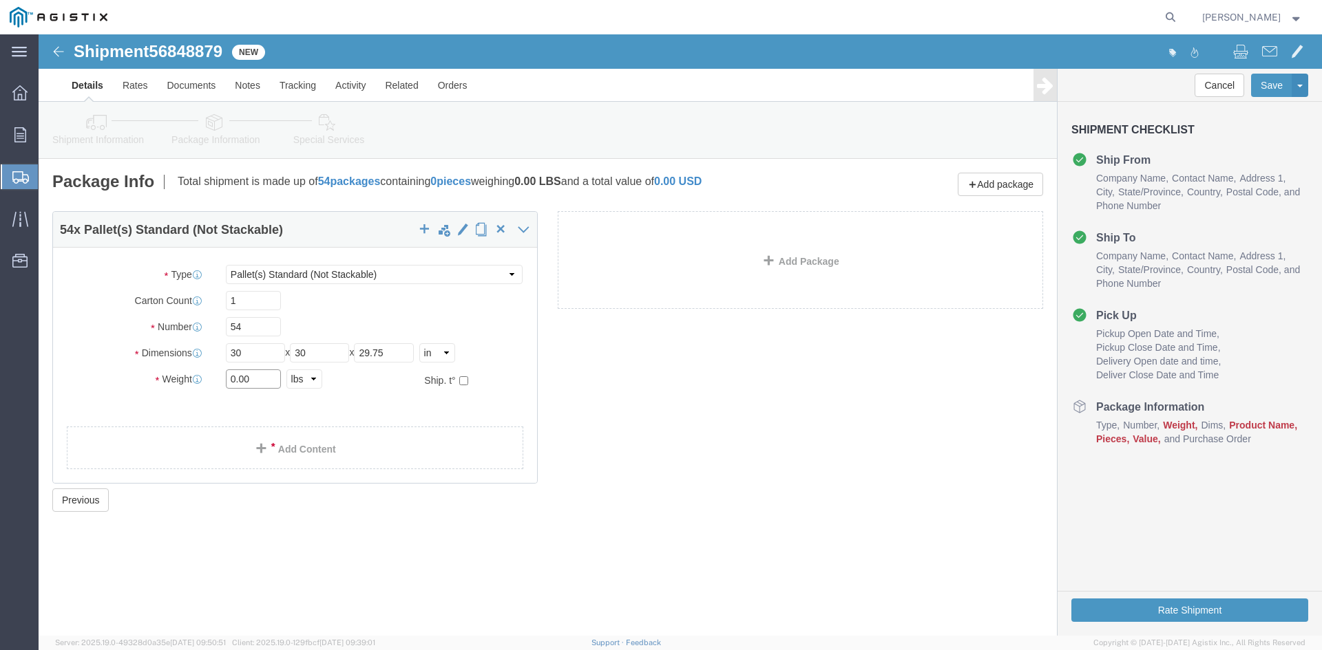
drag, startPoint x: 213, startPoint y: 342, endPoint x: 144, endPoint y: 343, distance: 68.8
click div "Weight 0.00 Select kgs lbs Ship. t°"
type input "3265.30"
click link "Add Content"
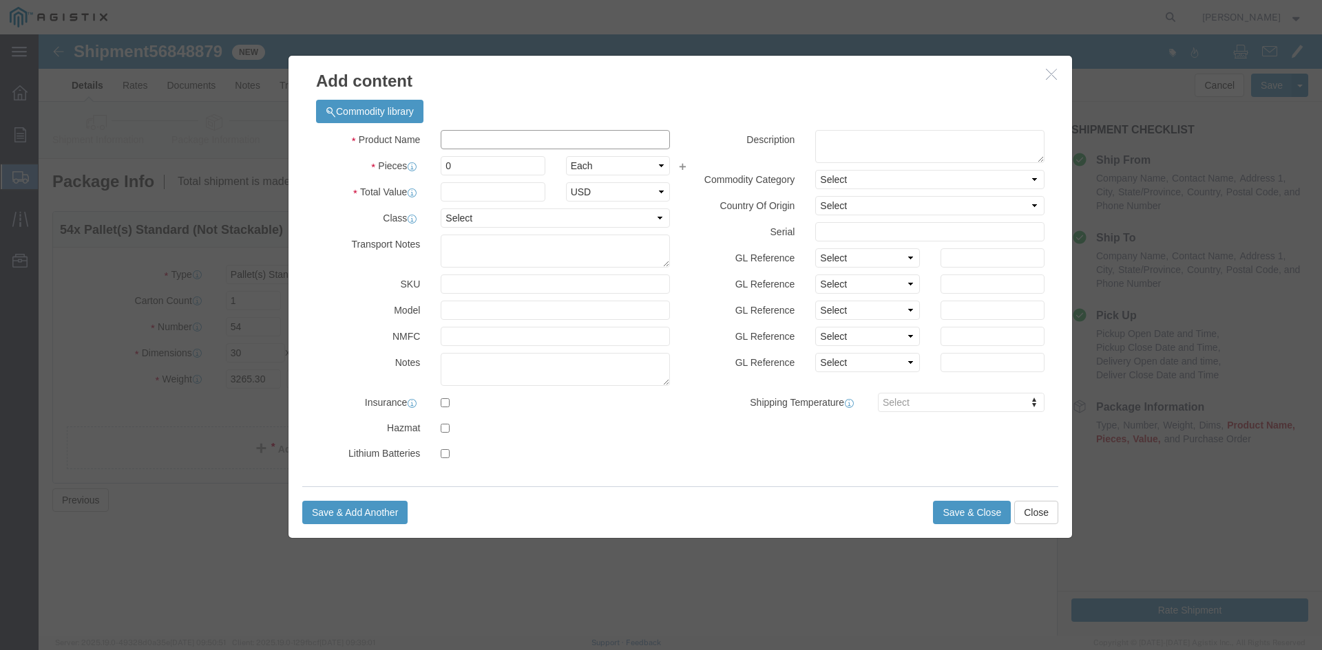
click input "text"
type input "Overhead Transformer"
drag, startPoint x: 414, startPoint y: 127, endPoint x: 389, endPoint y: 129, distance: 25.6
click div "Pieces 0 Select Bag Barrels 100Board Feet Bottle Box Blister Pack Carats Can Ca…"
type input "54"
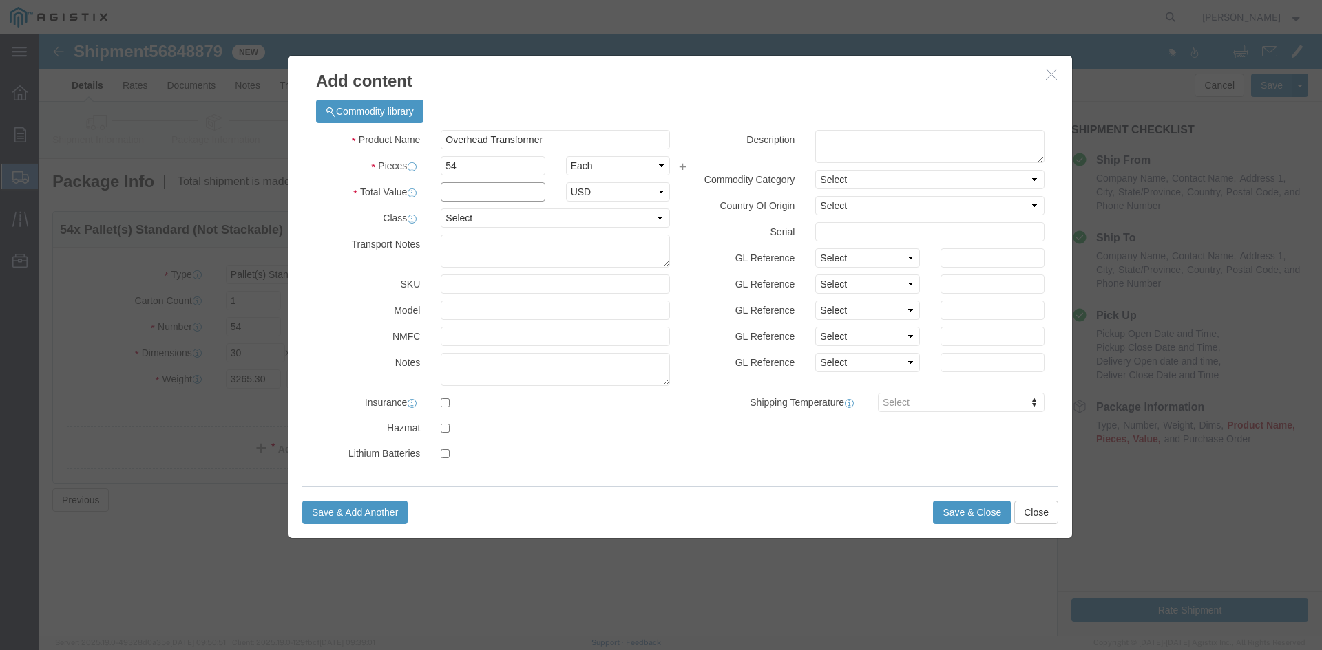
drag, startPoint x: 414, startPoint y: 160, endPoint x: 454, endPoint y: 151, distance: 41.6
click input "text"
type input "1"
click select "Select 50 55 60 65 70 85 92.5 100 125 175 250 300 400"
select select "55"
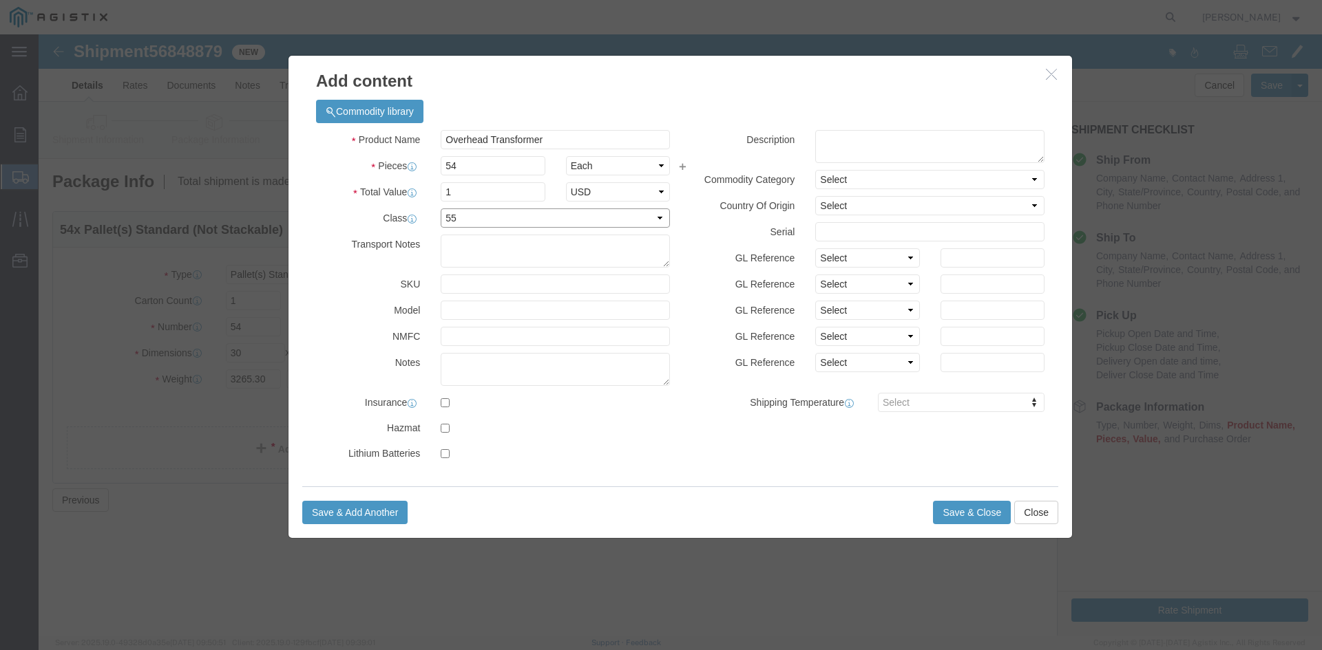
click select "Select 50 55 60 65 70 85 92.5 100 125 175 250 300 400"
click button "Save & Close"
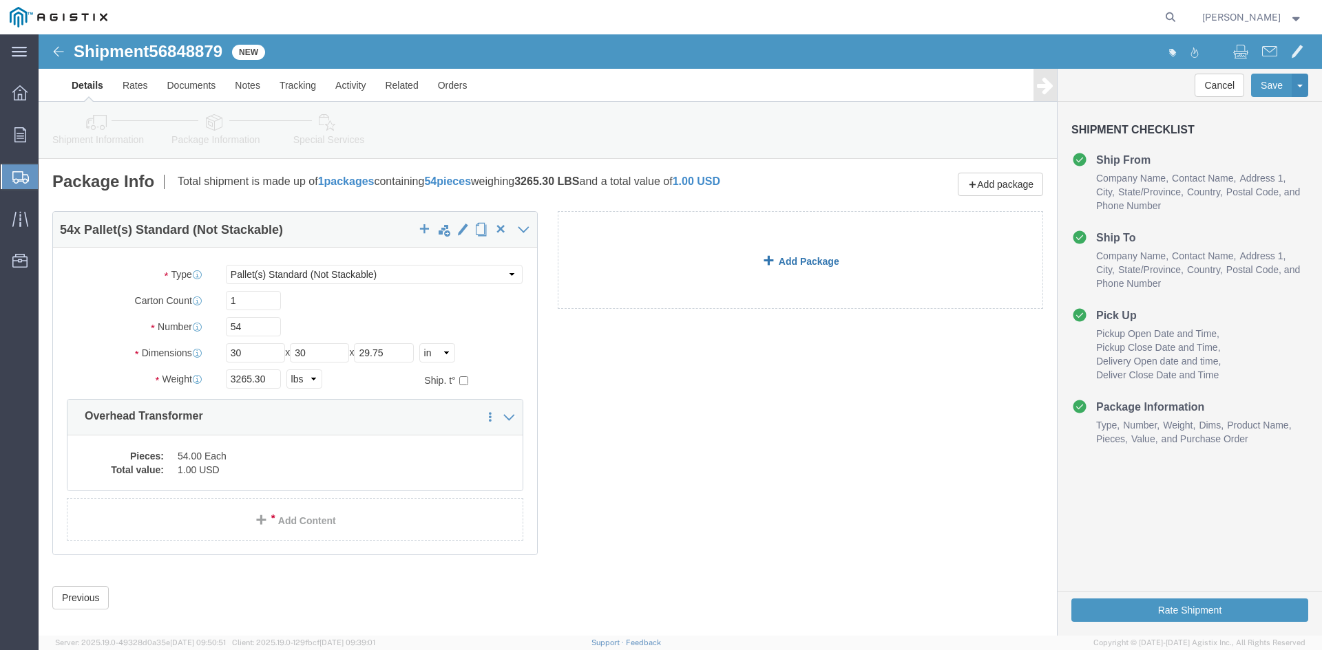
click link "Add Package"
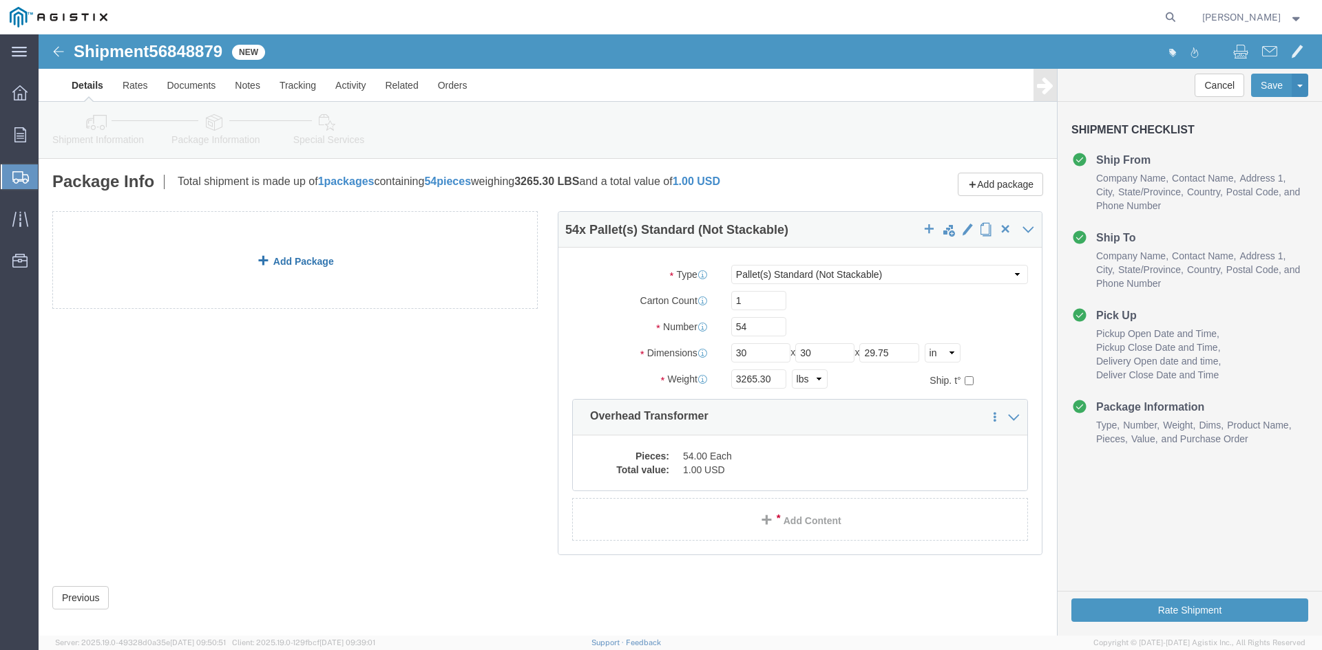
click div "54 x Pallet(s) Standard (Not Stackable) Package Type Select Bulk Bundle(s) Card…"
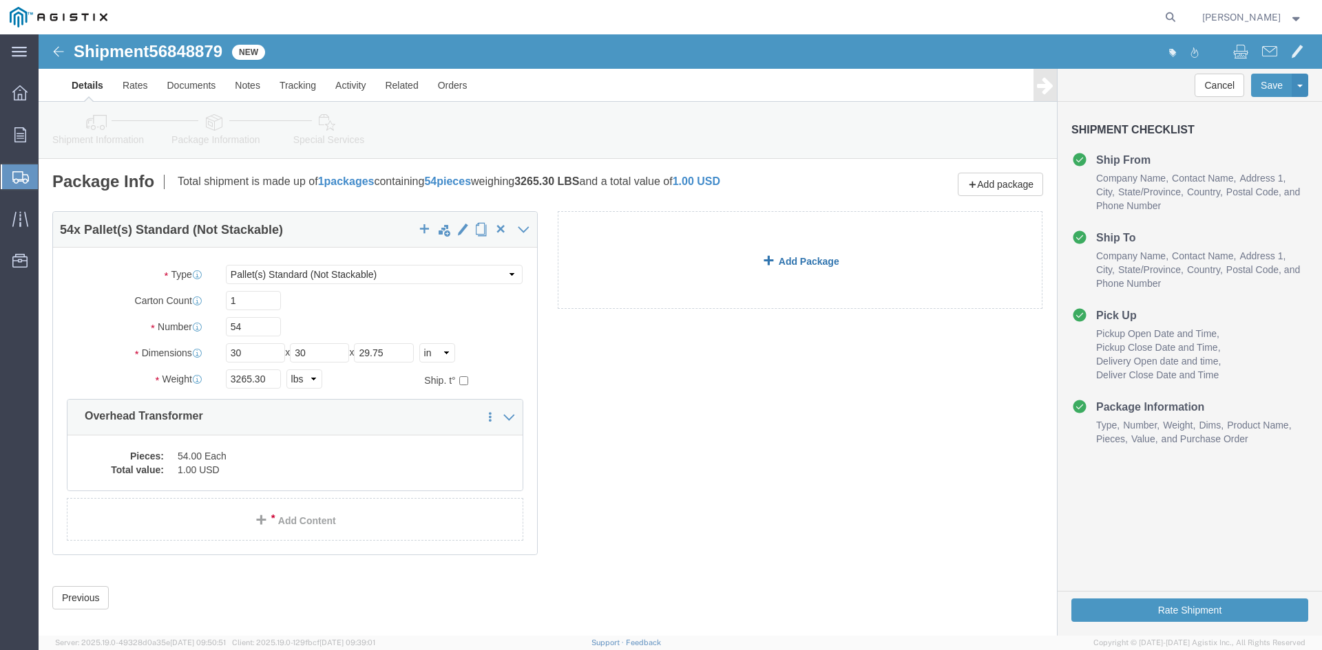
click link "Add Package"
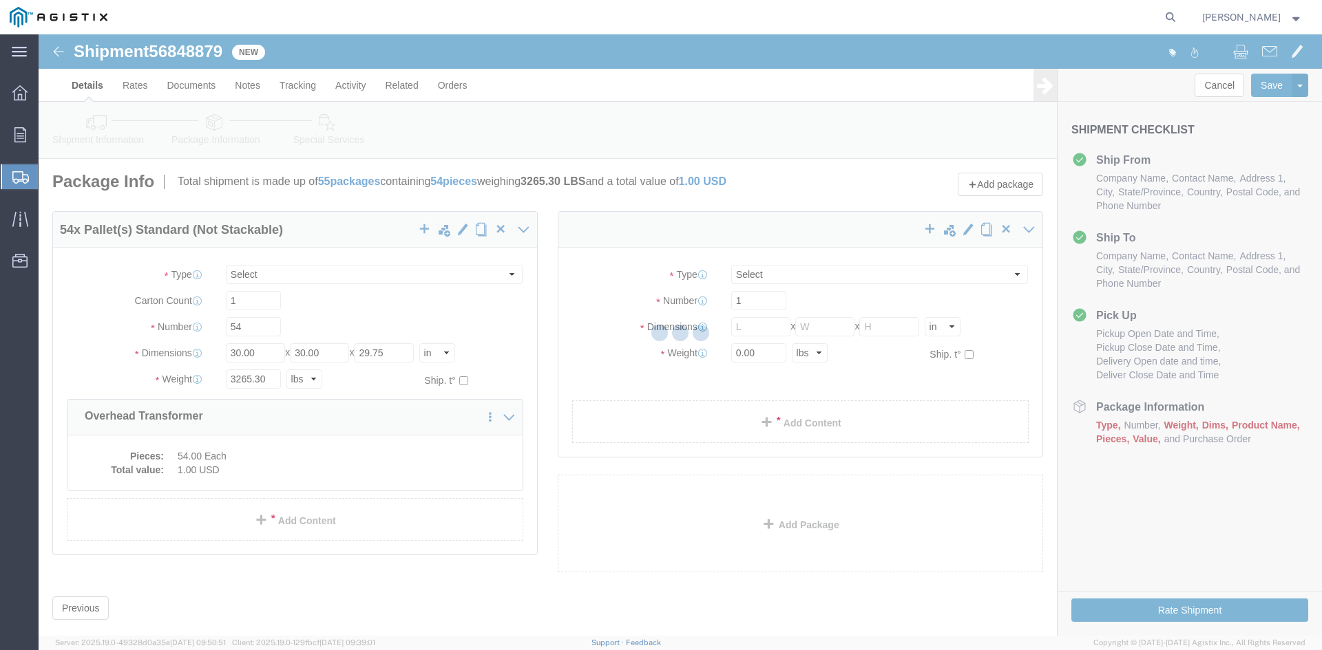
select select "PSNS"
select select "CBOX"
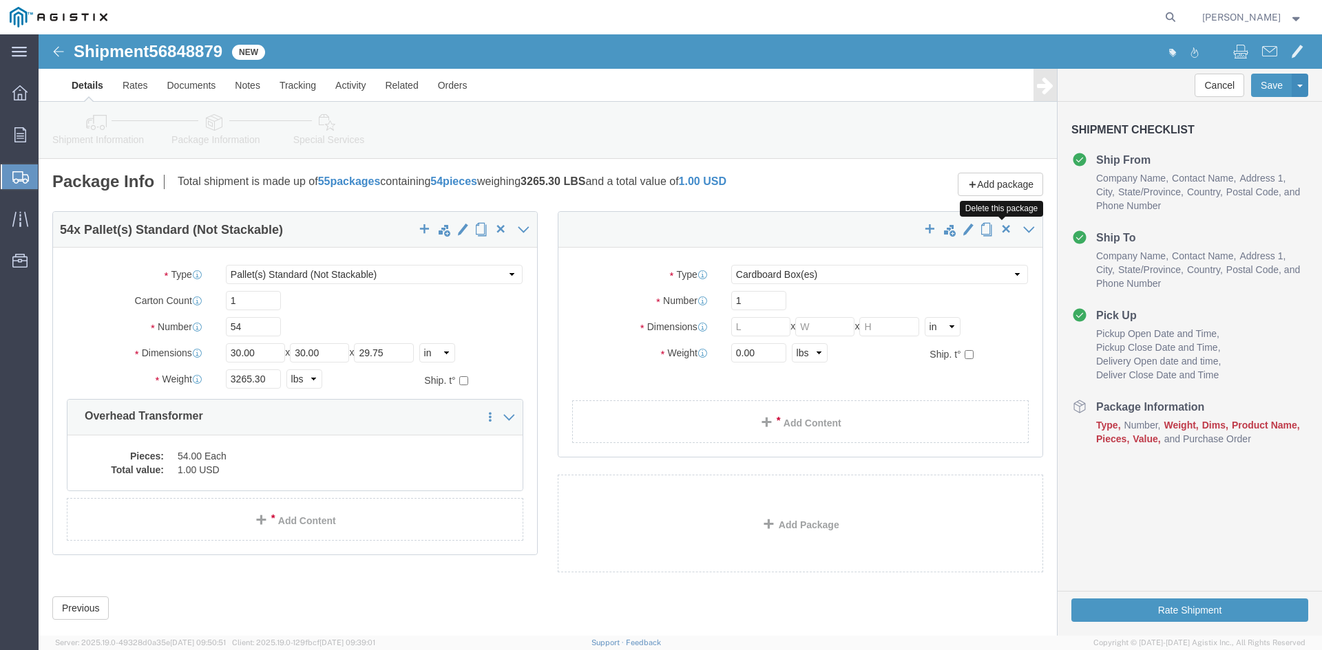
click span "button"
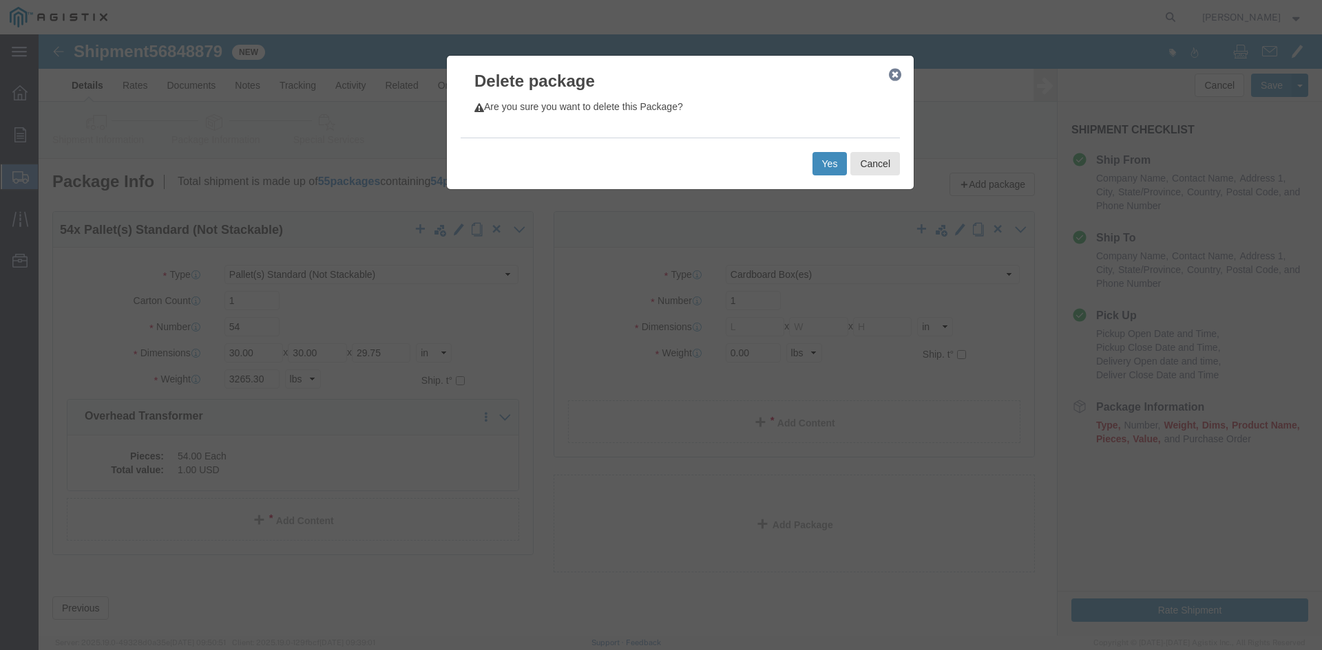
click button "Yes"
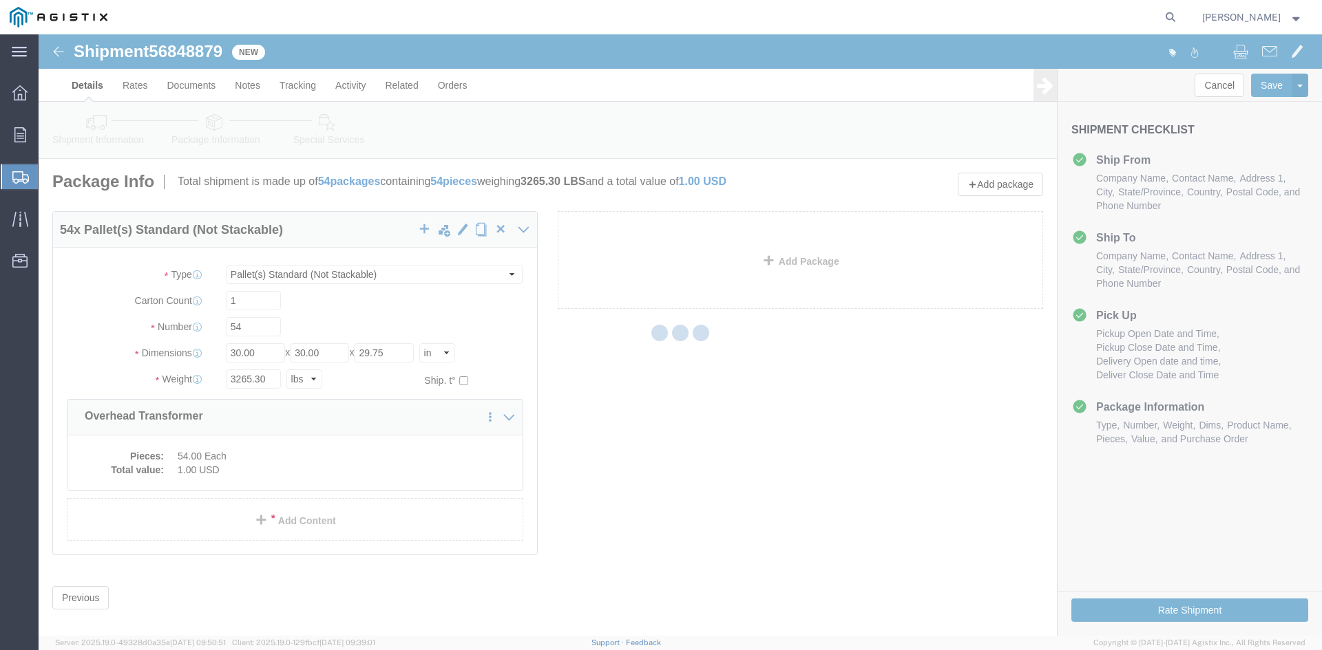
select select "PSNS"
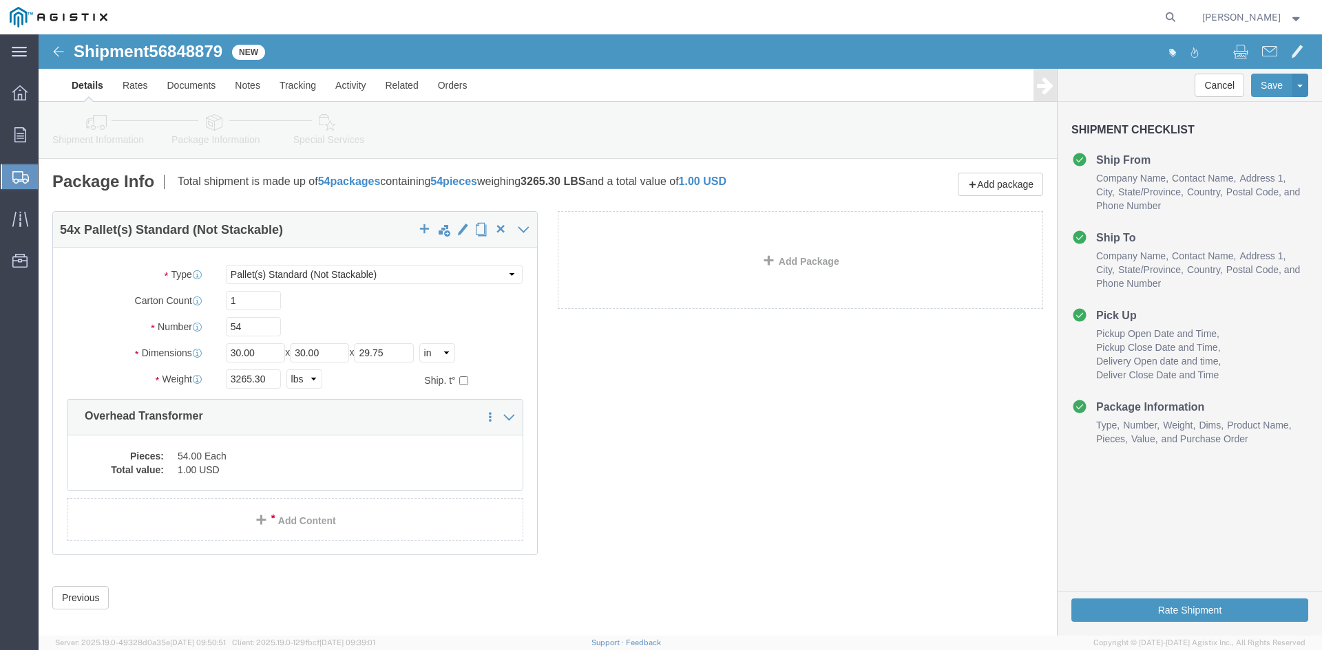
click icon
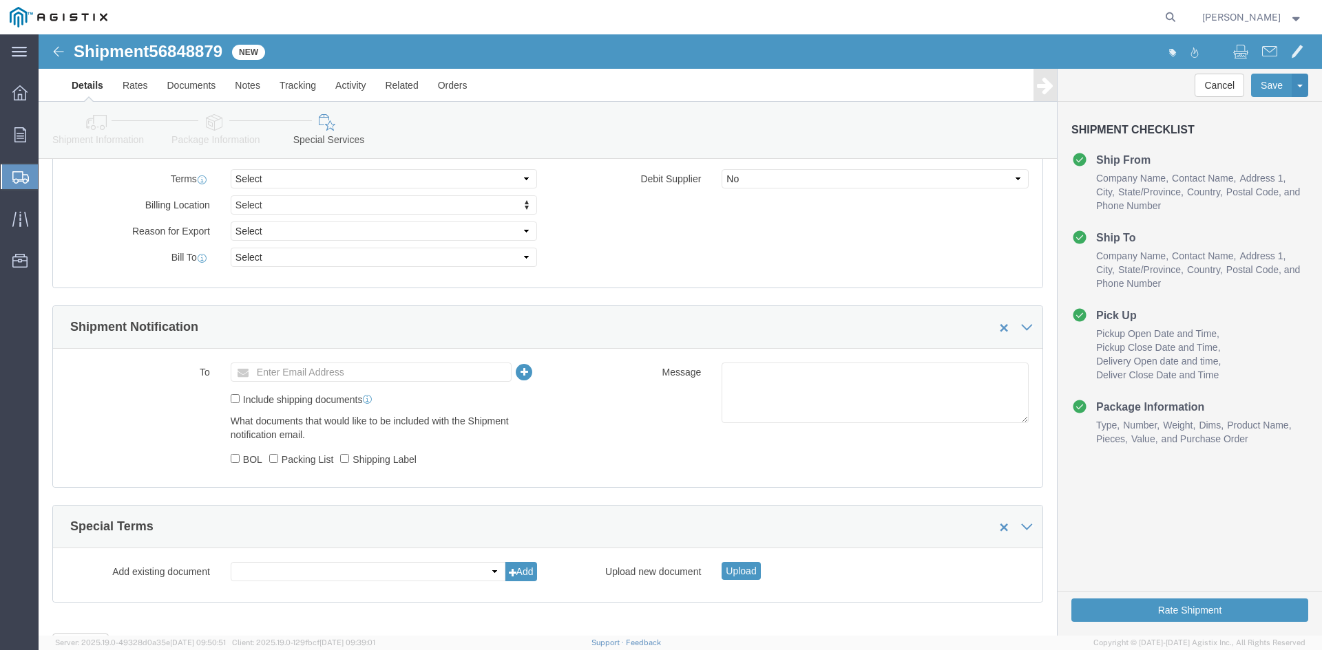
scroll to position [688, 0]
click input "text"
type input "[EMAIL_ADDRESS][DOMAIN_NAME]"
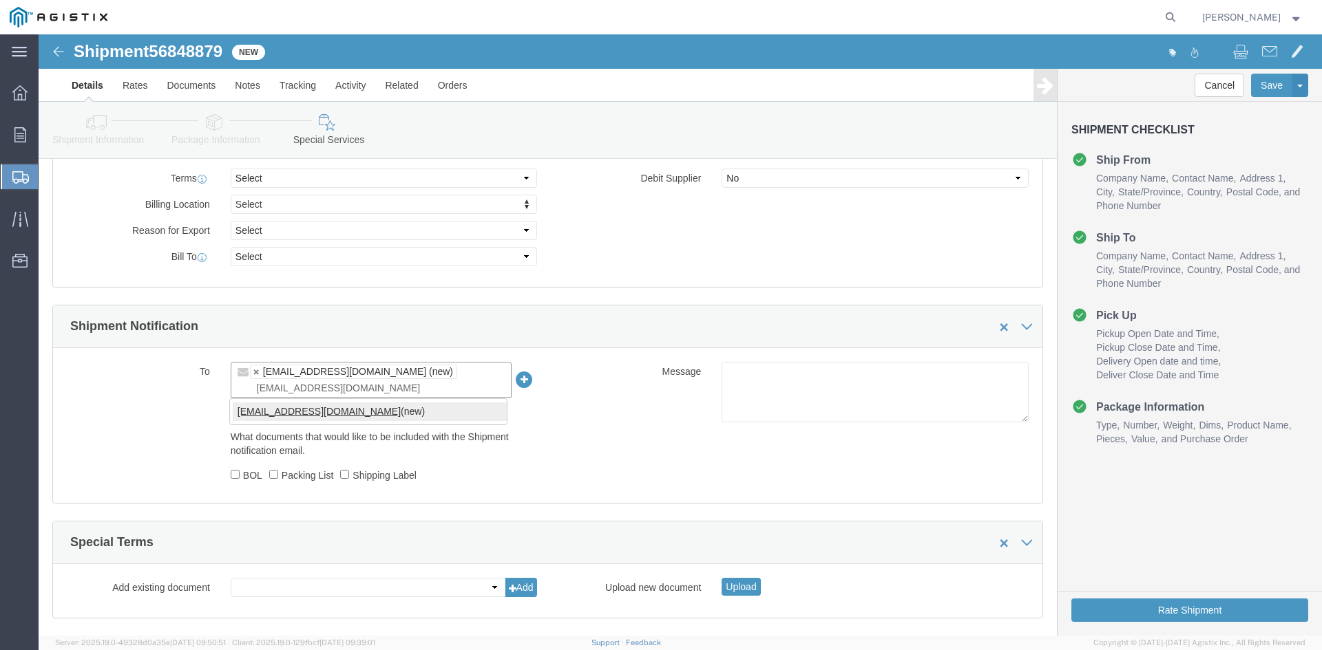
type input "[EMAIL_ADDRESS][DOMAIN_NAME]"
type input "[EMAIL_ADDRESS][DOMAIN_NAME],[DOMAIN_NAME][EMAIL_ADDRESS][DOMAIN_NAME]"
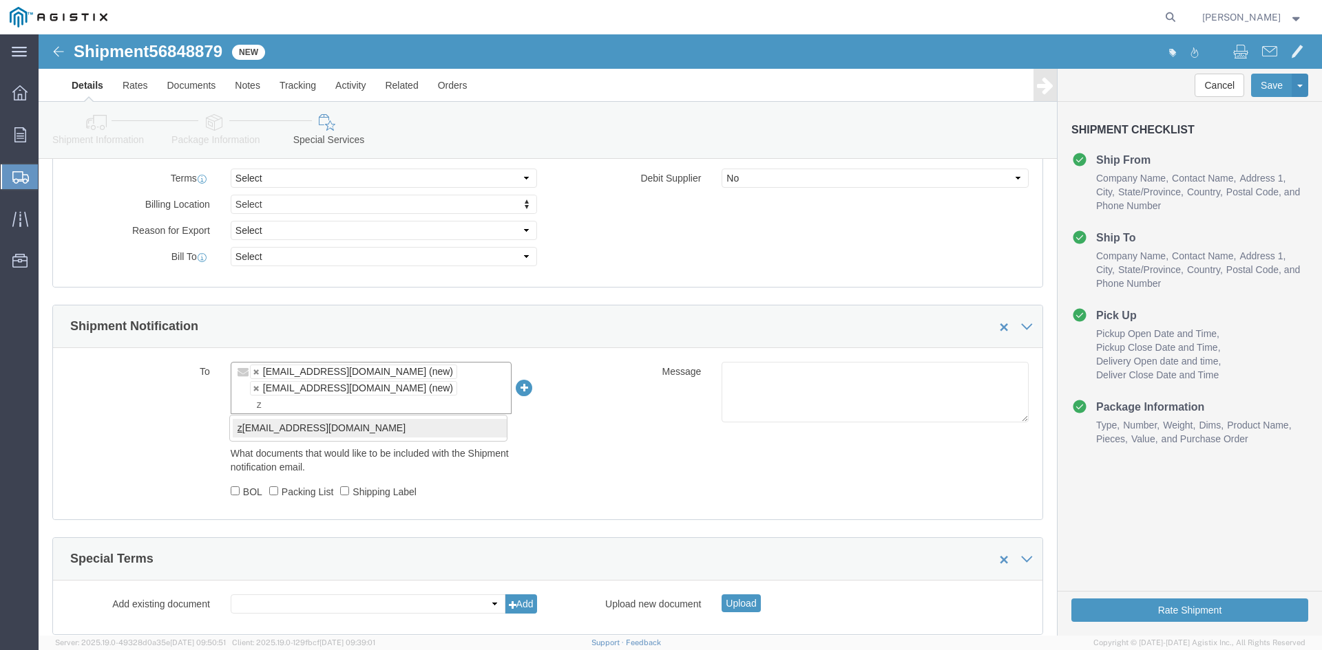
type input "z"
type input "[EMAIL_ADDRESS][DOMAIN_NAME],[DOMAIN_NAME][EMAIL_ADDRESS][DOMAIN_NAME],[PERSON_…"
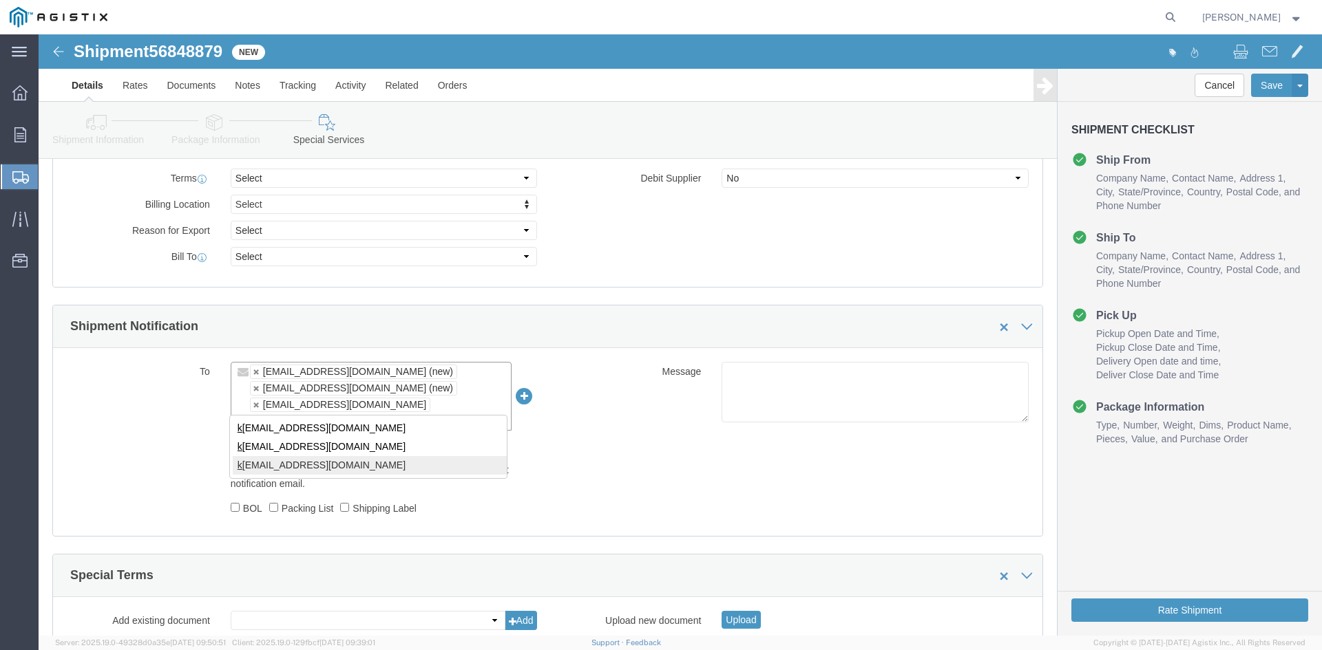
type input "k"
type input "[EMAIL_ADDRESS][DOMAIN_NAME],[DOMAIN_NAME][EMAIL_ADDRESS][DOMAIN_NAME],[PERSON_…"
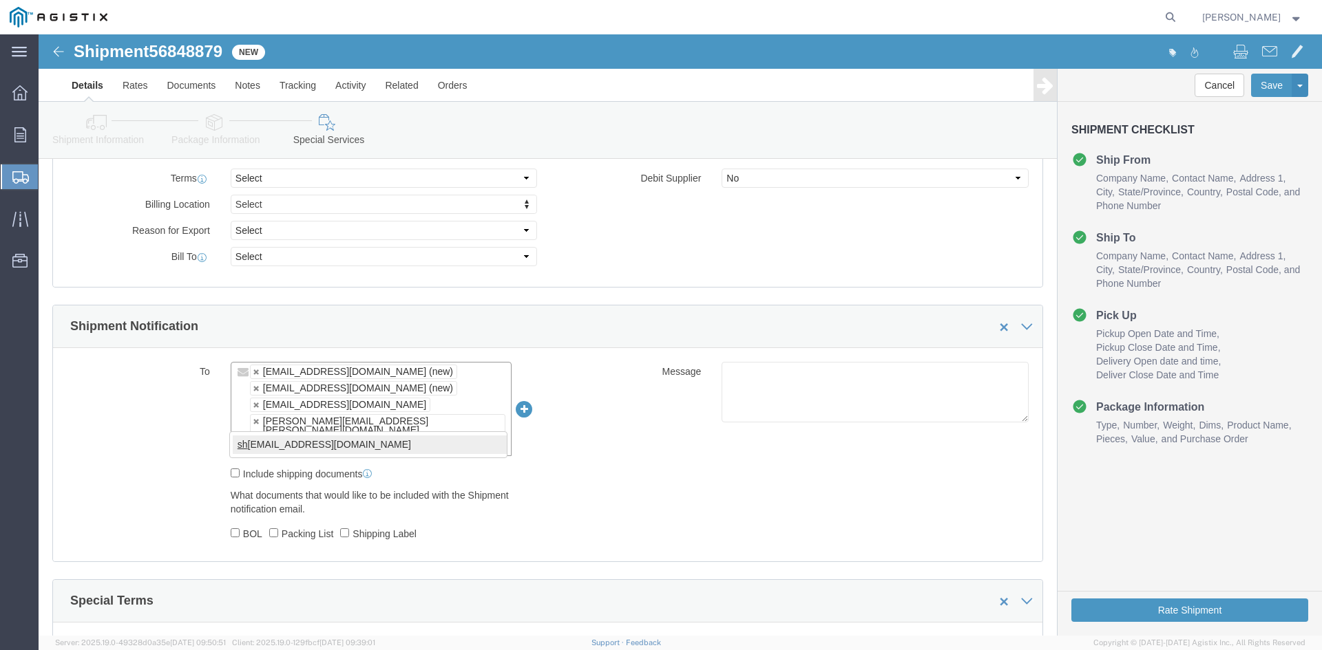
type input "sh"
type input "[EMAIL_ADDRESS][DOMAIN_NAME],[DOMAIN_NAME][EMAIL_ADDRESS][DOMAIN_NAME],[PERSON_…"
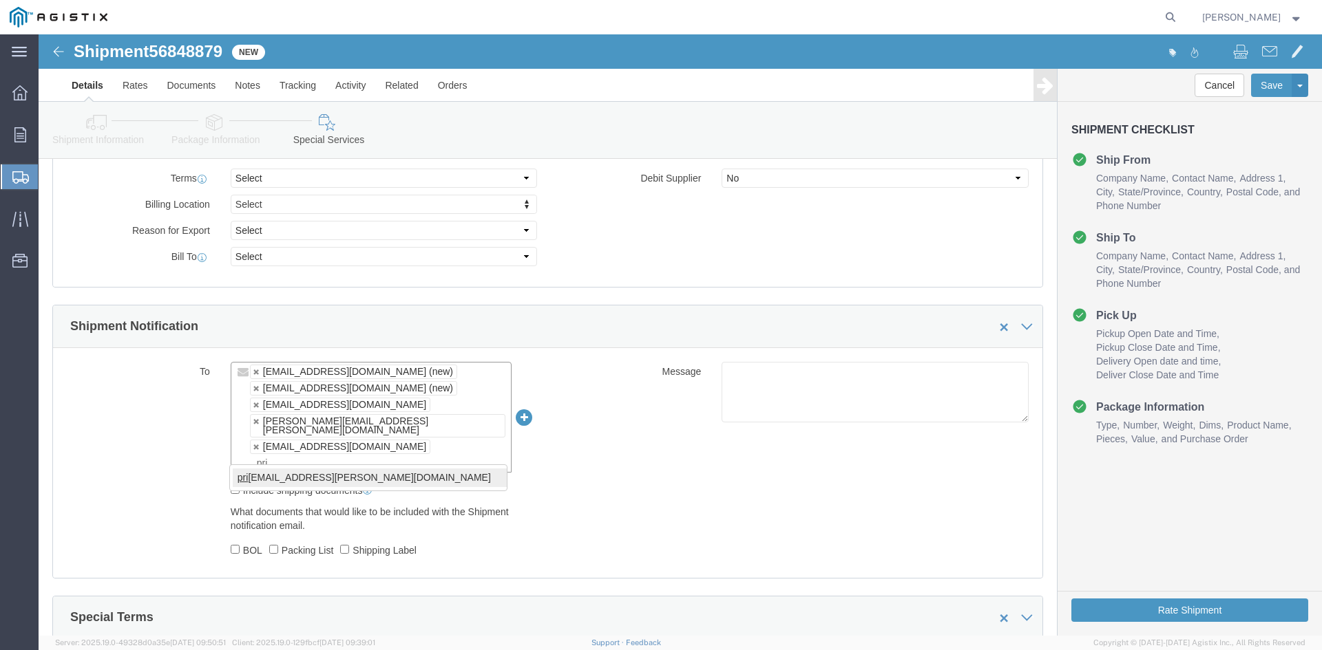
type input "pri"
type input "[EMAIL_ADDRESS][DOMAIN_NAME],[DOMAIN_NAME][EMAIL_ADDRESS][DOMAIN_NAME],[PERSON_…"
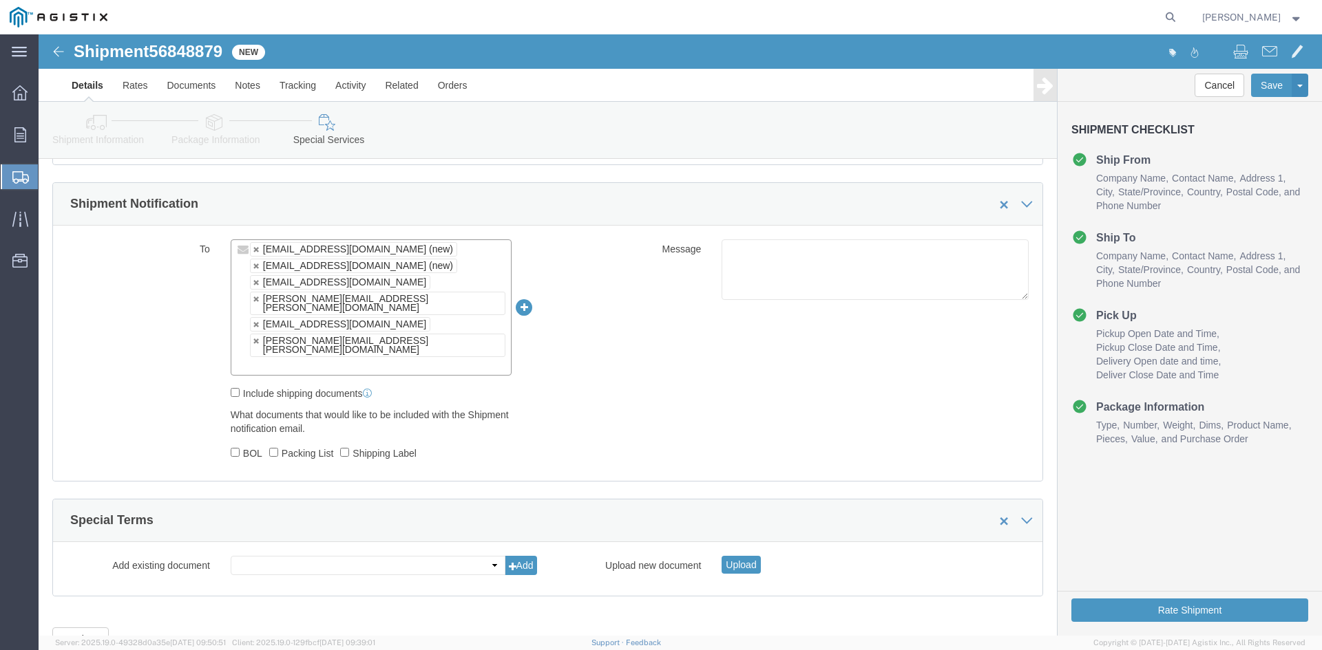
scroll to position [834, 0]
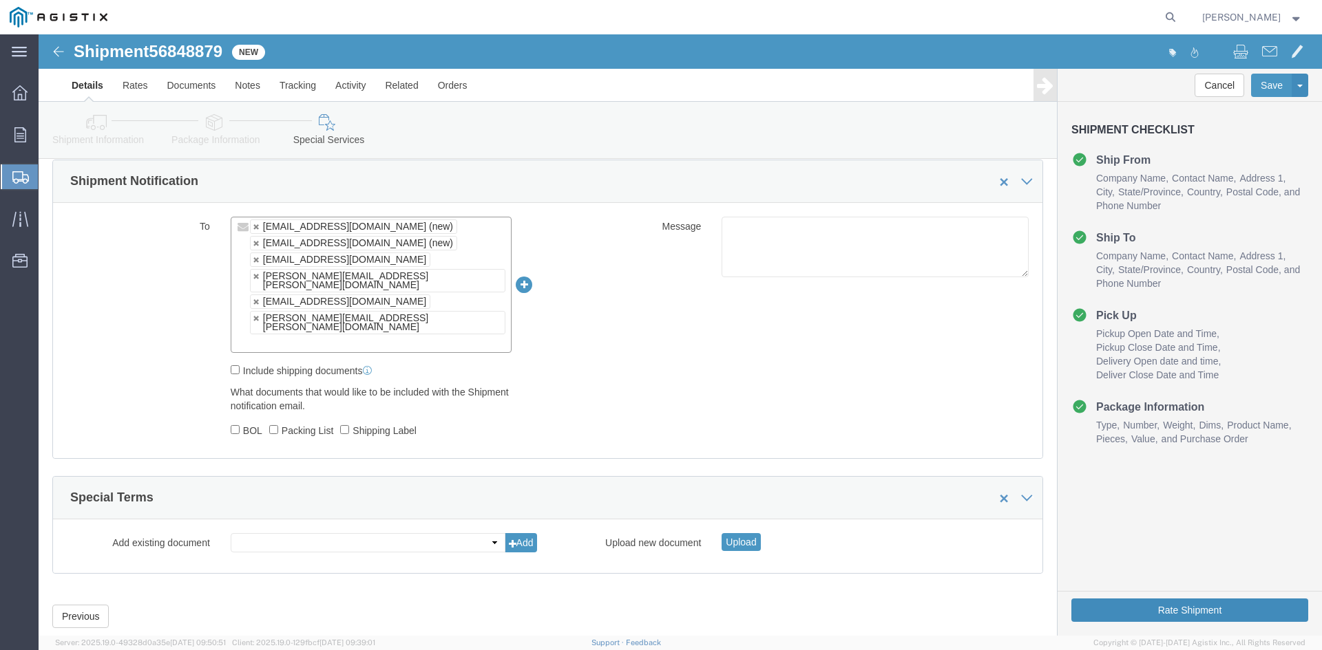
click button "Rate Shipment"
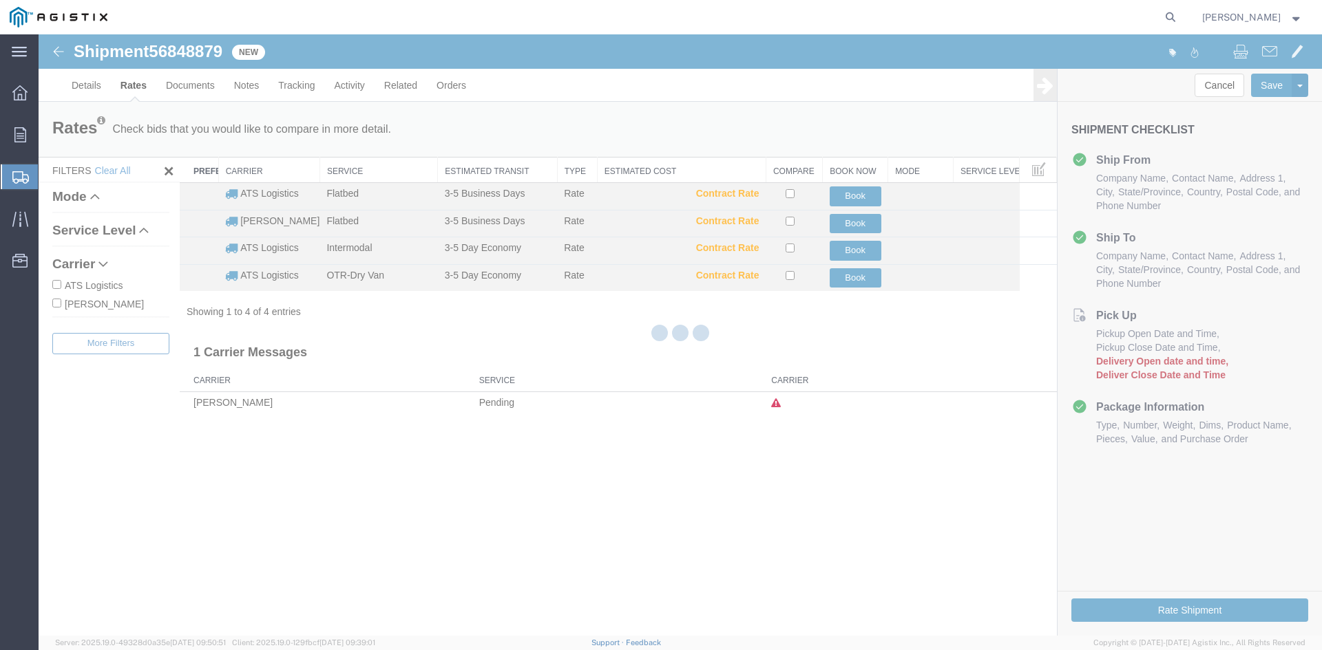
scroll to position [0, 0]
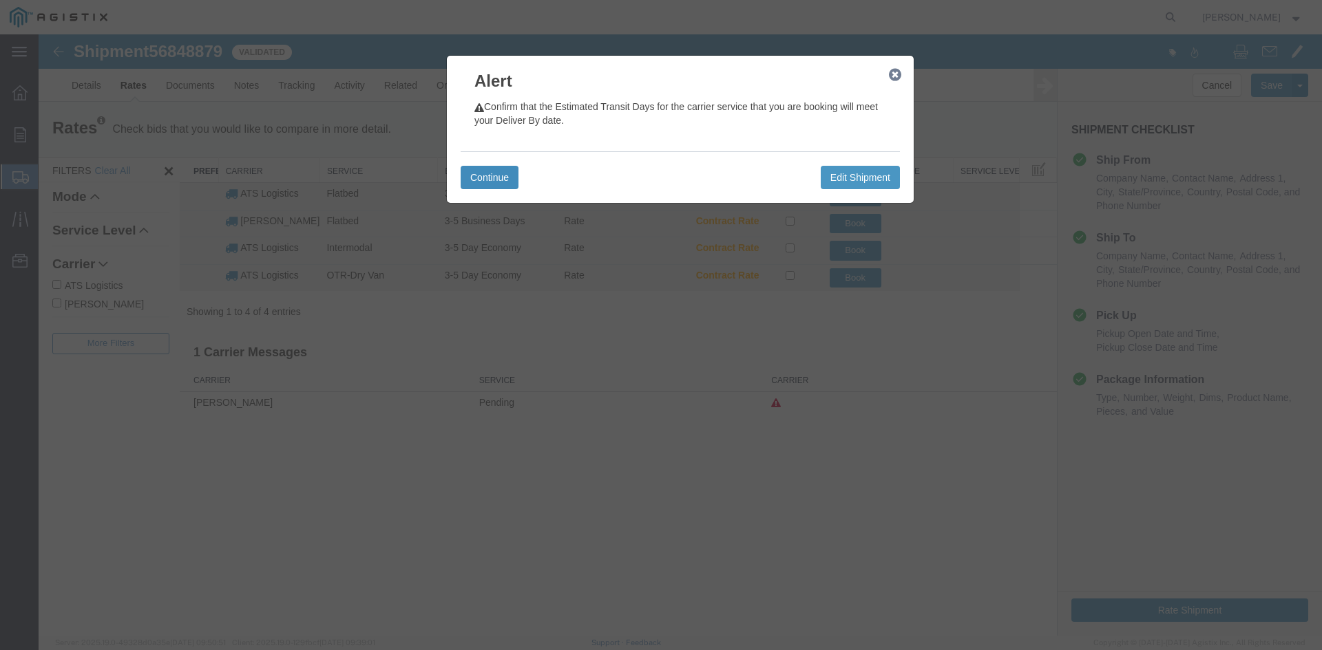
click at [485, 177] on button "Continue" at bounding box center [489, 177] width 58 height 23
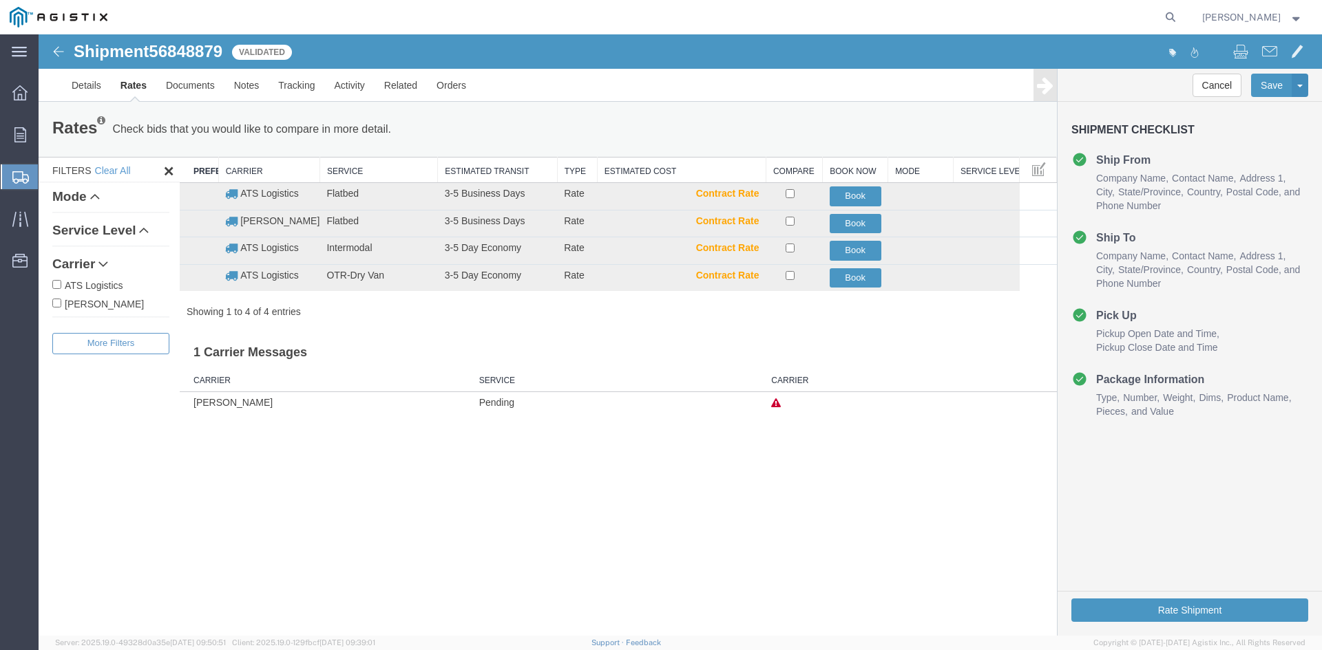
click at [57, 285] on input "ATS Logistics" at bounding box center [56, 284] width 9 height 9
checkbox input "true"
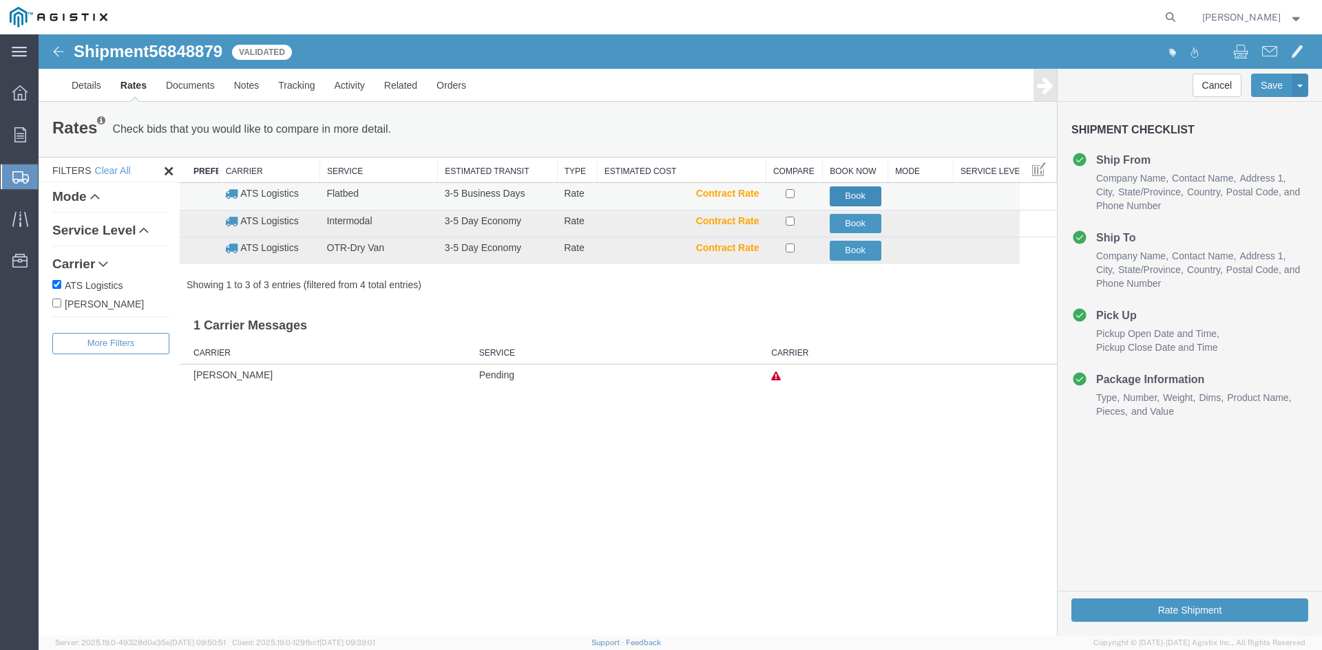
click at [856, 196] on button "Book" at bounding box center [855, 197] width 52 height 20
